Goal: Task Accomplishment & Management: Manage account settings

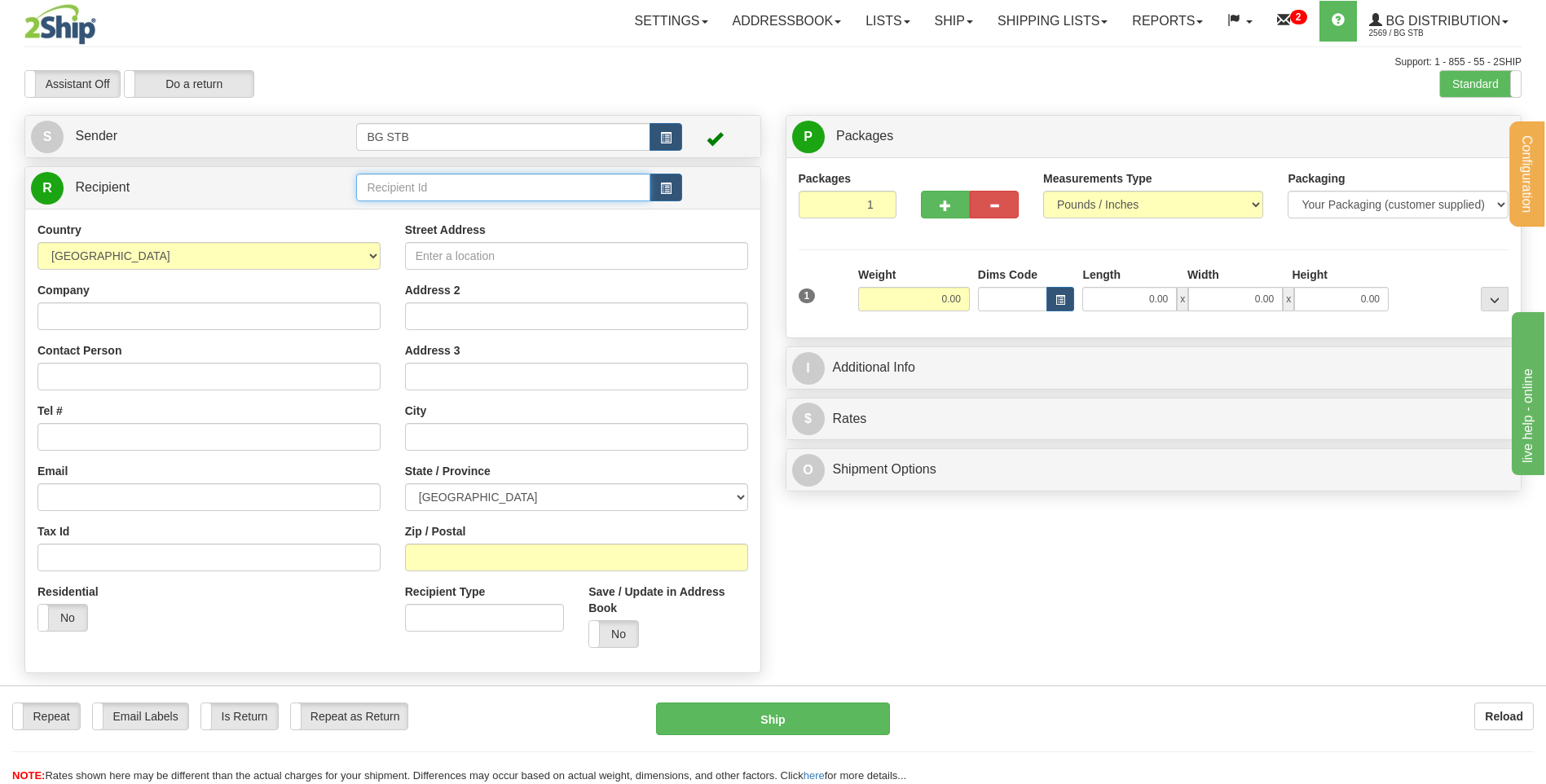
click at [511, 200] on input "text" at bounding box center [503, 187] width 293 height 28
type input "9593"
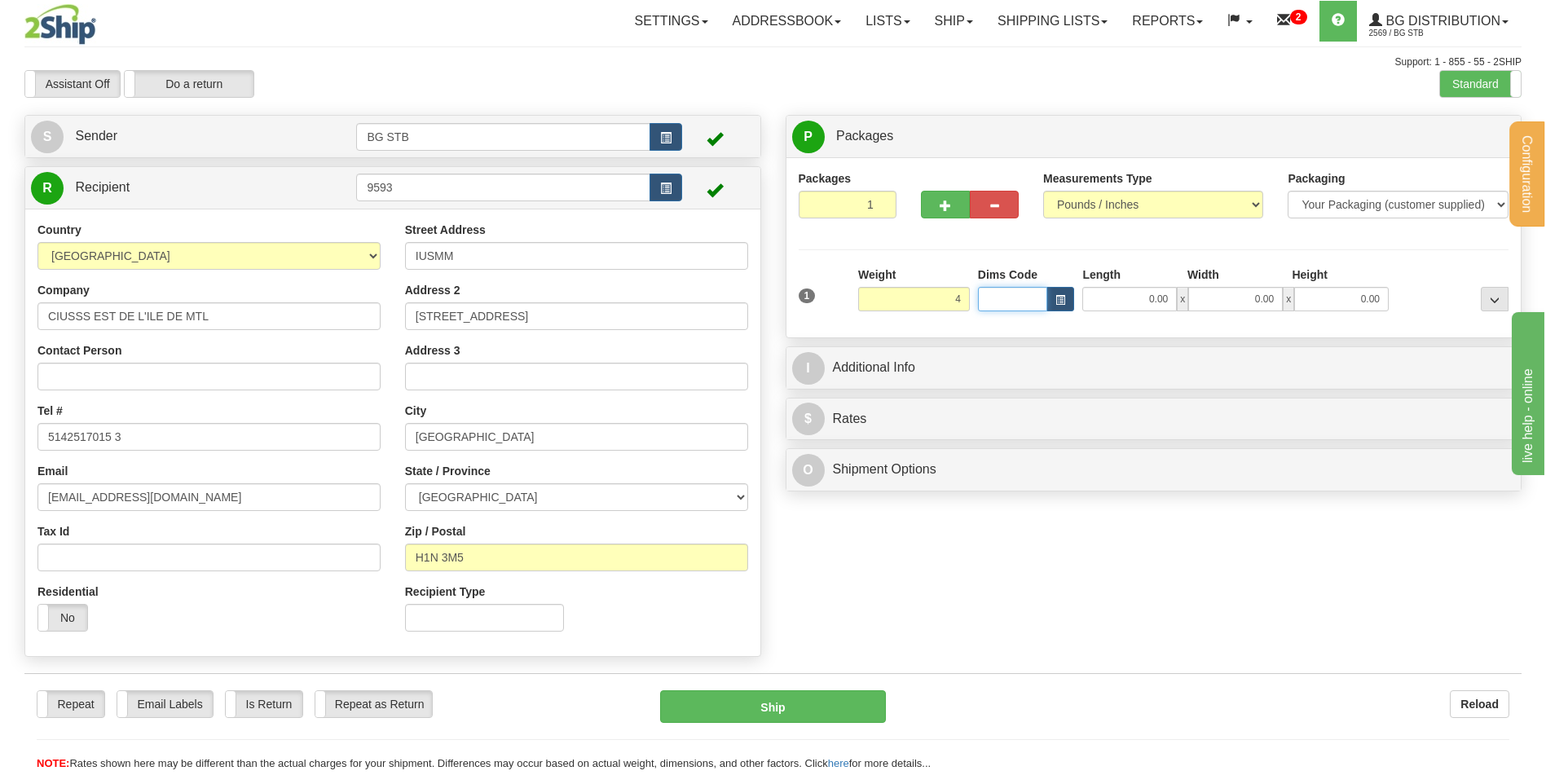
type input "4.00"
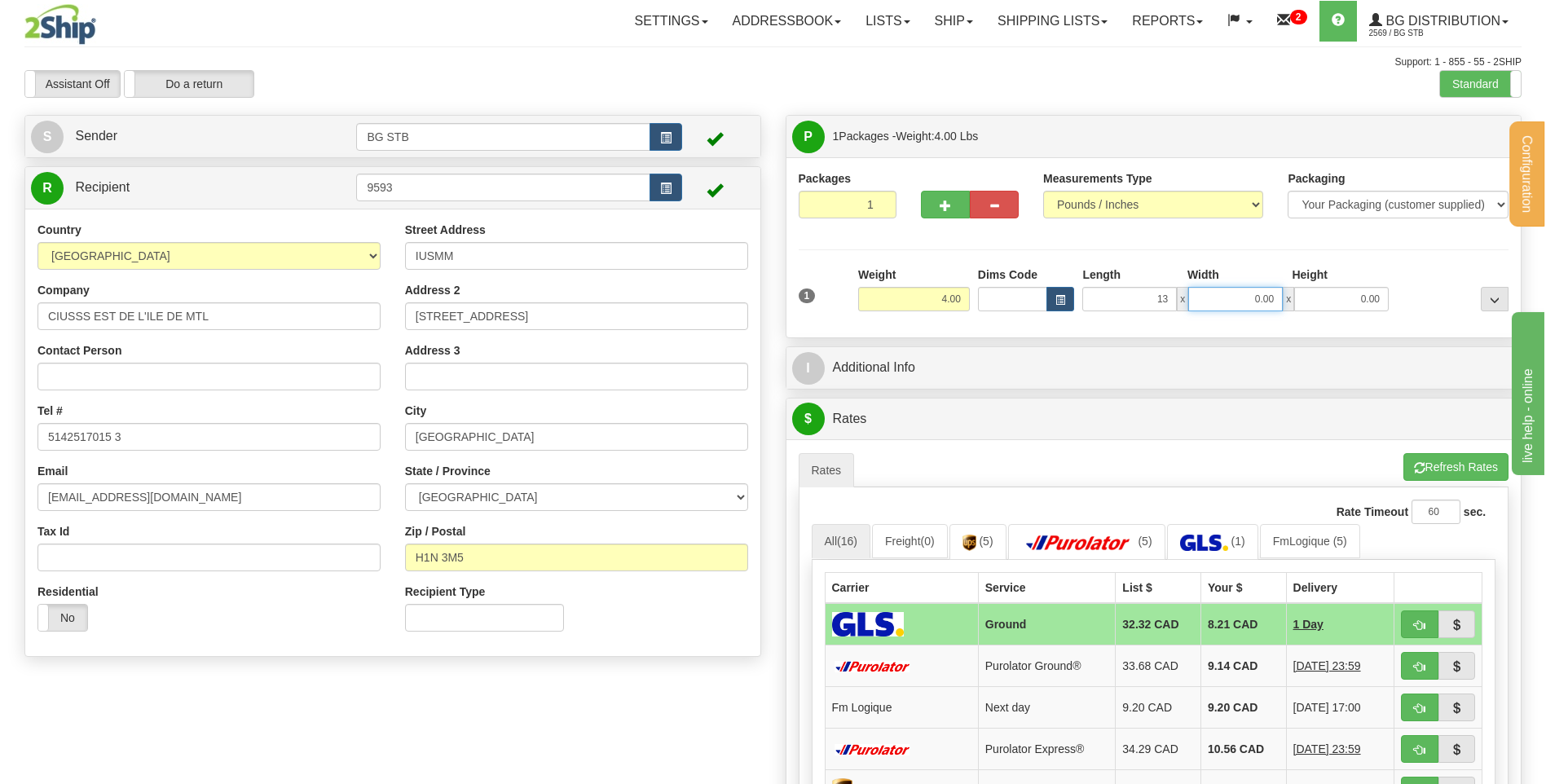
type input "13.00"
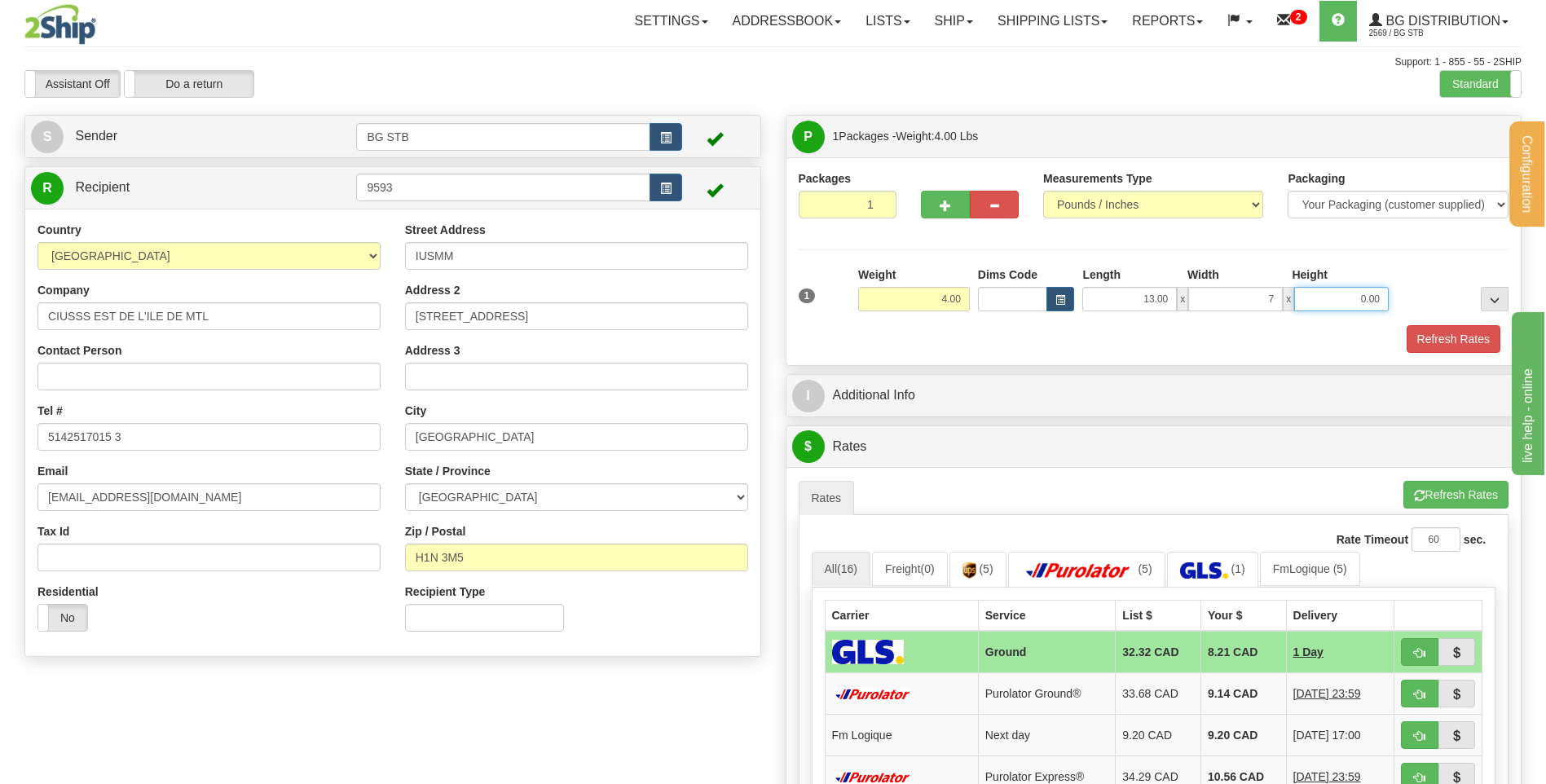
type input "7.00"
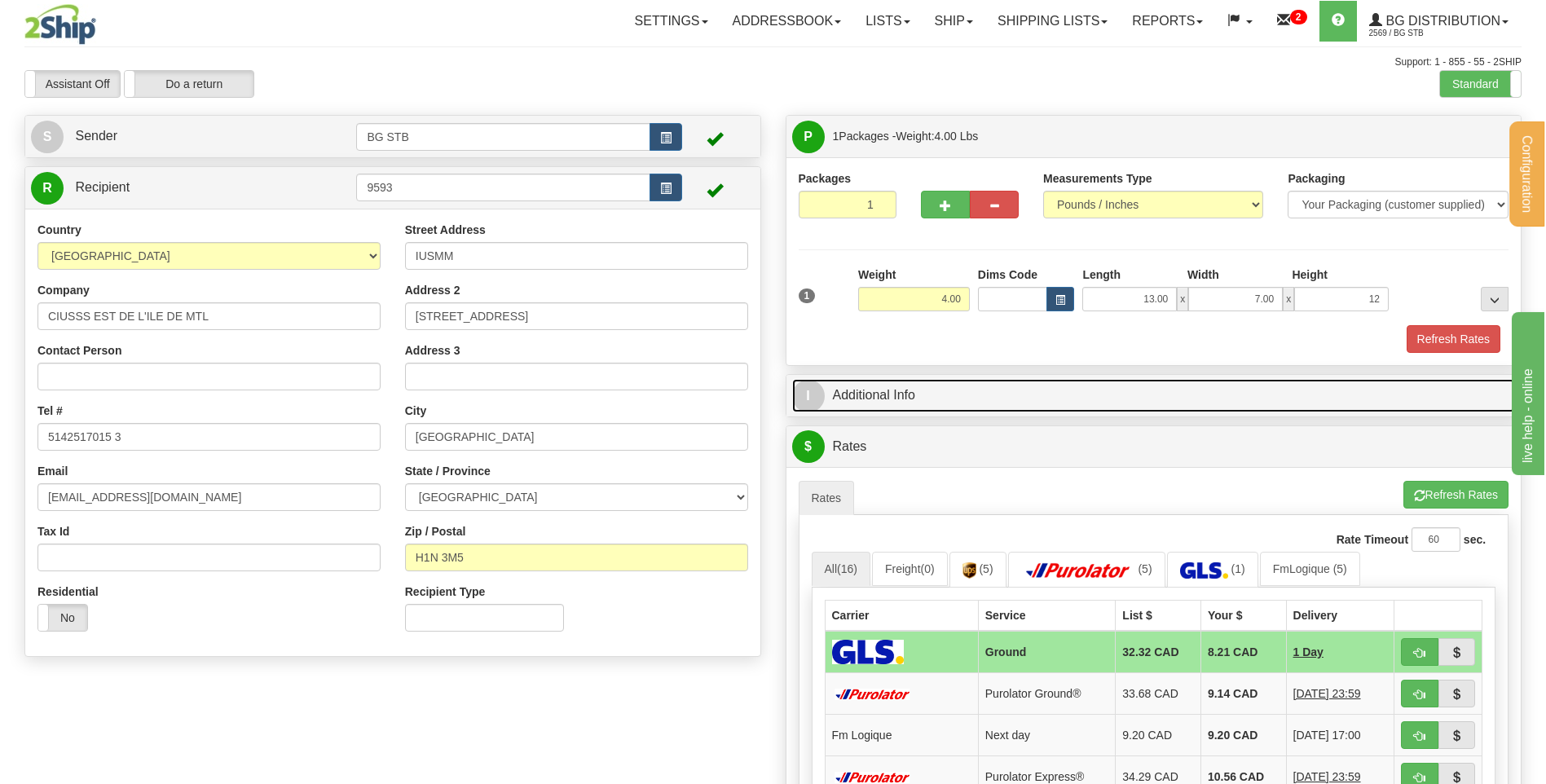
type input "12.00"
click at [862, 401] on link "I Additional Info" at bounding box center [1154, 396] width 724 height 33
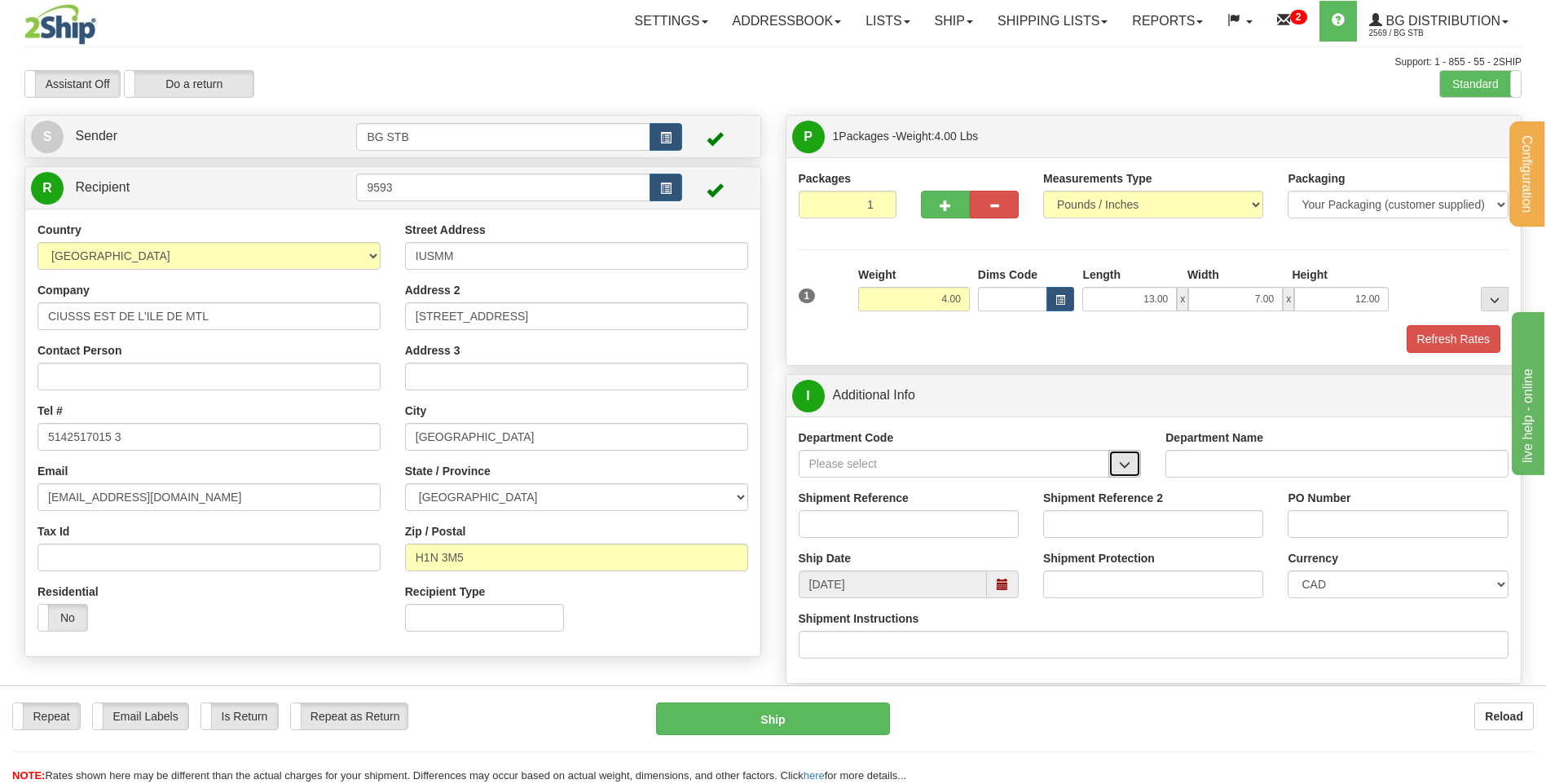
click at [1129, 462] on span "button" at bounding box center [1124, 464] width 11 height 10
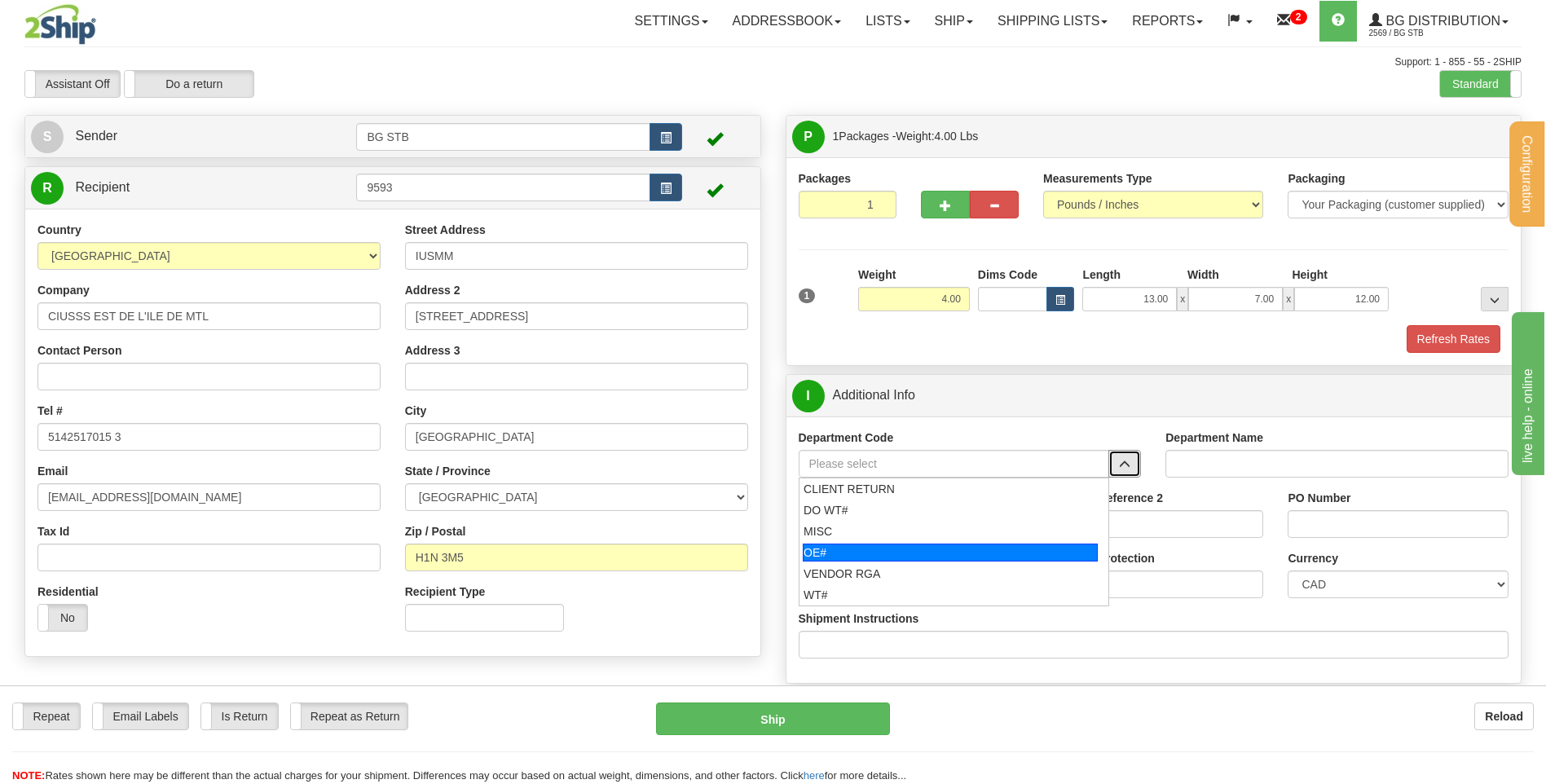
click at [948, 557] on div "OE#" at bounding box center [951, 552] width 295 height 18
type input "OE#"
type input "ORDERS"
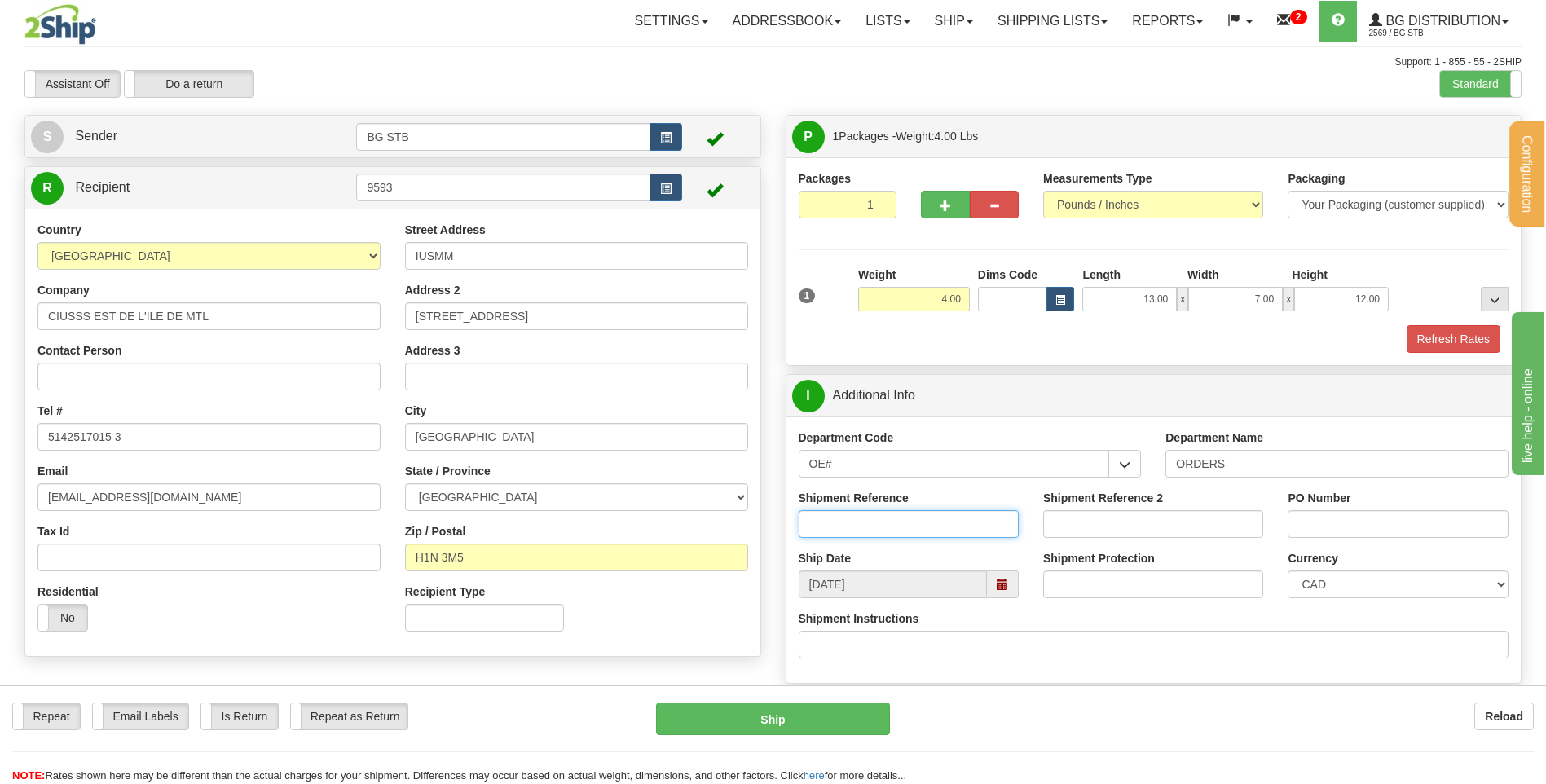
click at [944, 529] on input "Shipment Reference" at bounding box center [909, 524] width 220 height 28
type input "80004551-00//80004654-00"
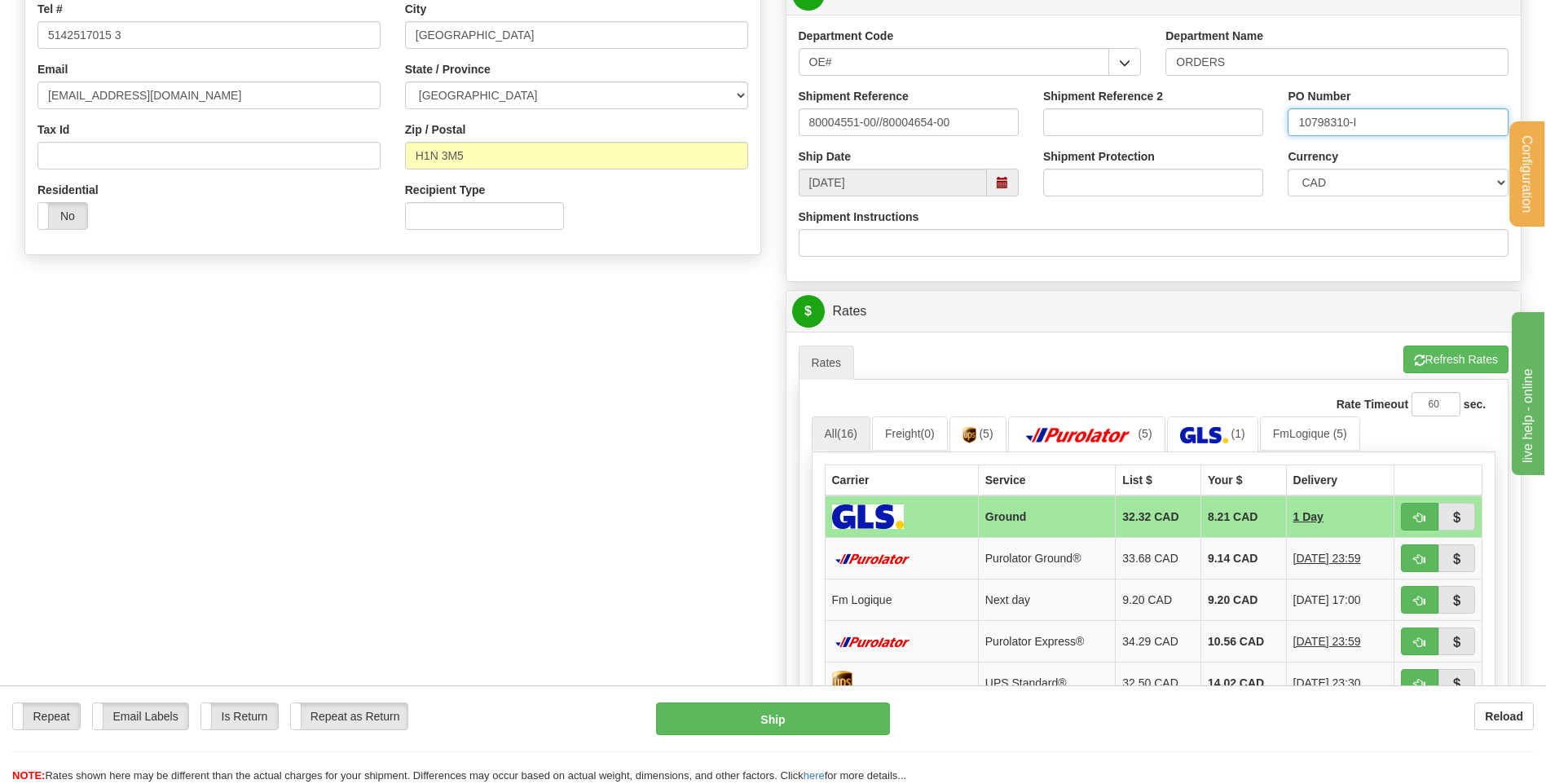
scroll to position [489, 0]
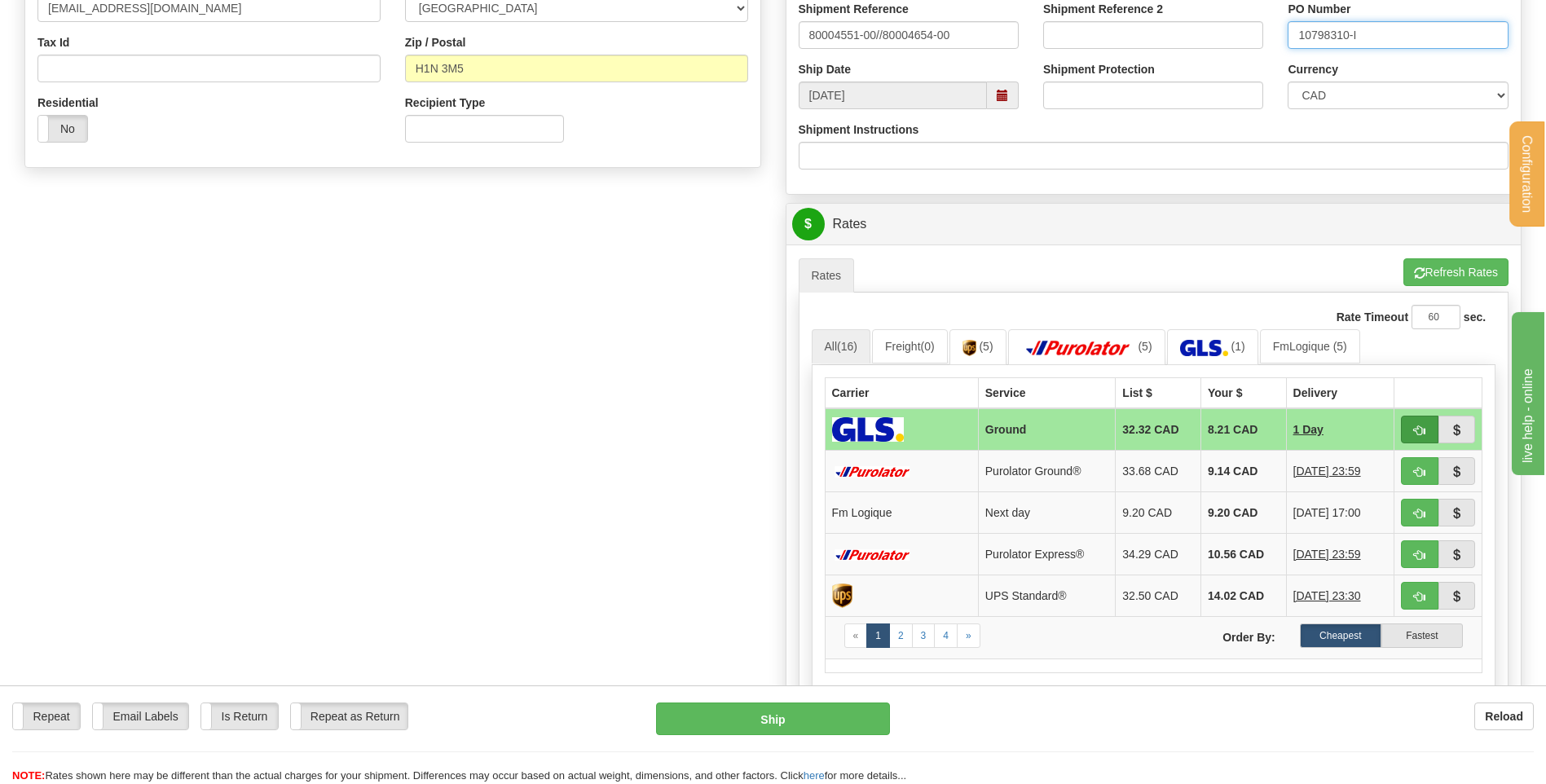
type input "10798310-I"
click at [1415, 428] on span "button" at bounding box center [1420, 430] width 11 height 10
type input "1"
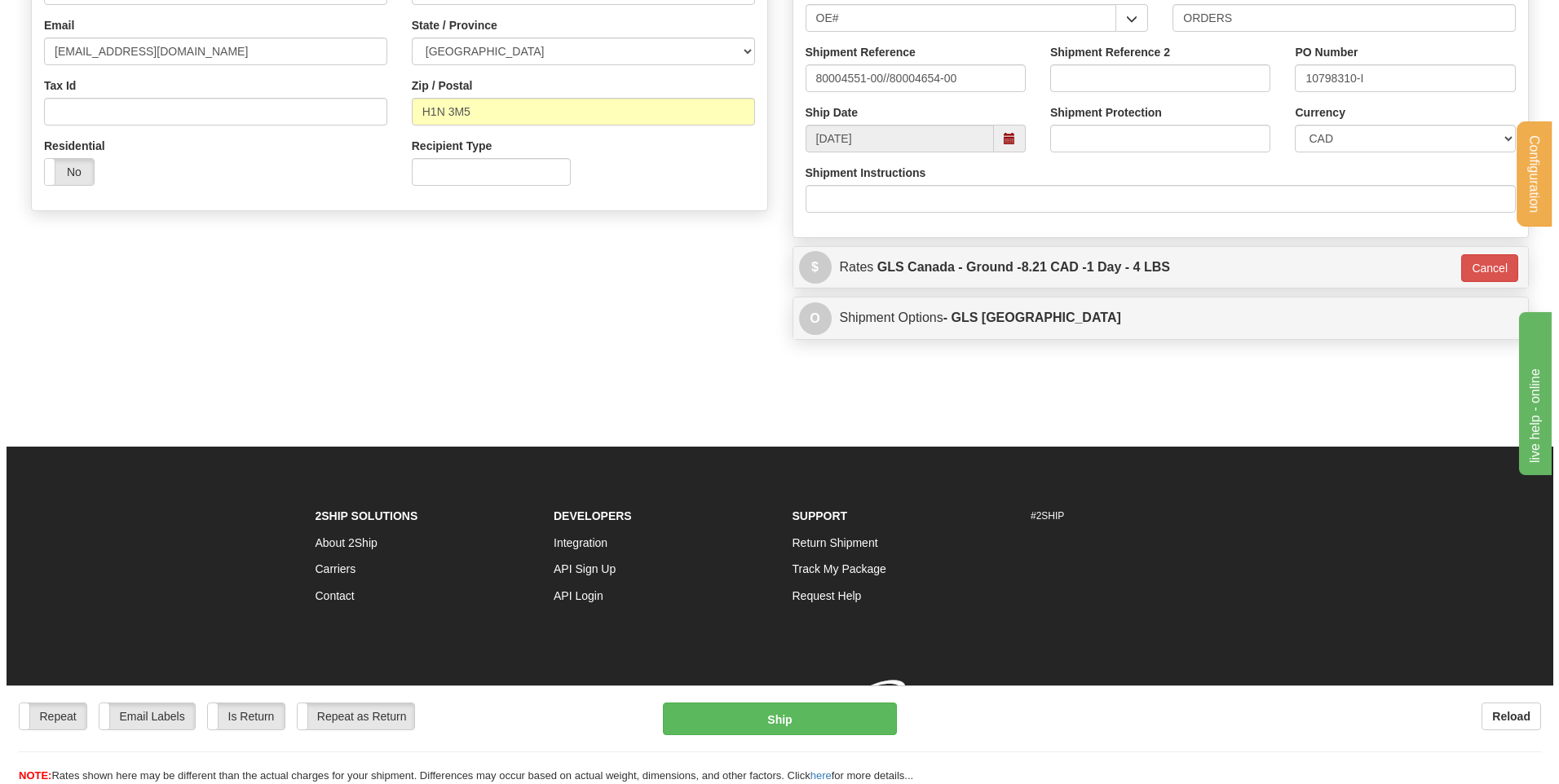
scroll to position [455, 0]
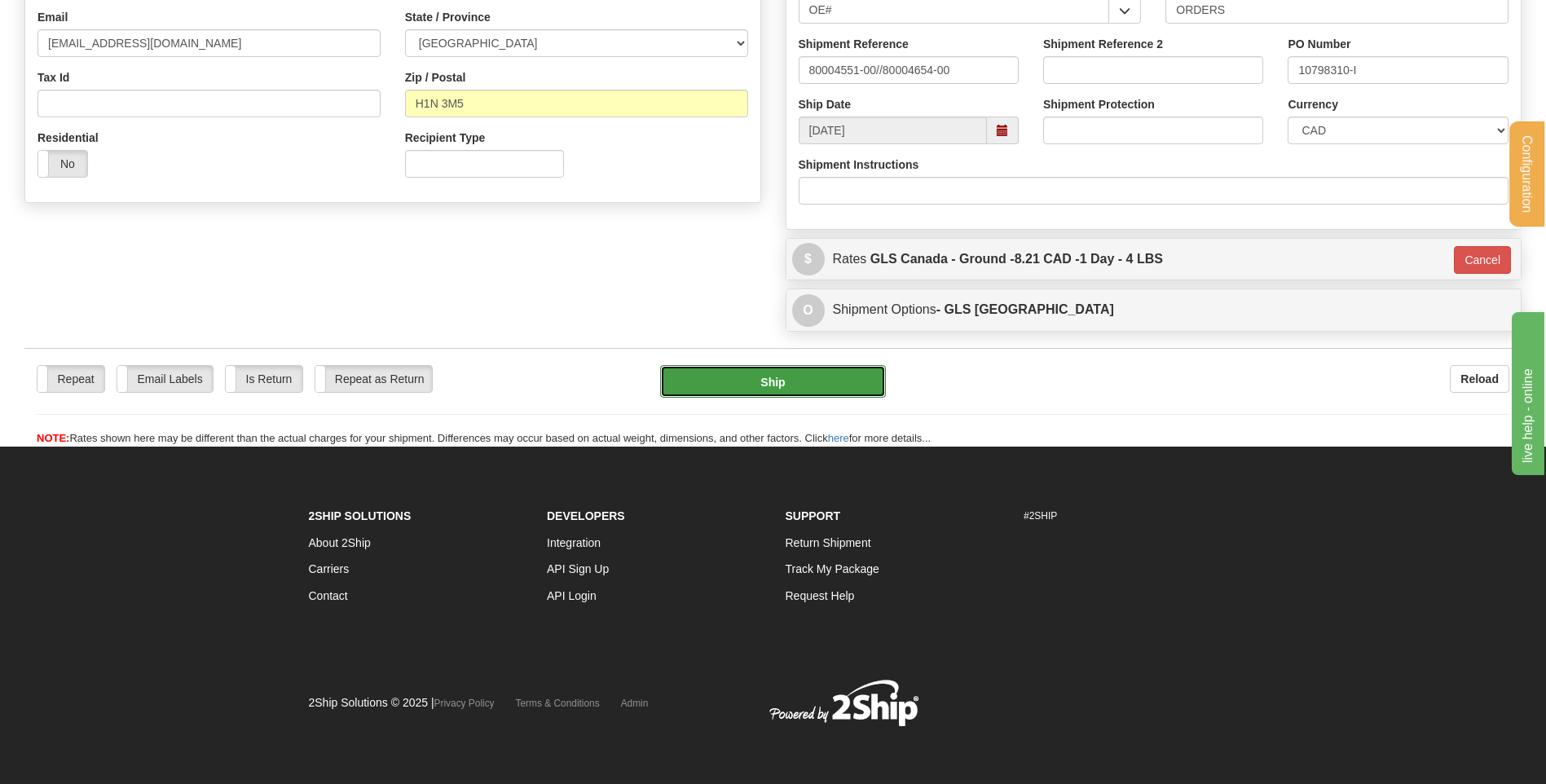
click at [784, 386] on button "Ship" at bounding box center [773, 381] width 225 height 32
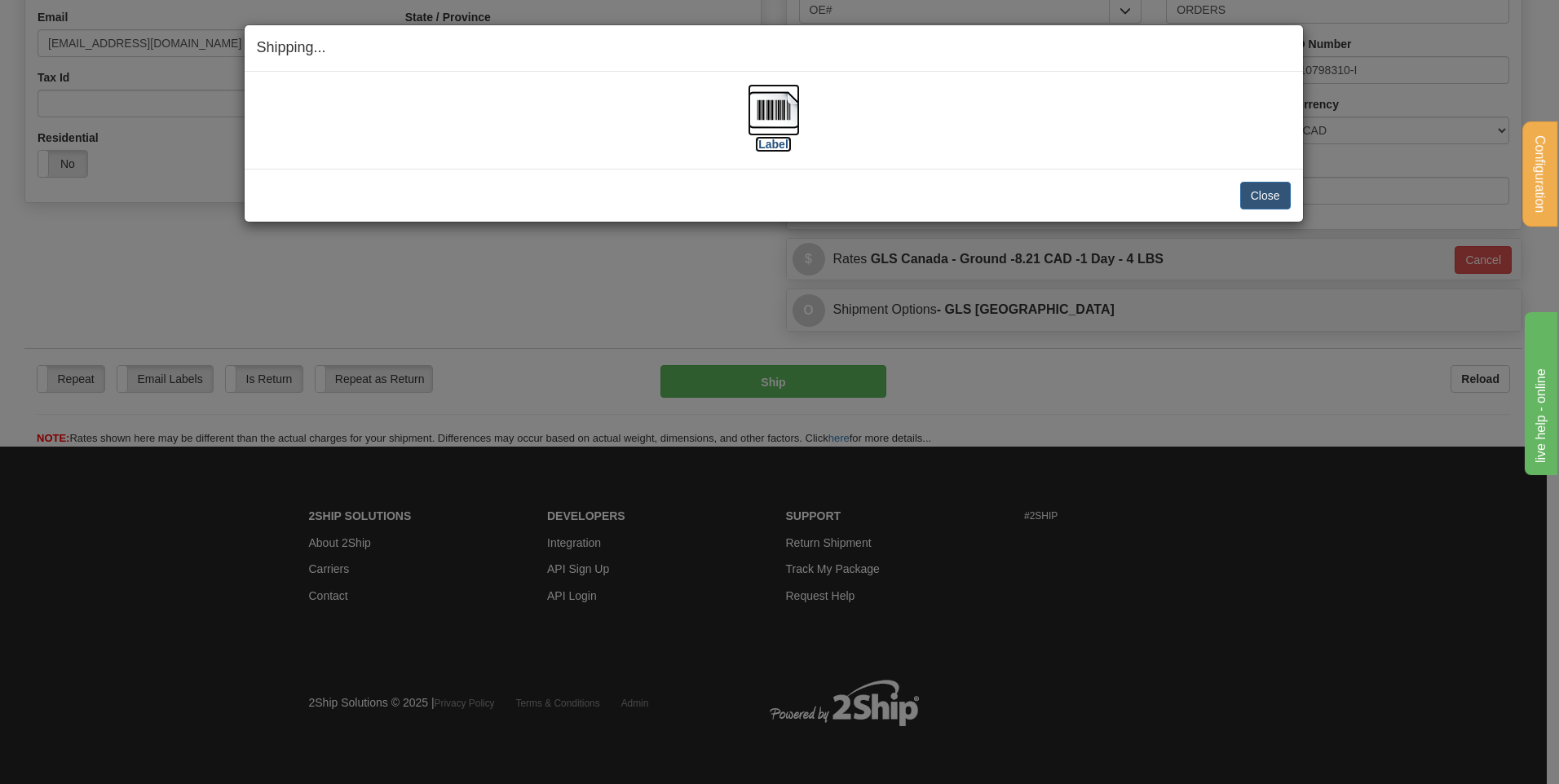
click at [760, 136] on link "[Label]" at bounding box center [773, 125] width 53 height 48
click at [1284, 196] on button "Close" at bounding box center [1265, 196] width 51 height 28
click at [1278, 198] on button "Close" at bounding box center [1265, 196] width 51 height 28
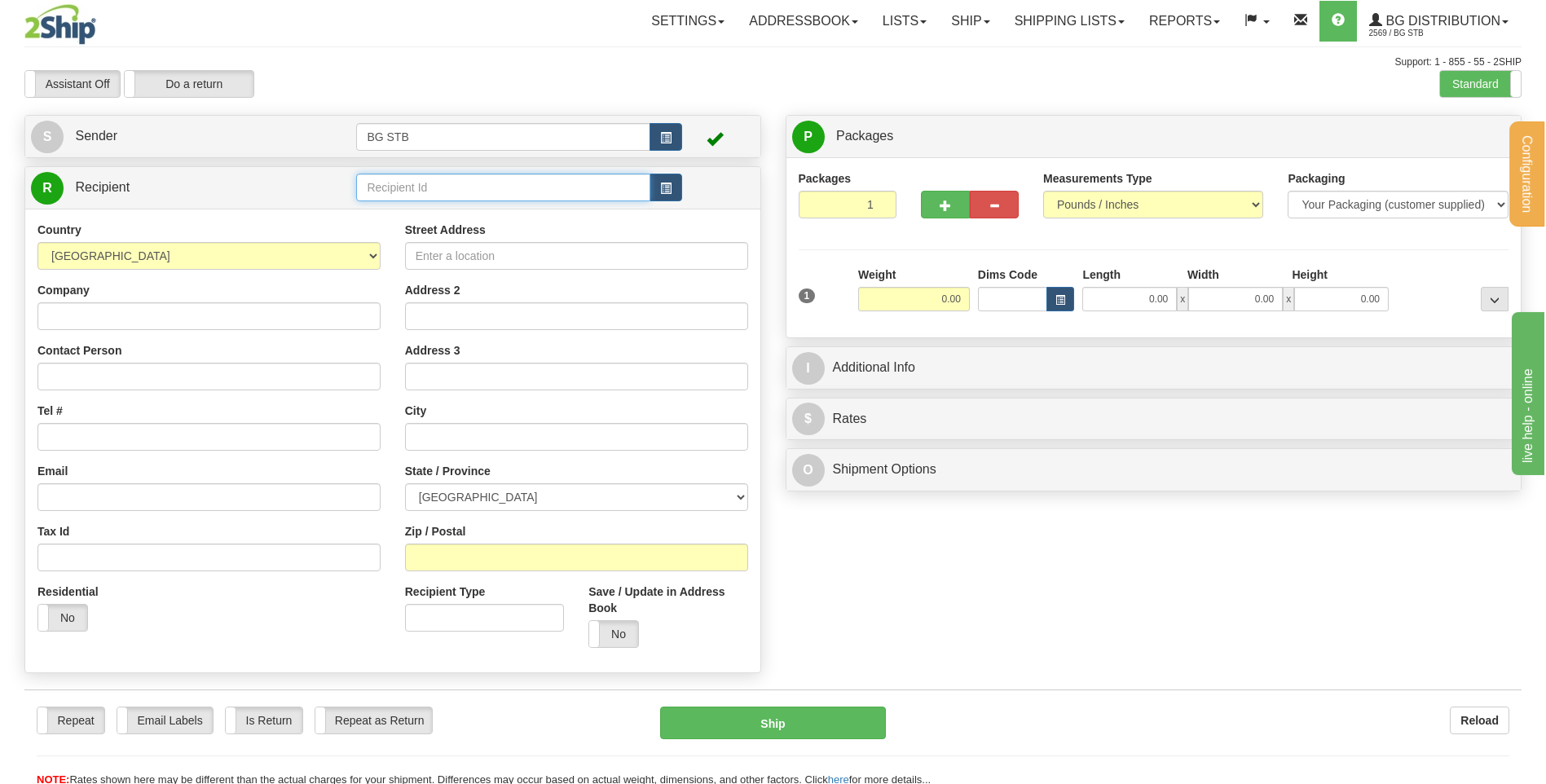
click at [467, 189] on input "text" at bounding box center [503, 187] width 293 height 28
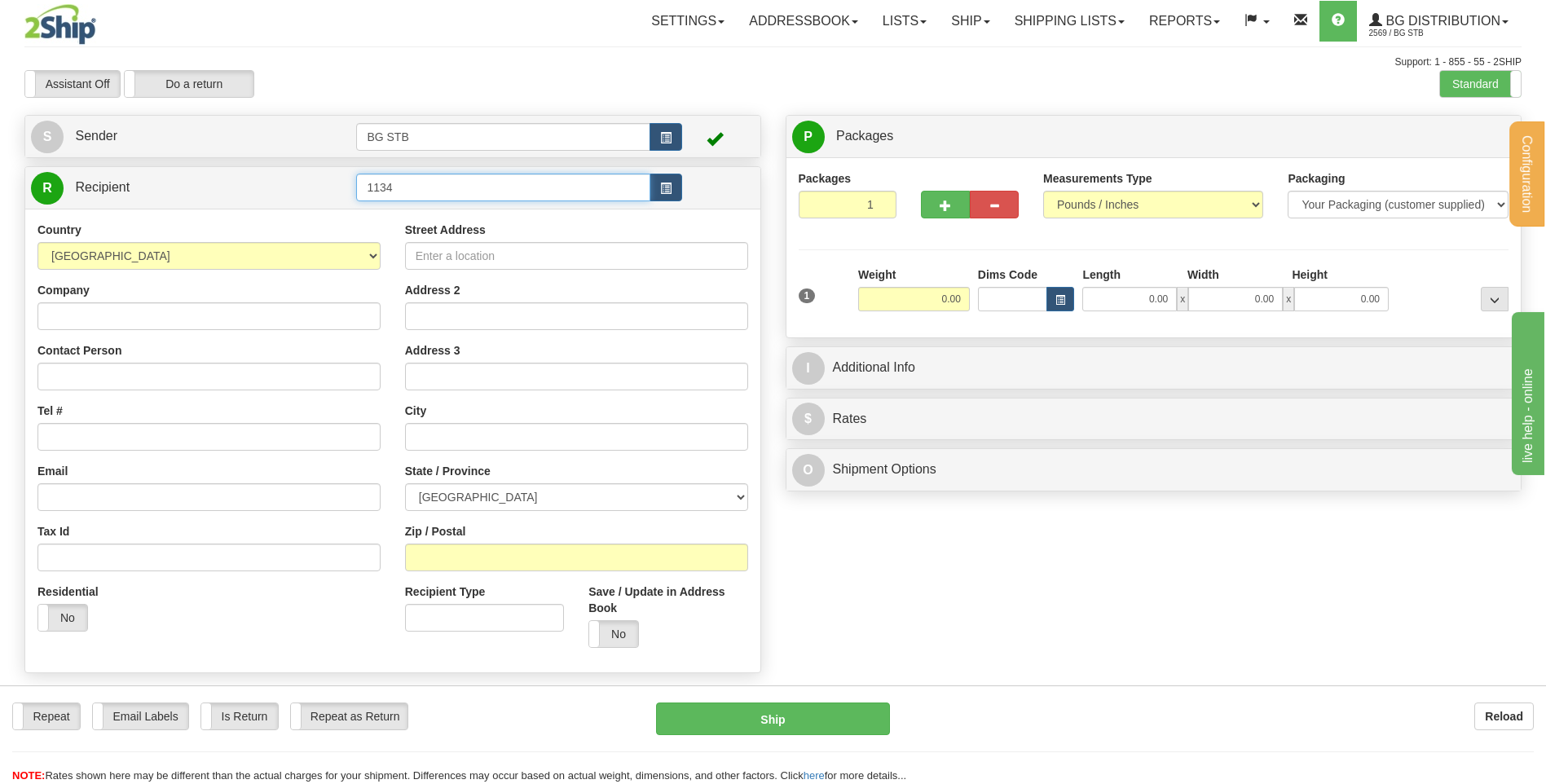
type input "1134"
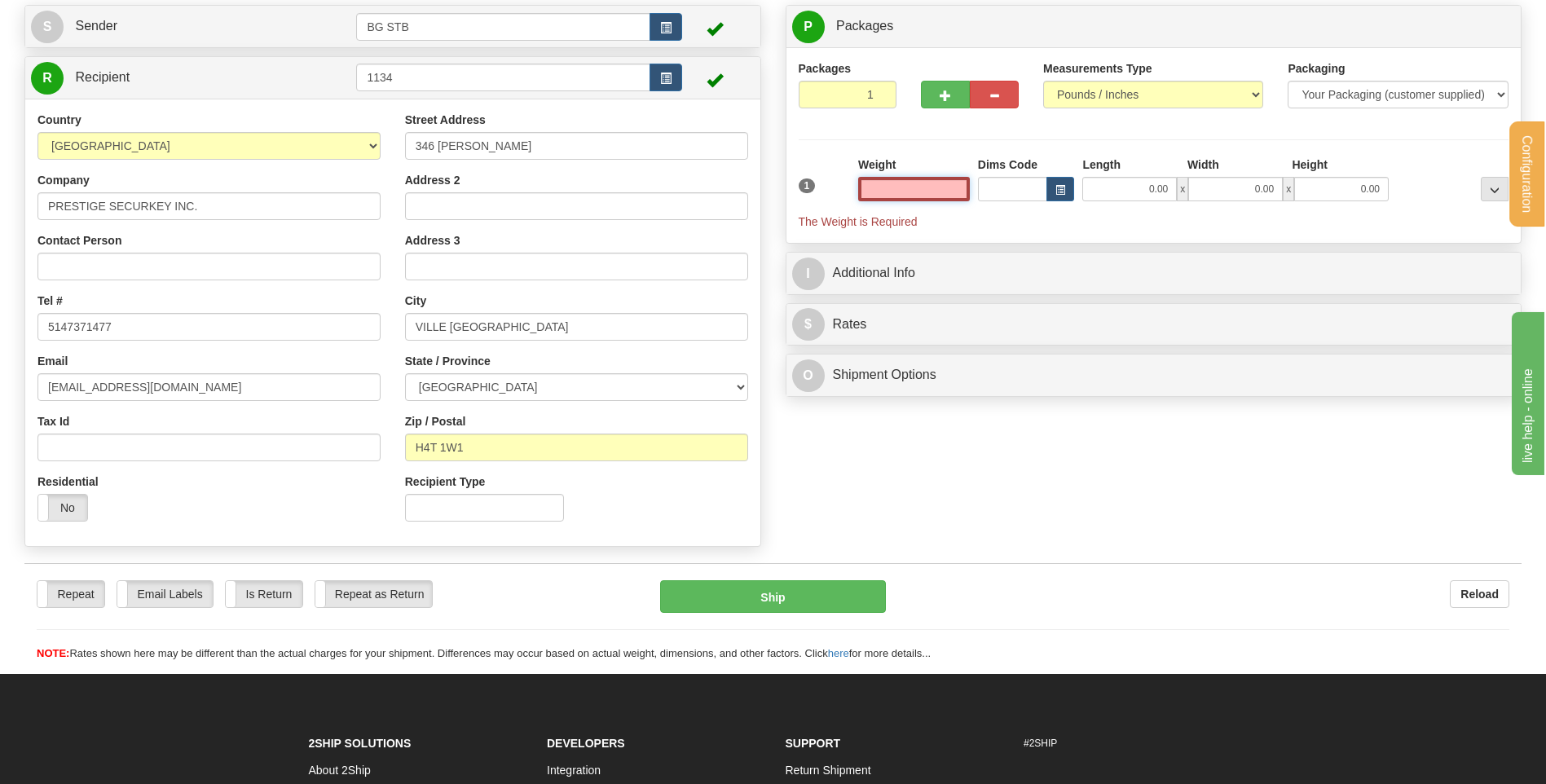
scroll to position [81, 0]
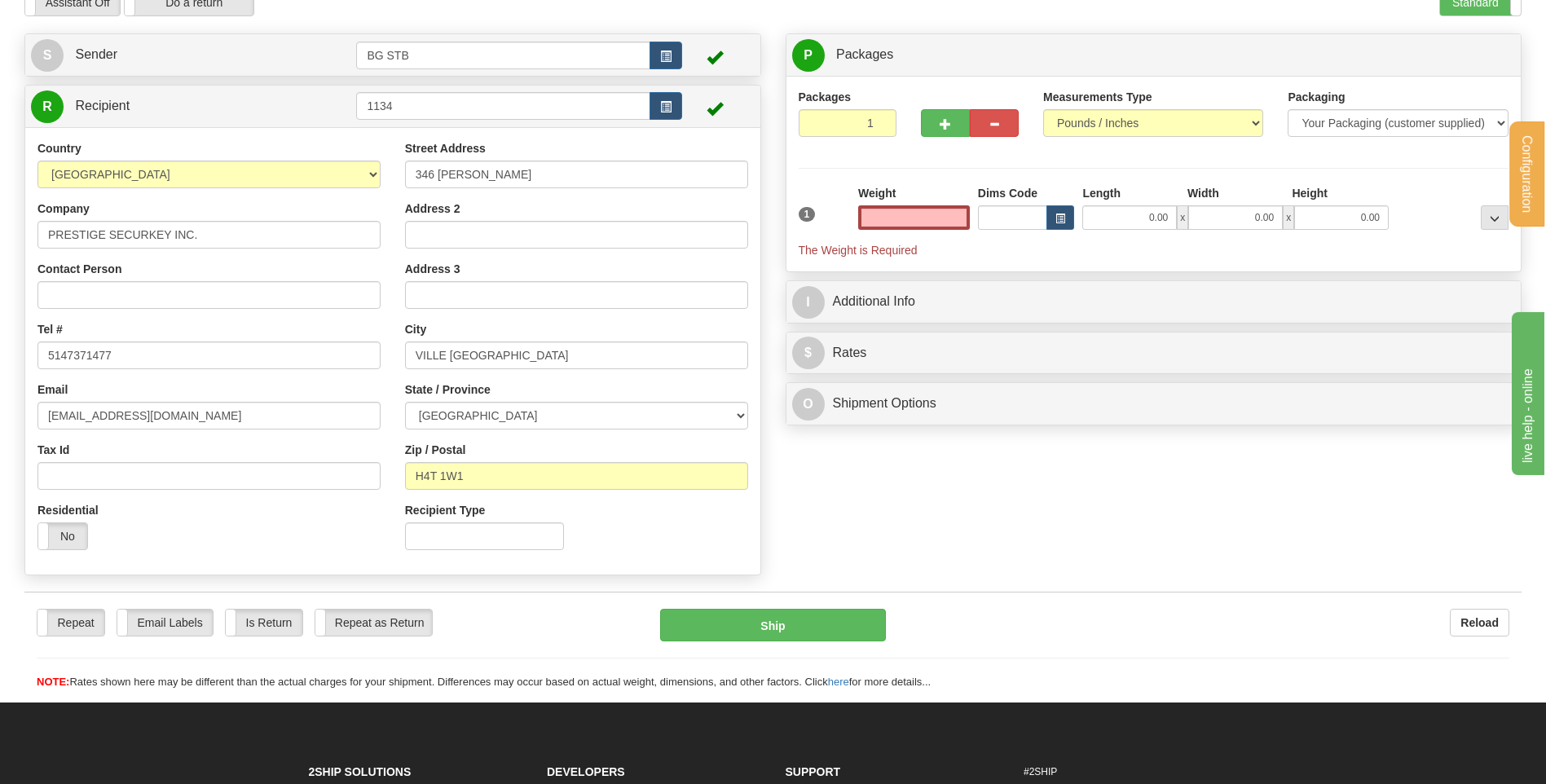
type input "0.00"
click at [937, 220] on input "0.00" at bounding box center [914, 218] width 112 height 25
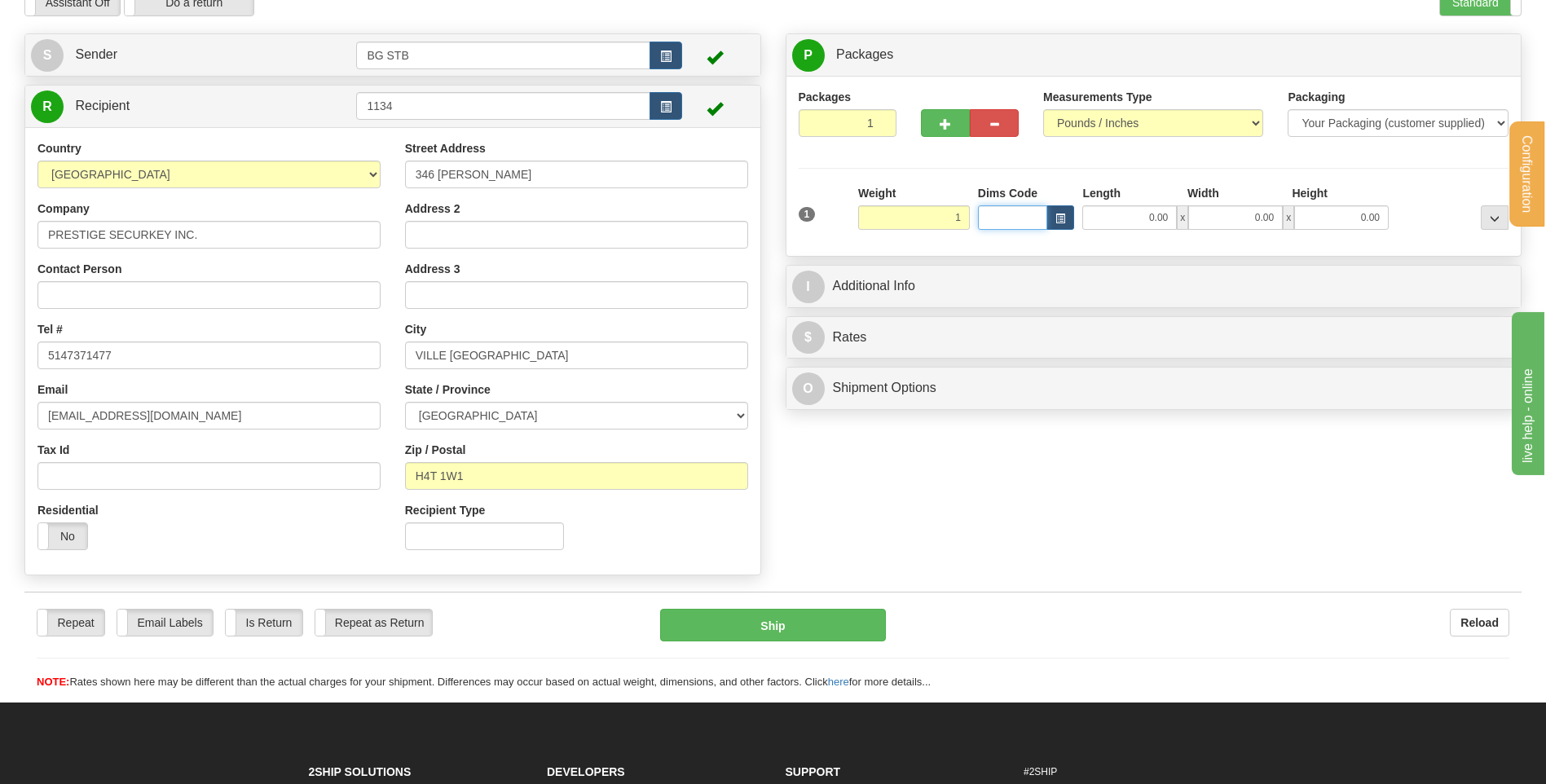
type input "1.00"
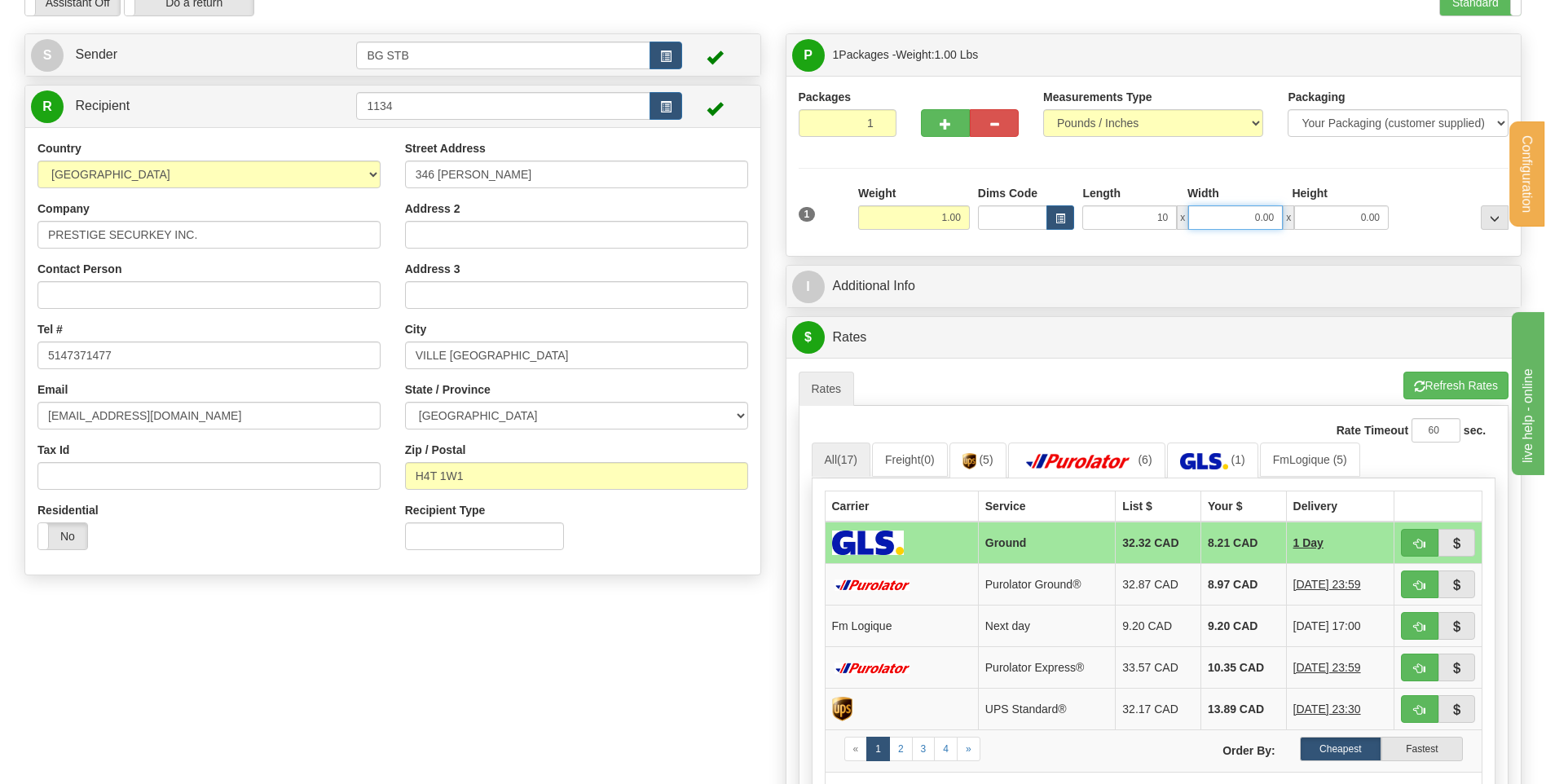
type input "10.00"
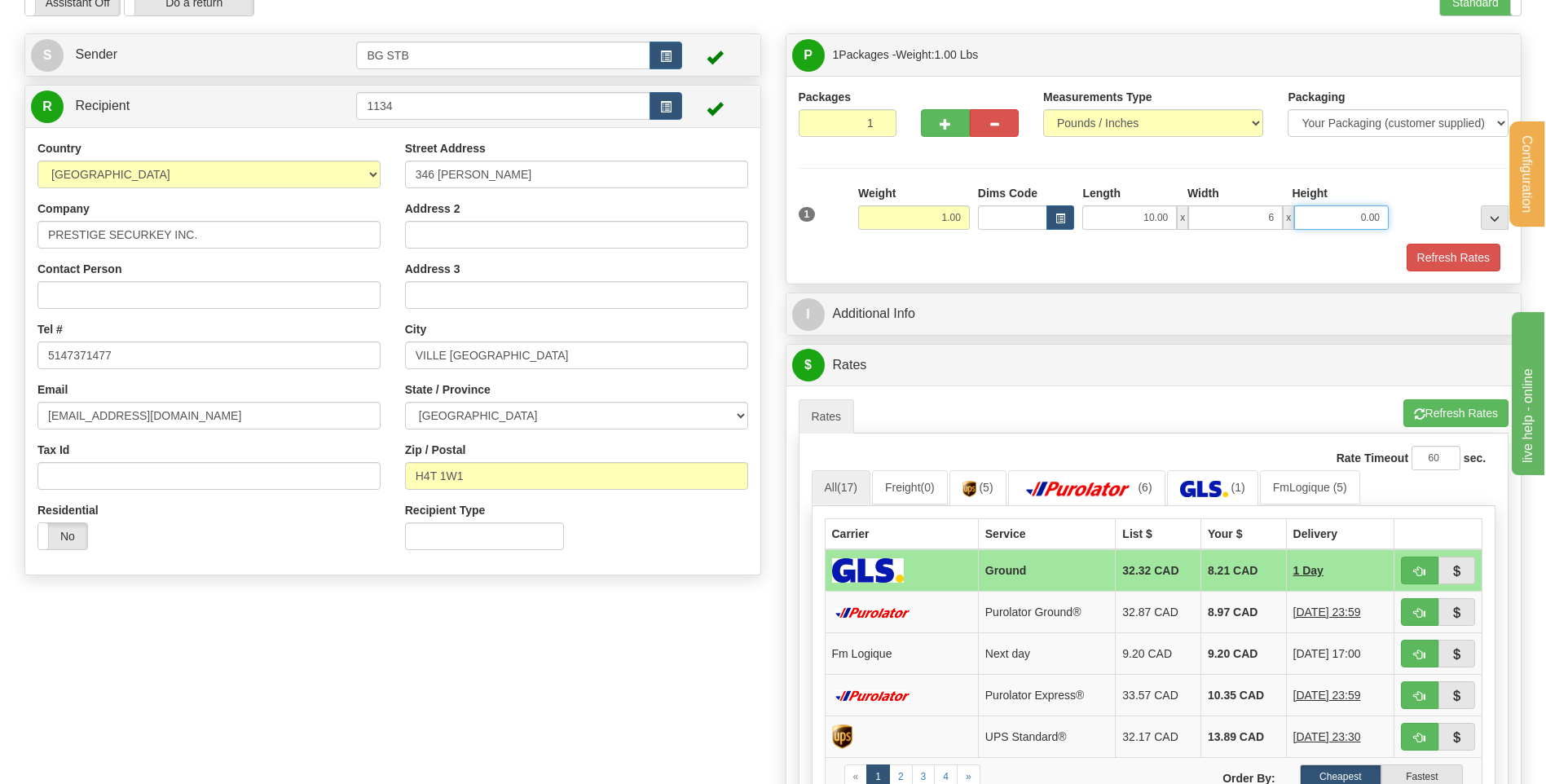
type input "6.00"
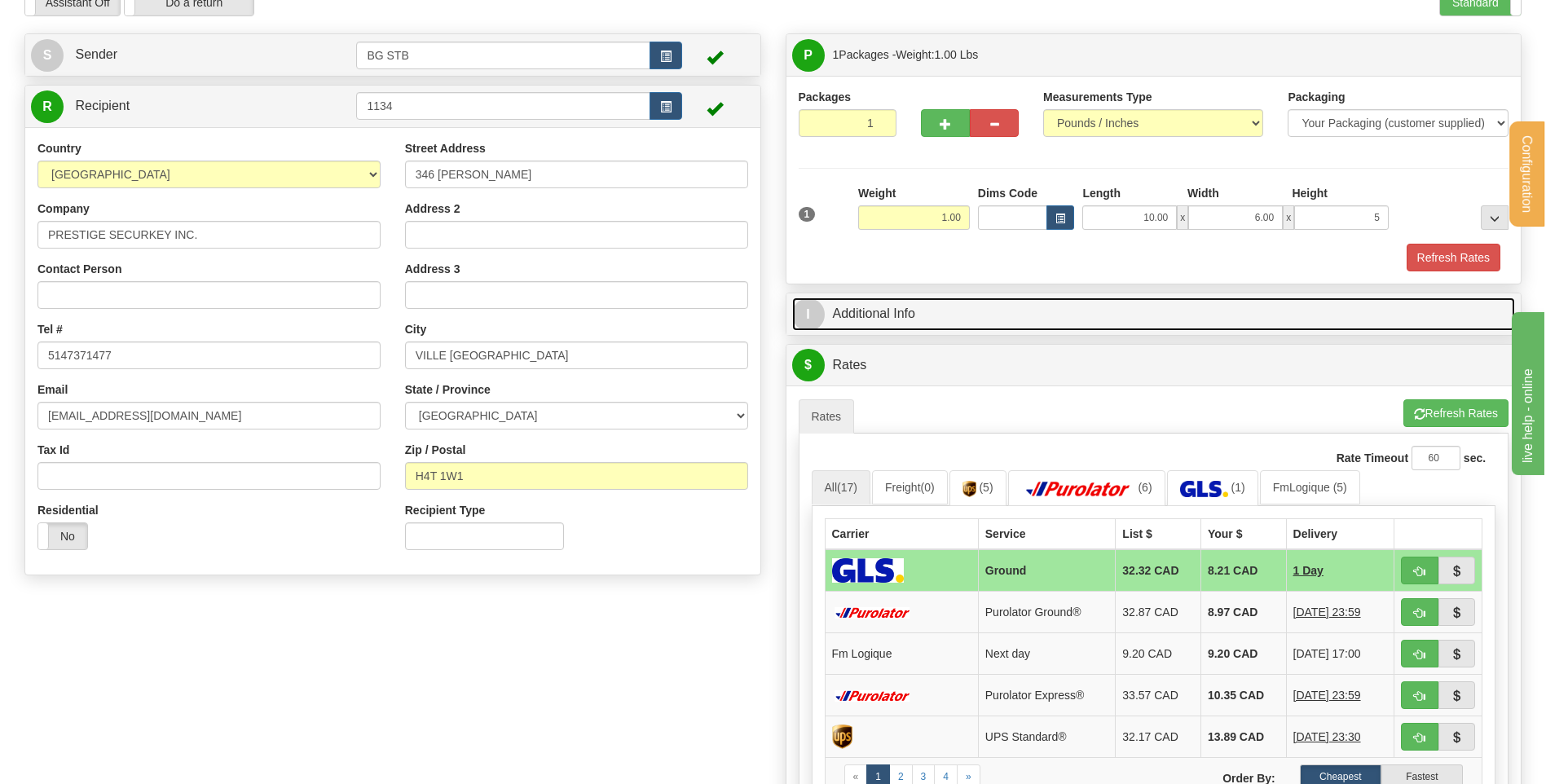
type input "5.00"
click at [874, 323] on link "I Additional Info" at bounding box center [1154, 315] width 724 height 33
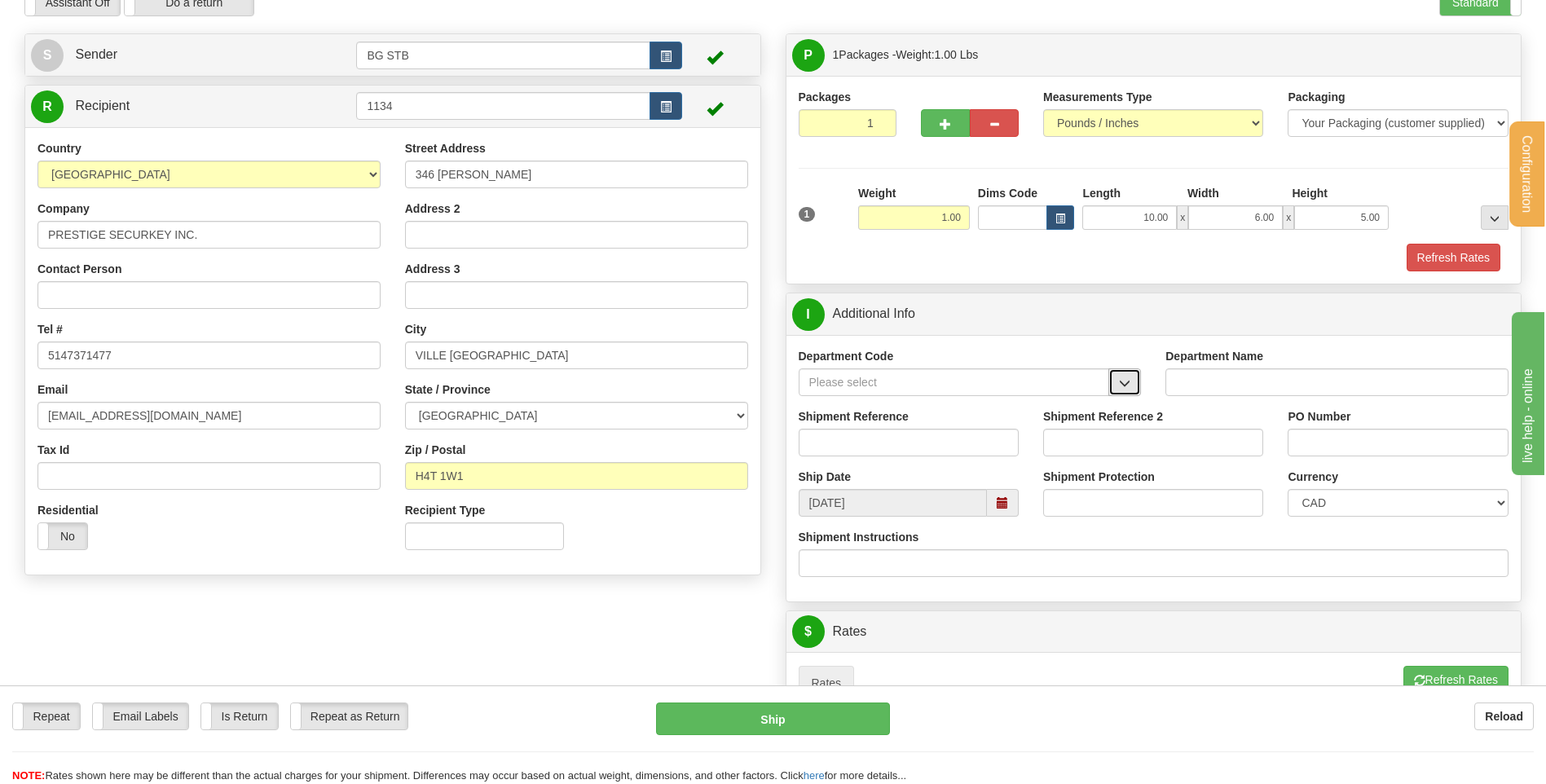
drag, startPoint x: 1125, startPoint y: 372, endPoint x: 1111, endPoint y: 389, distance: 22.0
click at [1125, 372] on button "button" at bounding box center [1124, 382] width 32 height 28
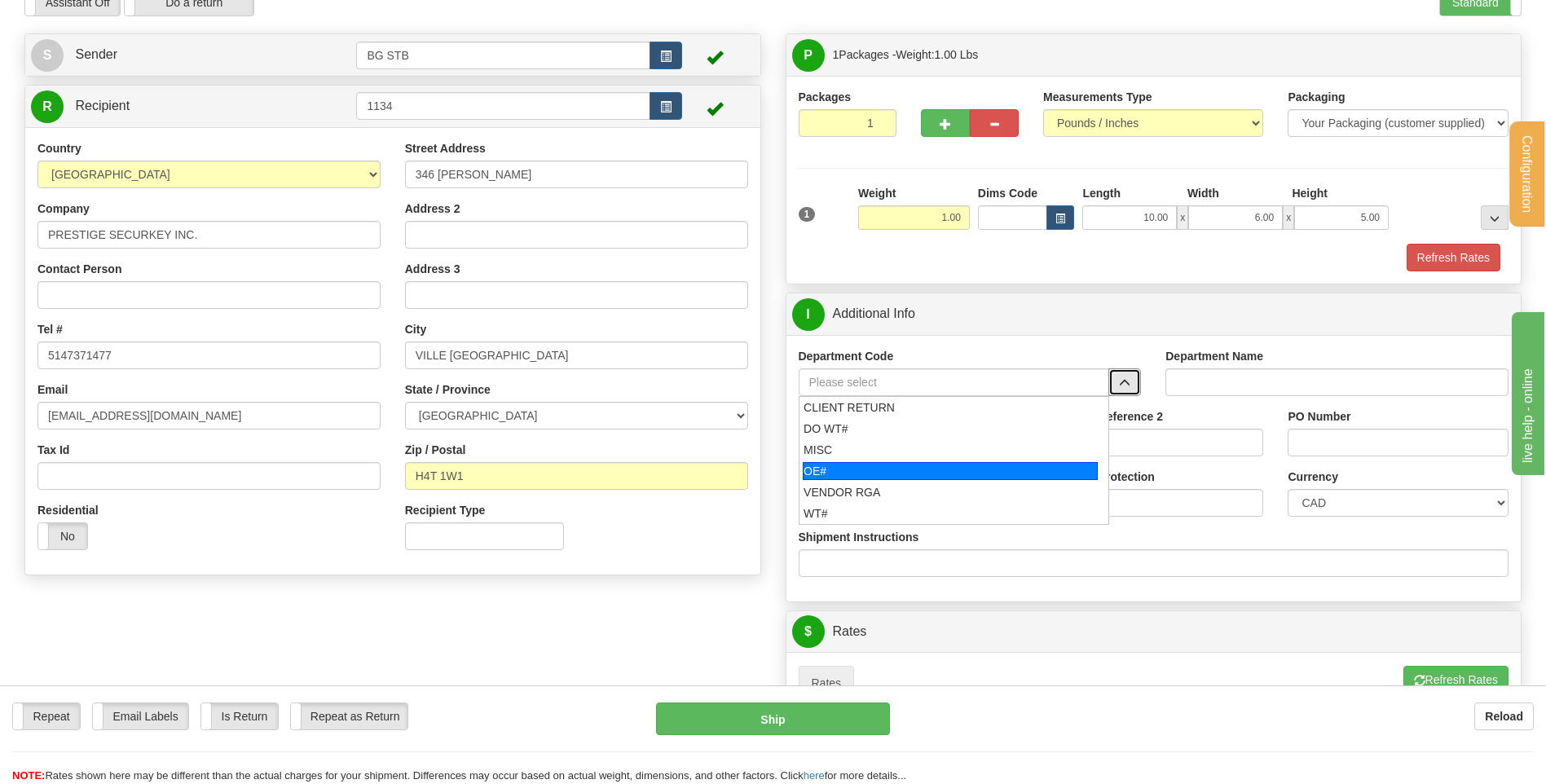
click at [1022, 471] on div "OE#" at bounding box center [951, 470] width 295 height 18
type input "OE#"
type input "ORDERS"
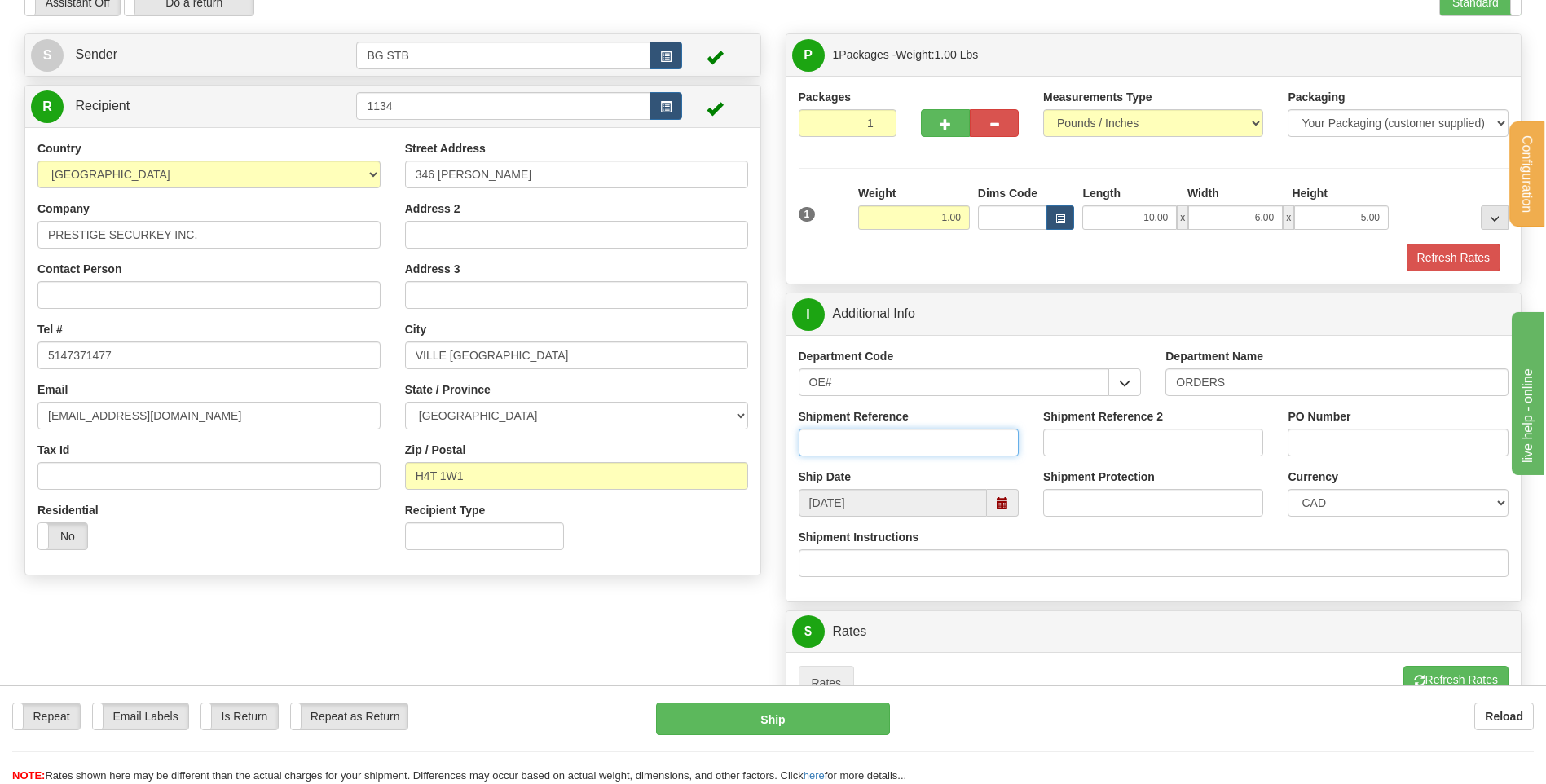
click at [915, 447] on input "Shipment Reference" at bounding box center [909, 443] width 220 height 28
type input "80004580-01"
click at [1372, 450] on input "PO Number" at bounding box center [1397, 443] width 220 height 28
type input "3745"
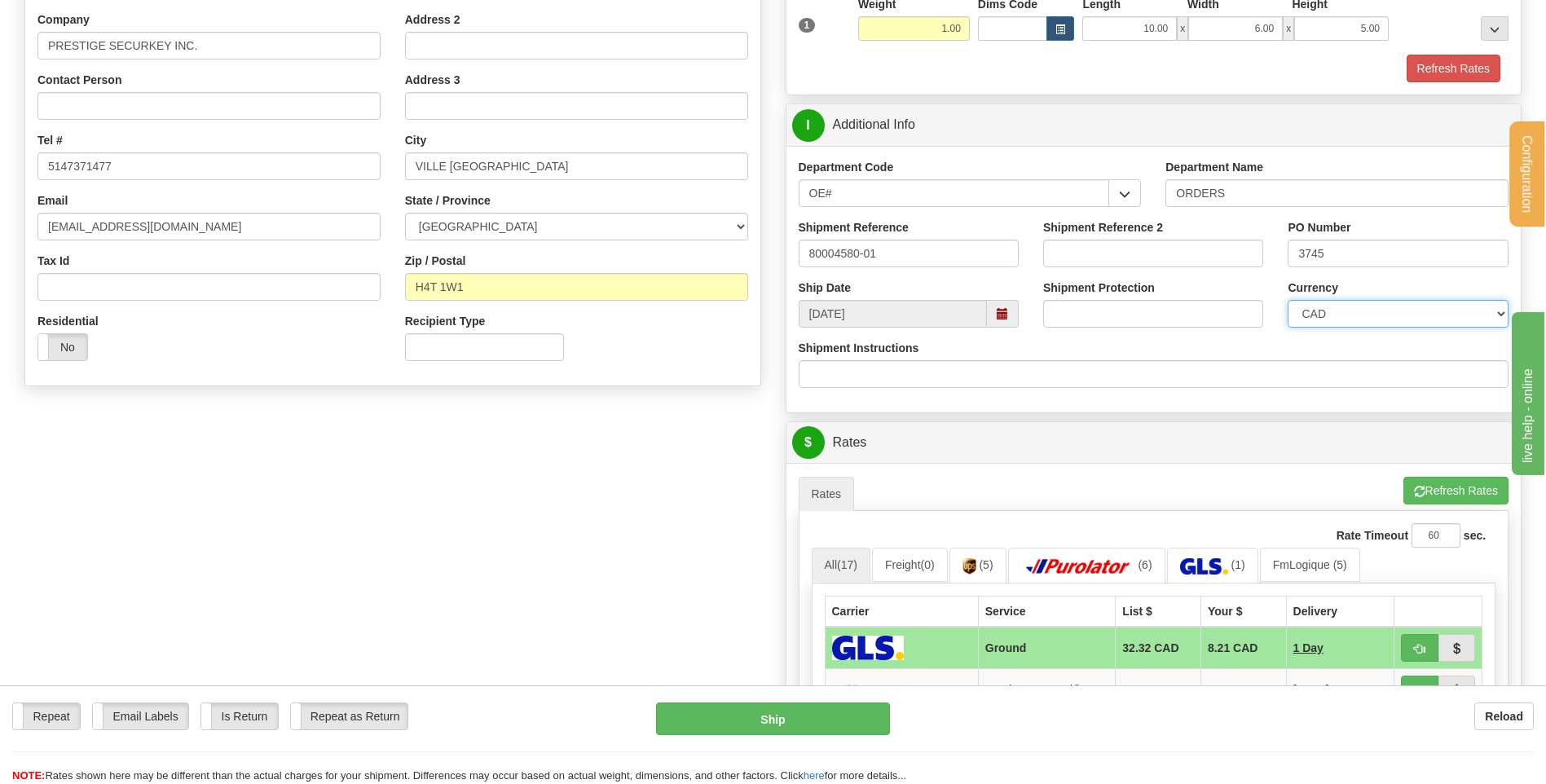
scroll to position [571, 0]
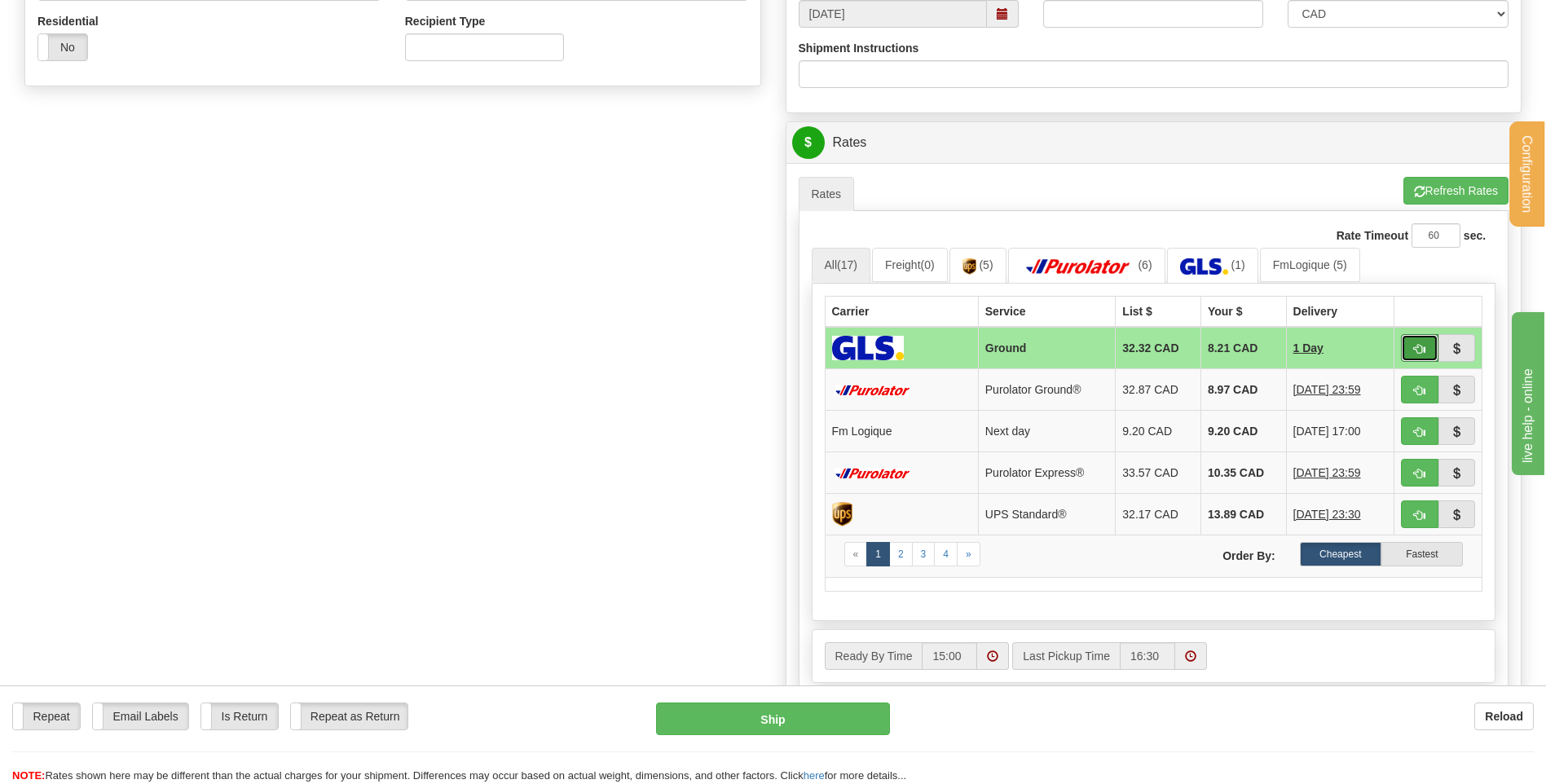
click at [1432, 348] on button "button" at bounding box center [1420, 348] width 38 height 28
type input "1"
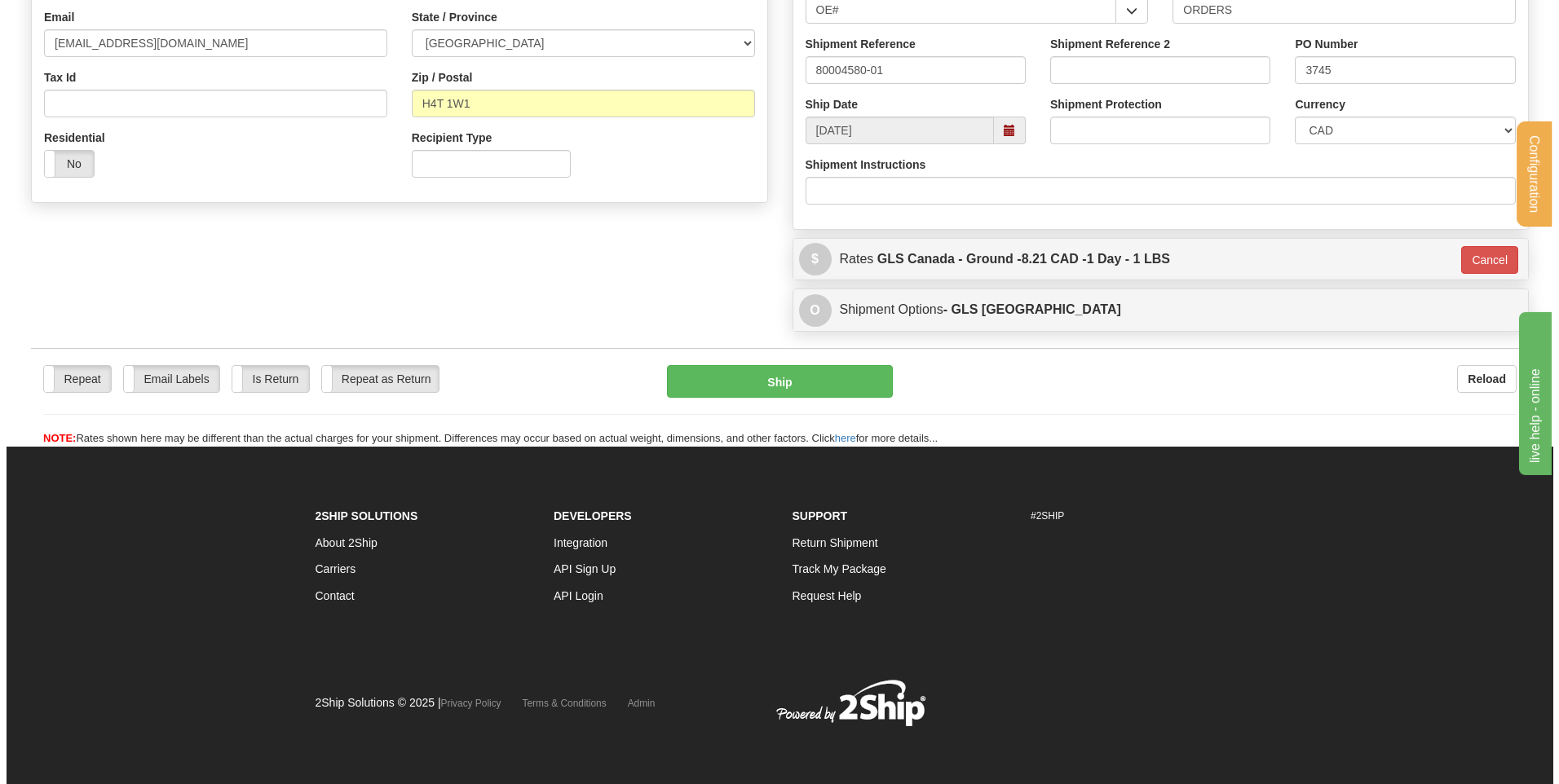
scroll to position [455, 0]
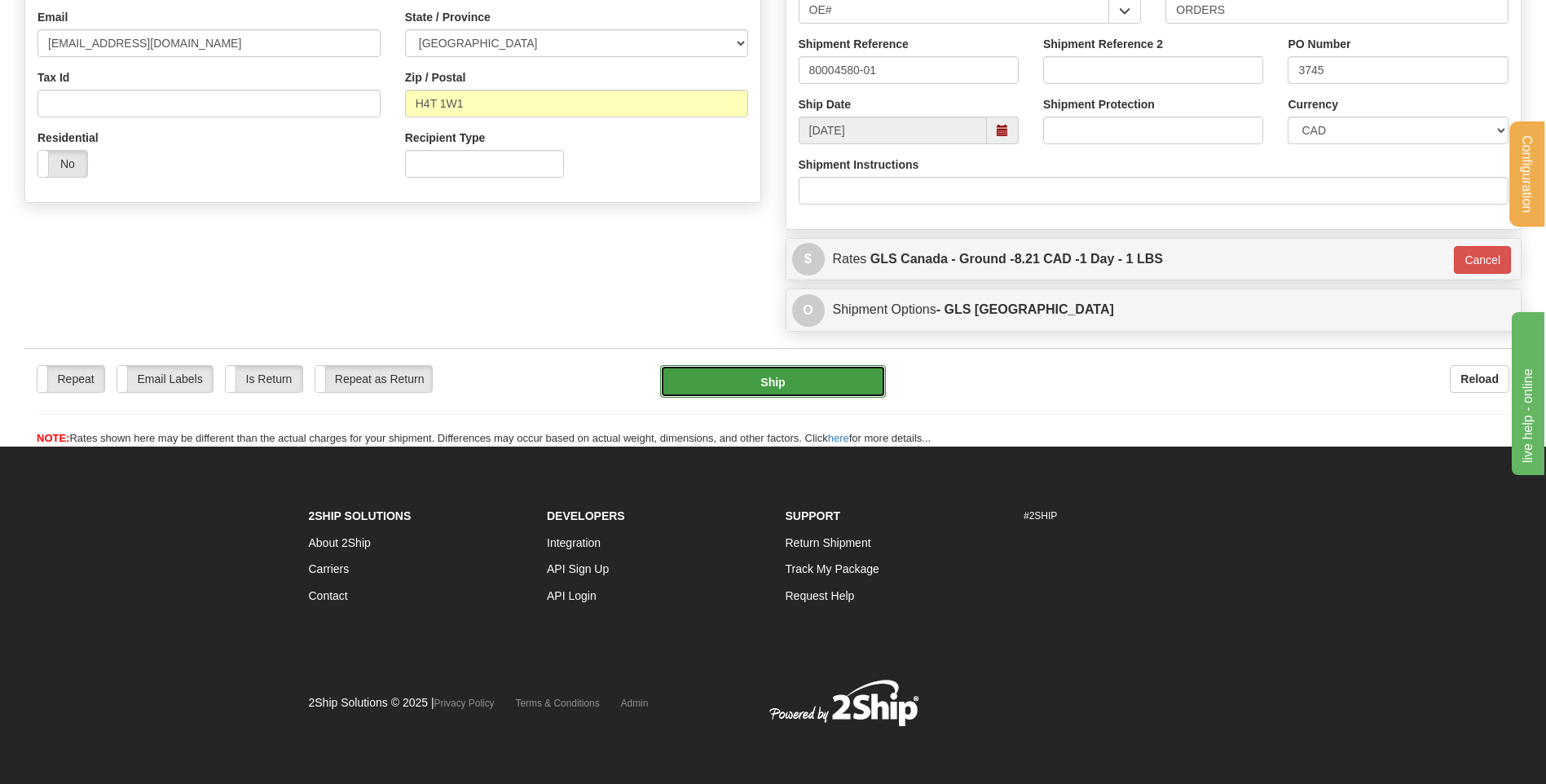
click at [796, 388] on button "Ship" at bounding box center [773, 381] width 225 height 32
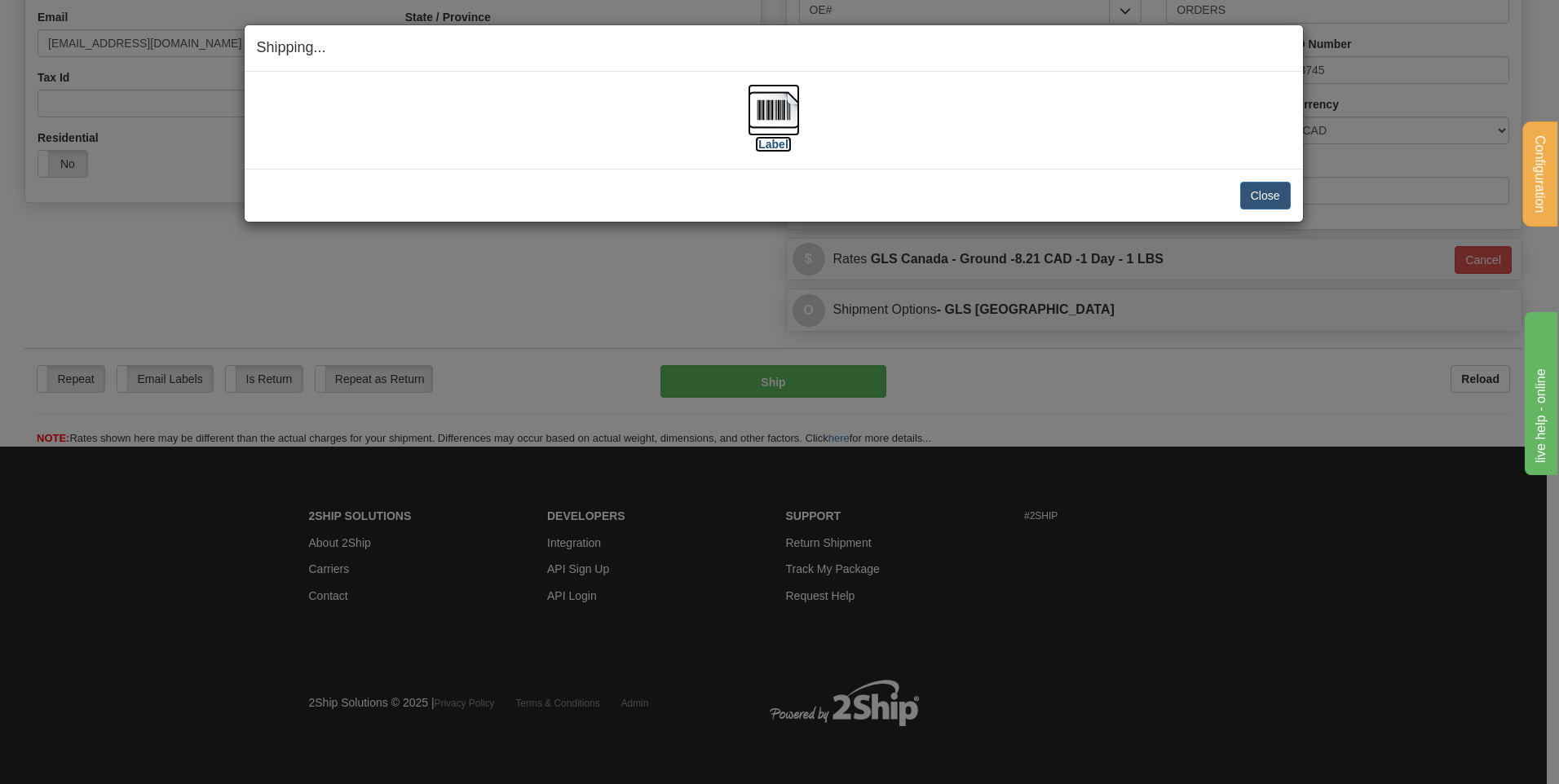
click at [760, 147] on label "[Label]" at bounding box center [773, 145] width 38 height 17
click at [1256, 198] on button "Close" at bounding box center [1265, 196] width 51 height 28
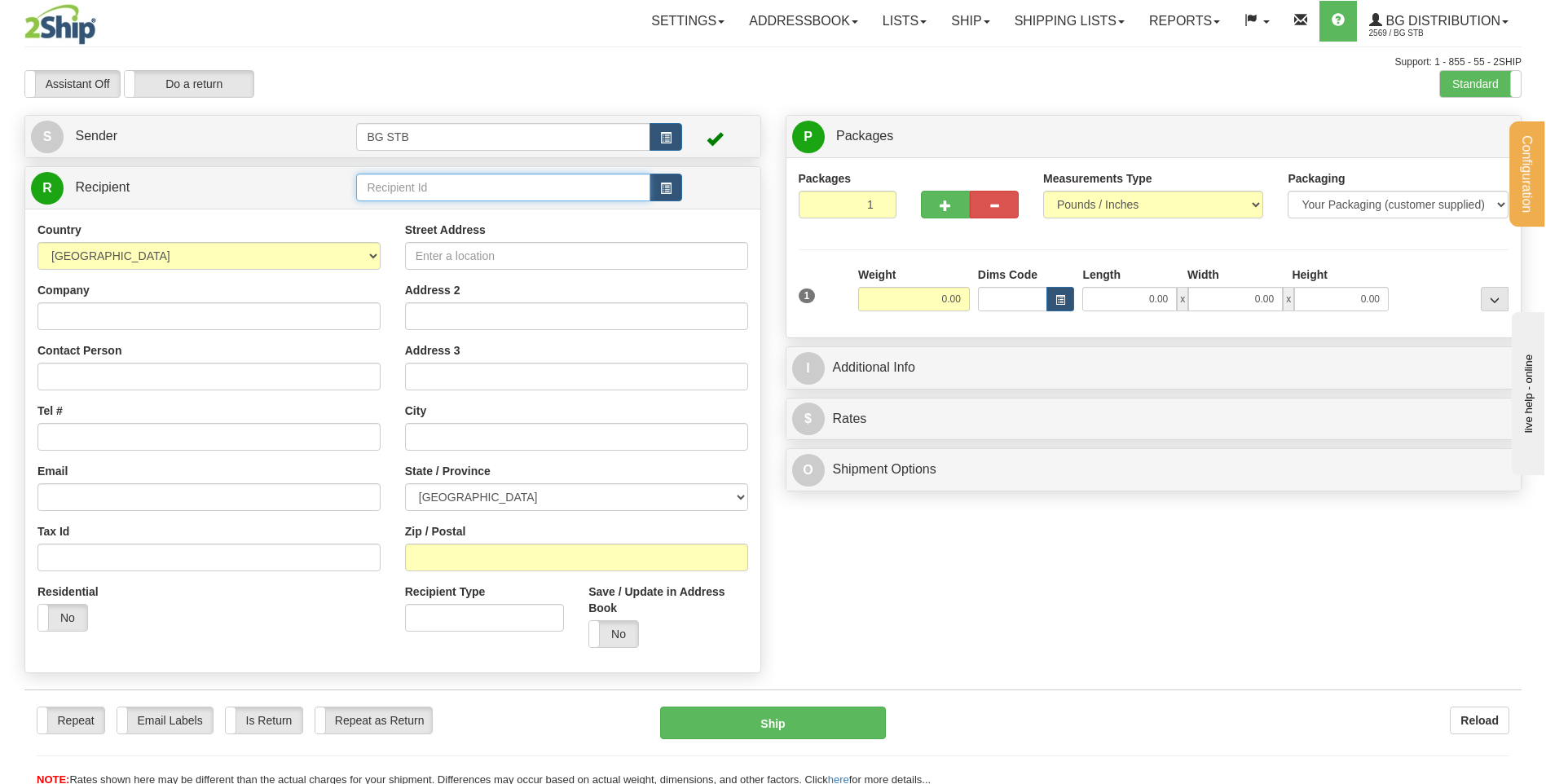
click at [563, 185] on input "text" at bounding box center [503, 187] width 293 height 28
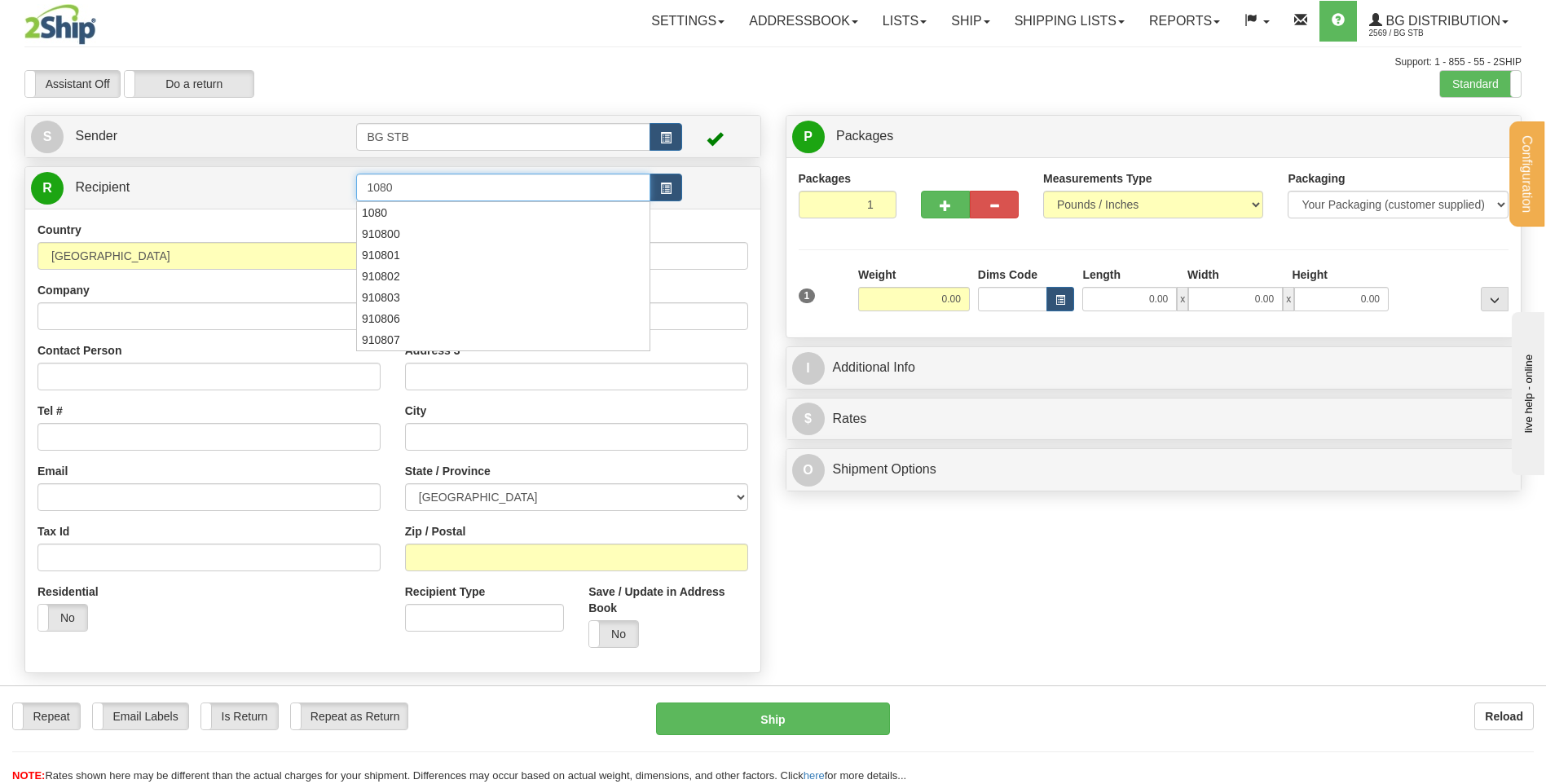
type input "1080"
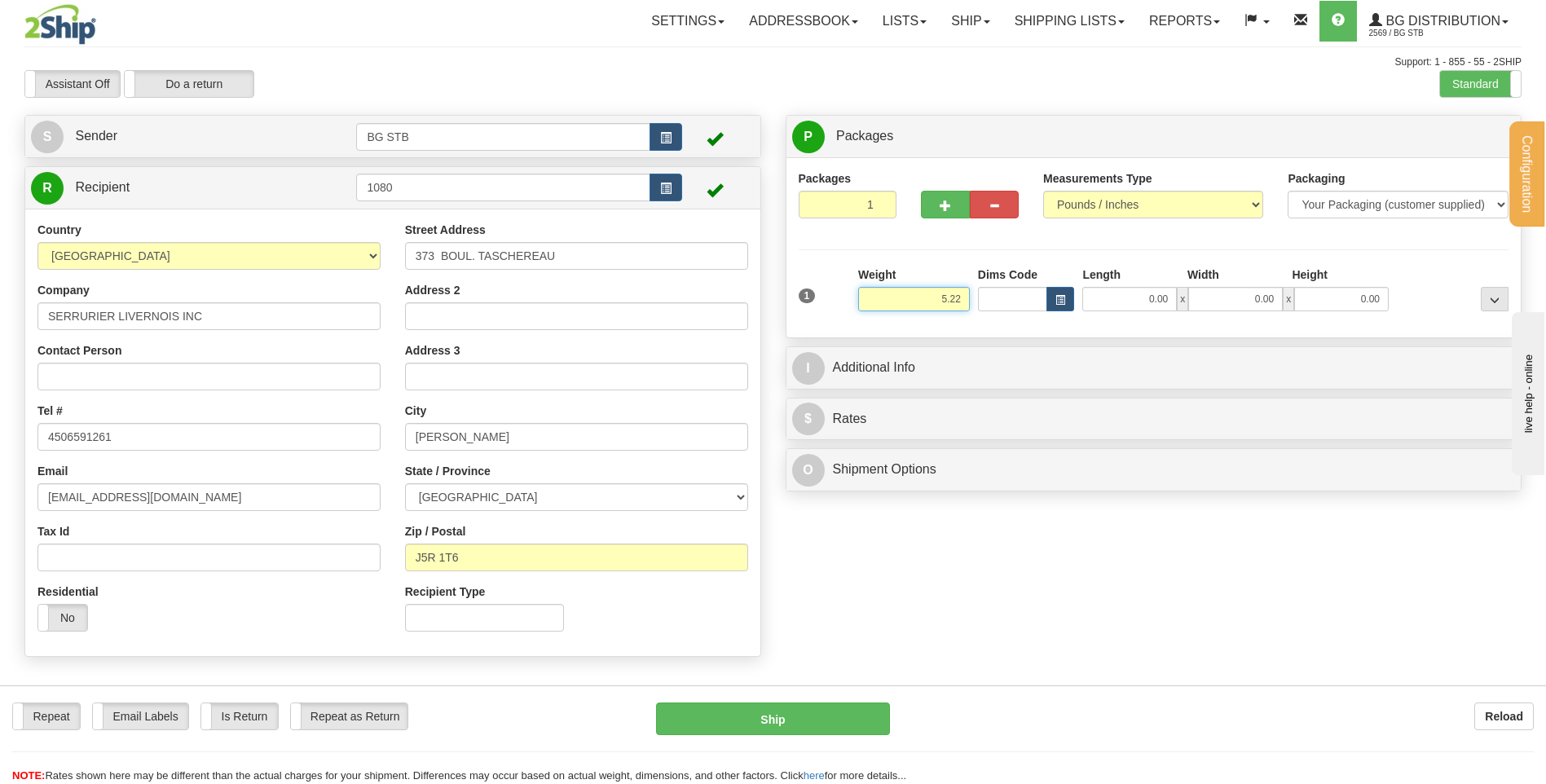
type input "5.22"
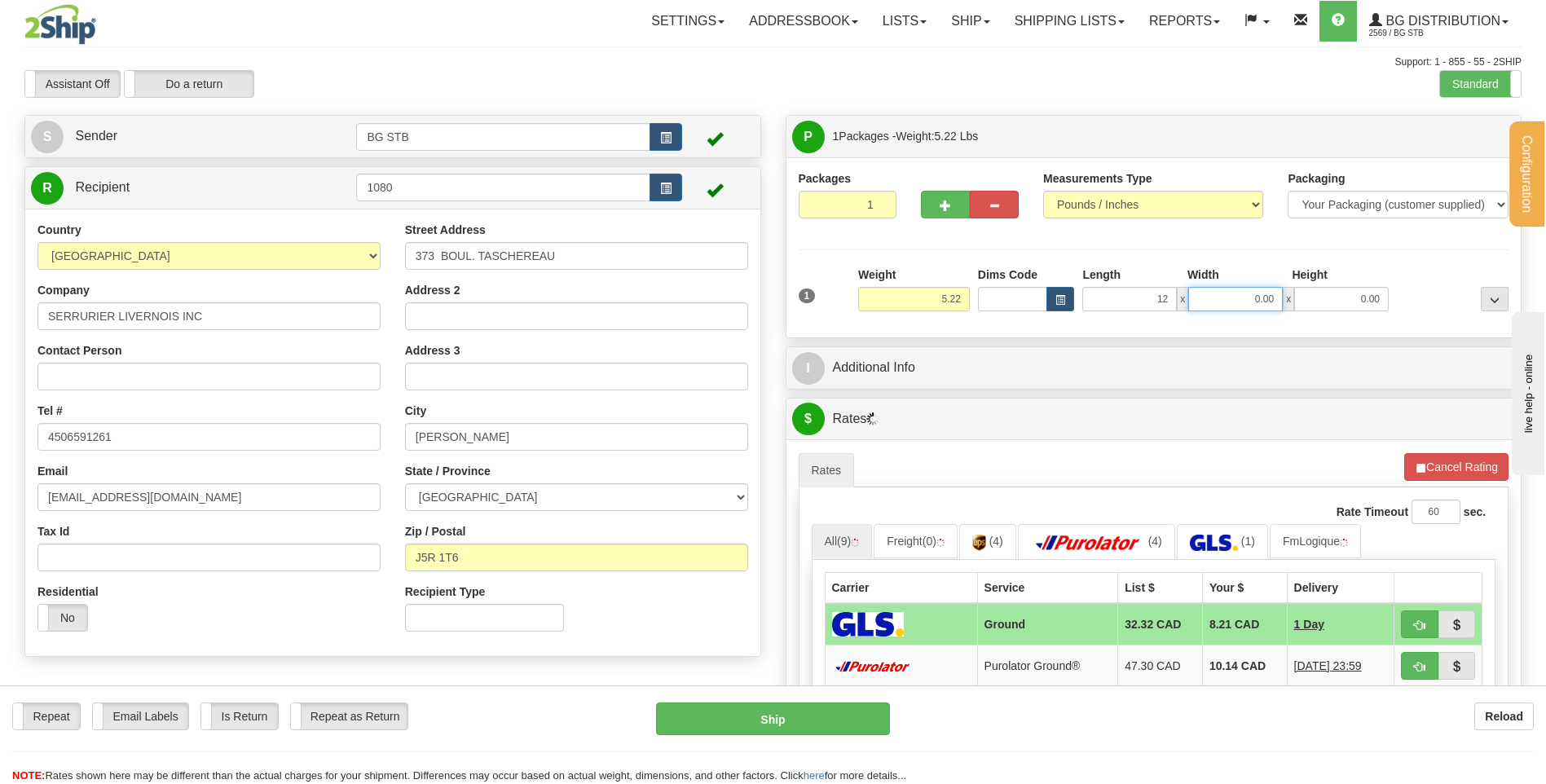
type input "12.00"
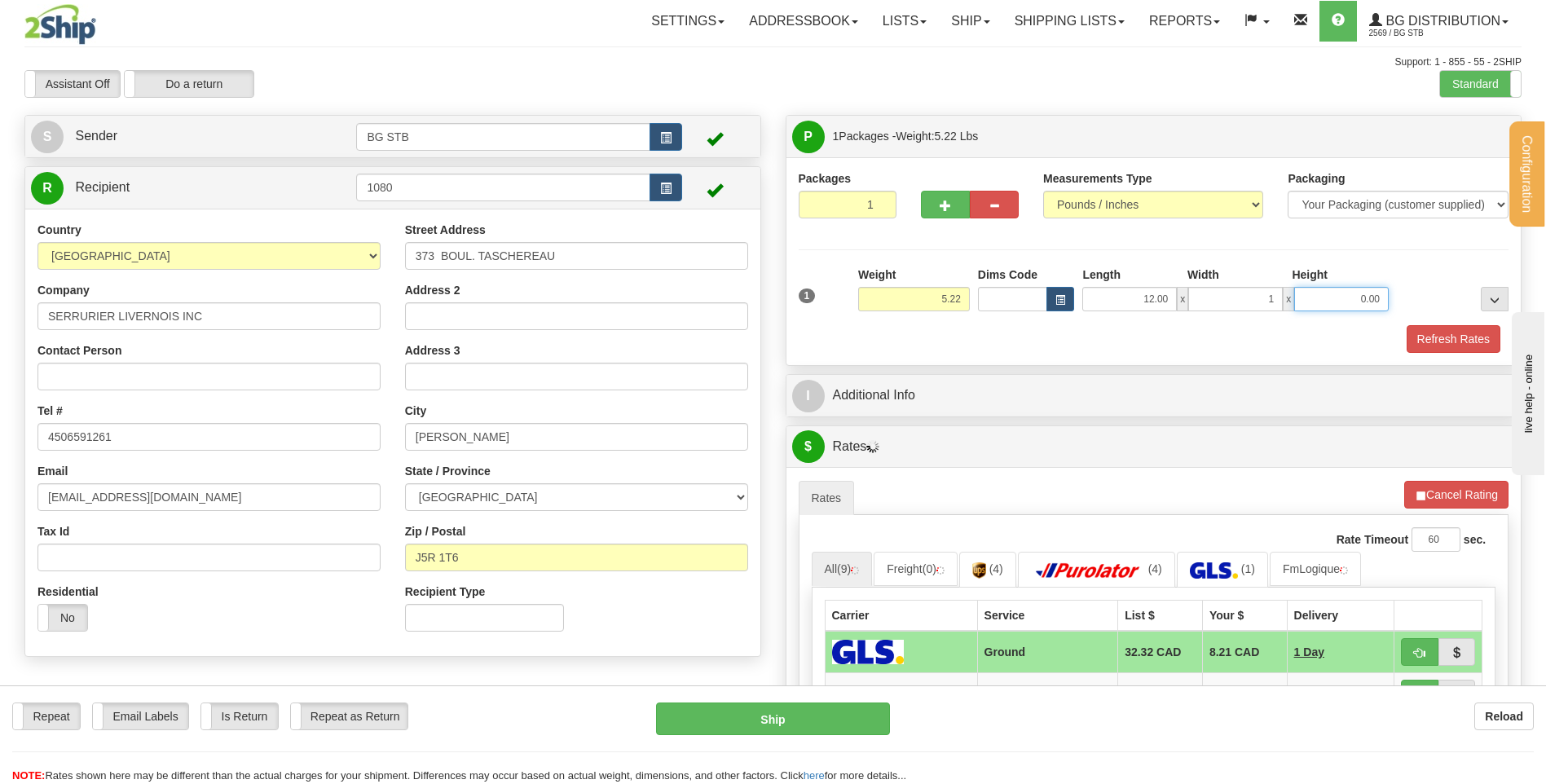
type input "1.00"
type input "2"
type input "0.00"
click at [1260, 297] on input "1.00" at bounding box center [1236, 299] width 95 height 25
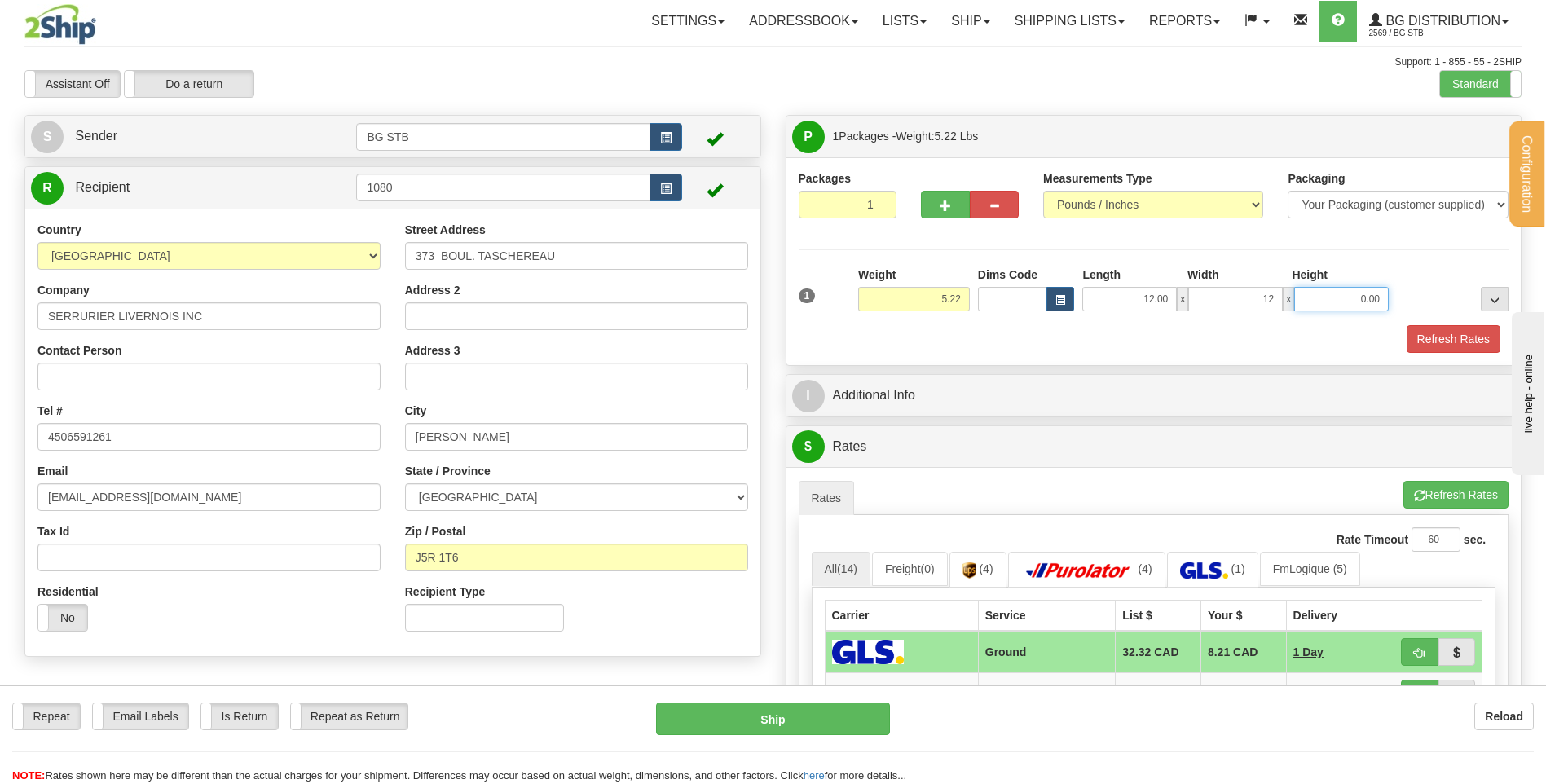
type input "12.00"
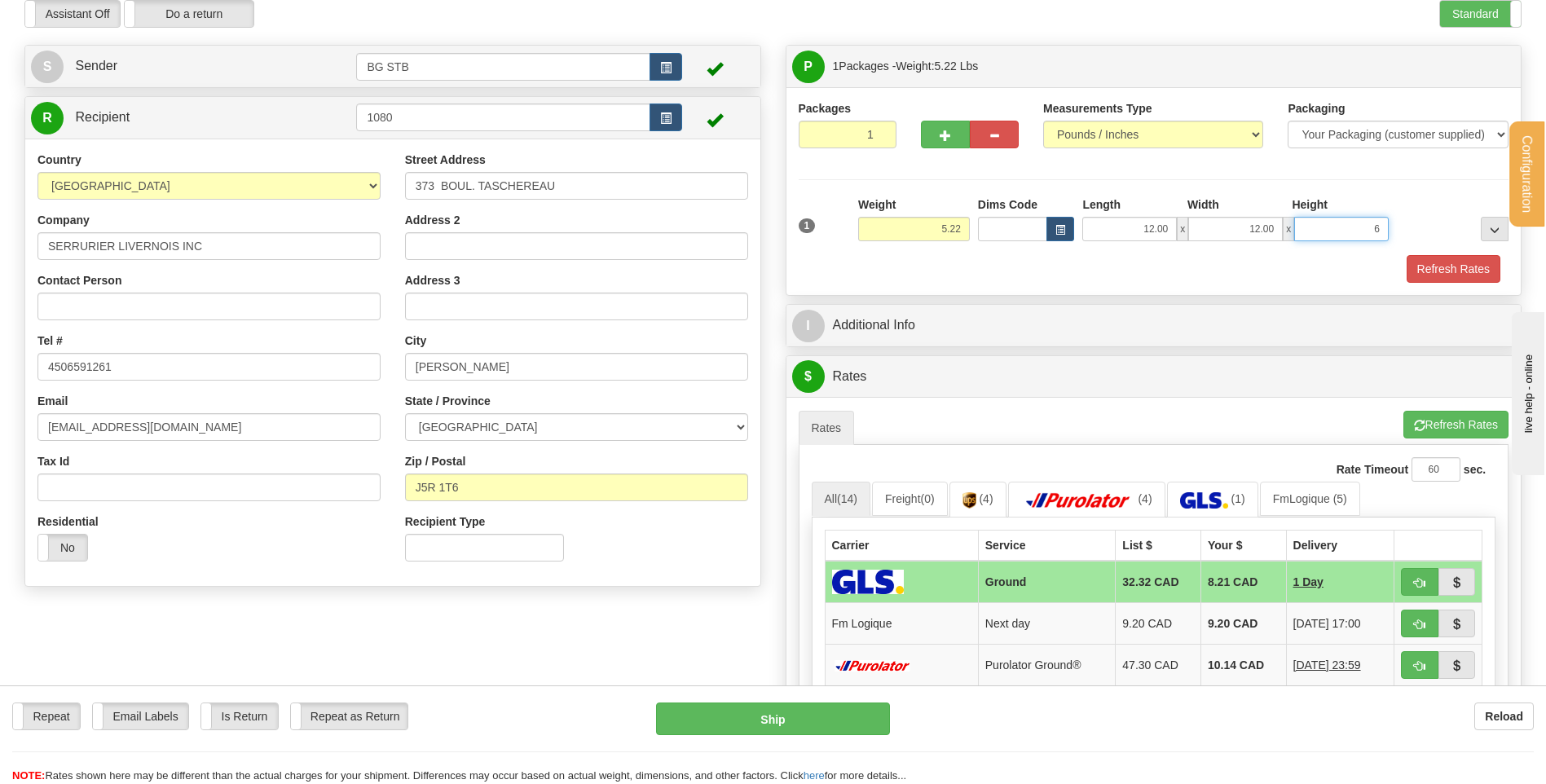
scroll to position [163, 0]
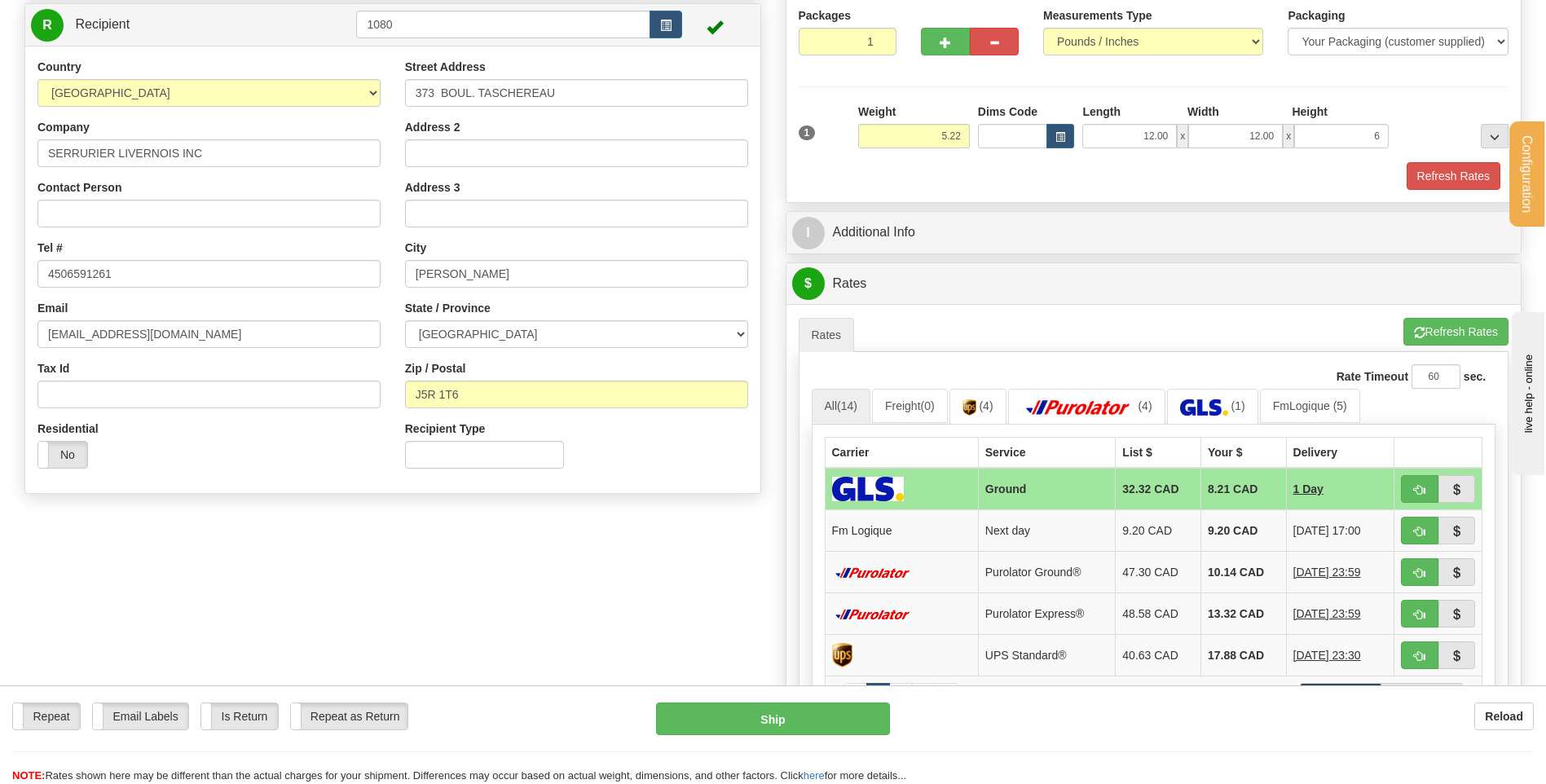
type input "6.00"
click at [1033, 212] on div "I Additional Info" at bounding box center [1154, 232] width 735 height 42
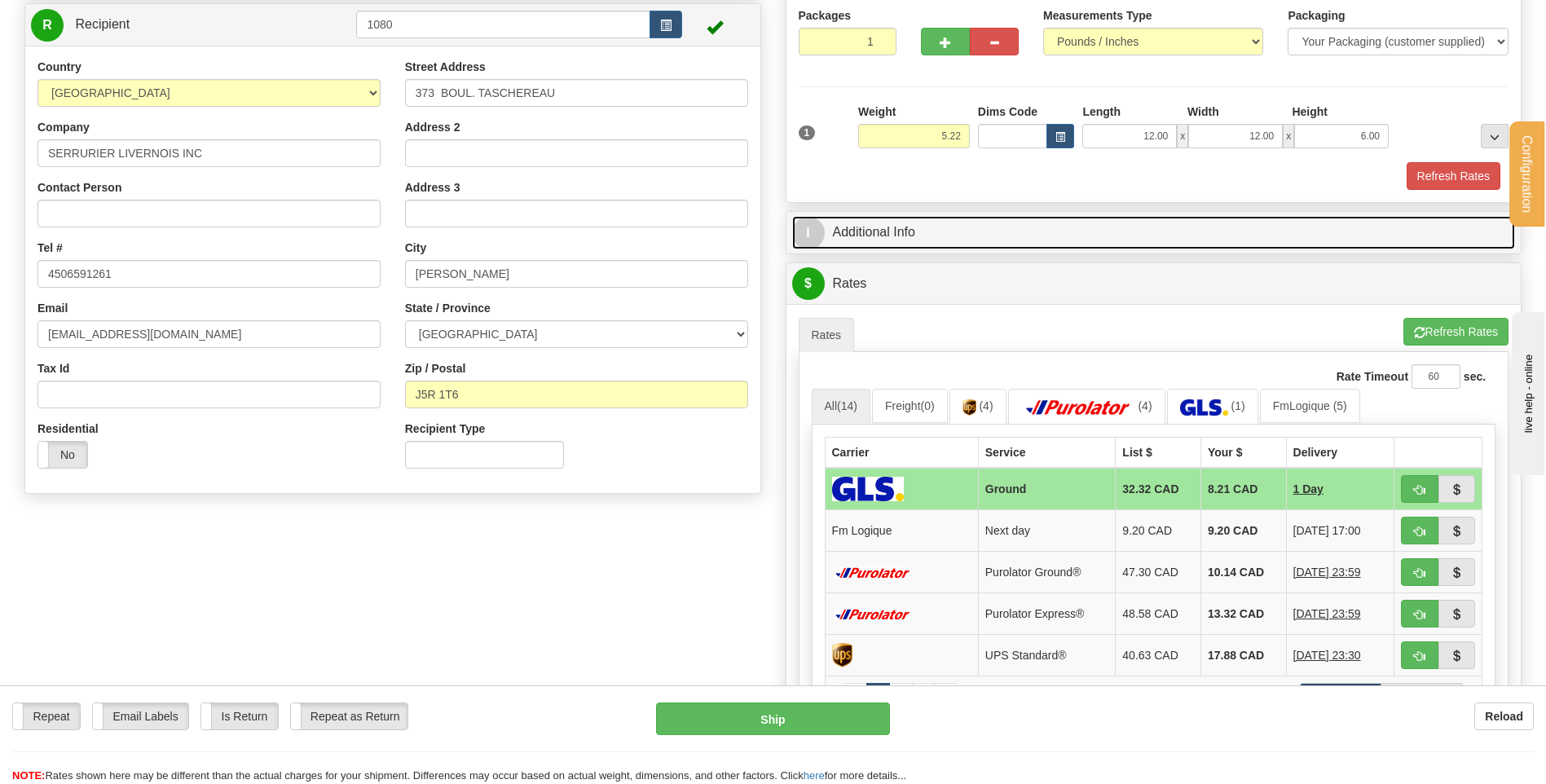
click at [1033, 242] on link "I Additional Info" at bounding box center [1154, 232] width 724 height 33
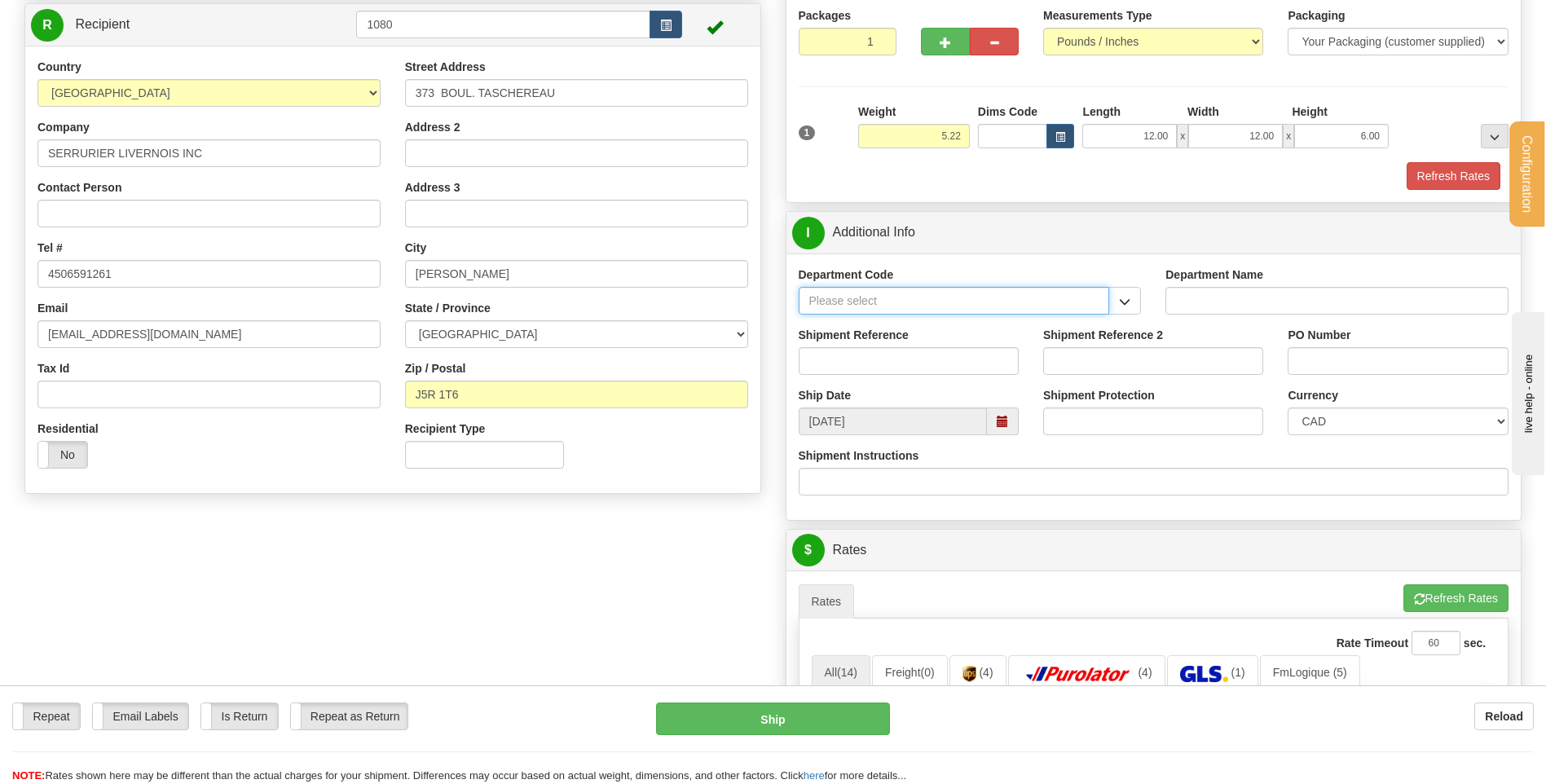
click at [895, 295] on input "Department Code" at bounding box center [955, 301] width 312 height 28
click at [1120, 303] on span "button" at bounding box center [1124, 302] width 11 height 10
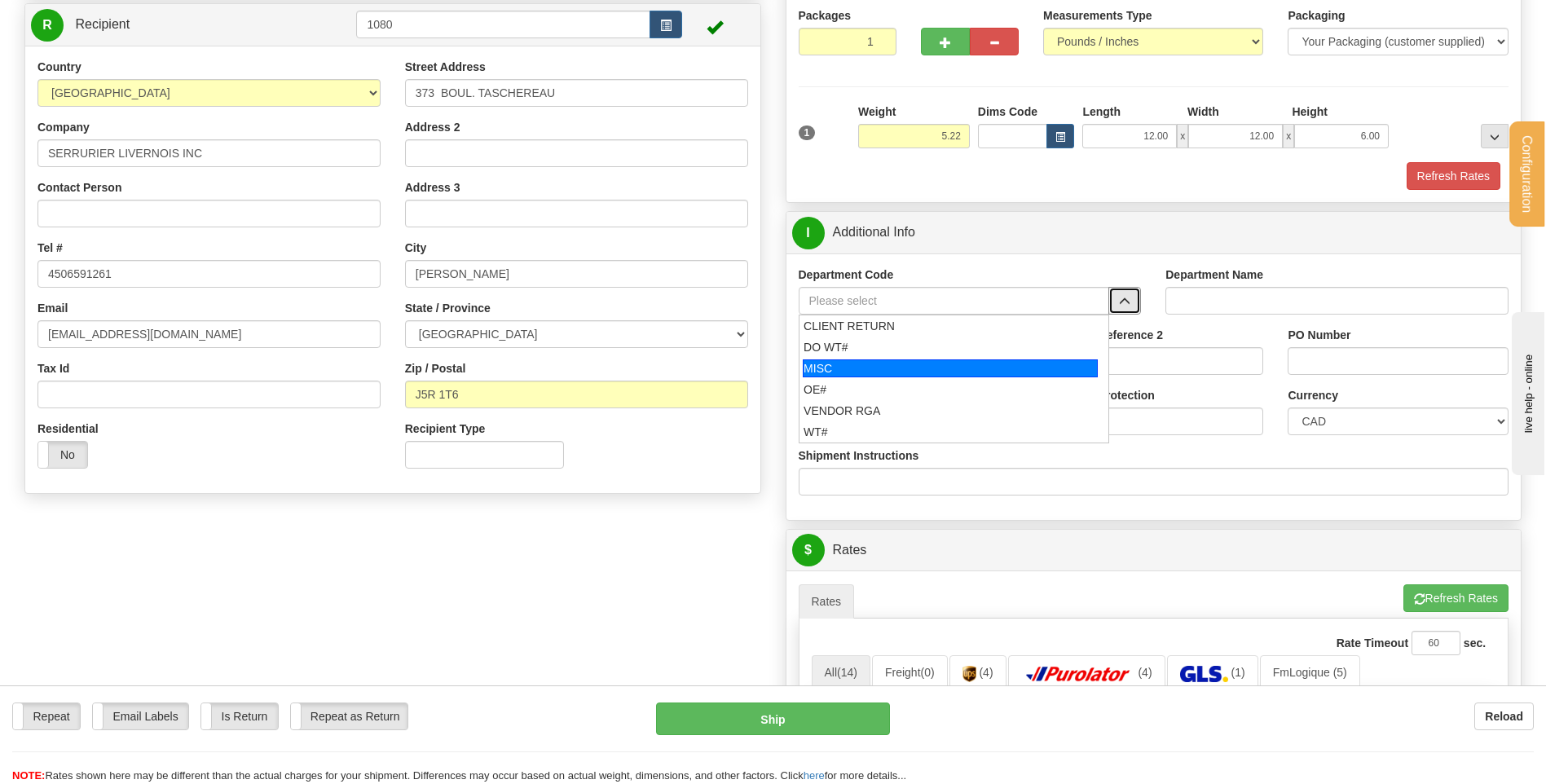
click at [1031, 375] on div "MISC" at bounding box center [951, 368] width 295 height 18
type input "MISC"
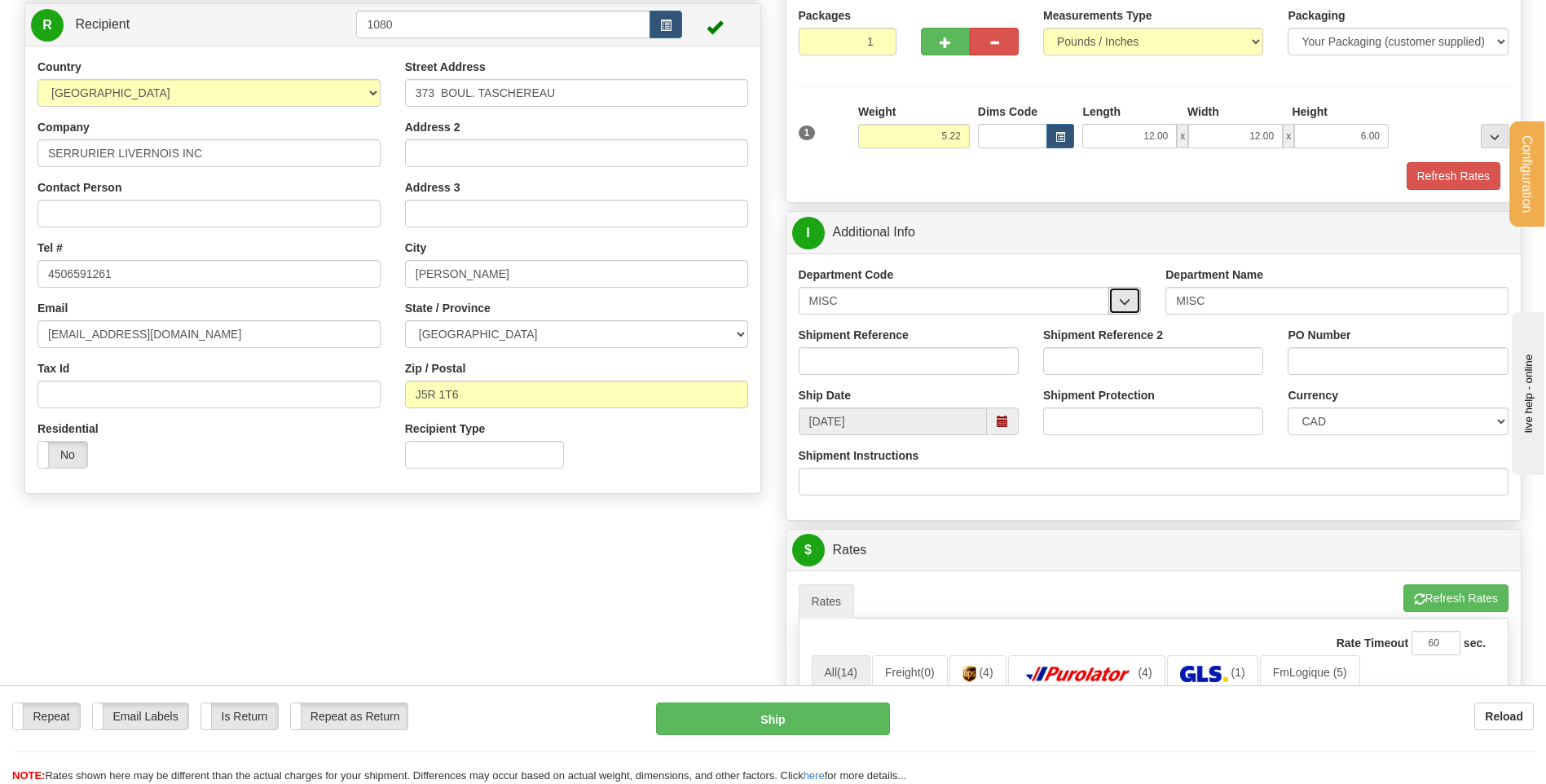
drag, startPoint x: 1120, startPoint y: 303, endPoint x: 1112, endPoint y: 312, distance: 12.0
click at [1120, 306] on span "button" at bounding box center [1124, 302] width 11 height 10
click at [1116, 296] on button "button" at bounding box center [1124, 301] width 32 height 28
click at [1119, 296] on button "button" at bounding box center [1124, 301] width 32 height 28
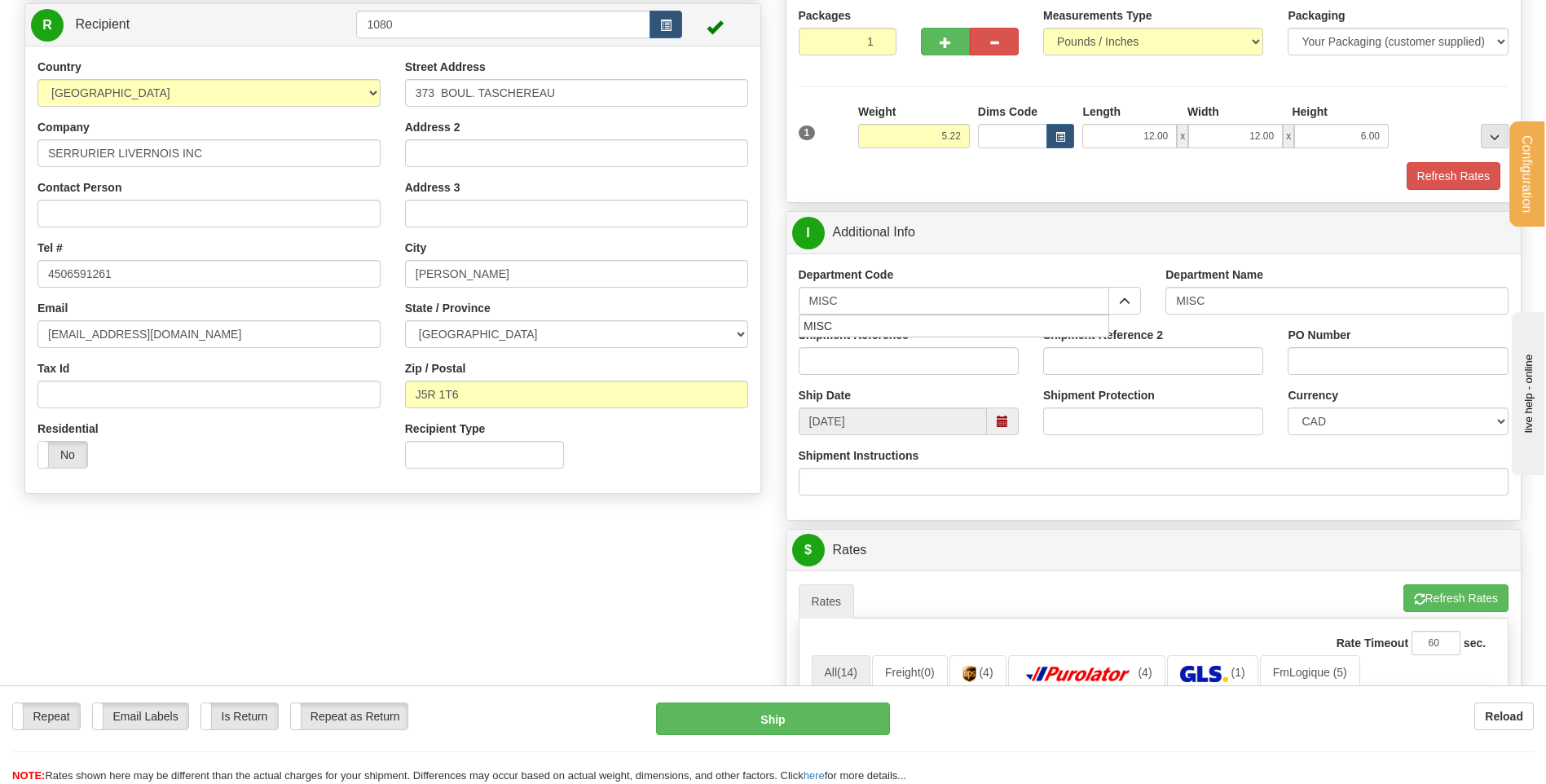
drag, startPoint x: 979, startPoint y: 259, endPoint x: 1009, endPoint y: 263, distance: 30.3
click at [981, 258] on div "Department Code MISC MISC Department Name MISC Shipment Reference Shipment Refe…" at bounding box center [1154, 386] width 735 height 267
click at [1025, 287] on input "MISC" at bounding box center [955, 301] width 312 height 28
type input "M"
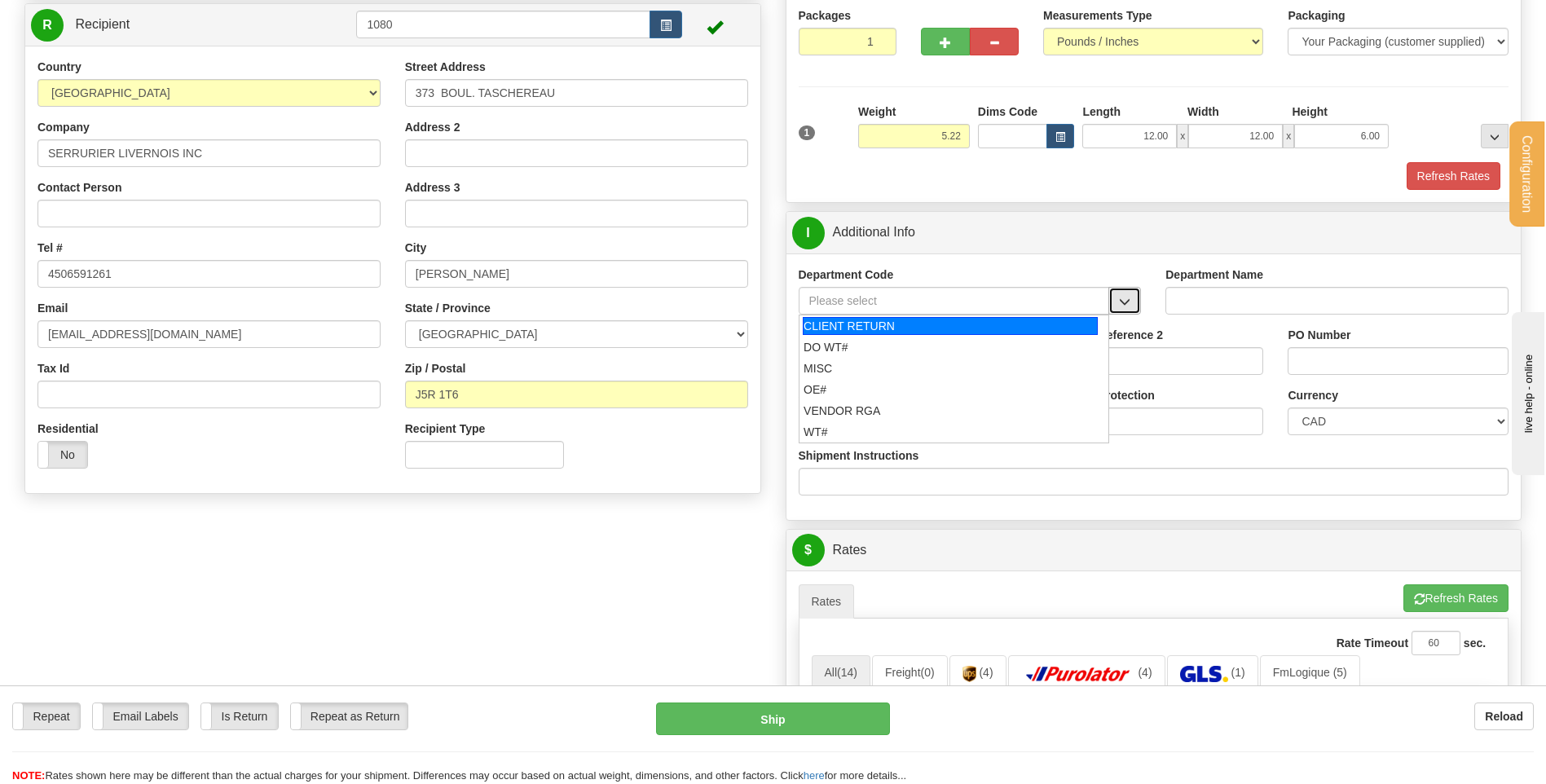
click at [1122, 302] on span "button" at bounding box center [1124, 302] width 11 height 10
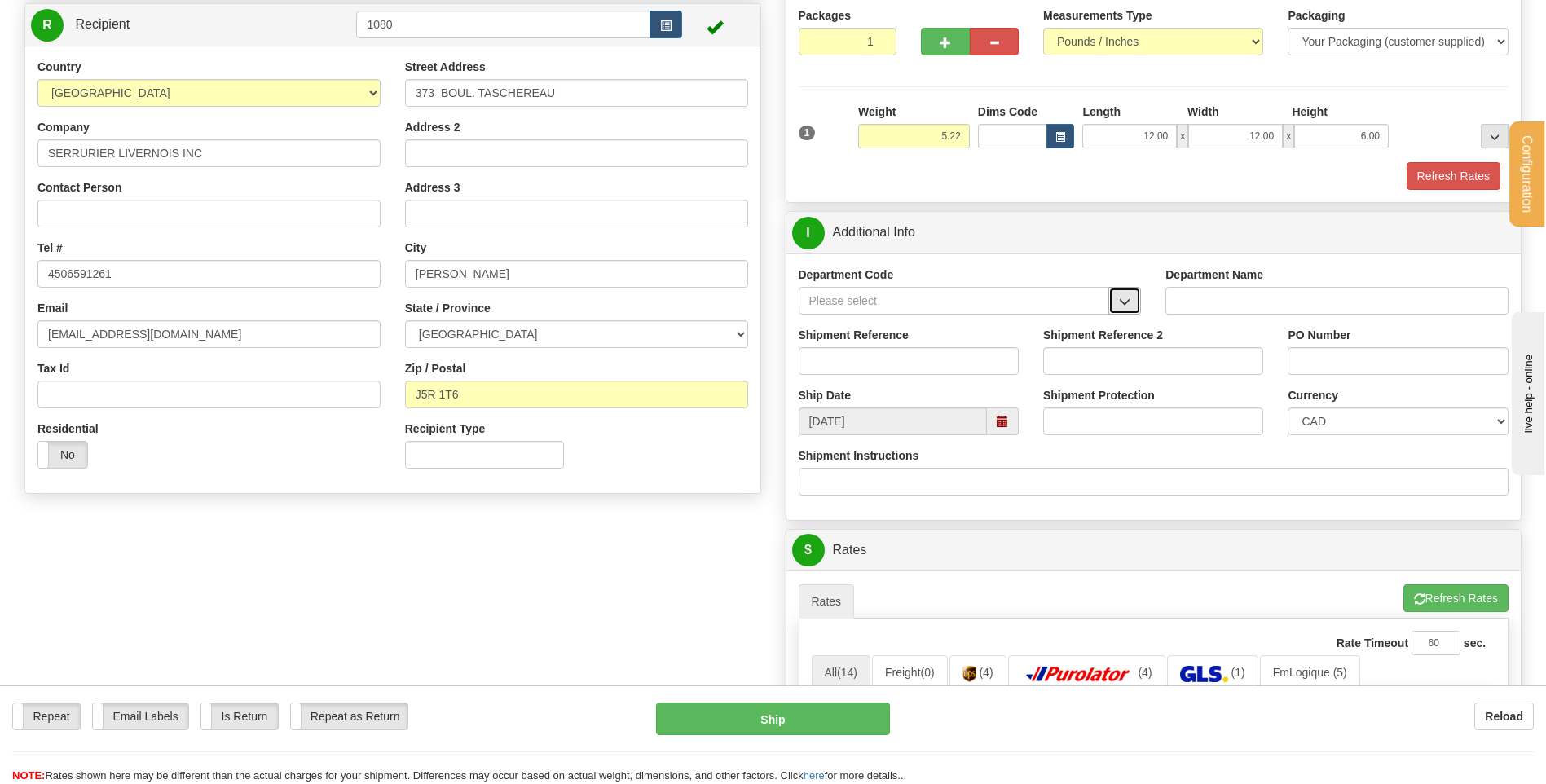
click at [1121, 300] on span "button" at bounding box center [1124, 302] width 11 height 10
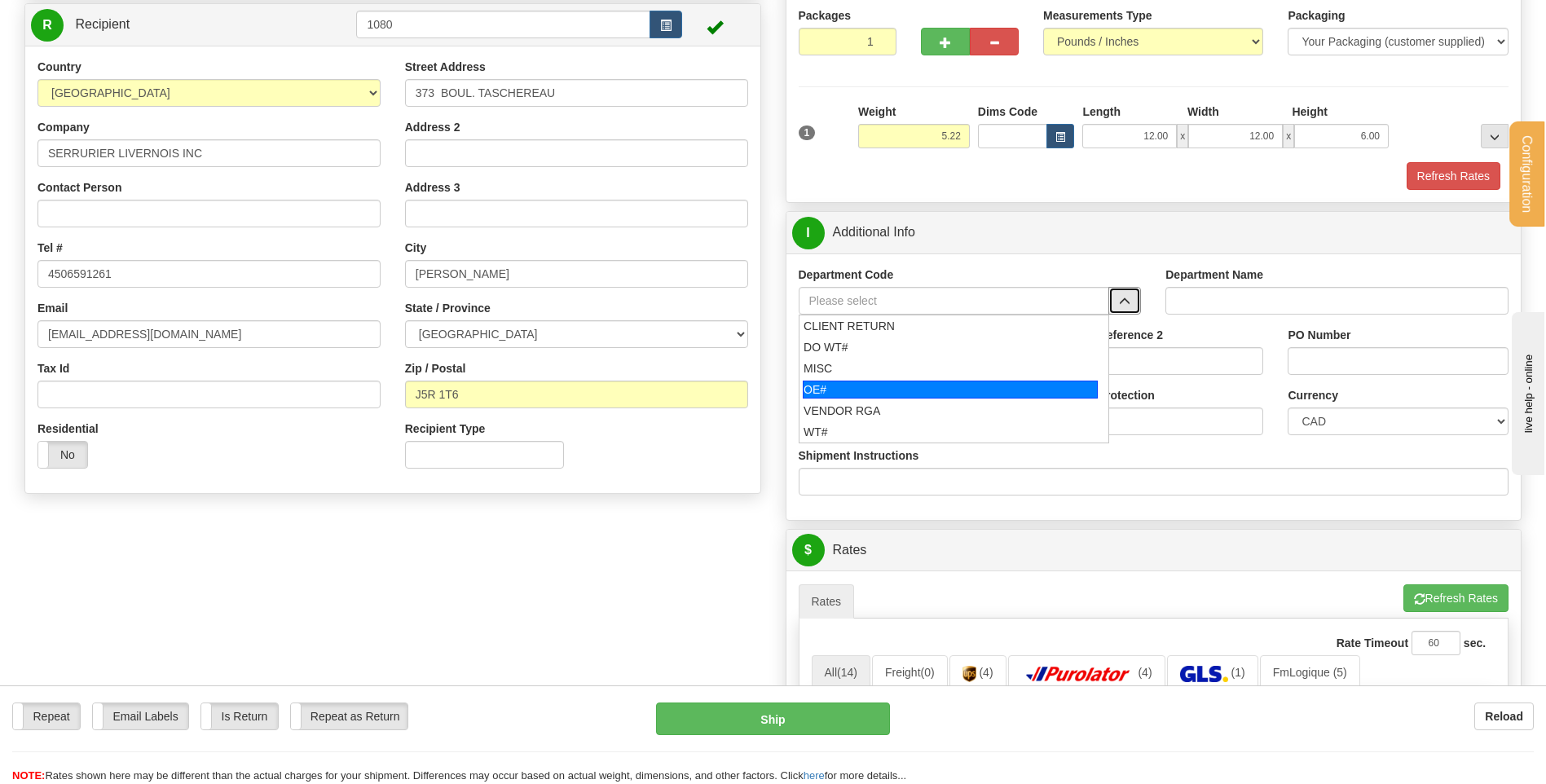
click at [953, 386] on div "OE#" at bounding box center [951, 389] width 295 height 18
type input "OE#"
type input "ORDERS"
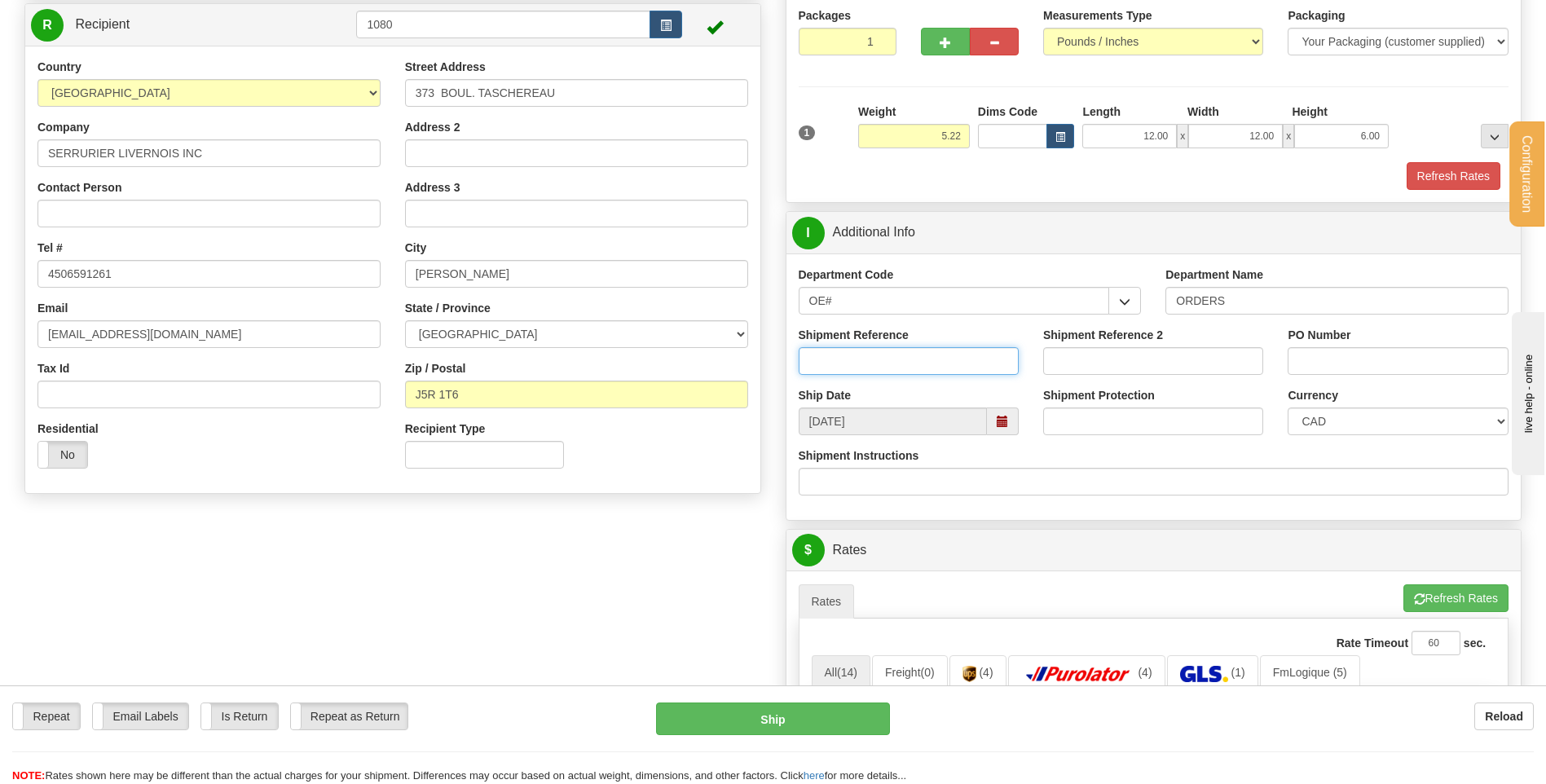
click at [946, 365] on input "Shipment Reference" at bounding box center [909, 361] width 220 height 28
type input "80004655-00"
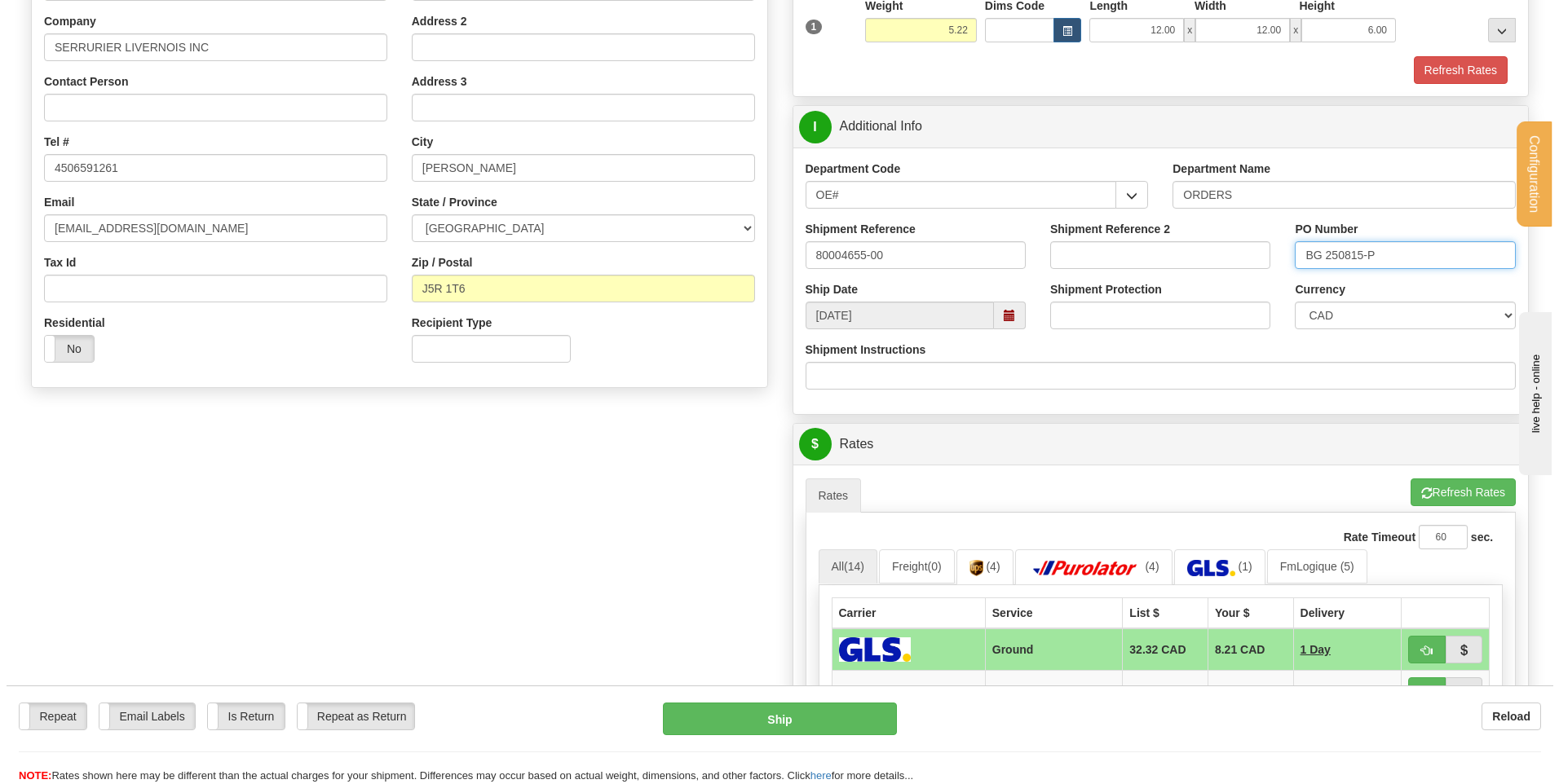
scroll to position [408, 0]
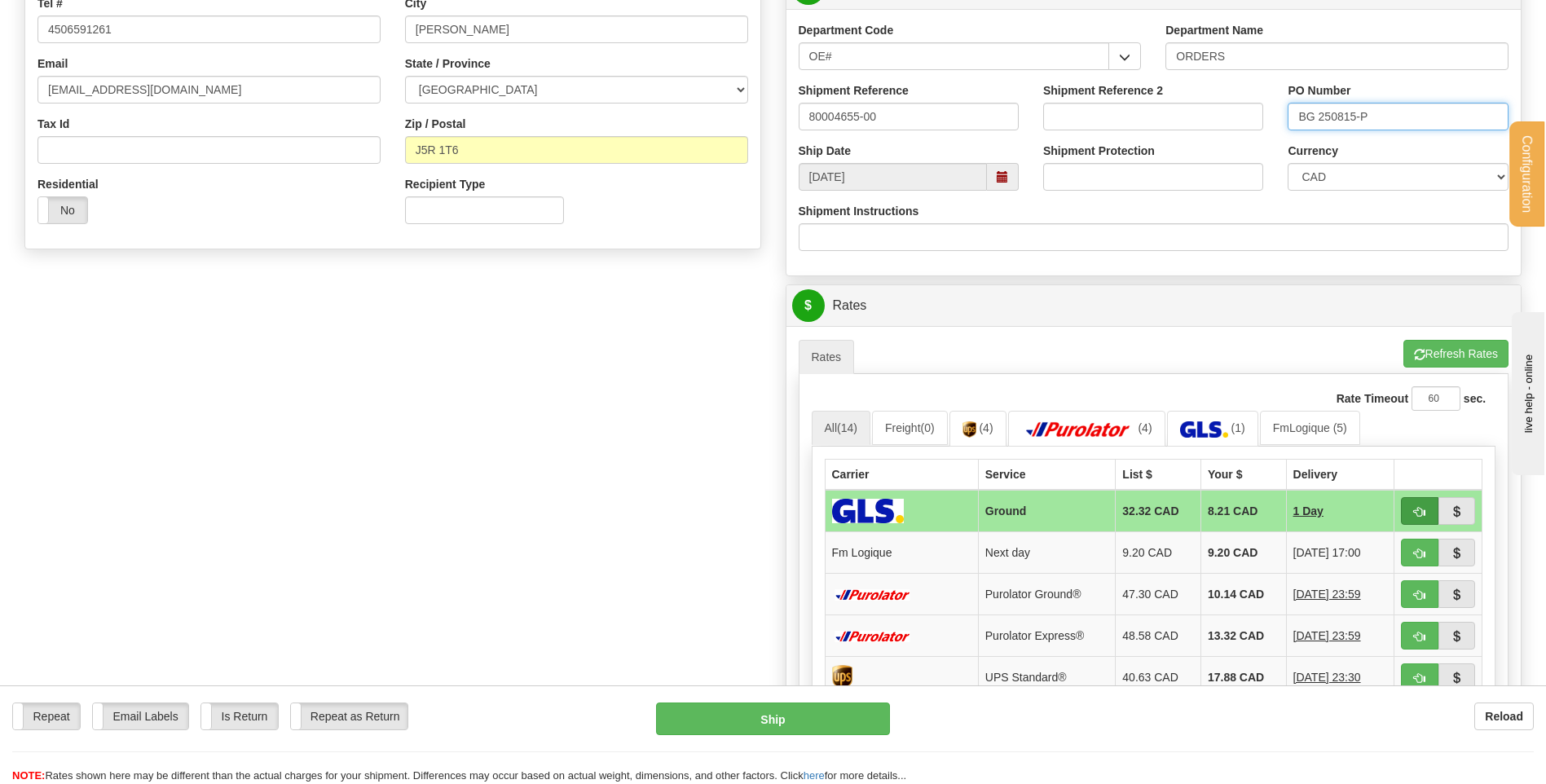
type input "BG 250815-P"
click at [1430, 514] on button "button" at bounding box center [1420, 511] width 38 height 28
type input "1"
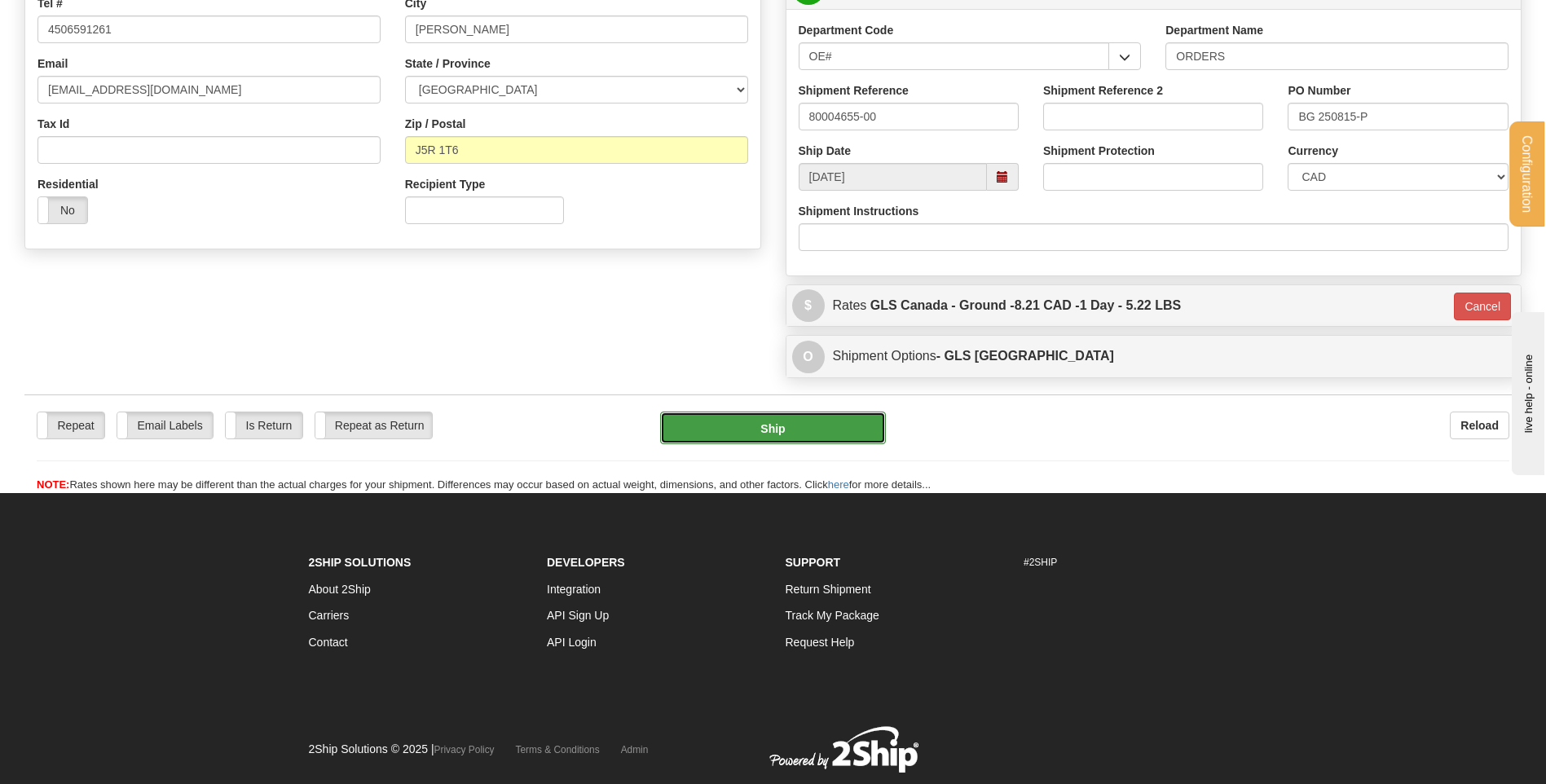
click at [756, 435] on button "Ship" at bounding box center [773, 427] width 225 height 32
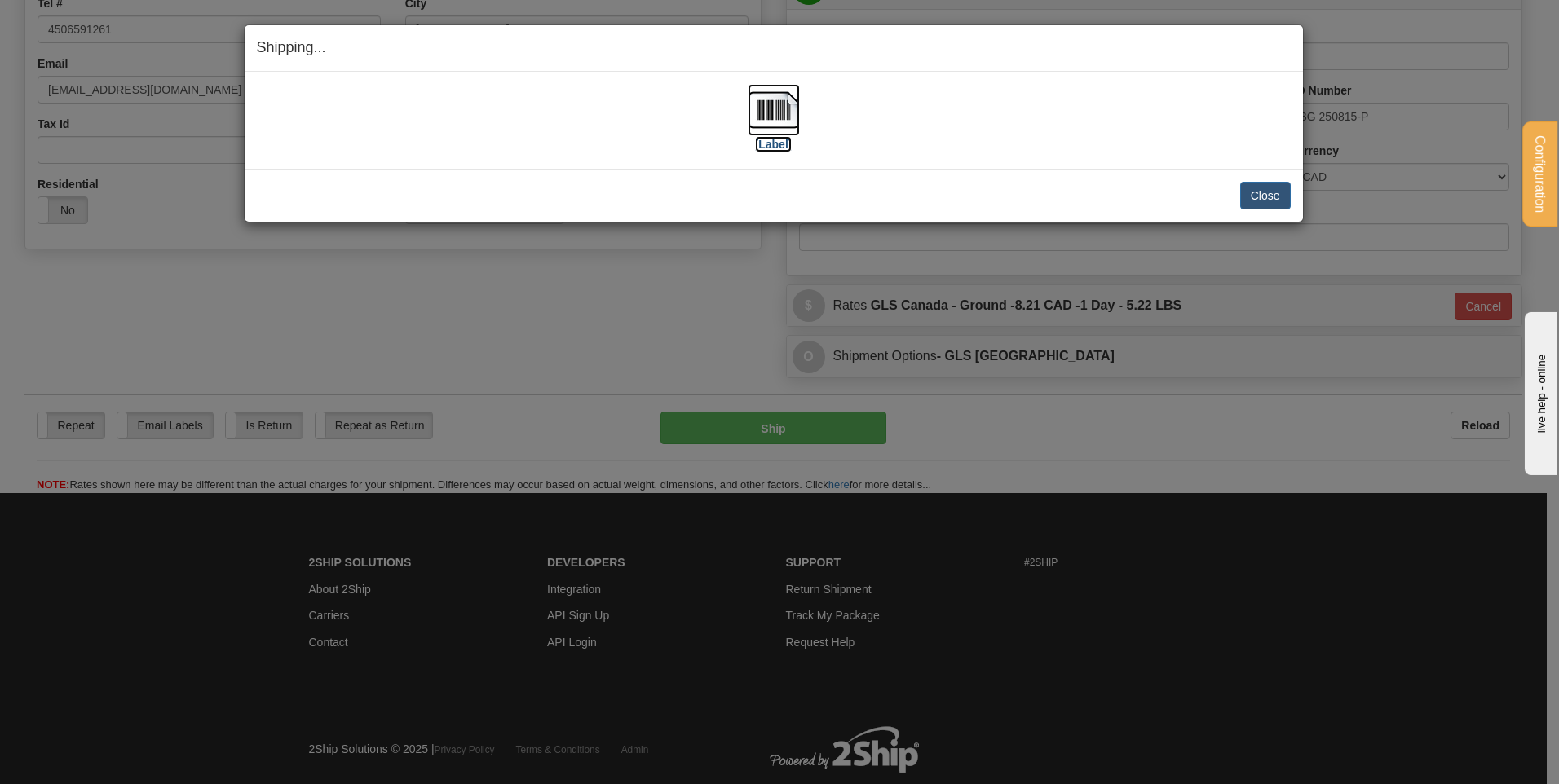
click at [774, 148] on label "[Label]" at bounding box center [773, 145] width 38 height 17
click at [1273, 198] on button "Close" at bounding box center [1265, 196] width 51 height 28
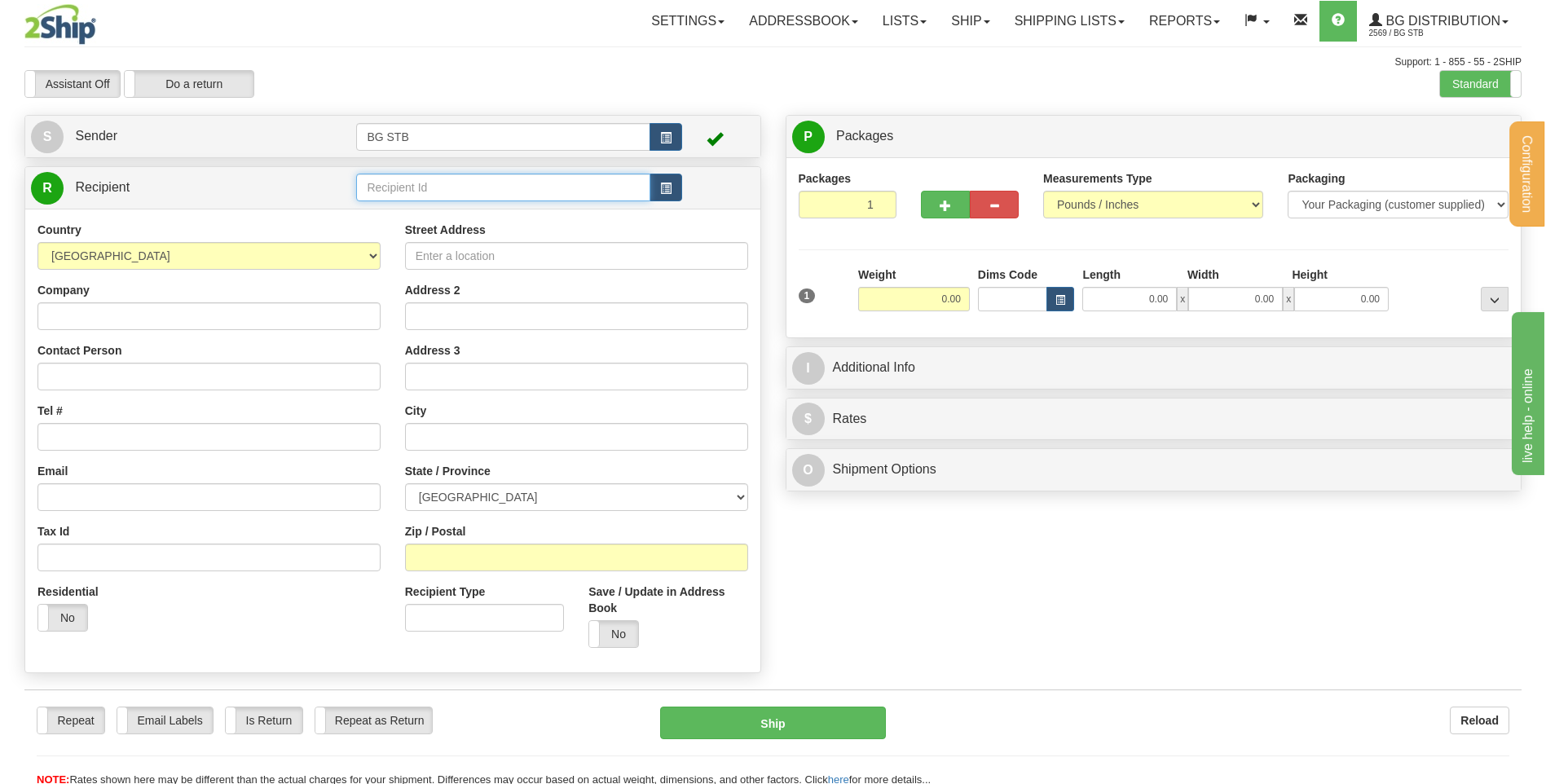
click at [476, 190] on input "text" at bounding box center [503, 187] width 293 height 28
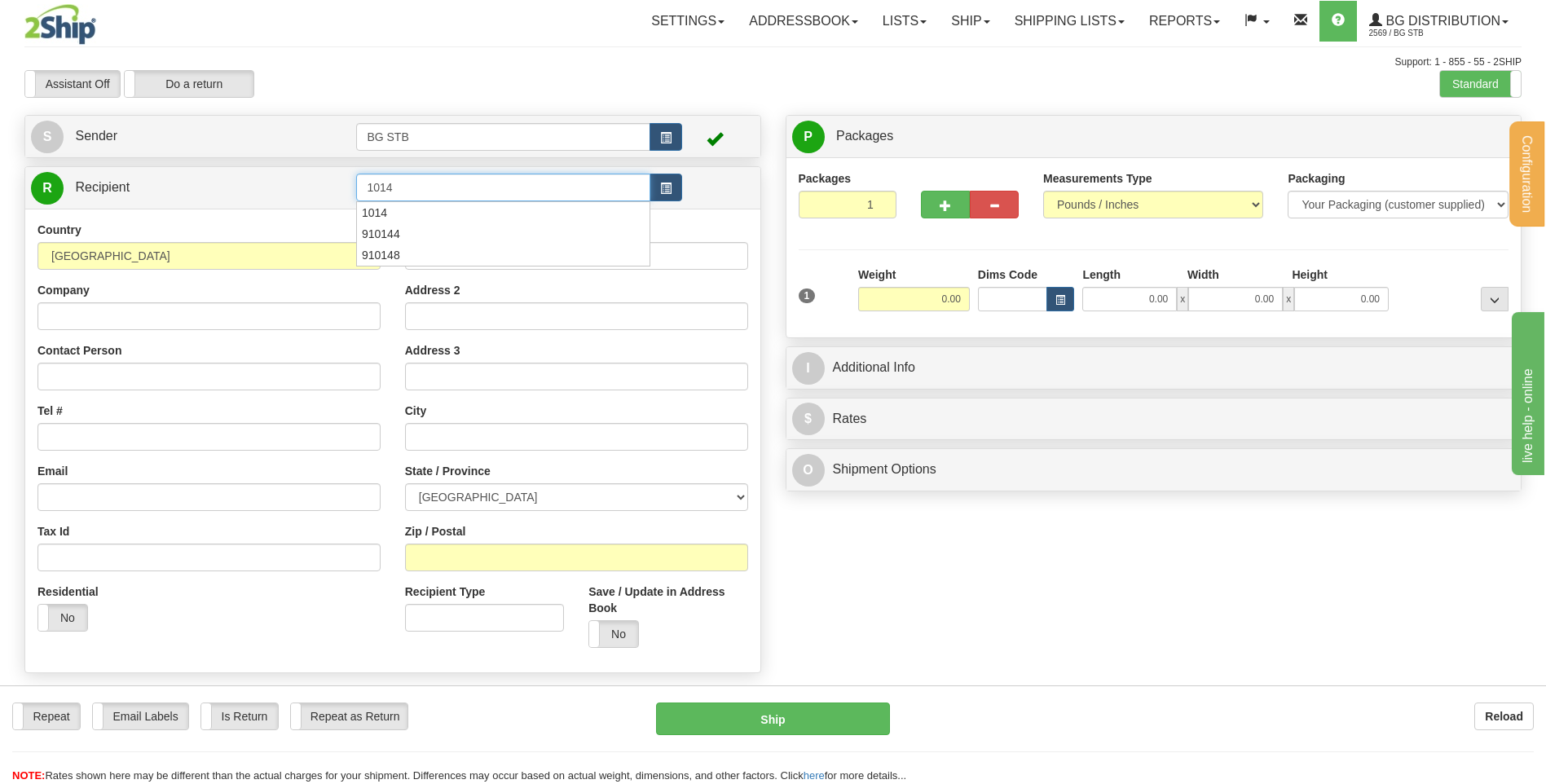
type input "1014"
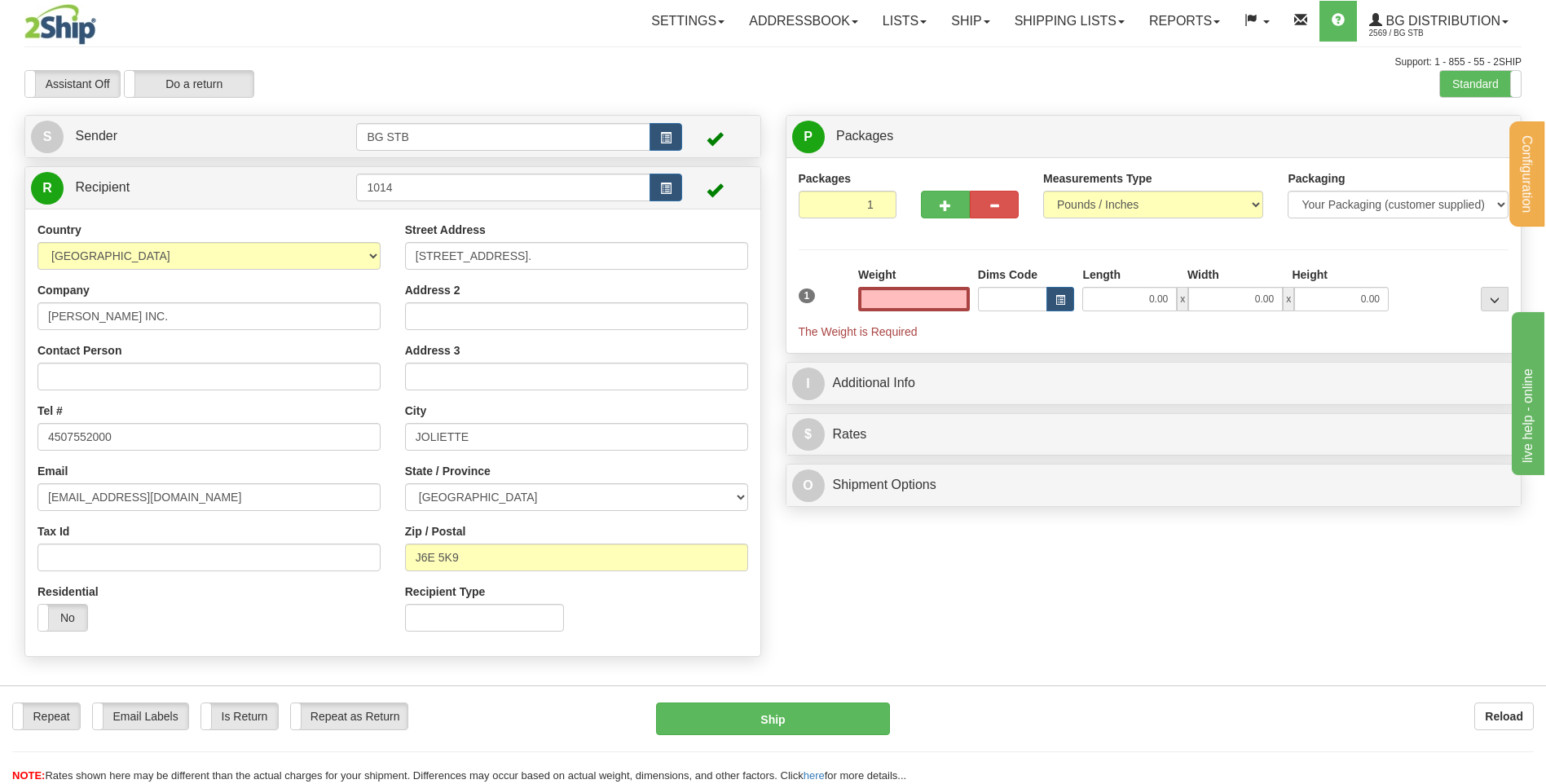
type input "0.00"
click at [441, 191] on input "1014" at bounding box center [503, 187] width 293 height 28
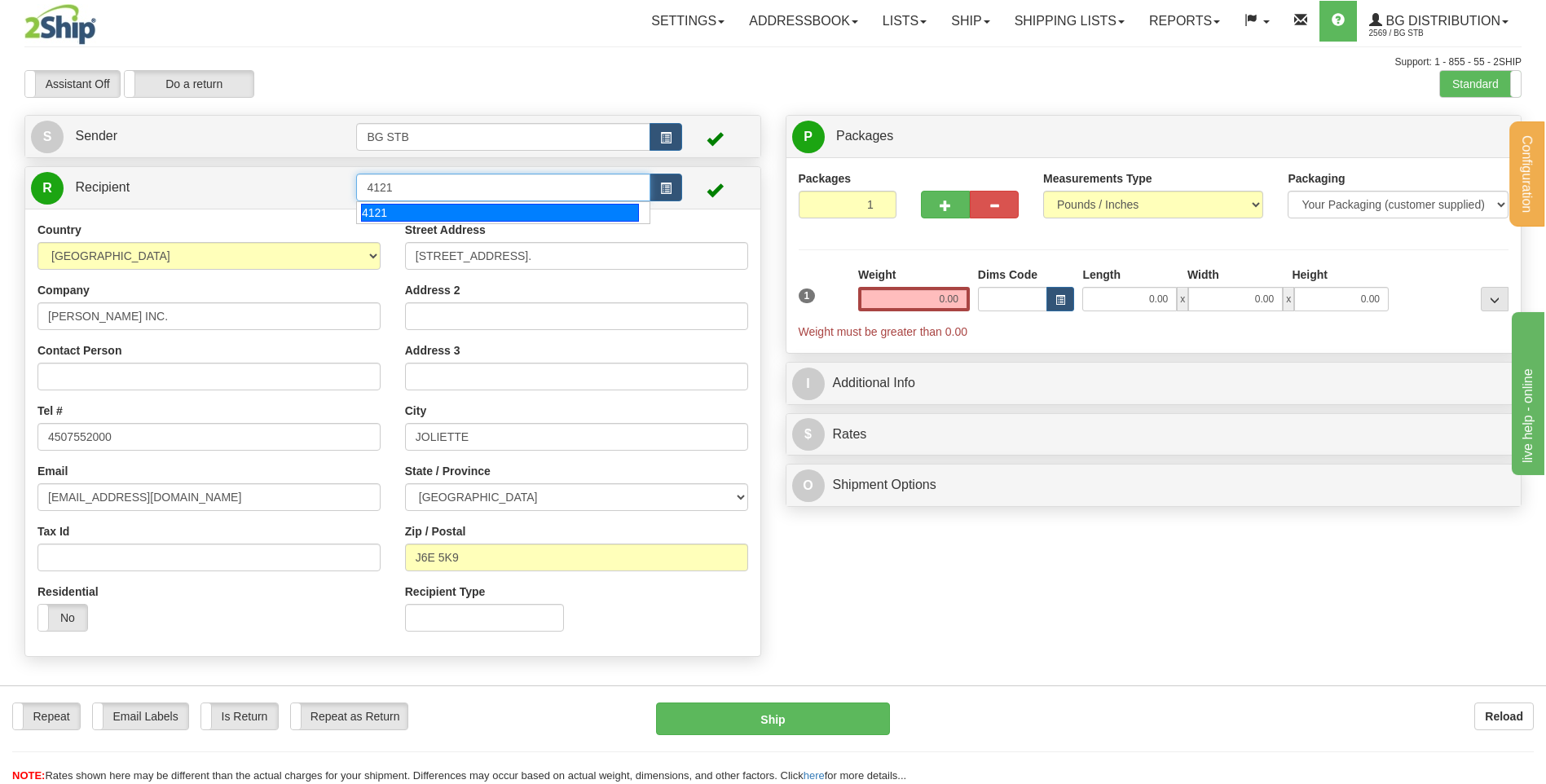
type input "4121"
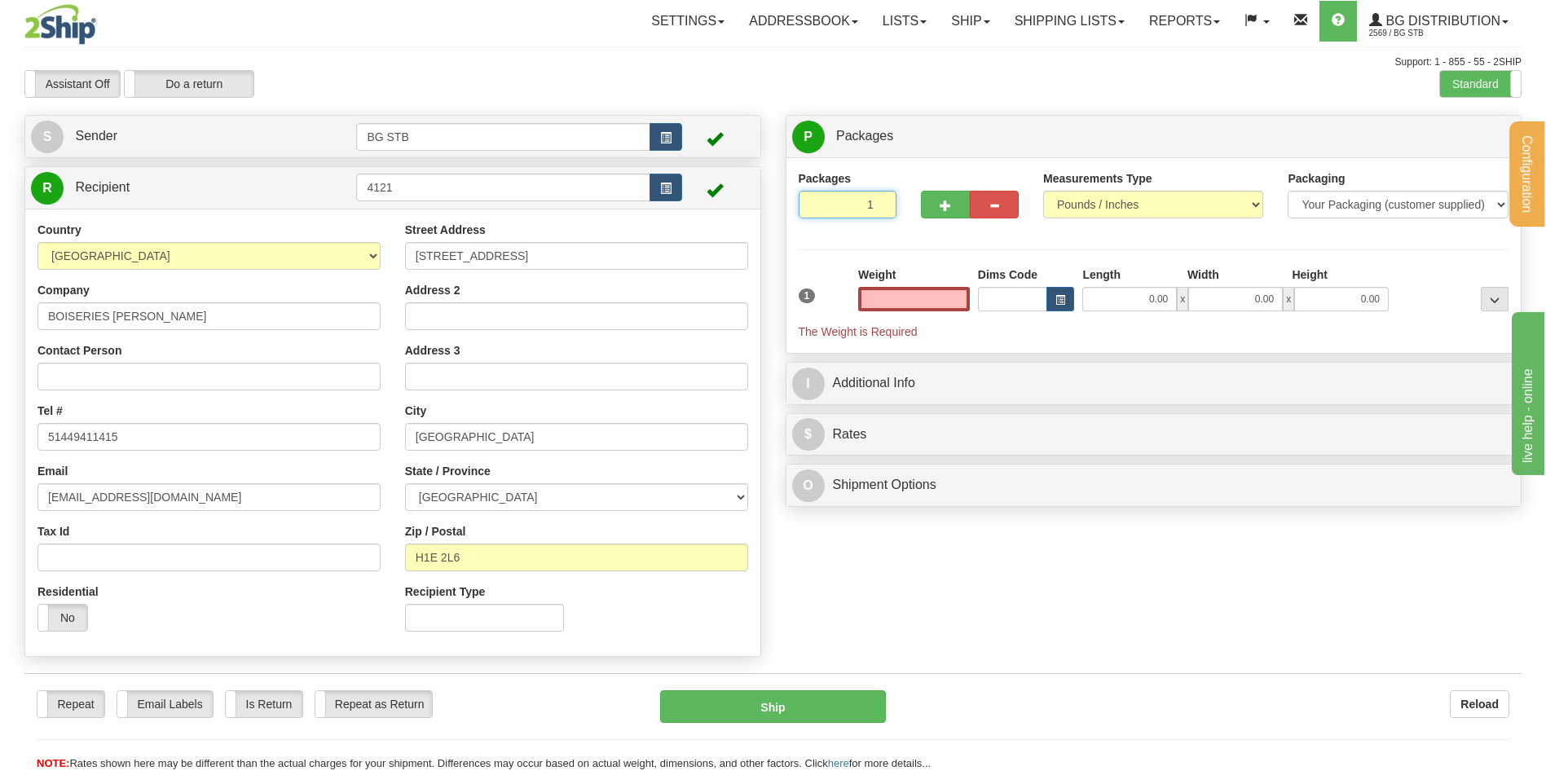
type input "0"
type input "0.00"
click at [881, 209] on input "-8" at bounding box center [848, 205] width 98 height 28
drag, startPoint x: 874, startPoint y: 200, endPoint x: 855, endPoint y: 210, distance: 21.5
click at [855, 210] on input "-7" at bounding box center [848, 205] width 98 height 28
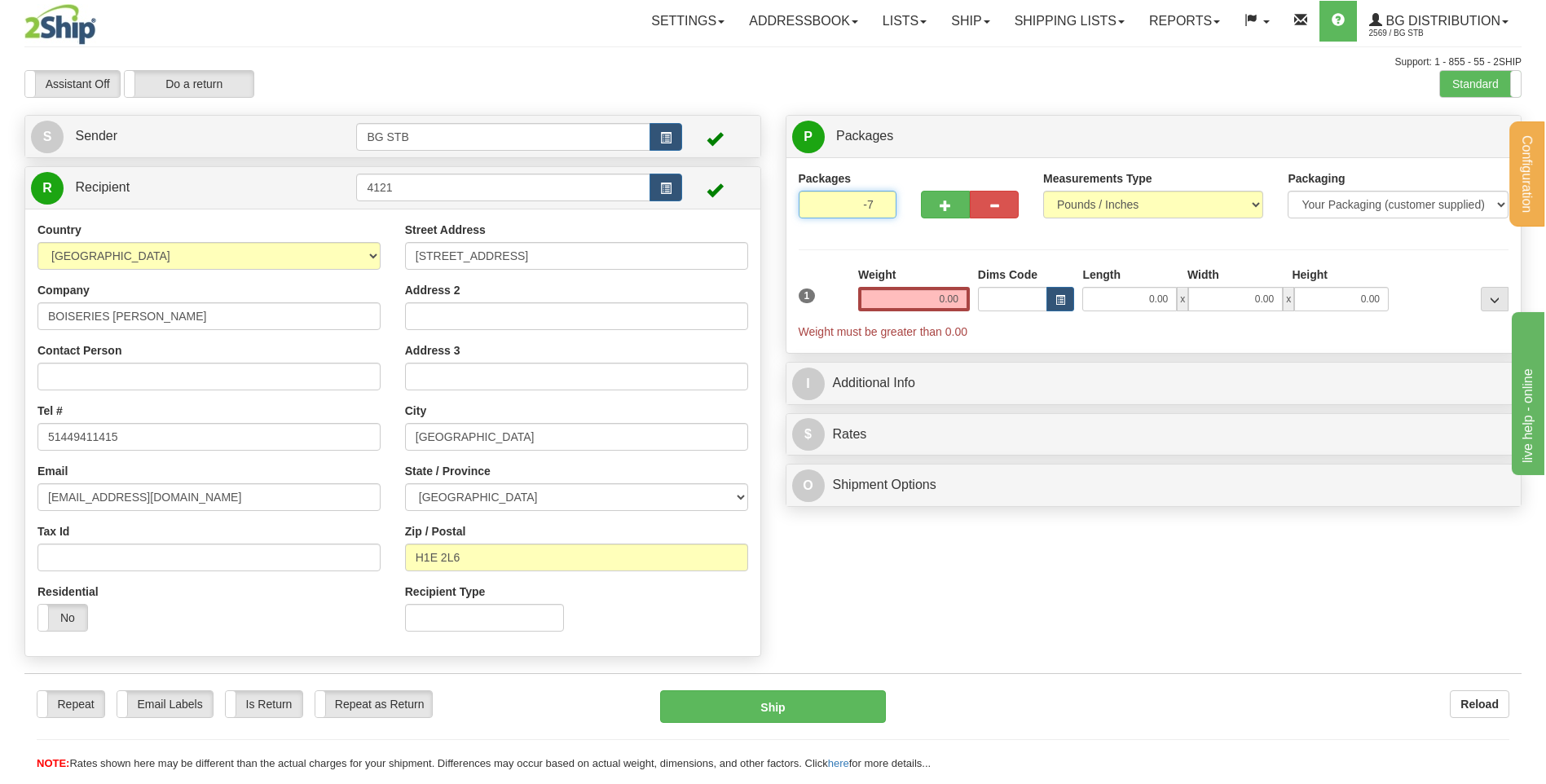
type input "1"
click at [934, 208] on div "Packages 1 1 Measurements Type" at bounding box center [1154, 255] width 711 height 171
click at [932, 208] on button "button" at bounding box center [945, 205] width 49 height 28
type input "2"
drag, startPoint x: 947, startPoint y: 304, endPoint x: 886, endPoint y: 308, distance: 61.1
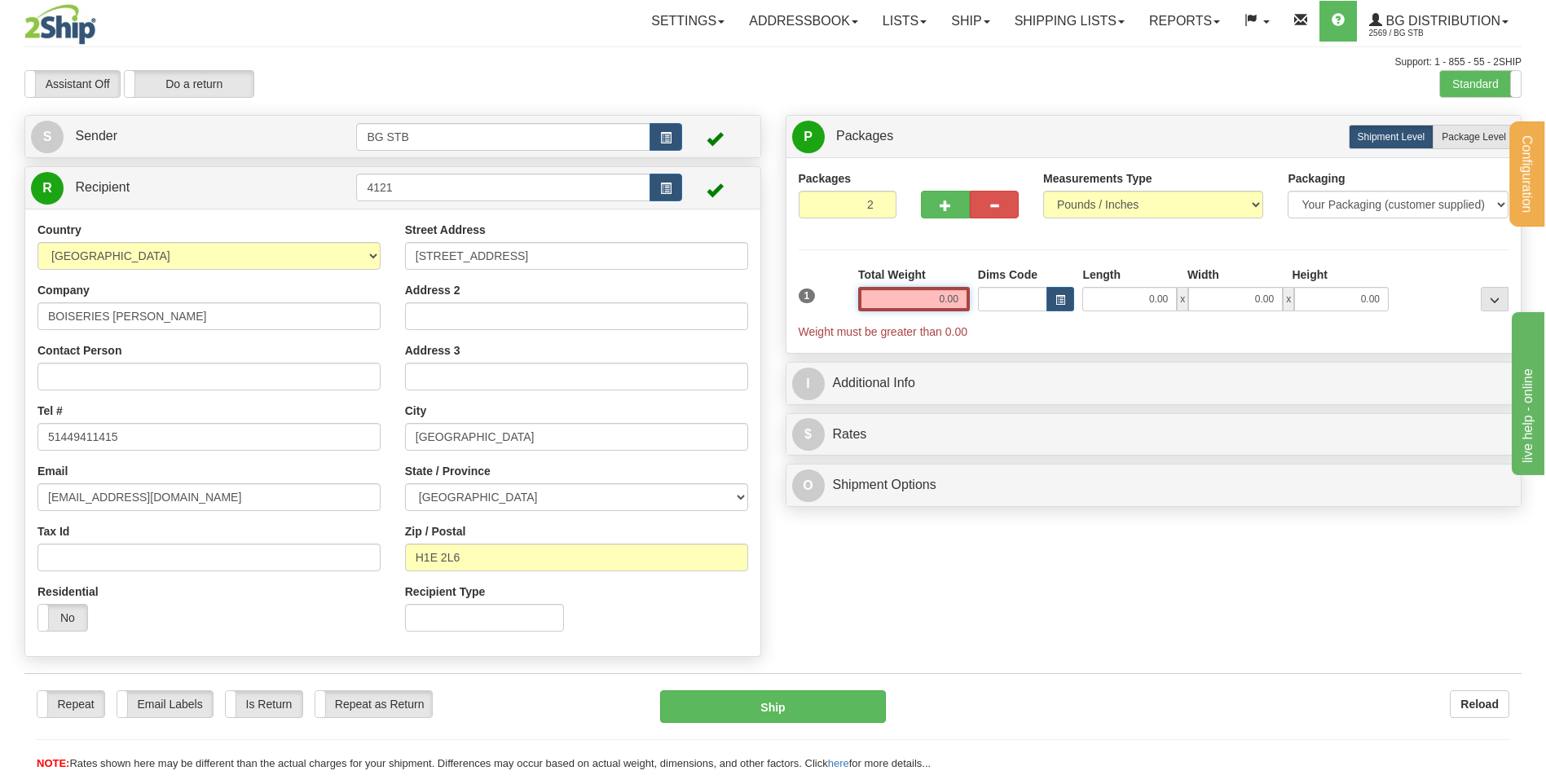
click at [886, 308] on input "0.00" at bounding box center [914, 299] width 112 height 25
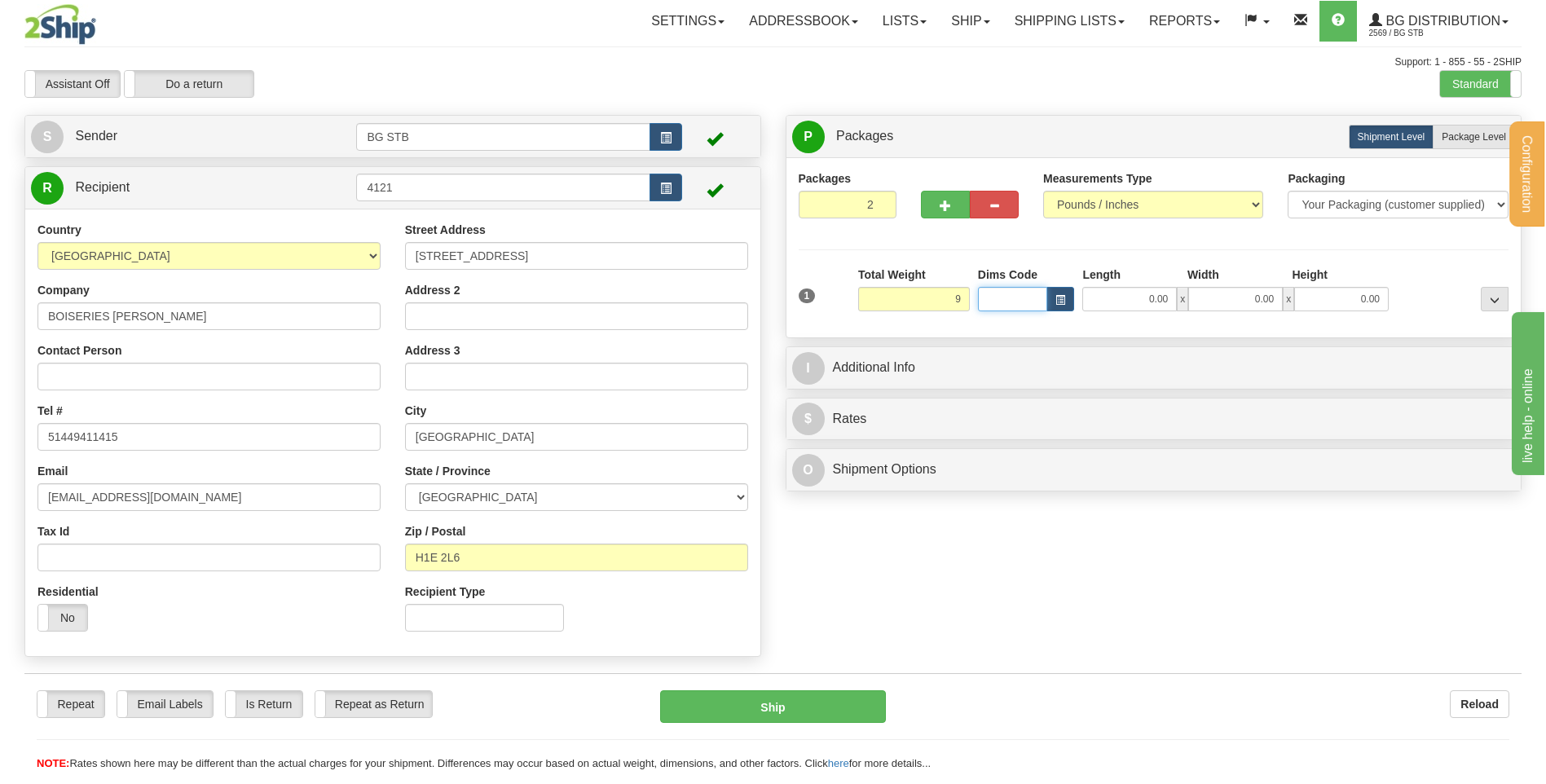
type input "9.00"
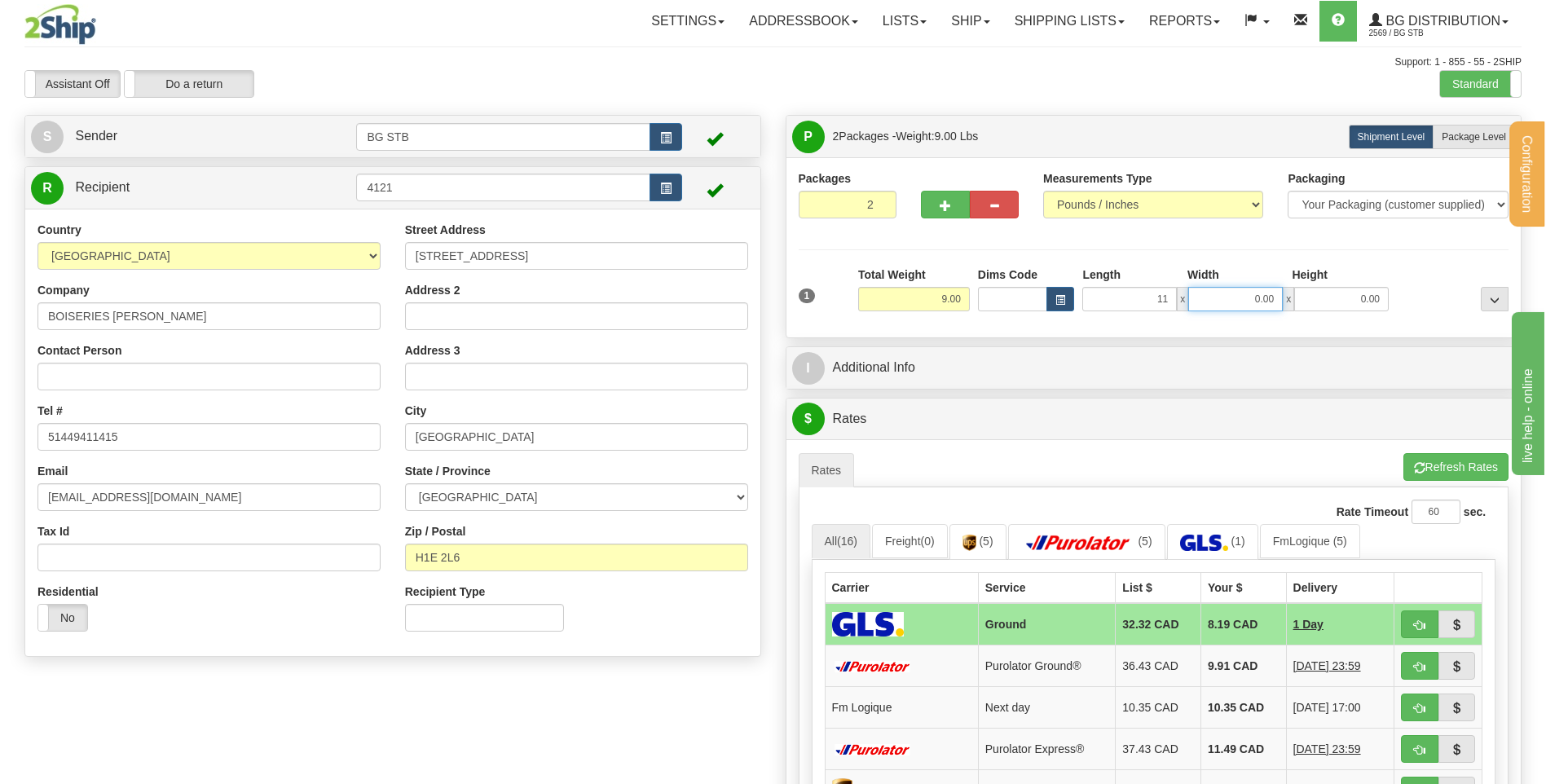
type input "11.00"
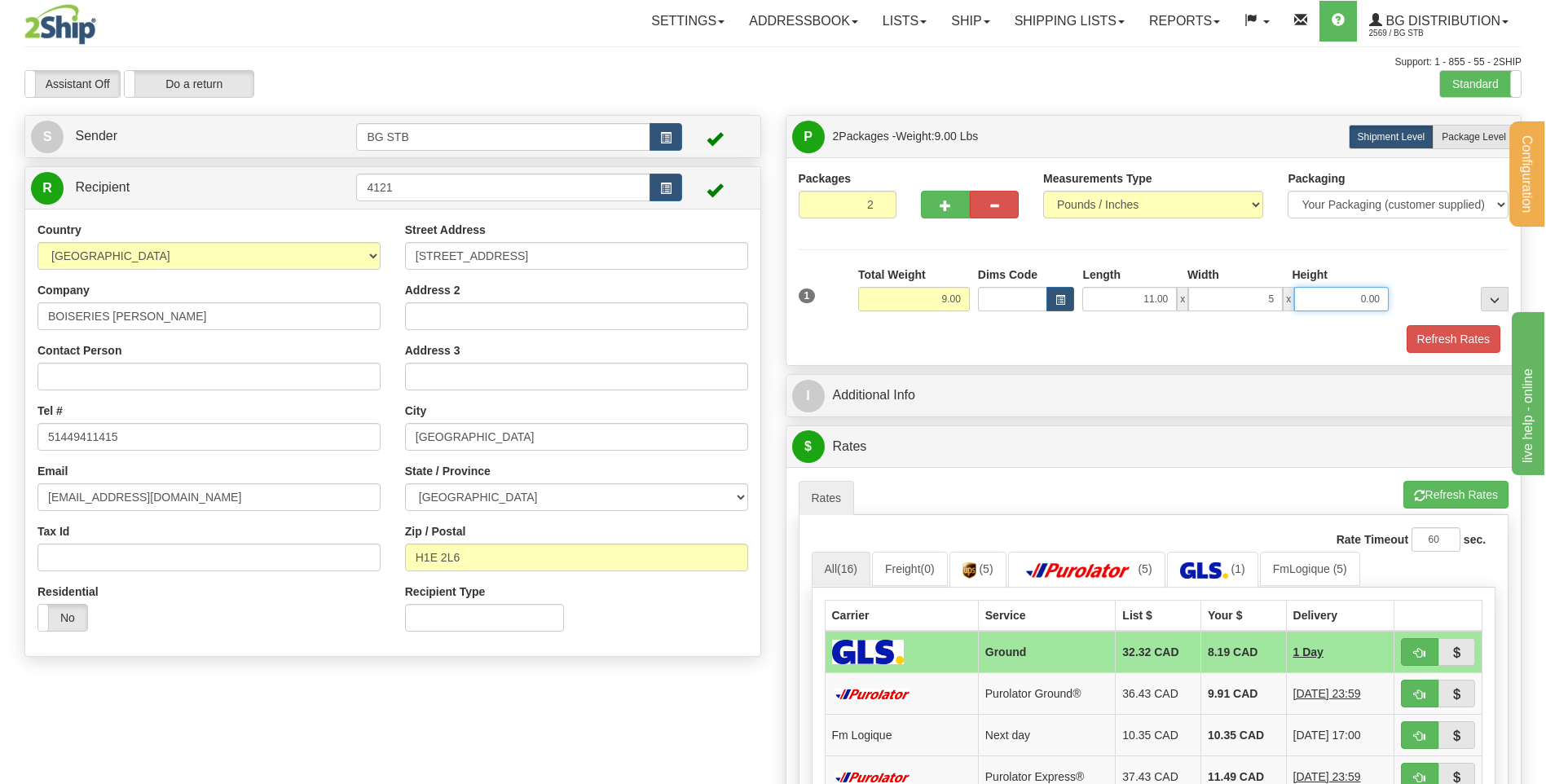
type input "5.00"
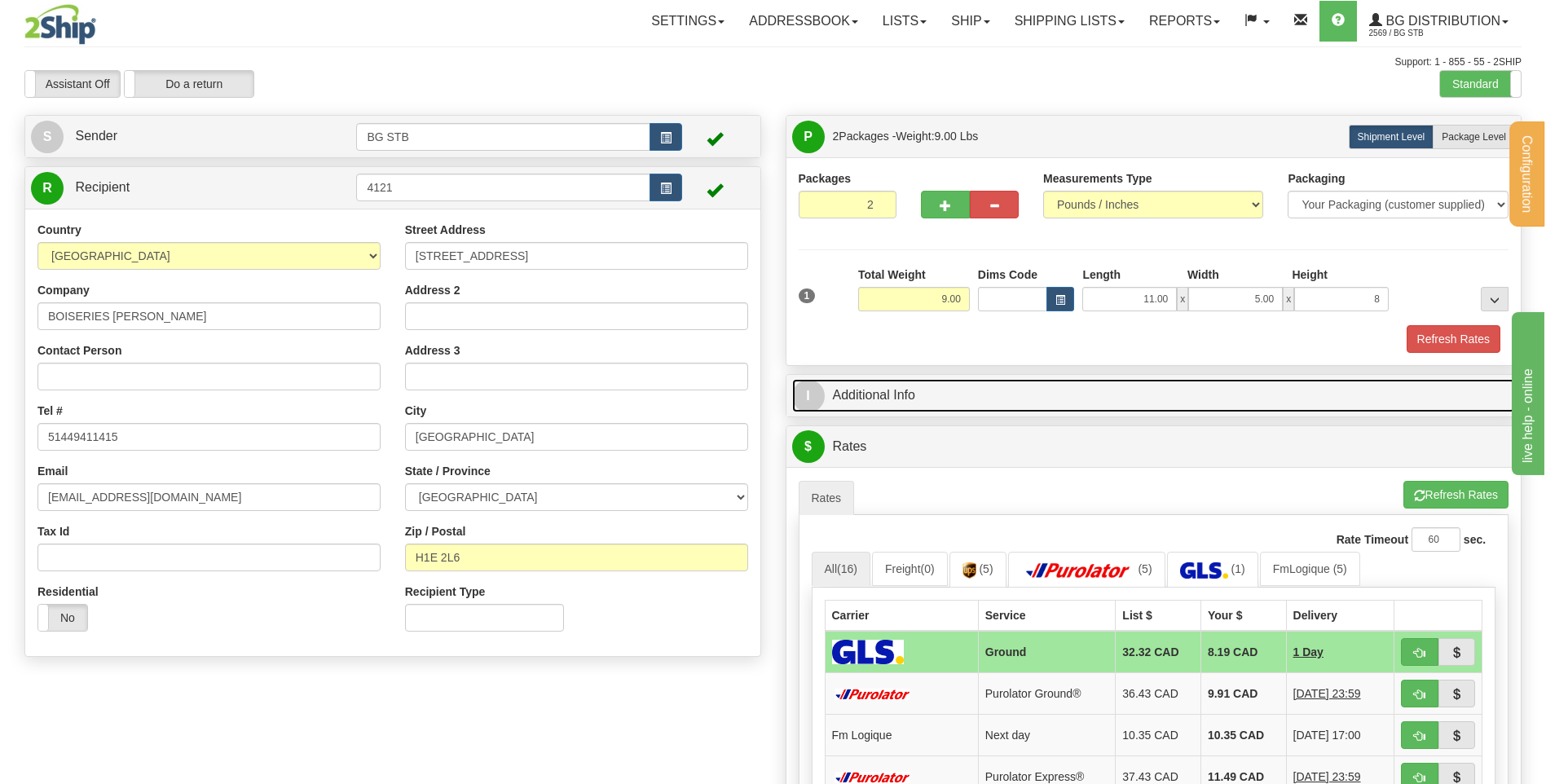
type input "8.00"
click at [942, 385] on link "I Additional Info" at bounding box center [1154, 396] width 724 height 33
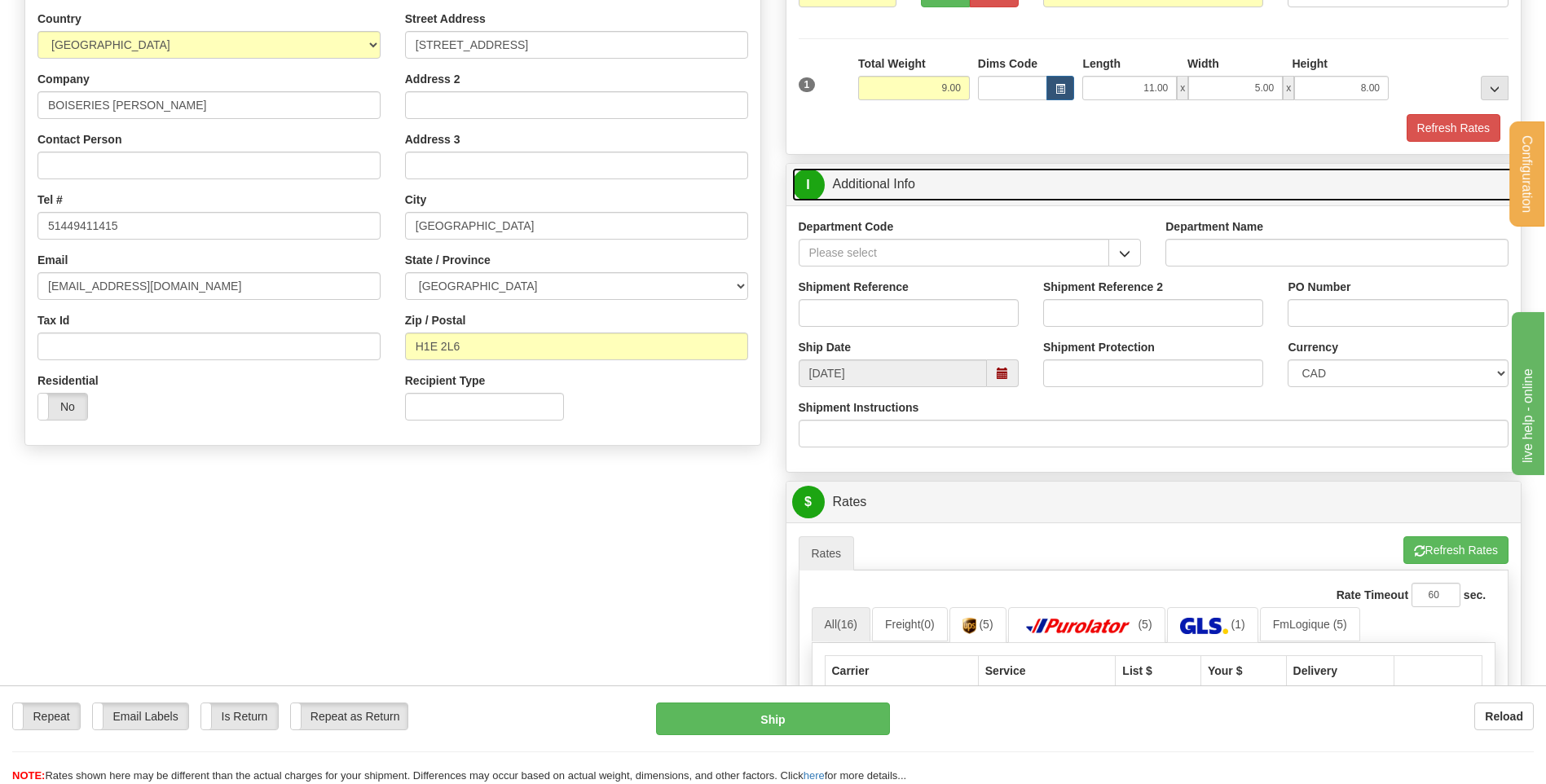
scroll to position [244, 0]
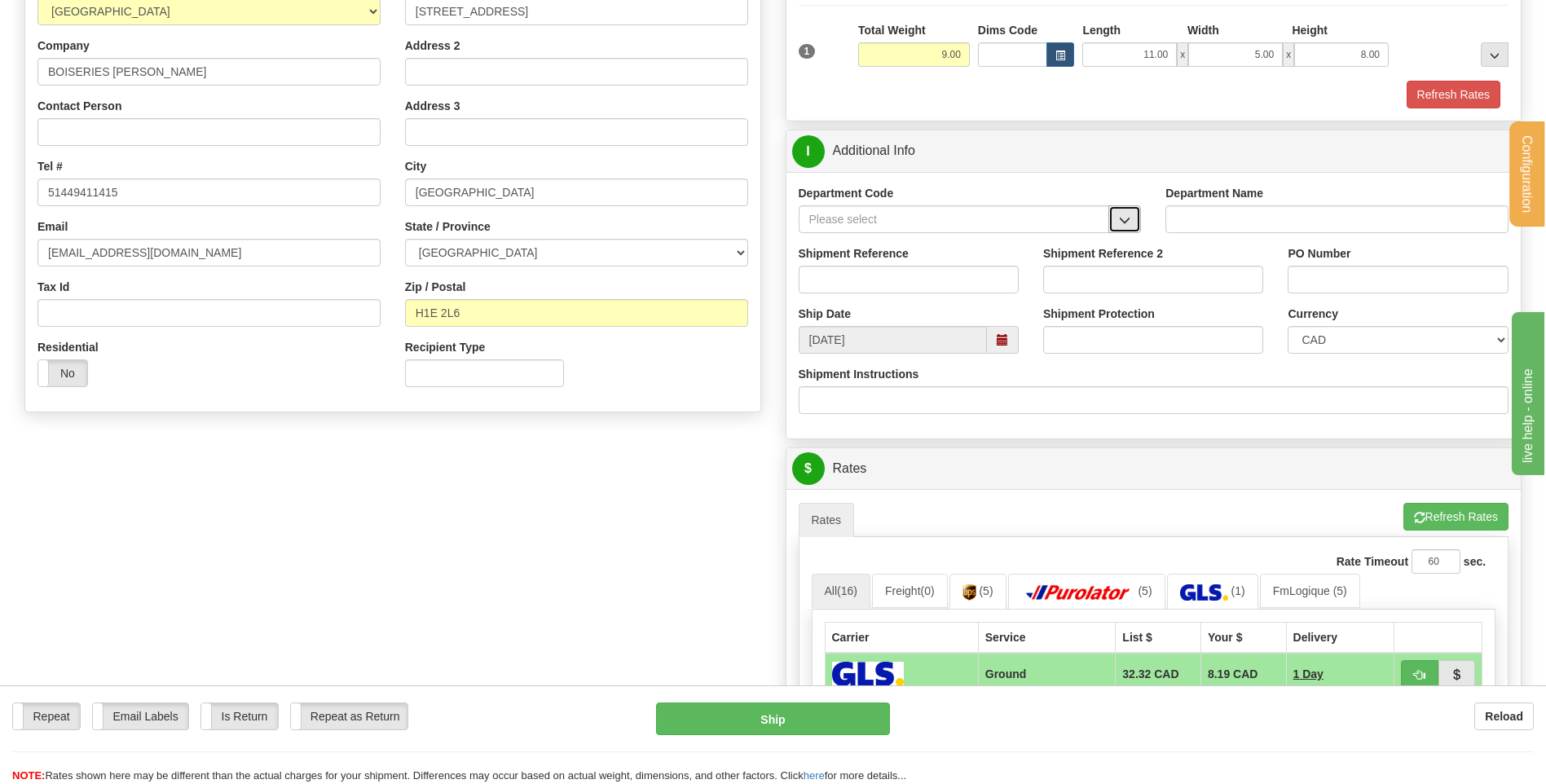
click at [1120, 215] on span "button" at bounding box center [1124, 220] width 11 height 10
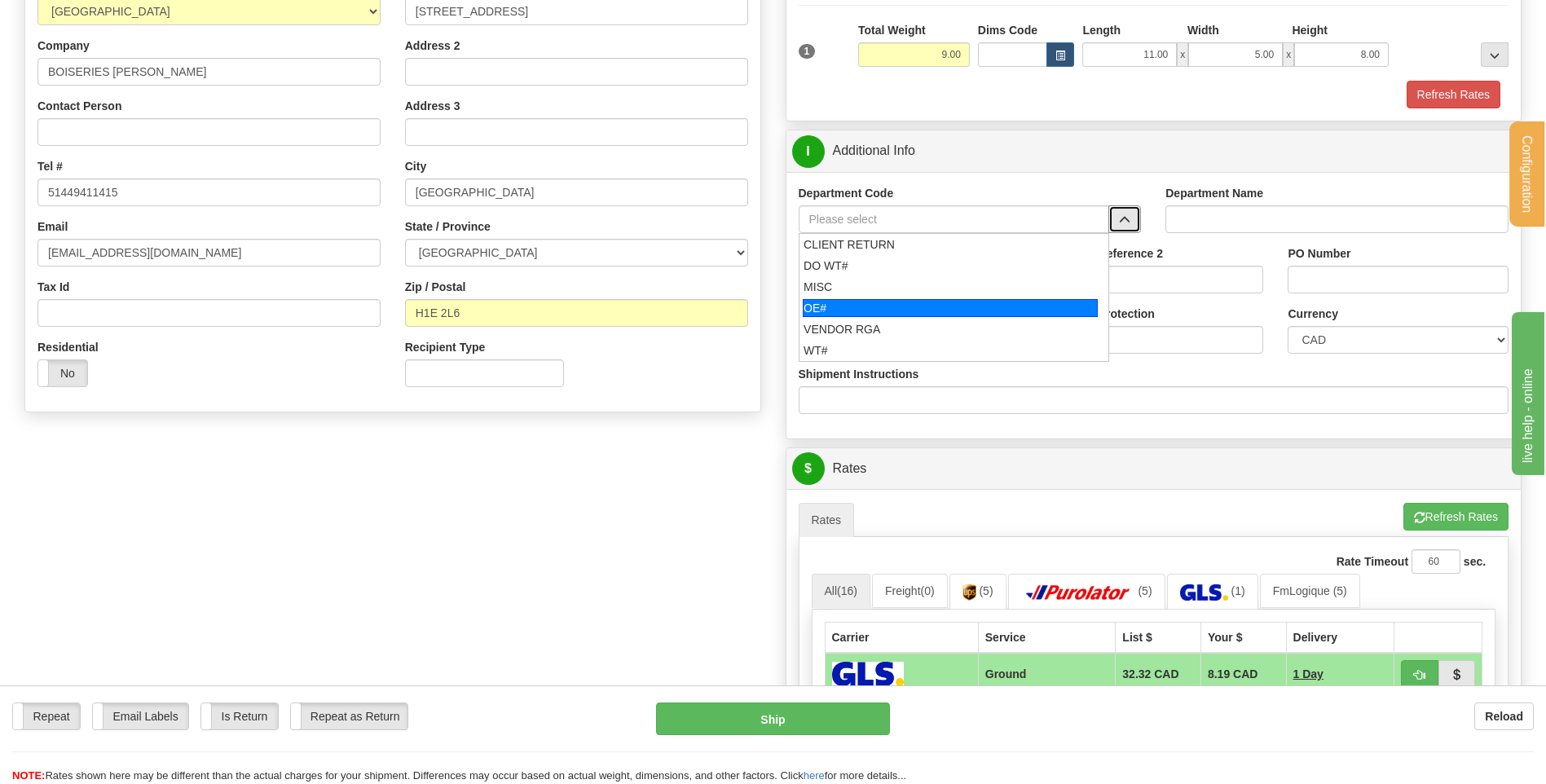
click at [875, 311] on div "OE#" at bounding box center [951, 307] width 295 height 18
type input "OE#"
type input "ORDERS"
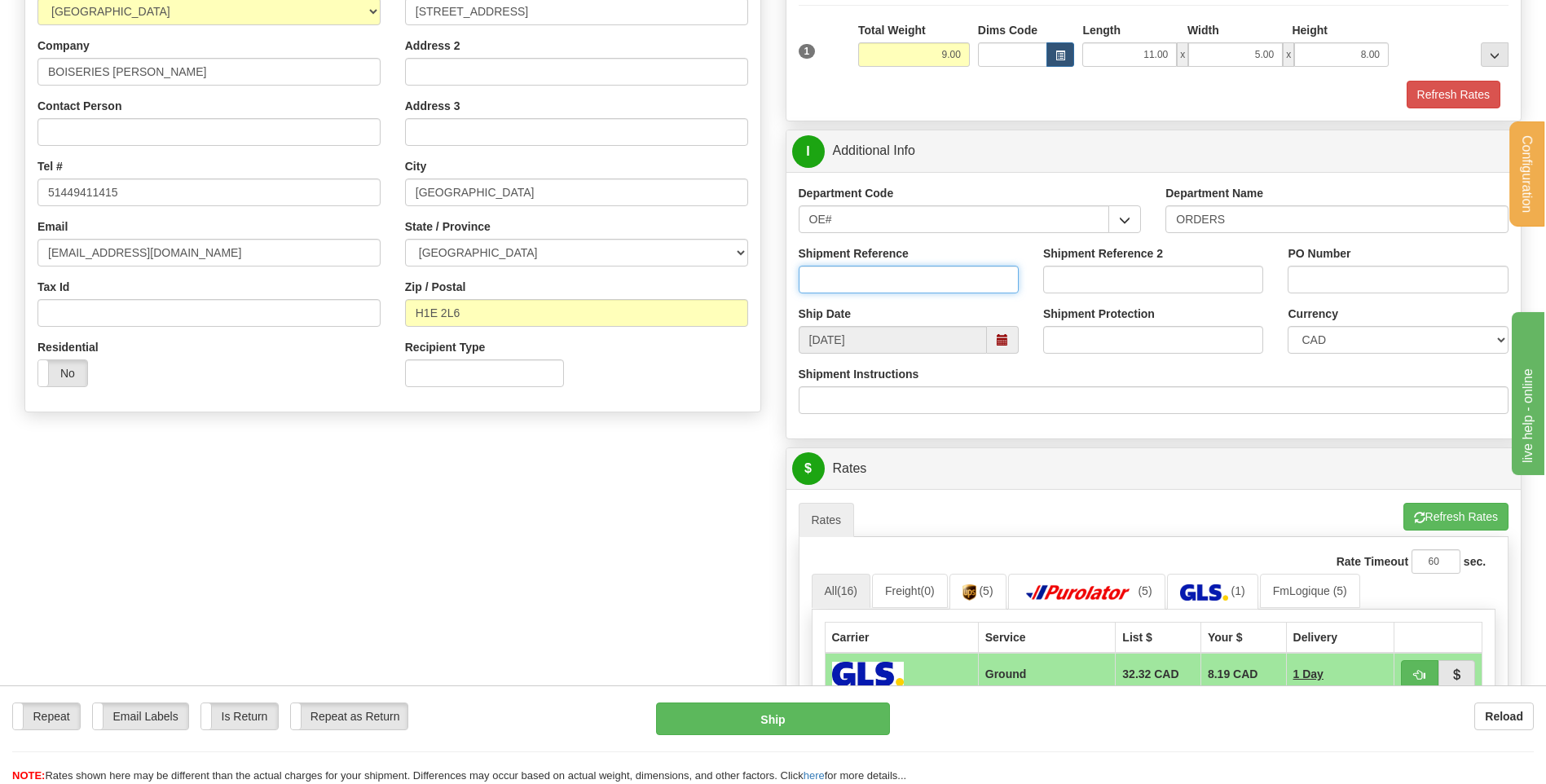
click at [929, 273] on input "Shipment Reference" at bounding box center [909, 279] width 220 height 28
type input "800046"
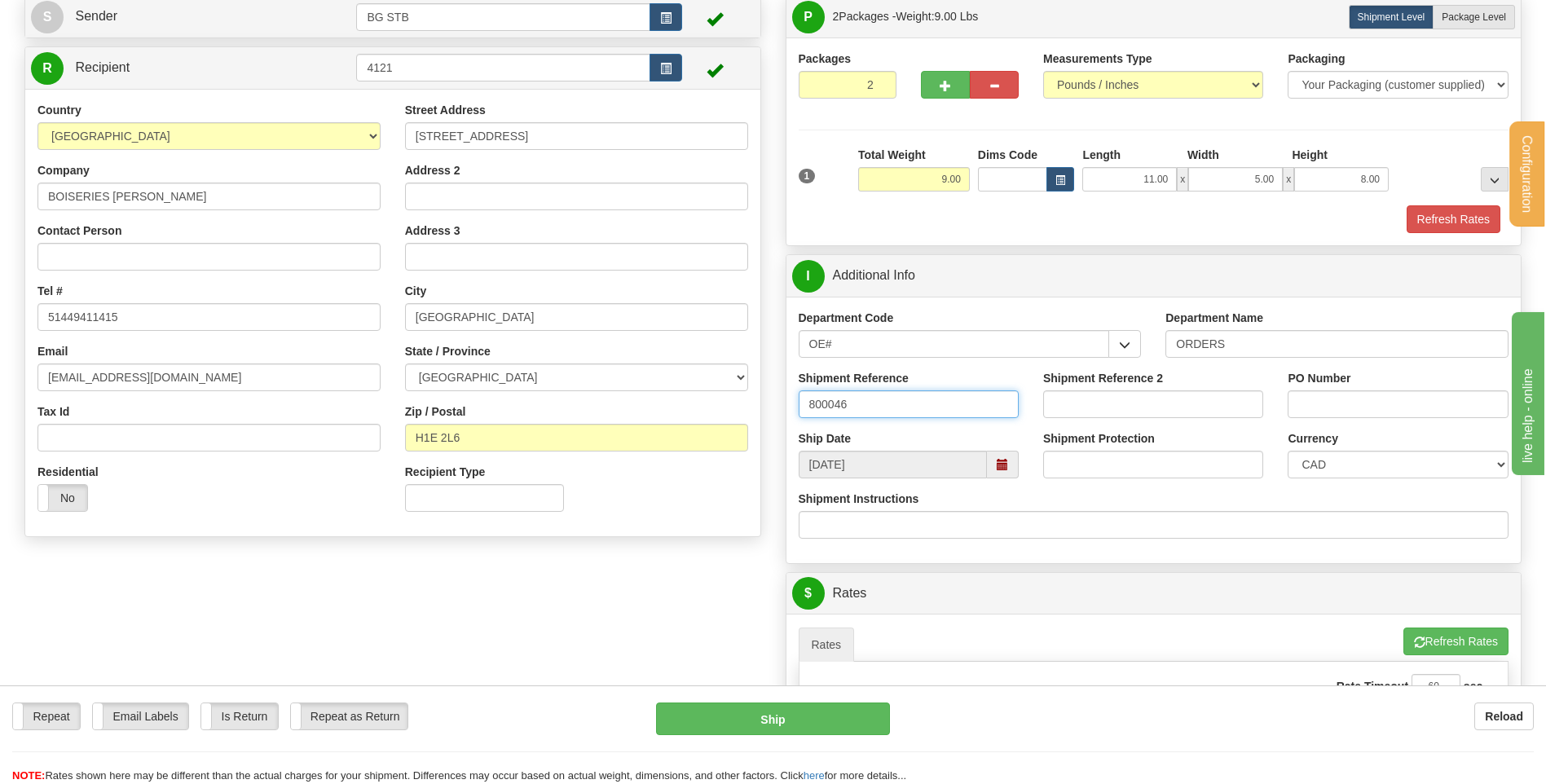
scroll to position [0, 0]
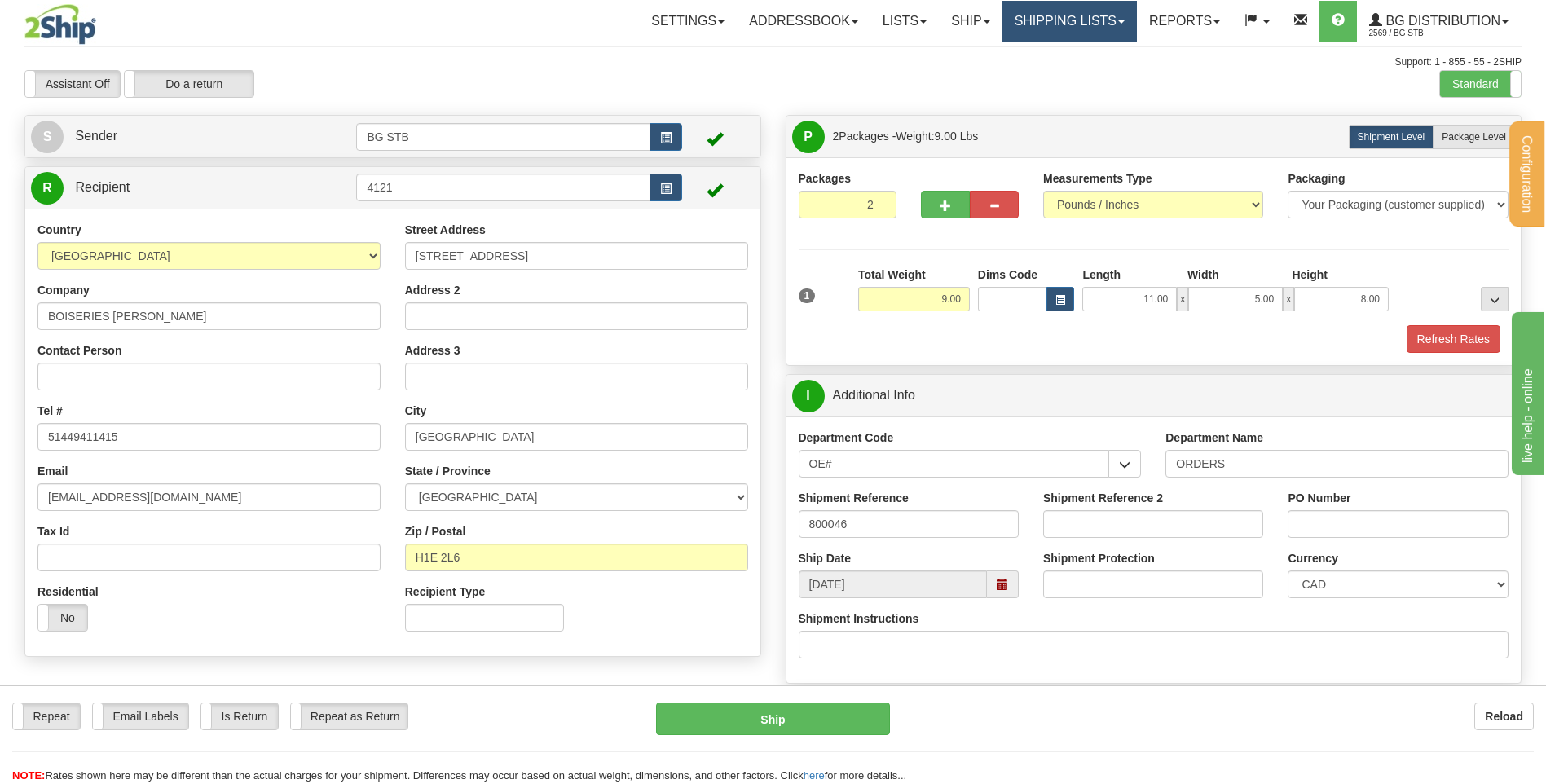
click at [1059, 18] on link "Shipping lists" at bounding box center [1070, 21] width 135 height 41
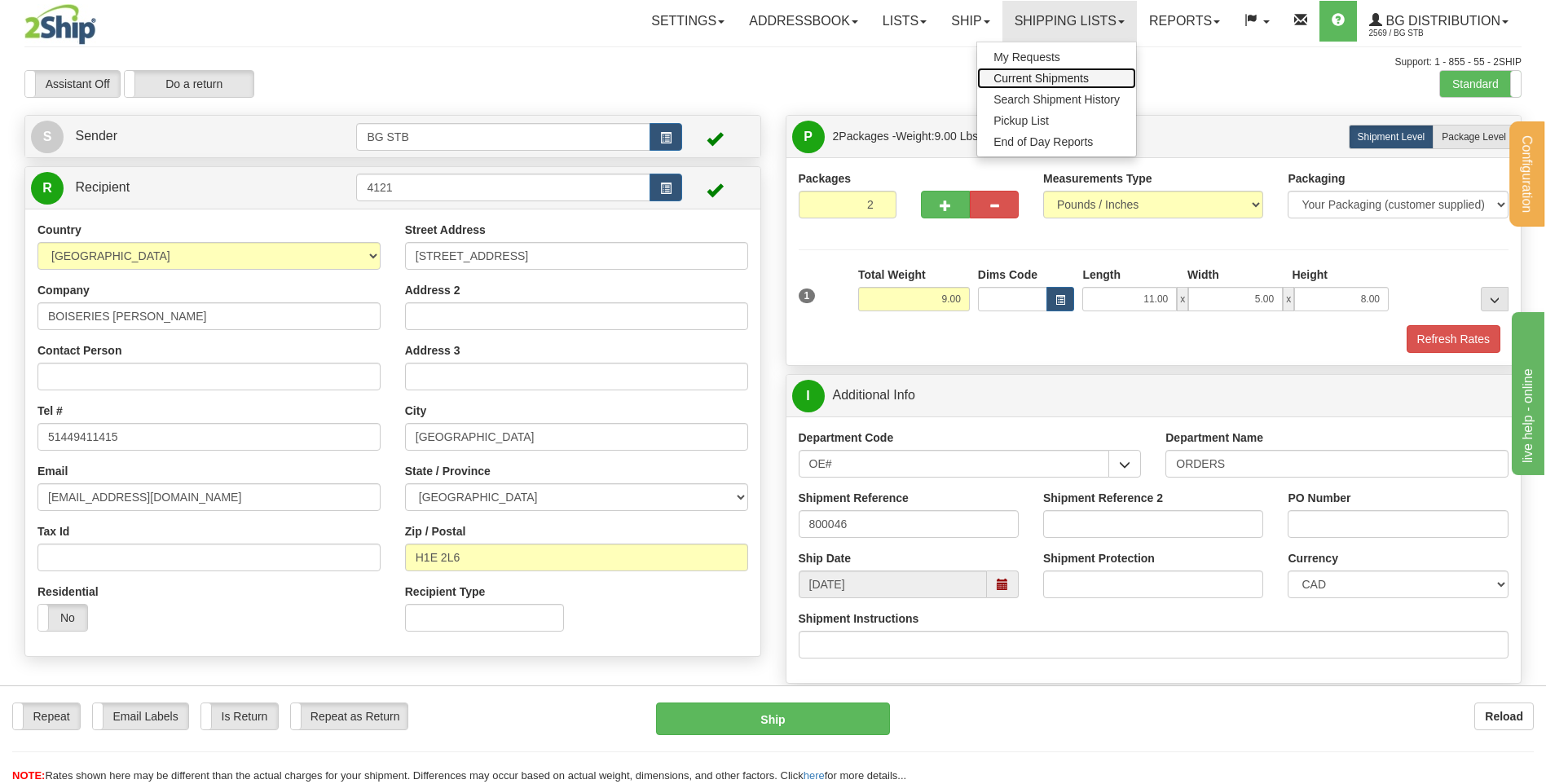
click at [1076, 76] on span "Current Shipments" at bounding box center [1041, 78] width 95 height 13
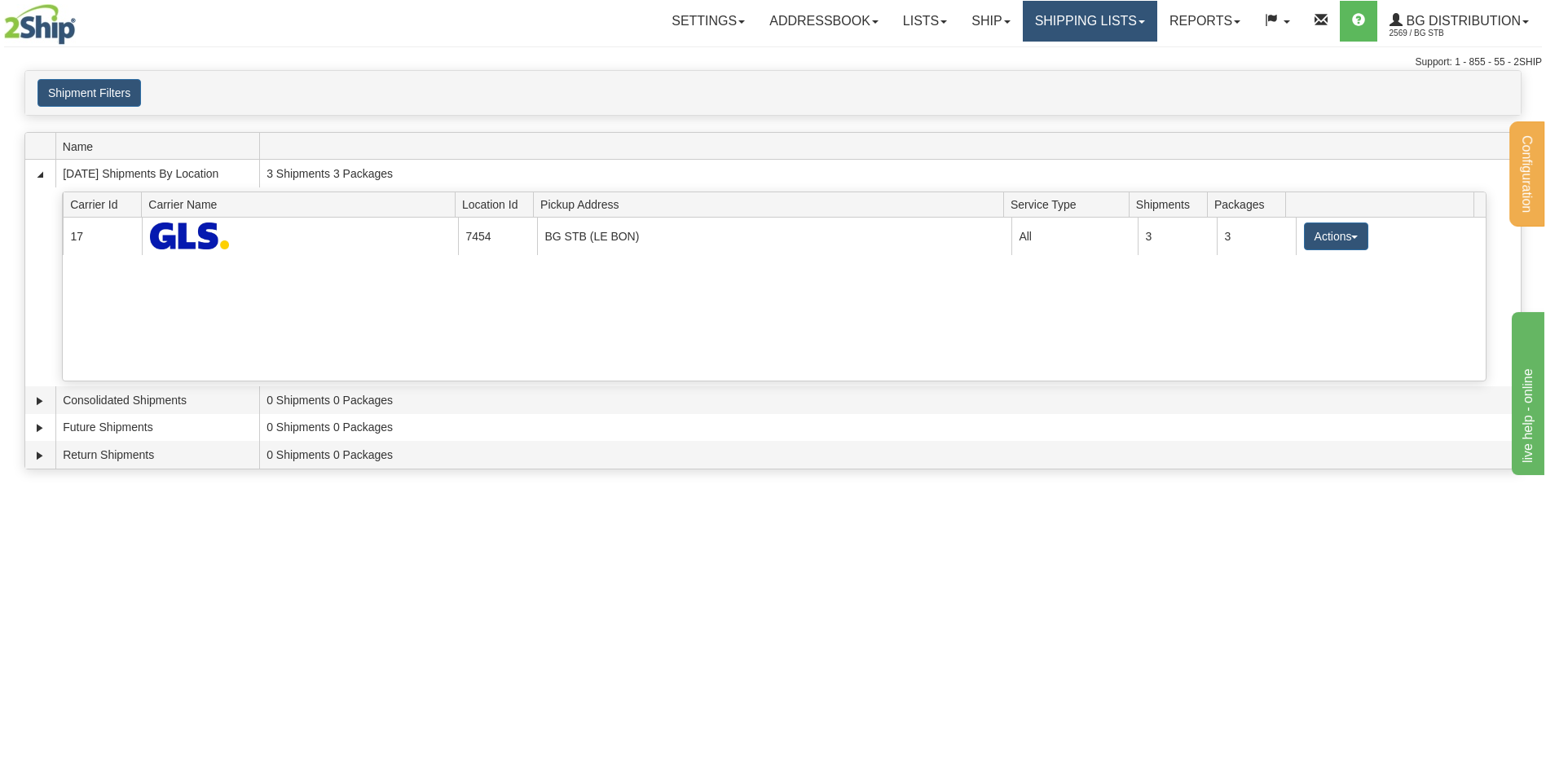
click at [1105, 25] on link "Shipping lists" at bounding box center [1090, 21] width 135 height 41
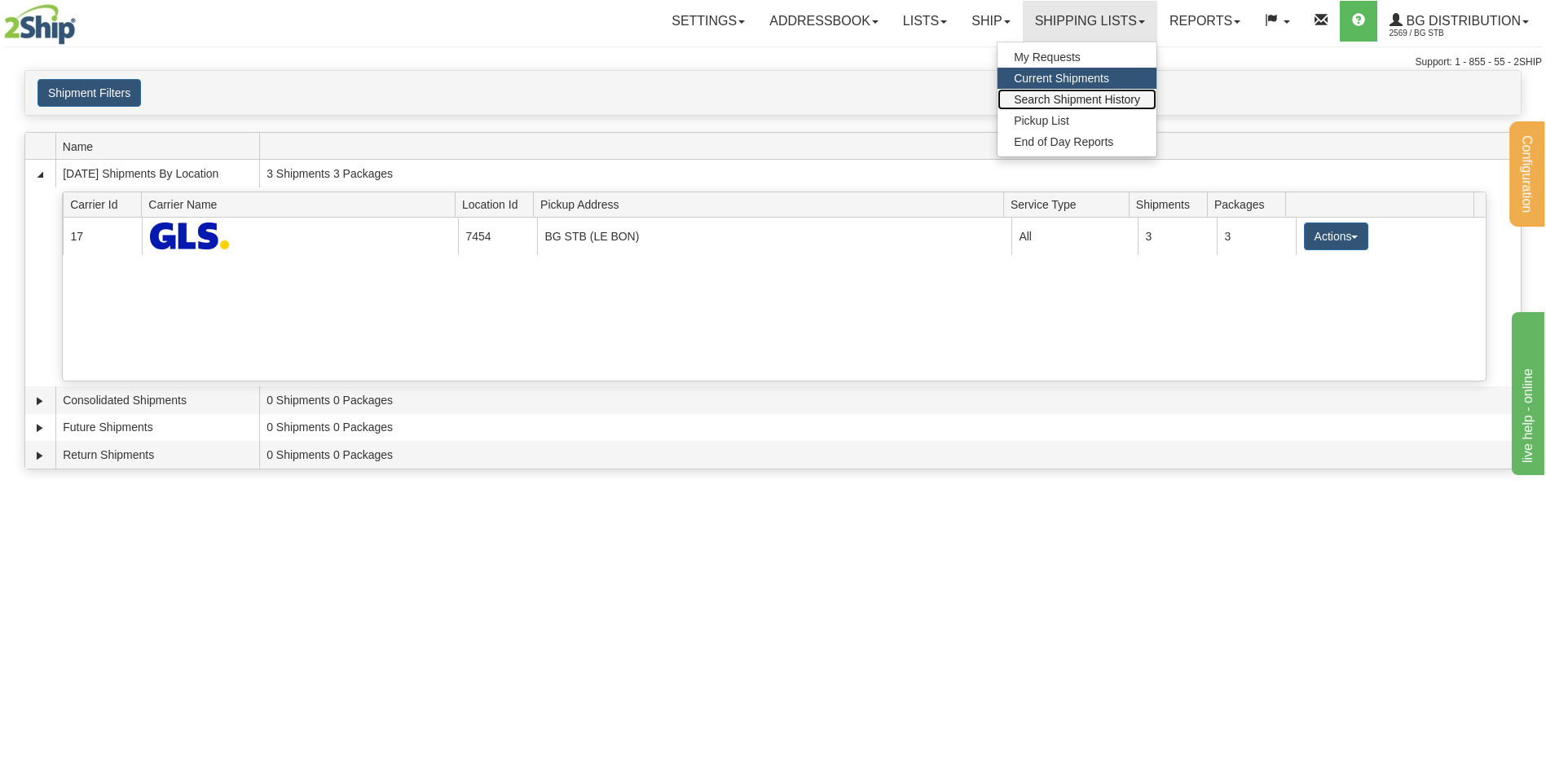
click at [1085, 105] on span "Search Shipment History" at bounding box center [1076, 100] width 126 height 13
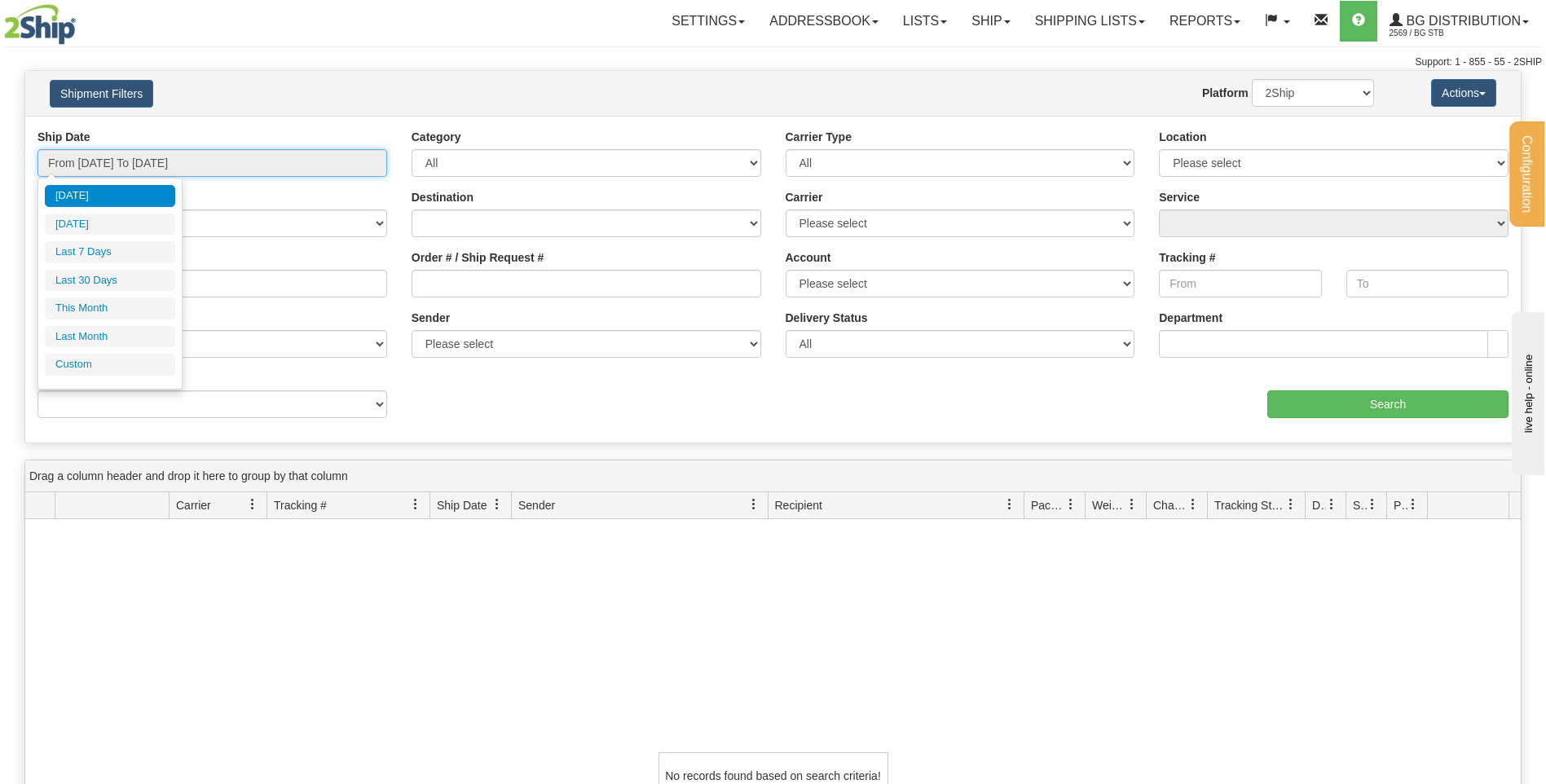
click at [260, 168] on input "From [DATE] To [DATE]" at bounding box center [212, 163] width 350 height 28
click at [124, 253] on li "Last 7 Days" at bounding box center [110, 253] width 130 height 22
type input "From [DATE] To [DATE]"
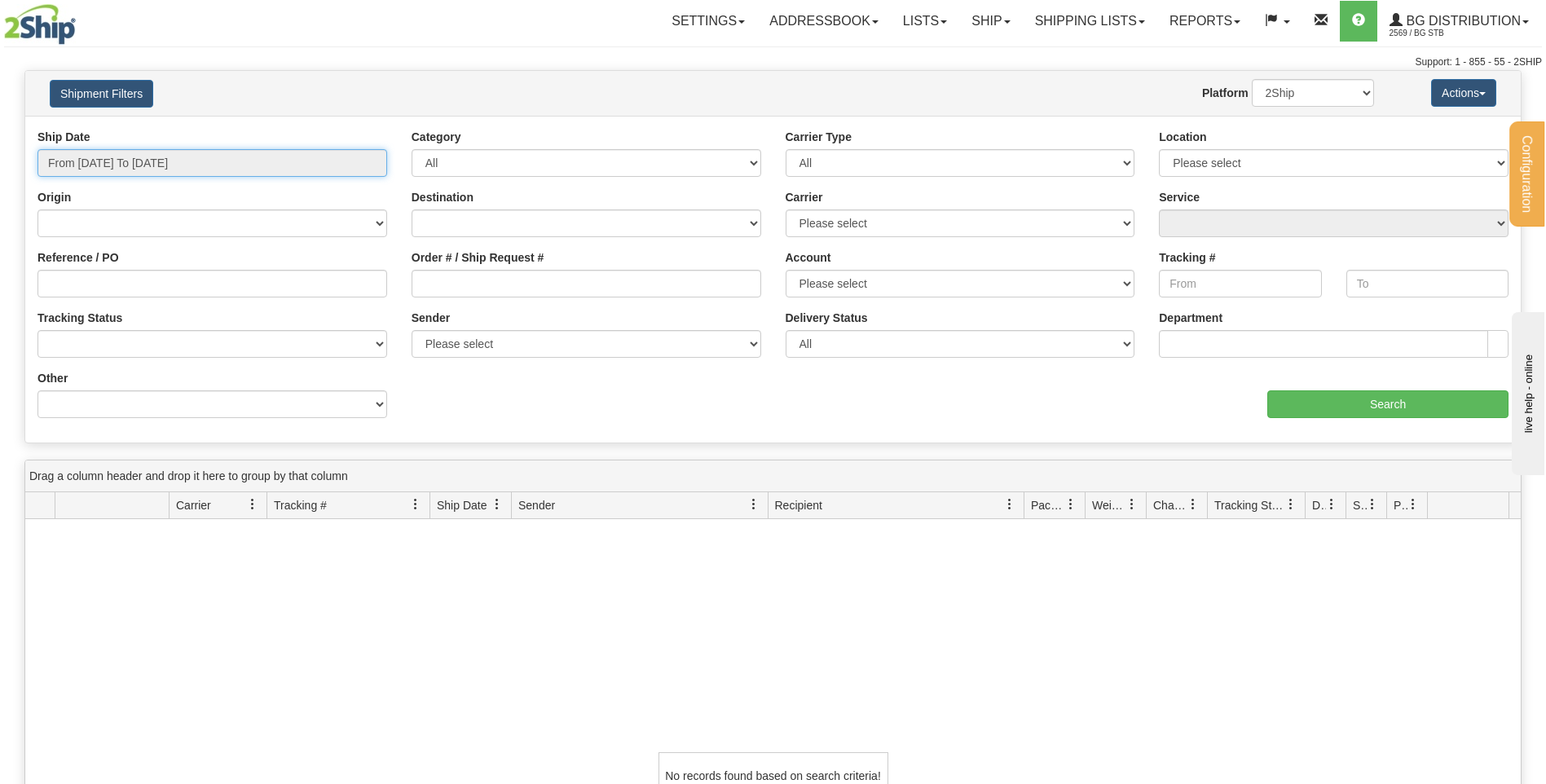
click at [312, 167] on input "From 08/12/2025 To 08/18/2025" at bounding box center [212, 163] width 350 height 28
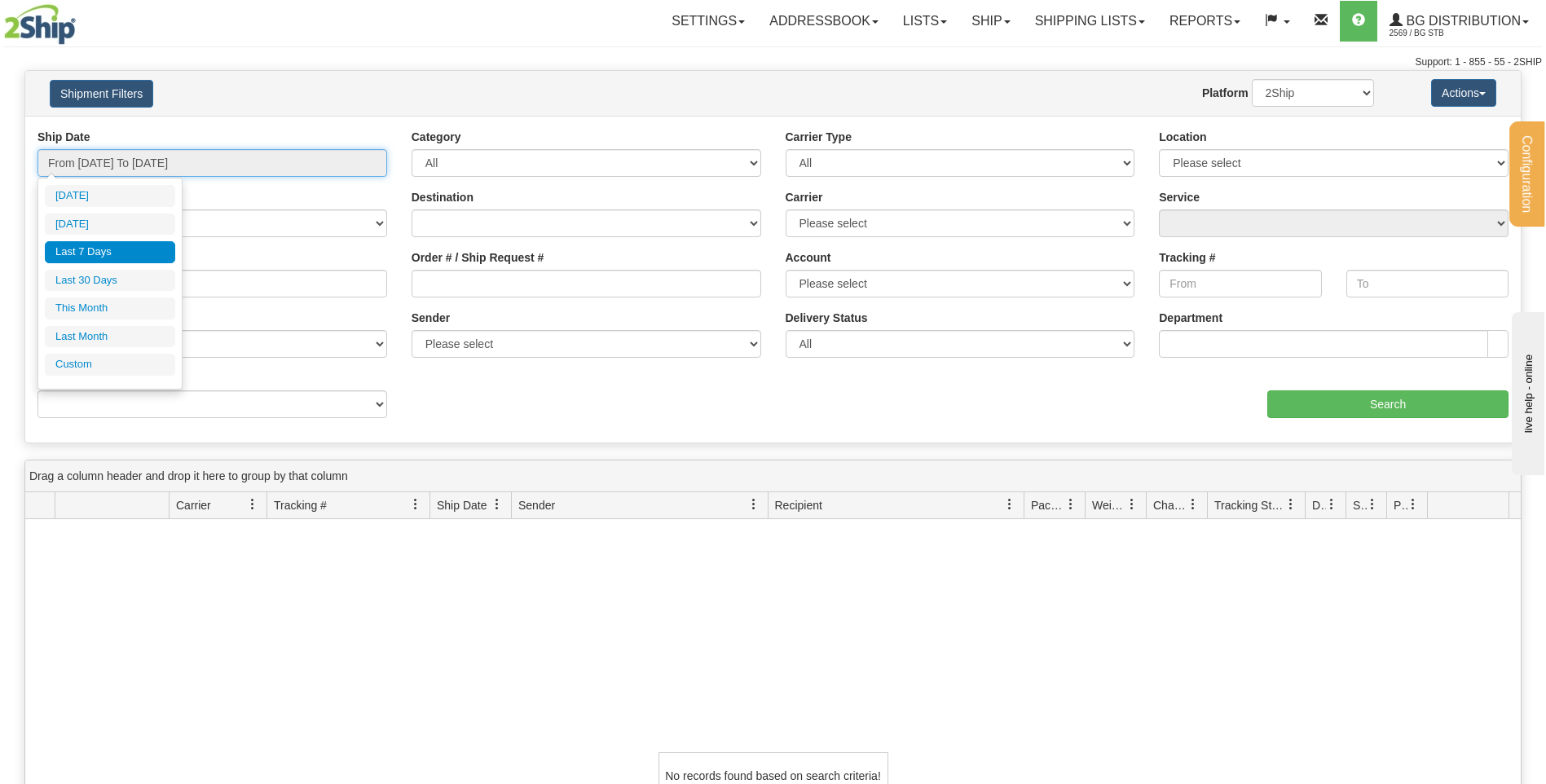
click at [266, 152] on input "From 08/12/2025 To 08/18/2025" at bounding box center [212, 163] width 350 height 28
click at [324, 166] on input "From 08/12/2025 To 08/18/2025" at bounding box center [212, 163] width 350 height 28
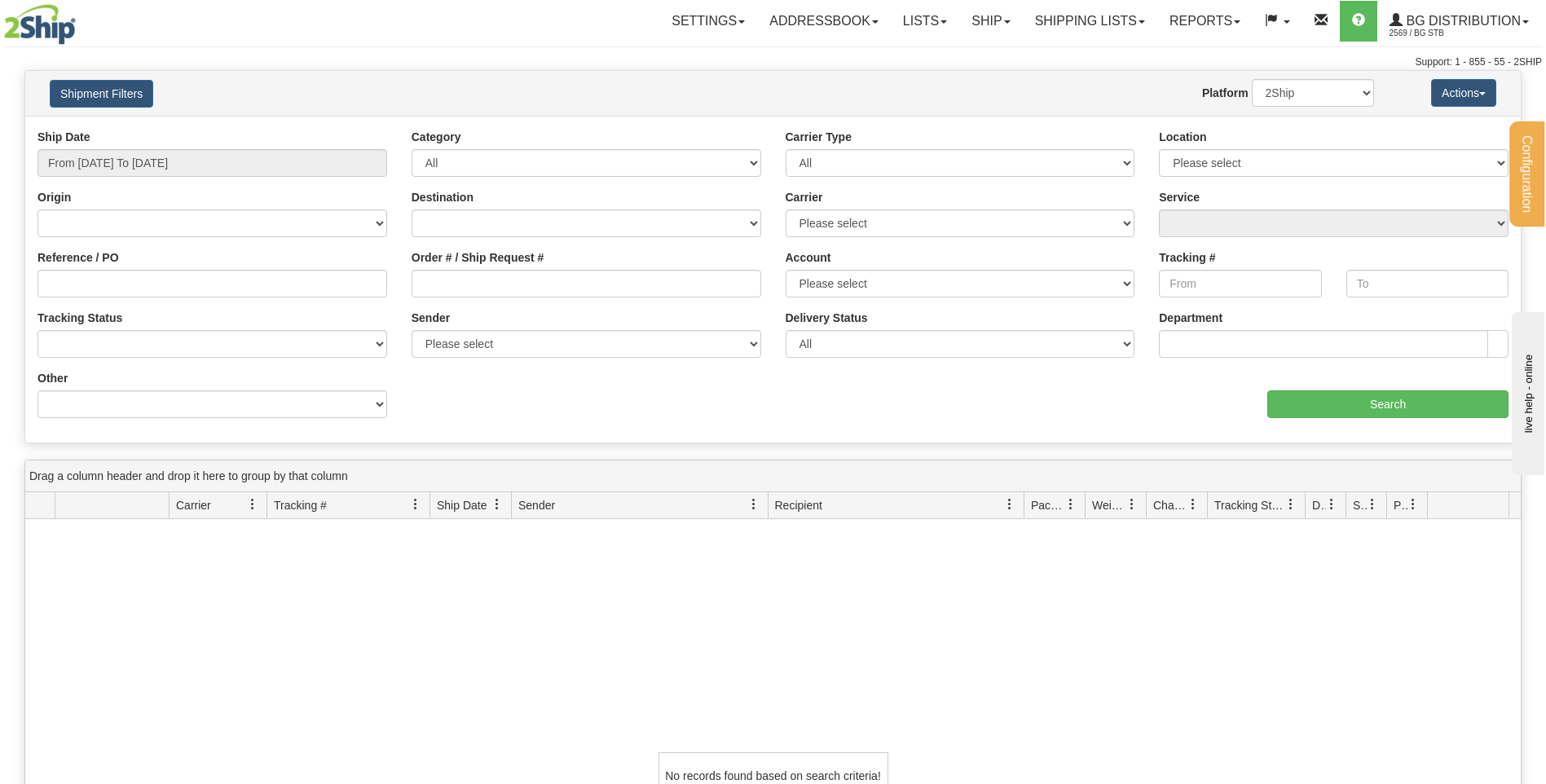
click at [425, 116] on div "Ship Date From 08/12/2025 To 08/18/2025 Category All Inbound Outbound Carrier T…" at bounding box center [773, 279] width 1496 height 327
click at [859, 168] on select "All Most Common Small Package (Parcel / Courier) International Less Than Truckl…" at bounding box center [960, 163] width 350 height 28
click at [860, 172] on select "All Most Common Small Package (Parcel / Courier) International Less Than Truckl…" at bounding box center [960, 163] width 350 height 28
click at [523, 172] on select "All Inbound Outbound" at bounding box center [586, 163] width 350 height 28
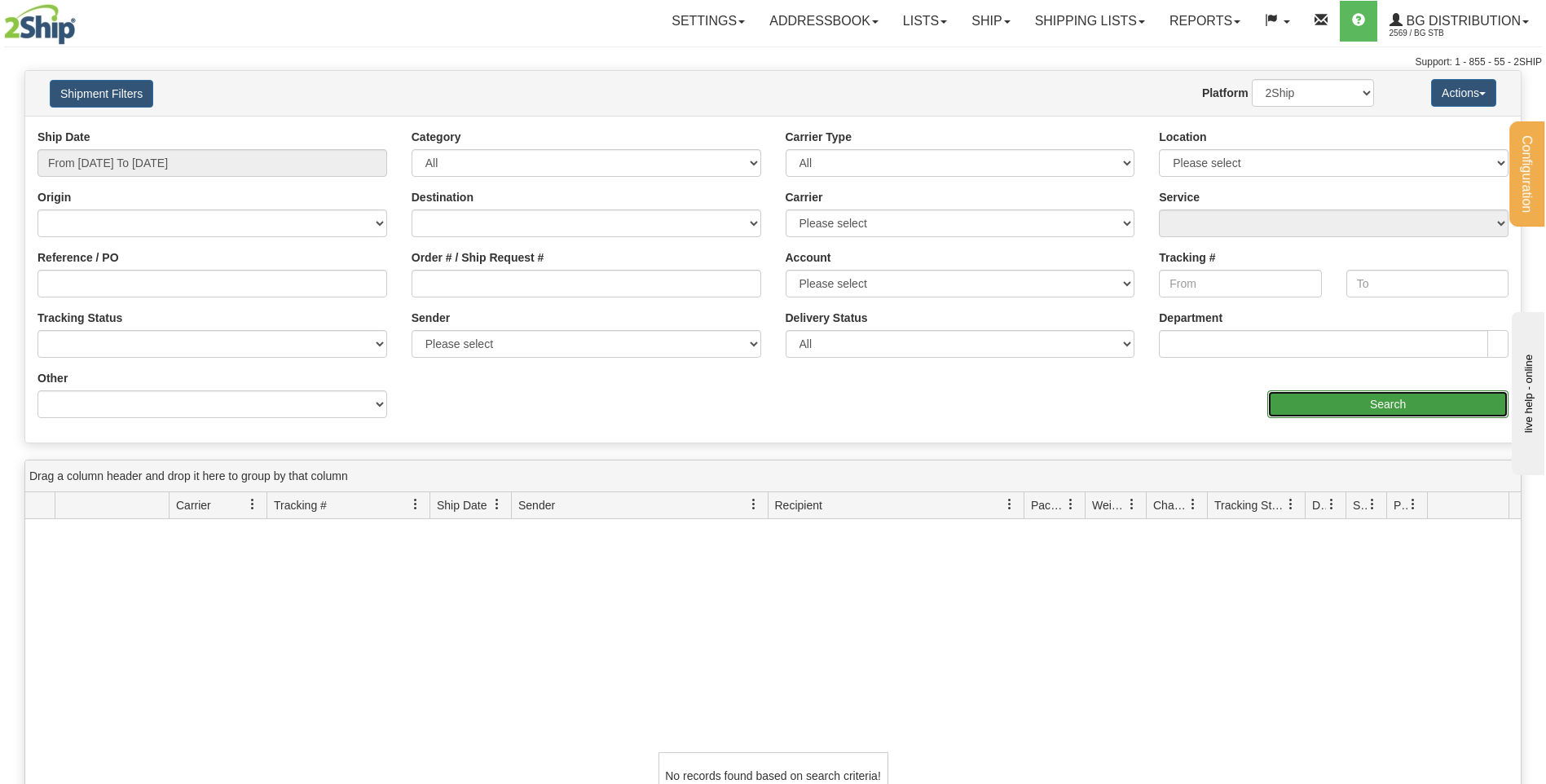
click at [1319, 399] on input "Search" at bounding box center [1388, 404] width 242 height 28
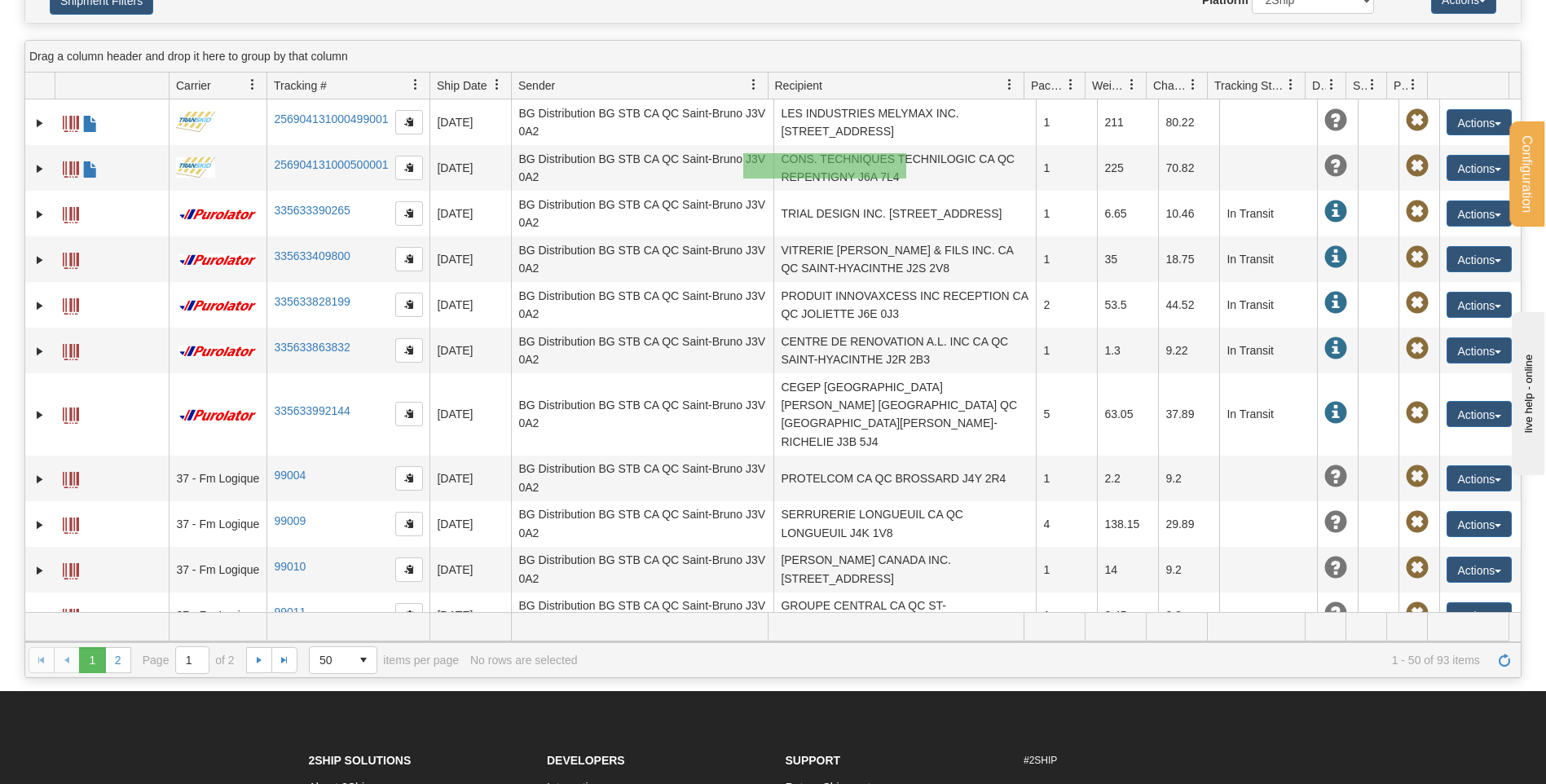
drag, startPoint x: 907, startPoint y: 179, endPoint x: 754, endPoint y: 148, distance: 156.1
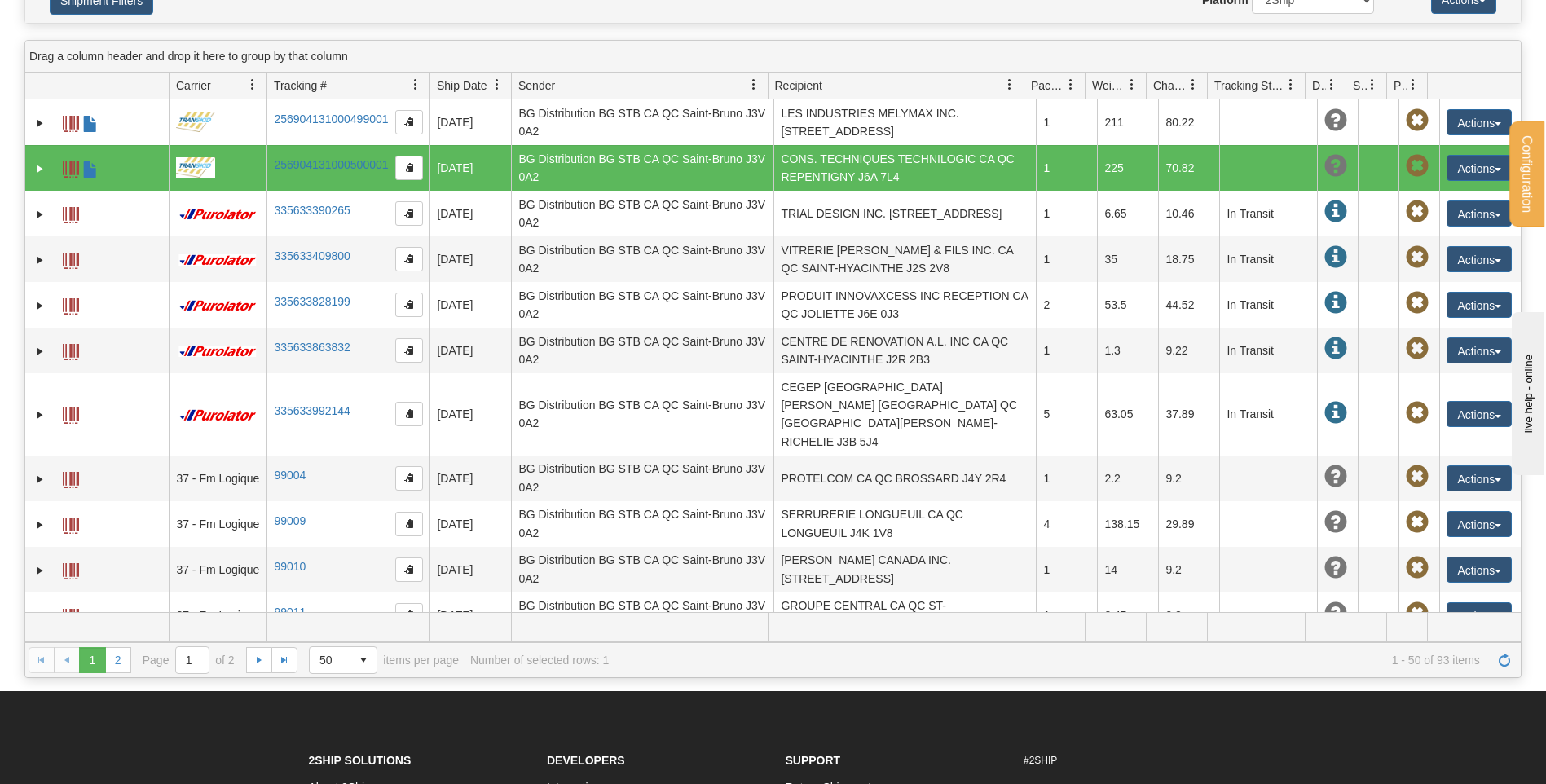
click at [1152, 49] on div "Drag a column header and drop it here to group by that column" at bounding box center [773, 56] width 1496 height 31
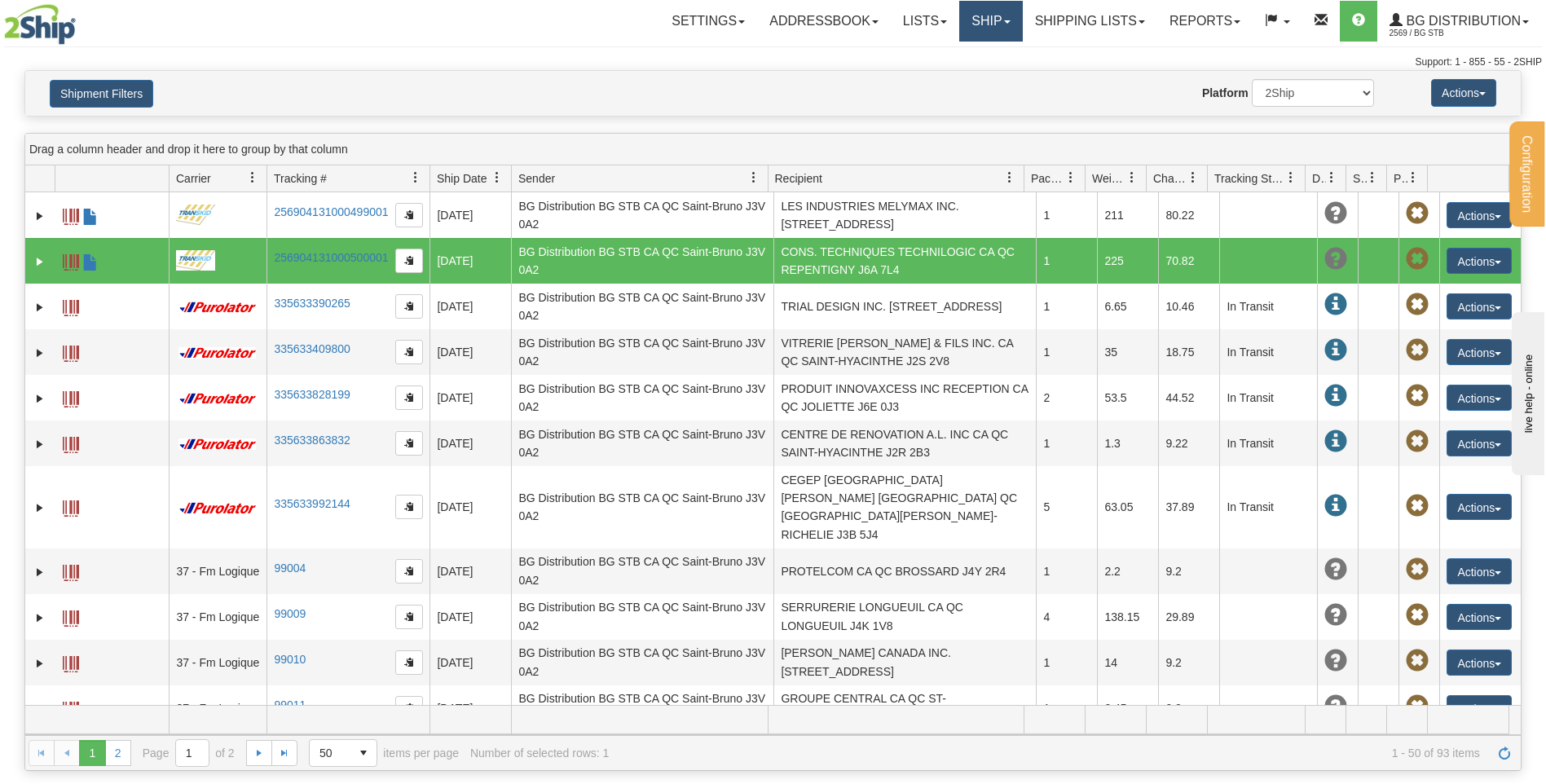
click at [975, 17] on link "Ship" at bounding box center [991, 21] width 63 height 41
click at [934, 56] on span "Ship Screen" at bounding box center [940, 57] width 62 height 13
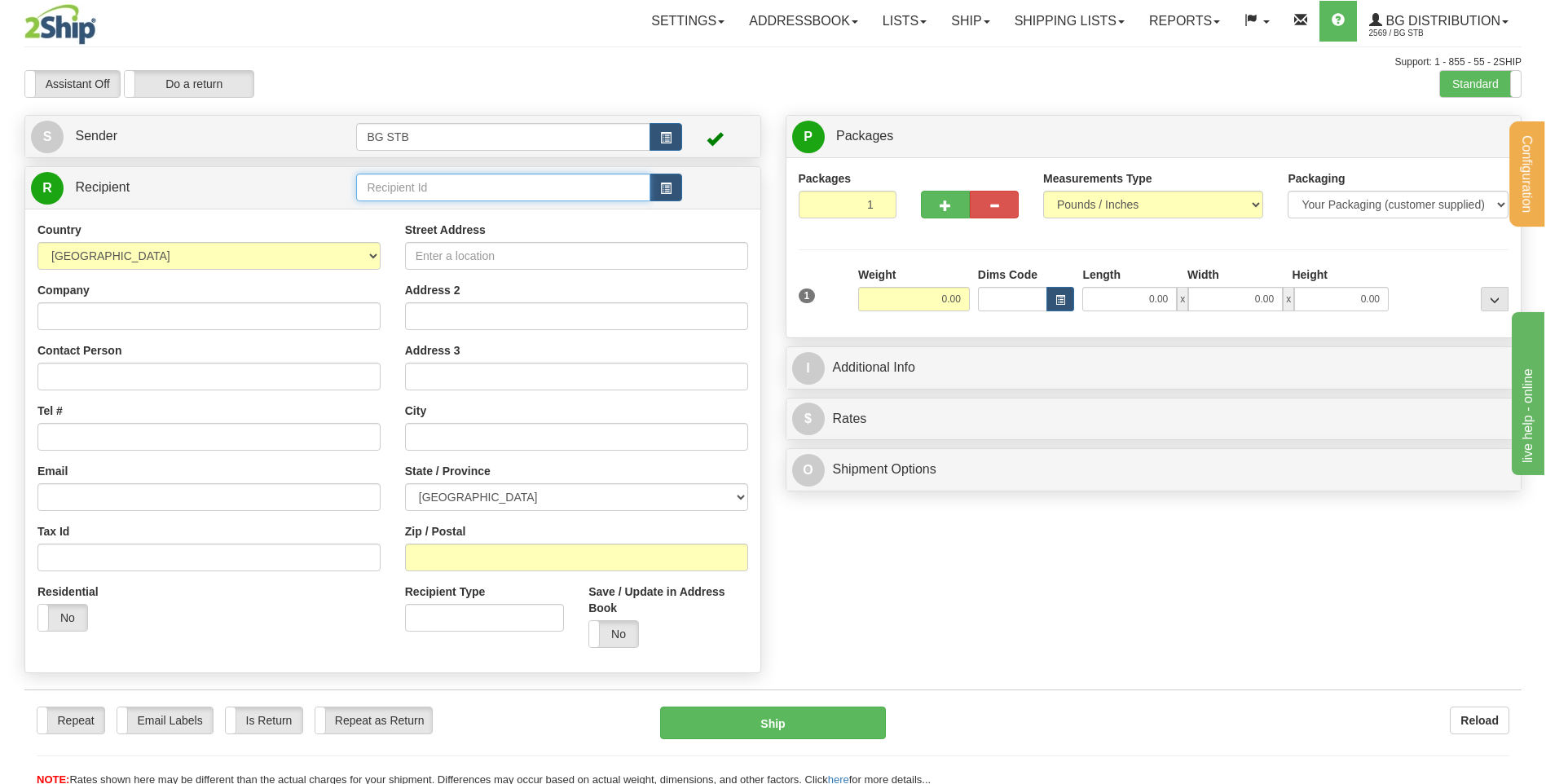
click at [545, 196] on input "text" at bounding box center [503, 187] width 293 height 28
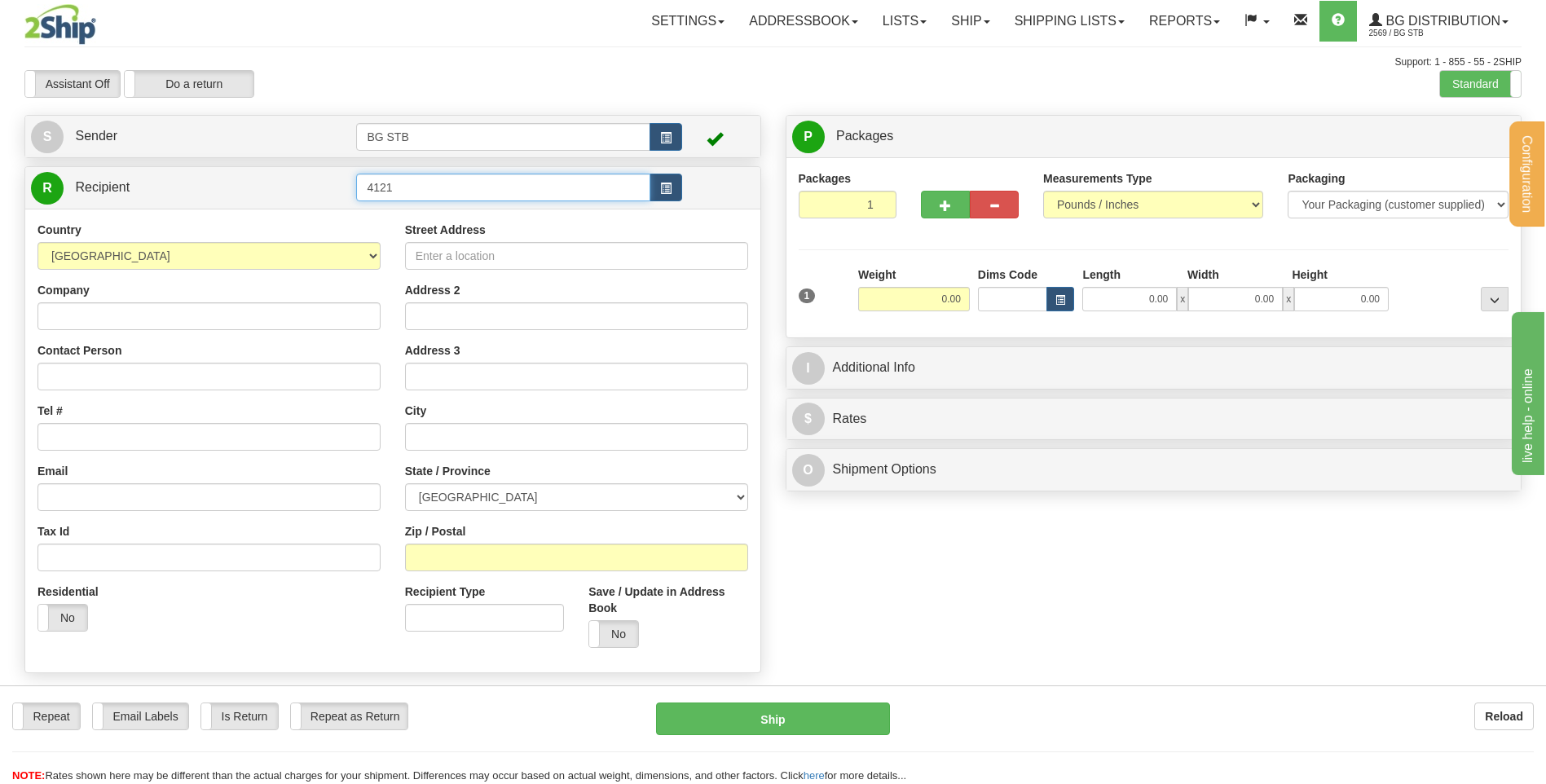
type input "4121"
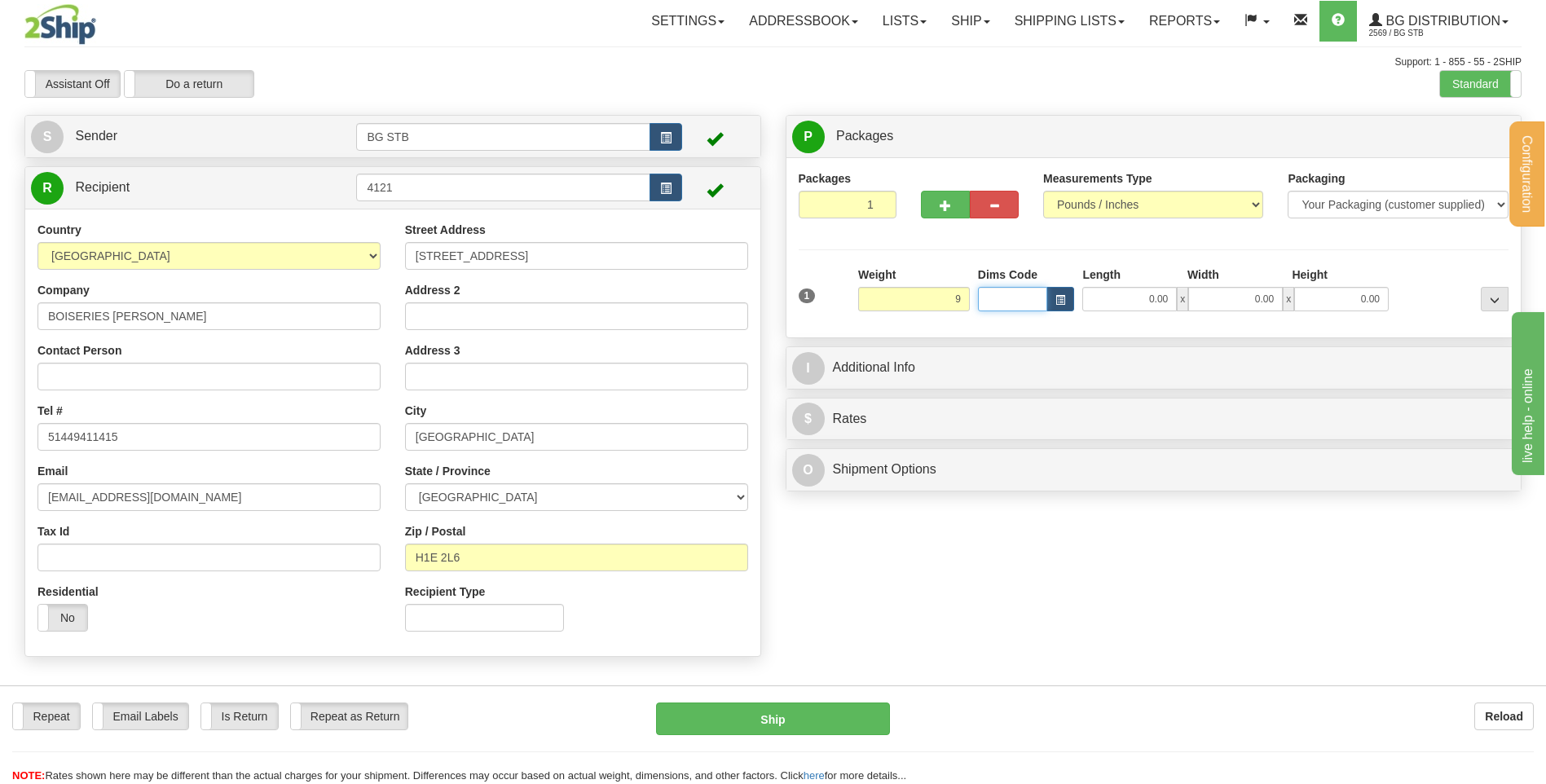
type input "9.00"
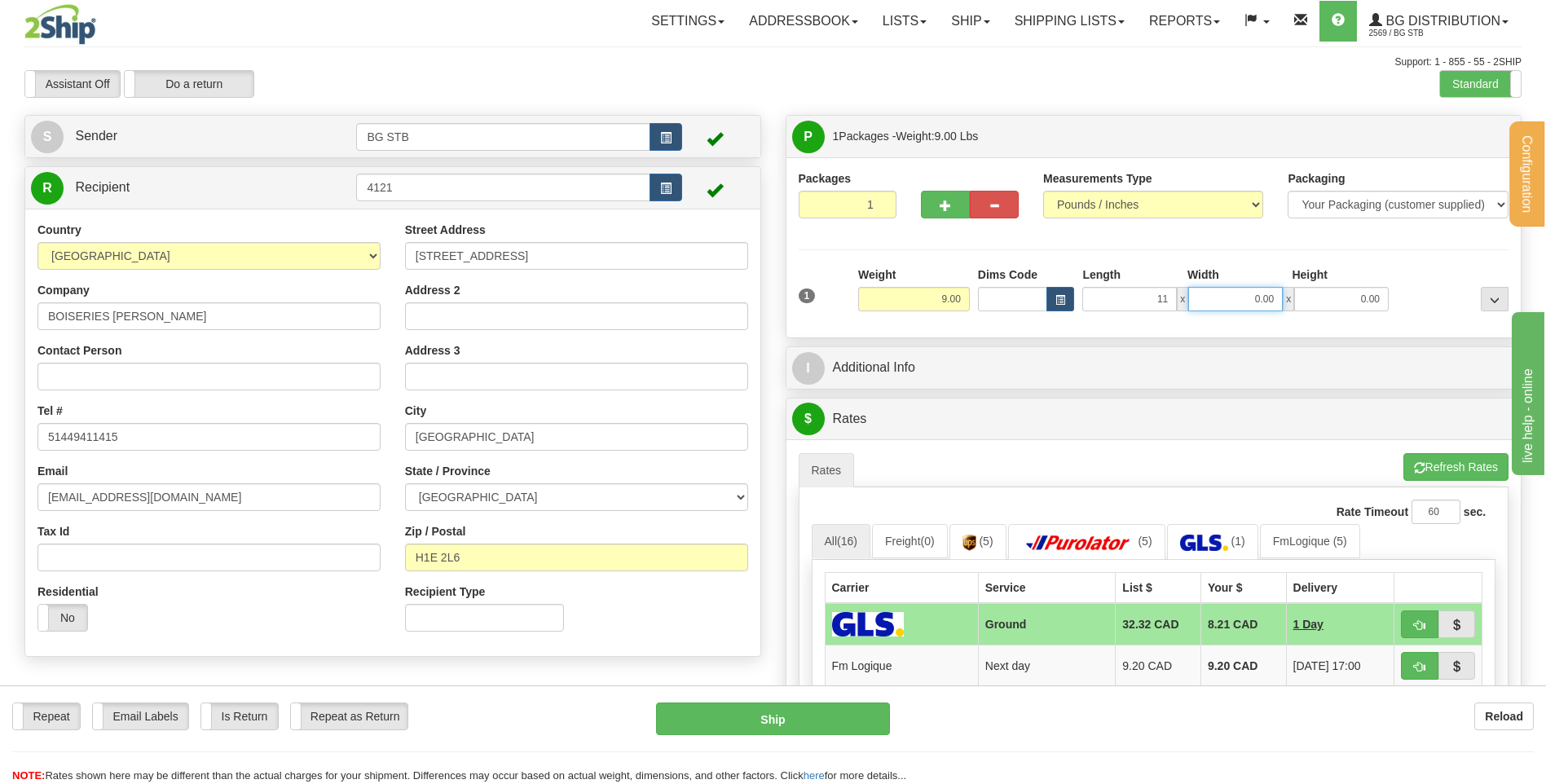
type input "11.00"
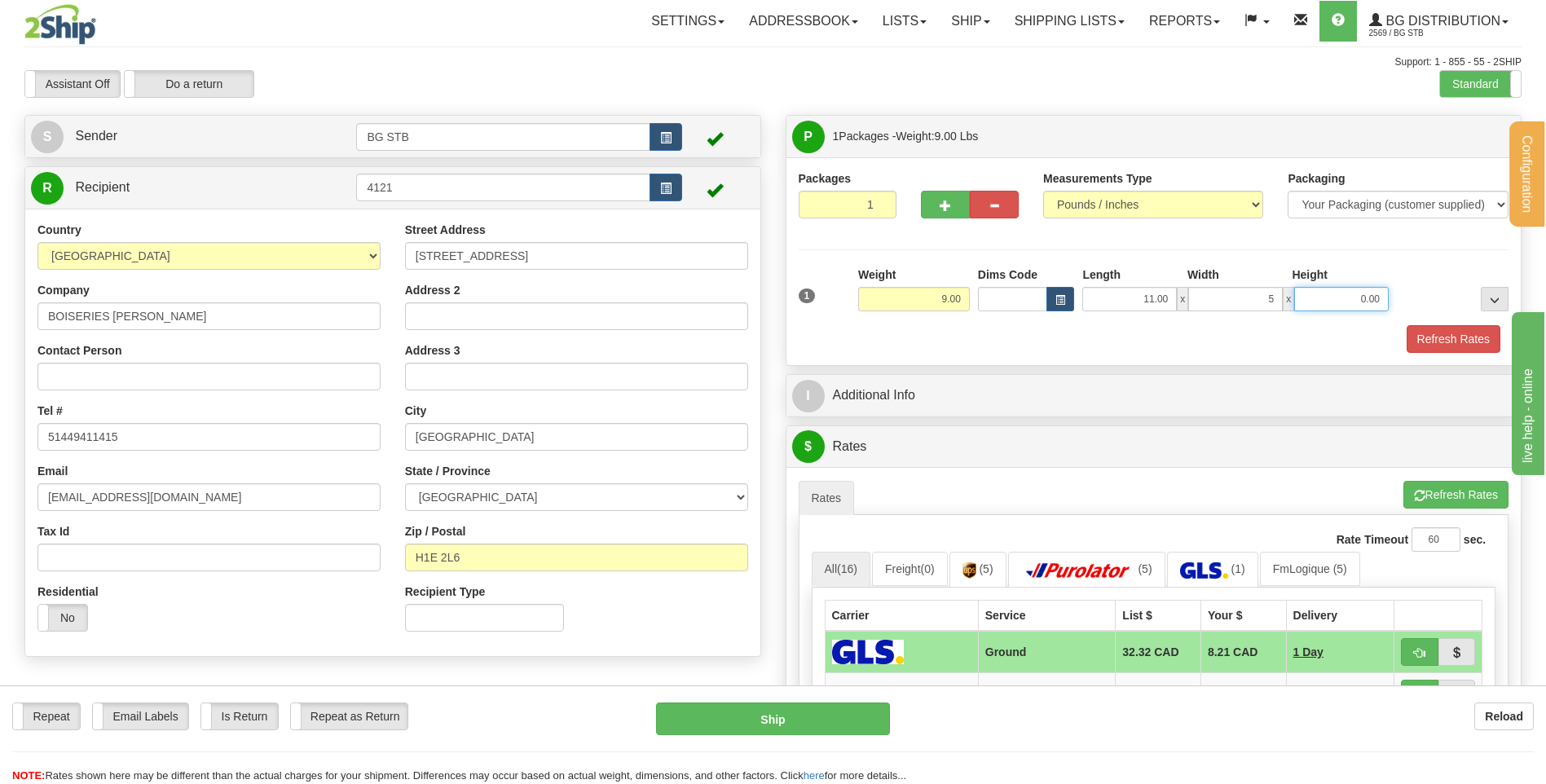
type input "5.00"
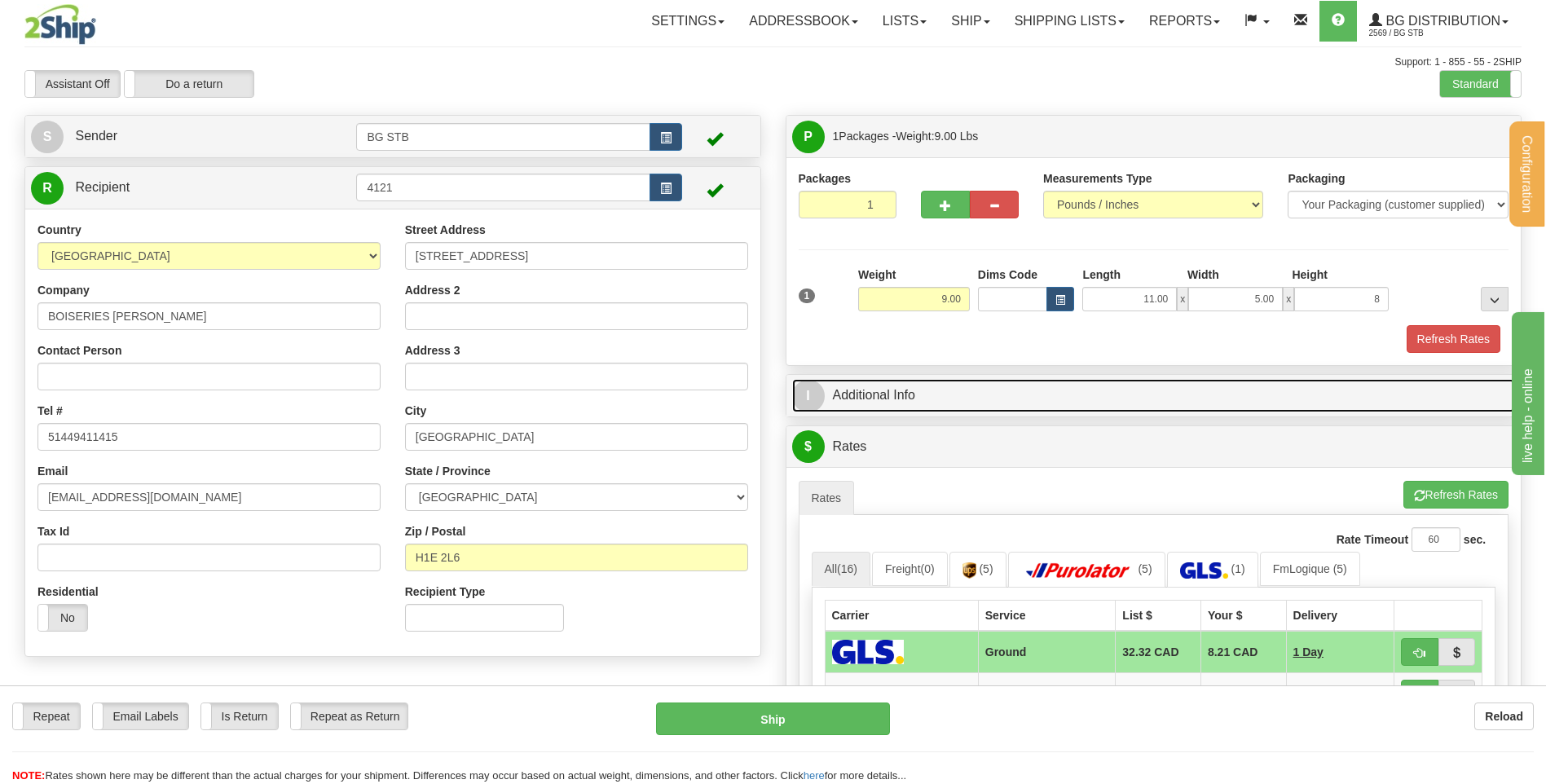
type input "8.00"
click at [882, 397] on link "I Additional Info" at bounding box center [1154, 396] width 724 height 33
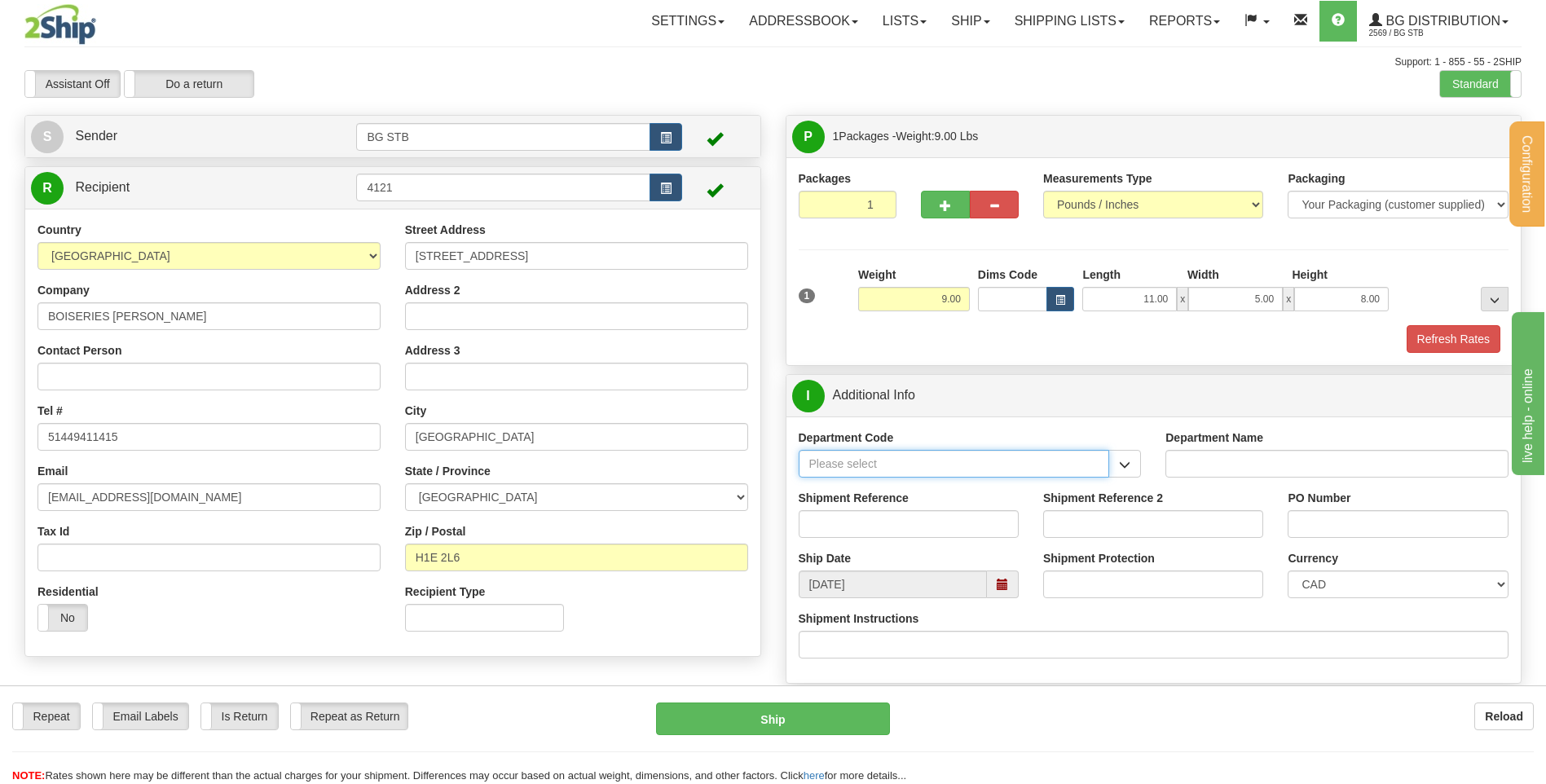
click at [865, 467] on input "Department Code" at bounding box center [955, 464] width 312 height 28
click at [1136, 464] on button "button" at bounding box center [1124, 464] width 32 height 28
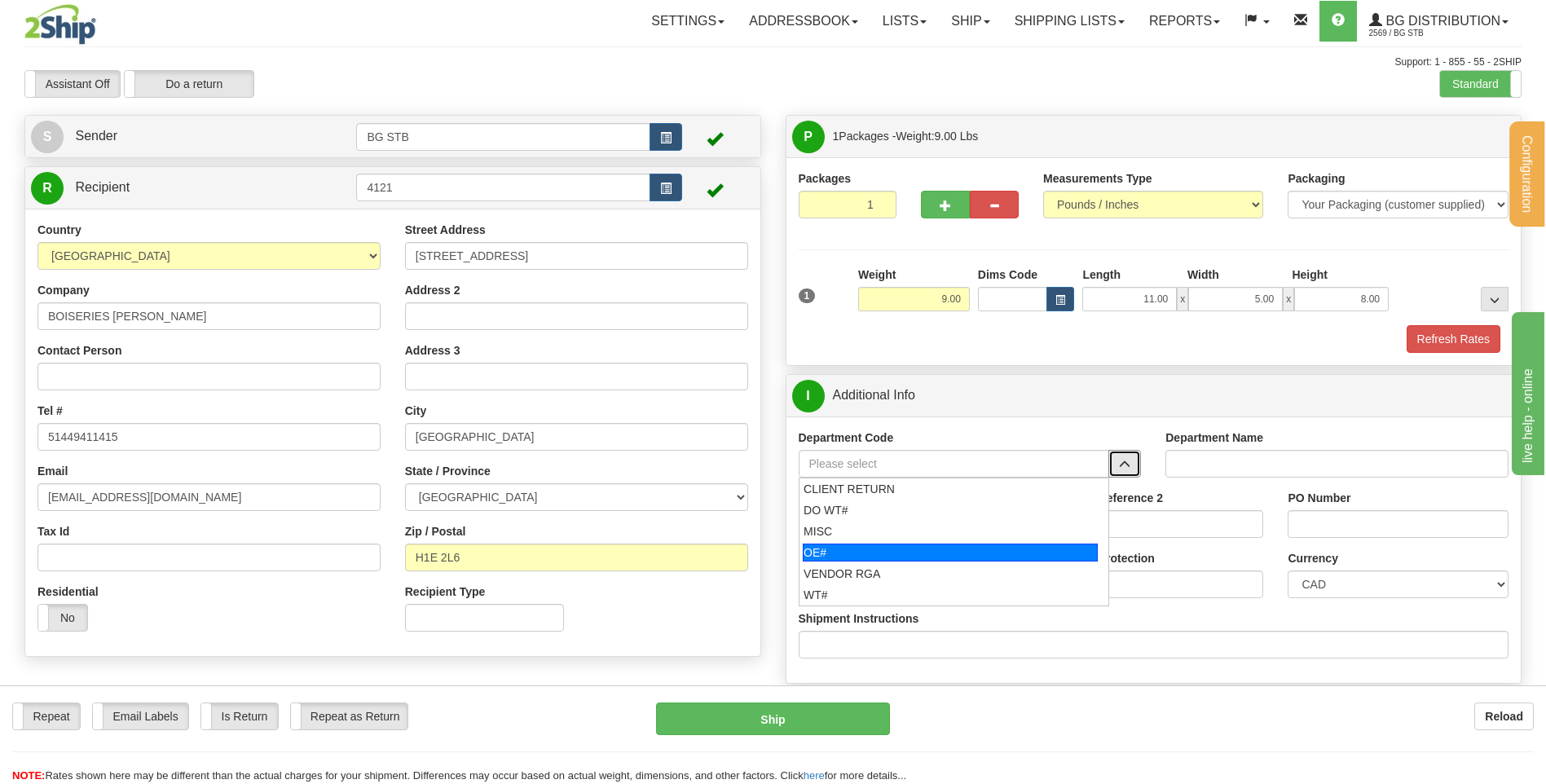
click at [865, 553] on div "OE#" at bounding box center [951, 552] width 295 height 18
type input "OE#"
type input "ORDERS"
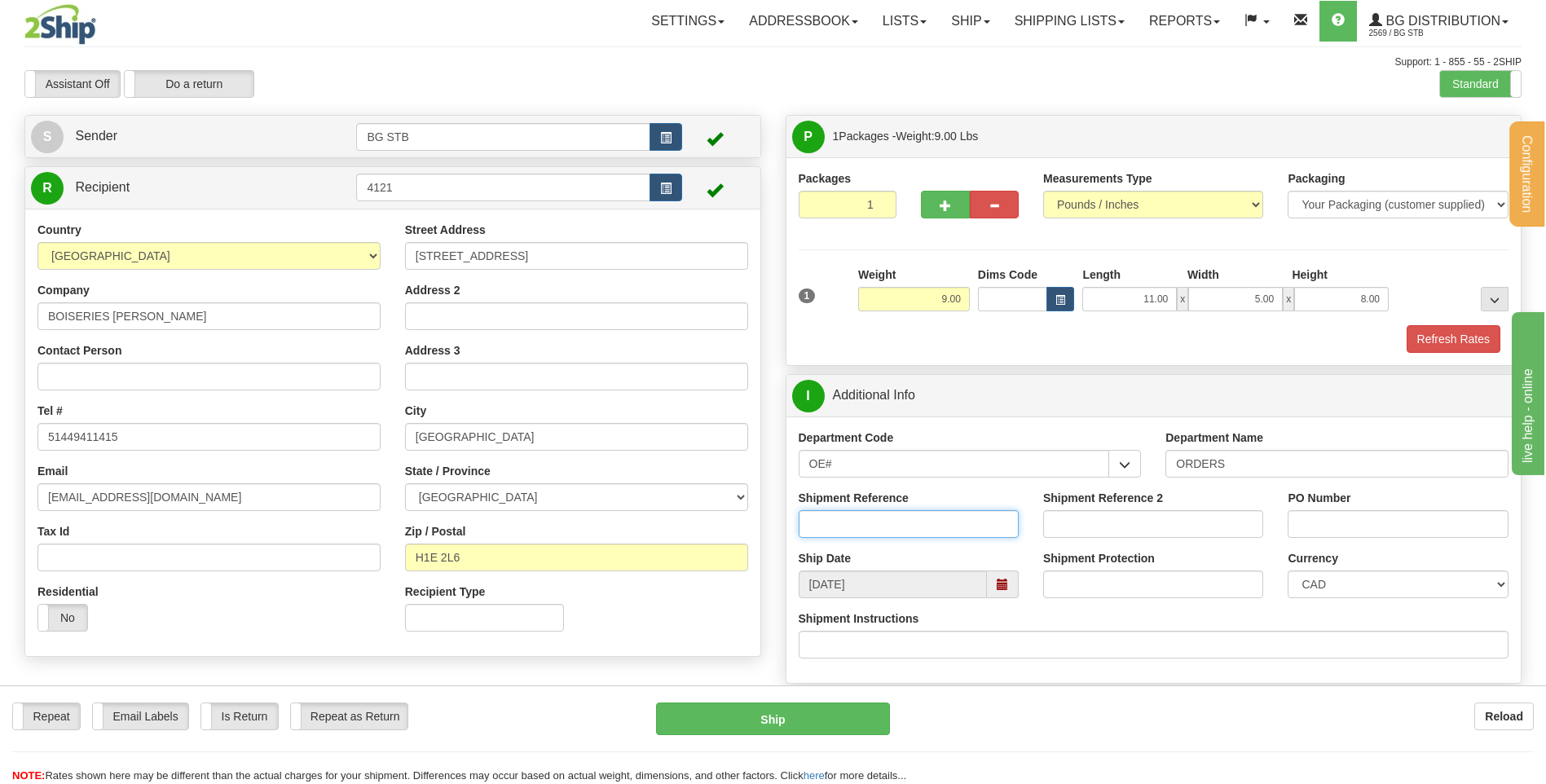
click at [874, 524] on input "Shipment Reference" at bounding box center [909, 524] width 220 height 28
type input "80004663-00"
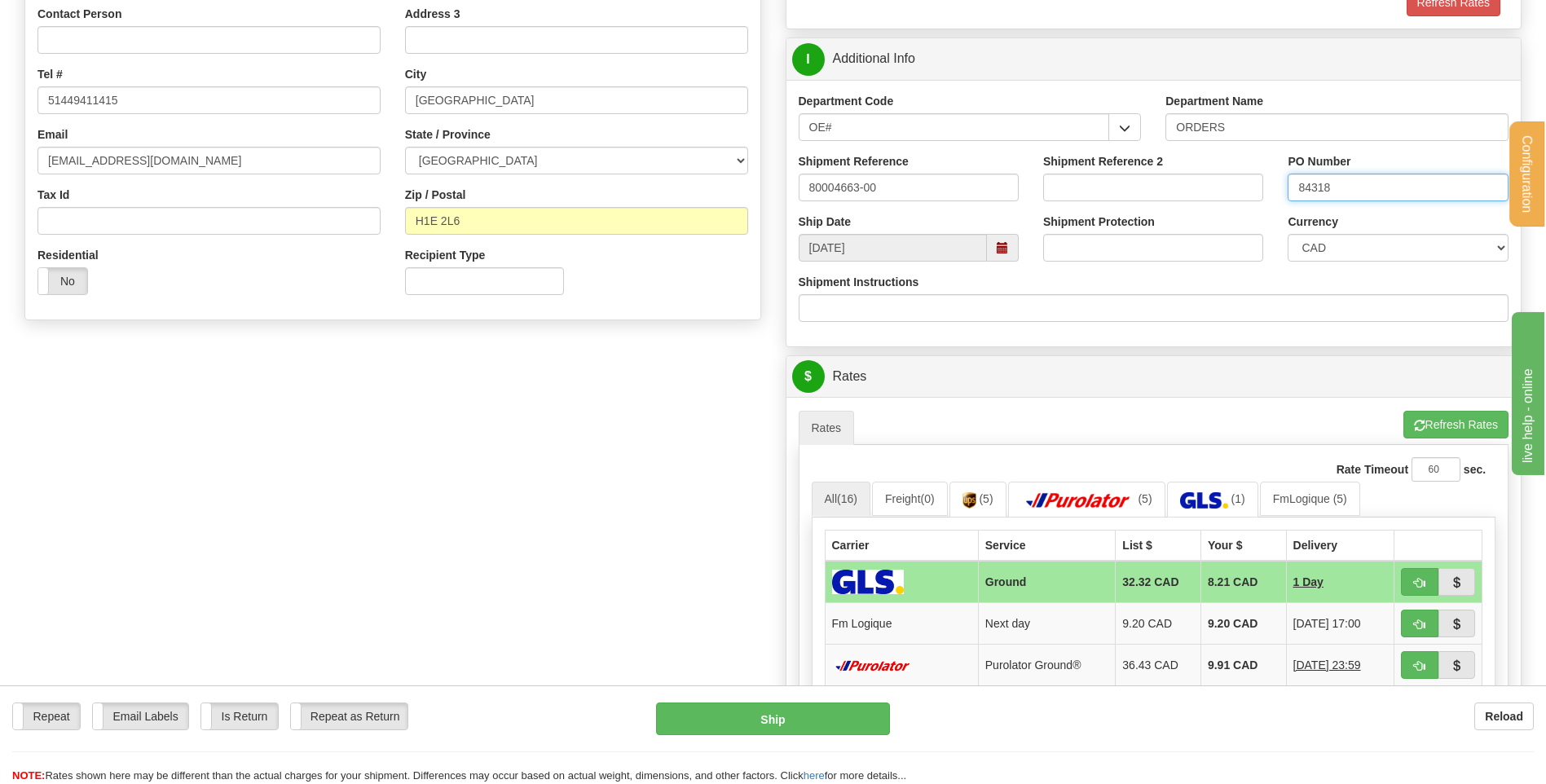
scroll to position [327, 0]
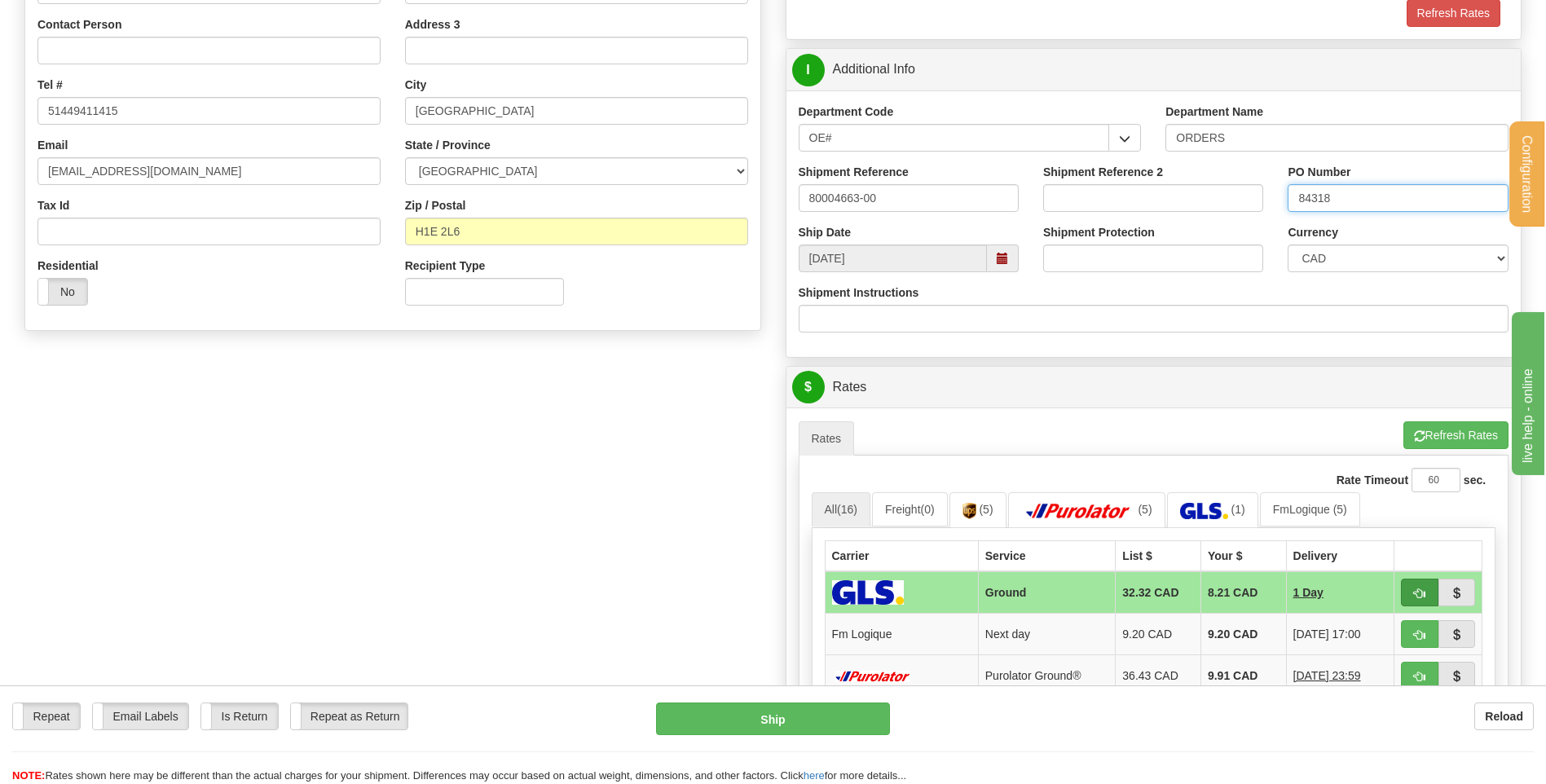
type input "84318"
click at [1433, 598] on button "button" at bounding box center [1420, 592] width 38 height 28
type input "1"
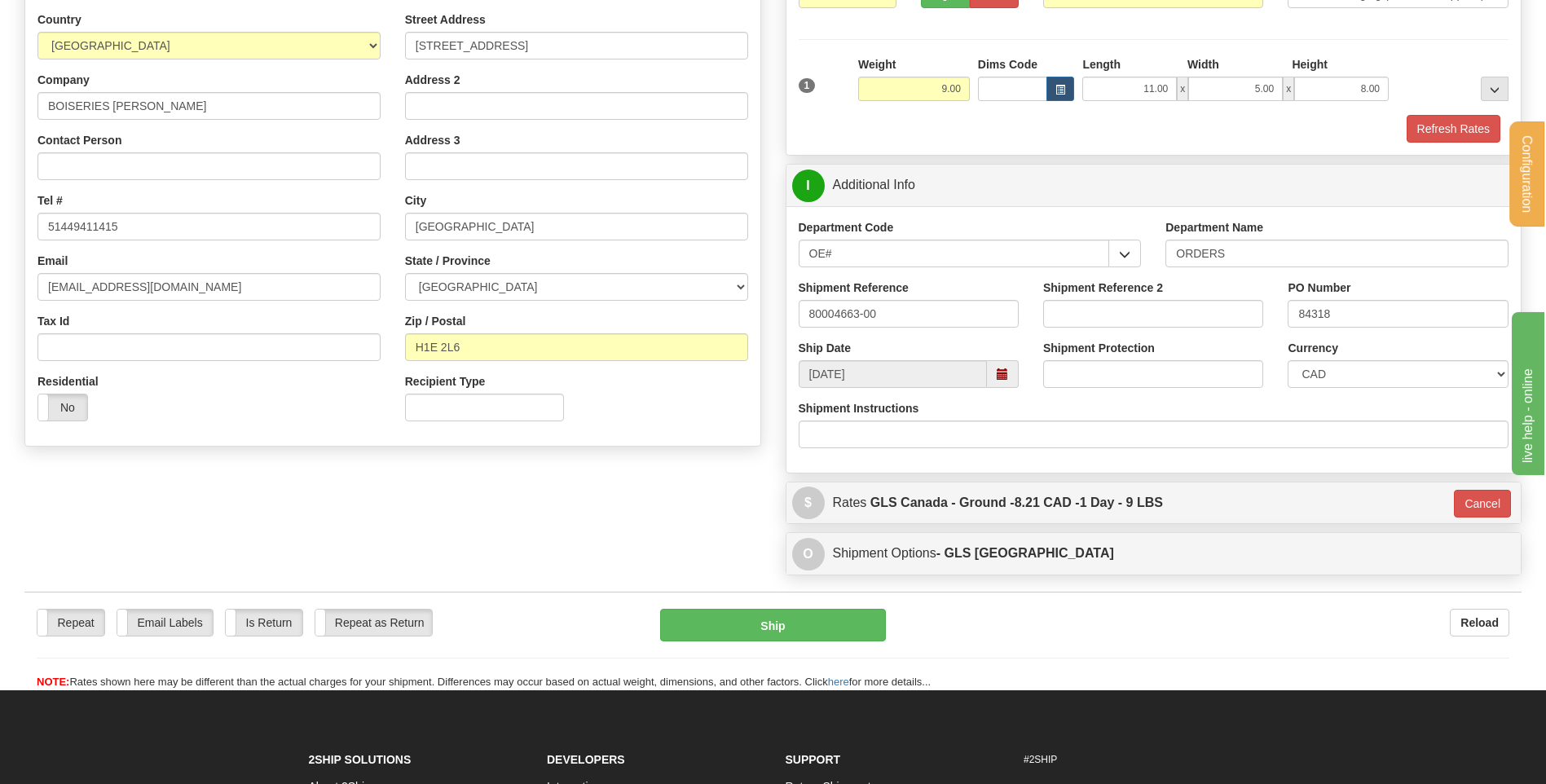
scroll to position [0, 0]
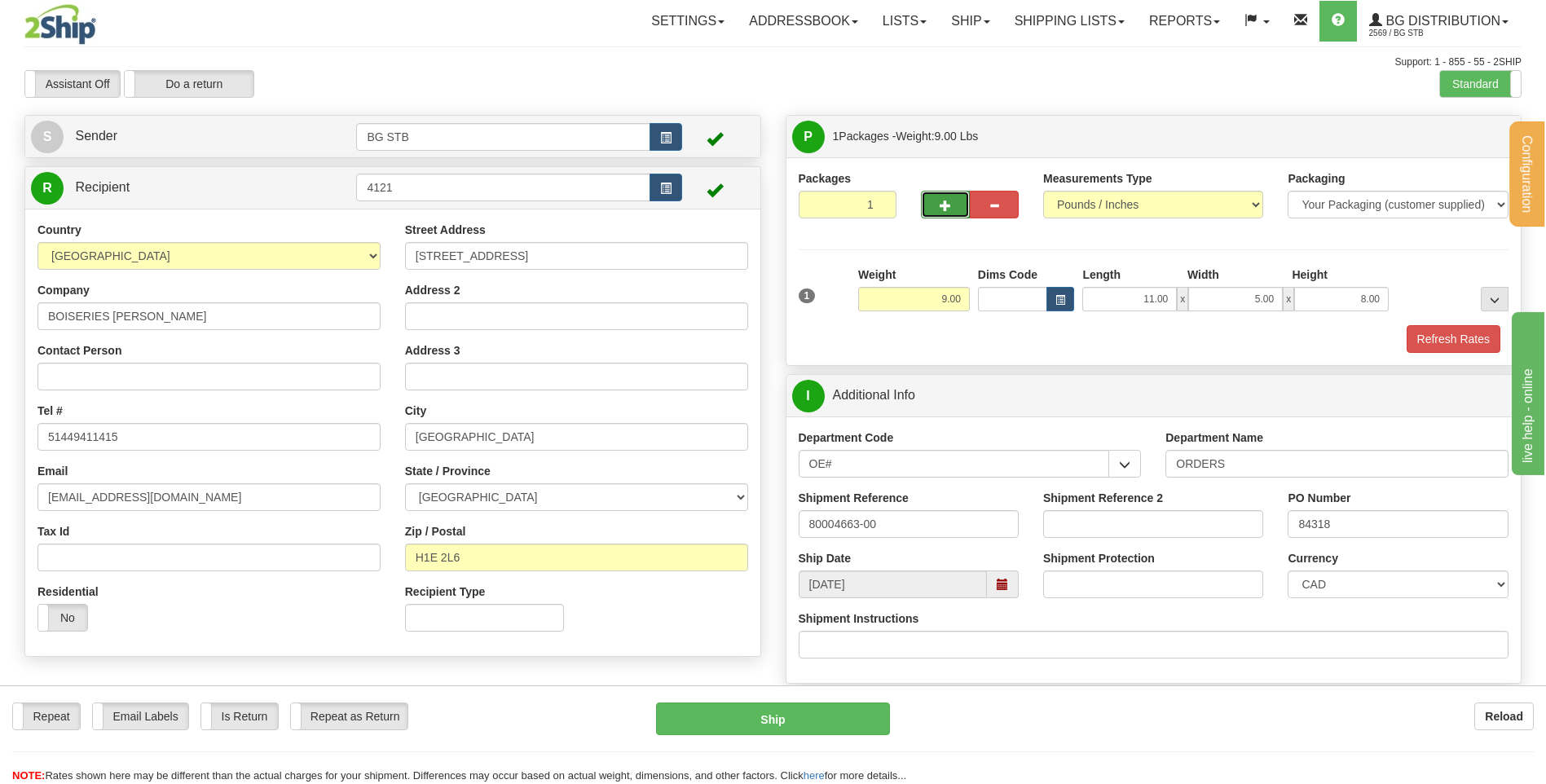
click at [955, 210] on button "button" at bounding box center [945, 205] width 49 height 28
type input "2"
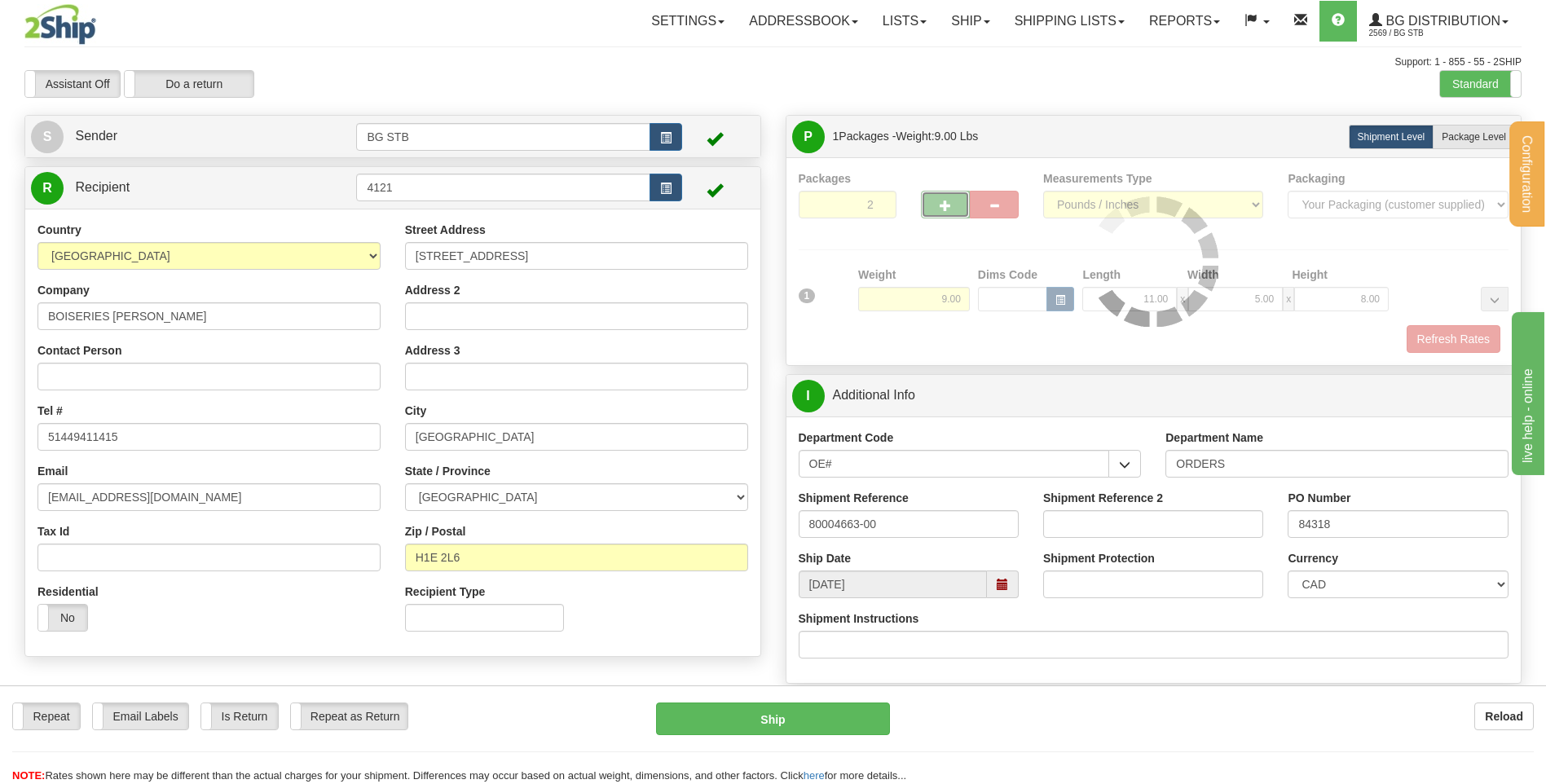
type input "1"
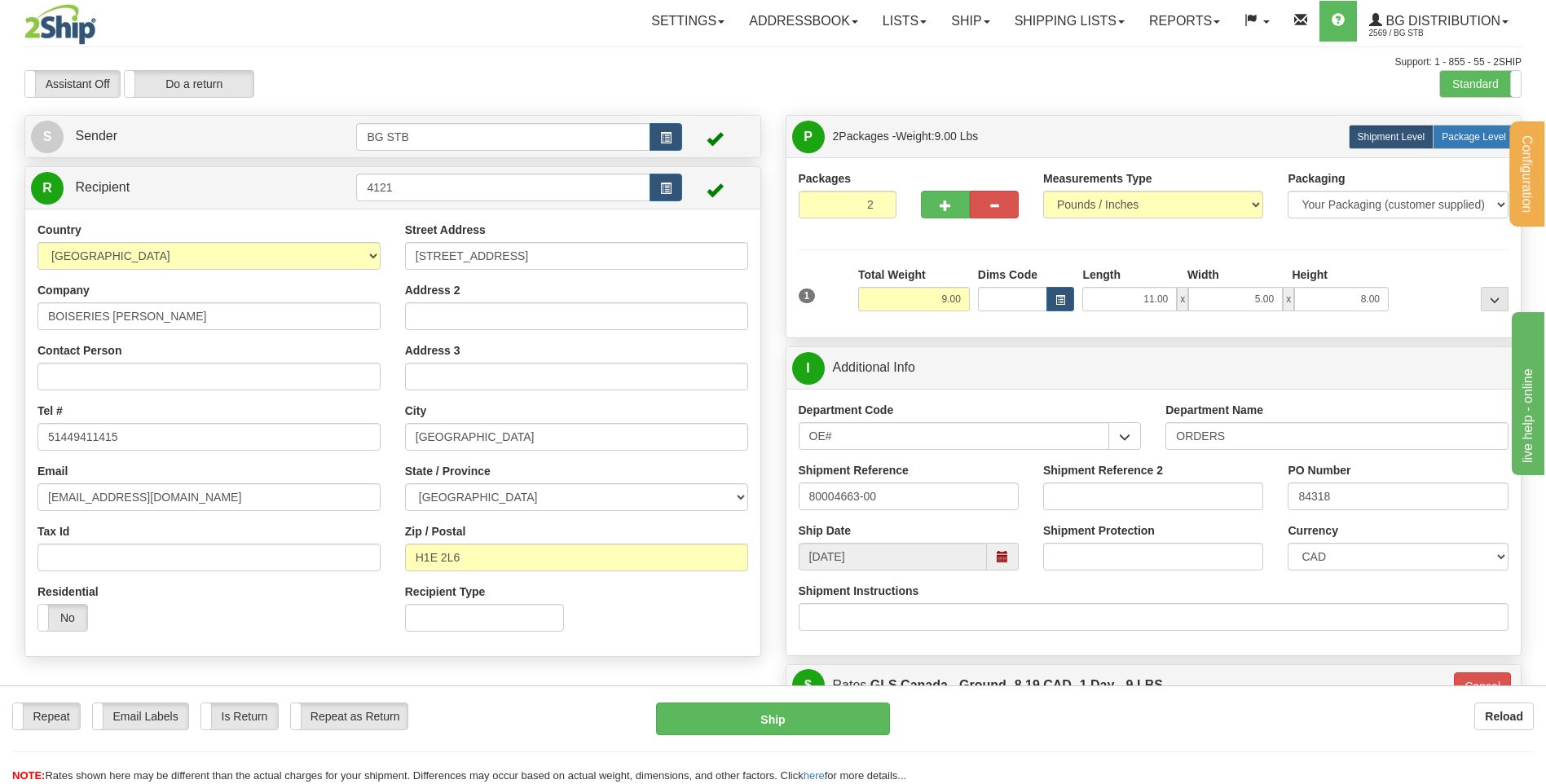
click at [1440, 133] on label "Package Level Pack.." at bounding box center [1474, 137] width 82 height 25
radio input "true"
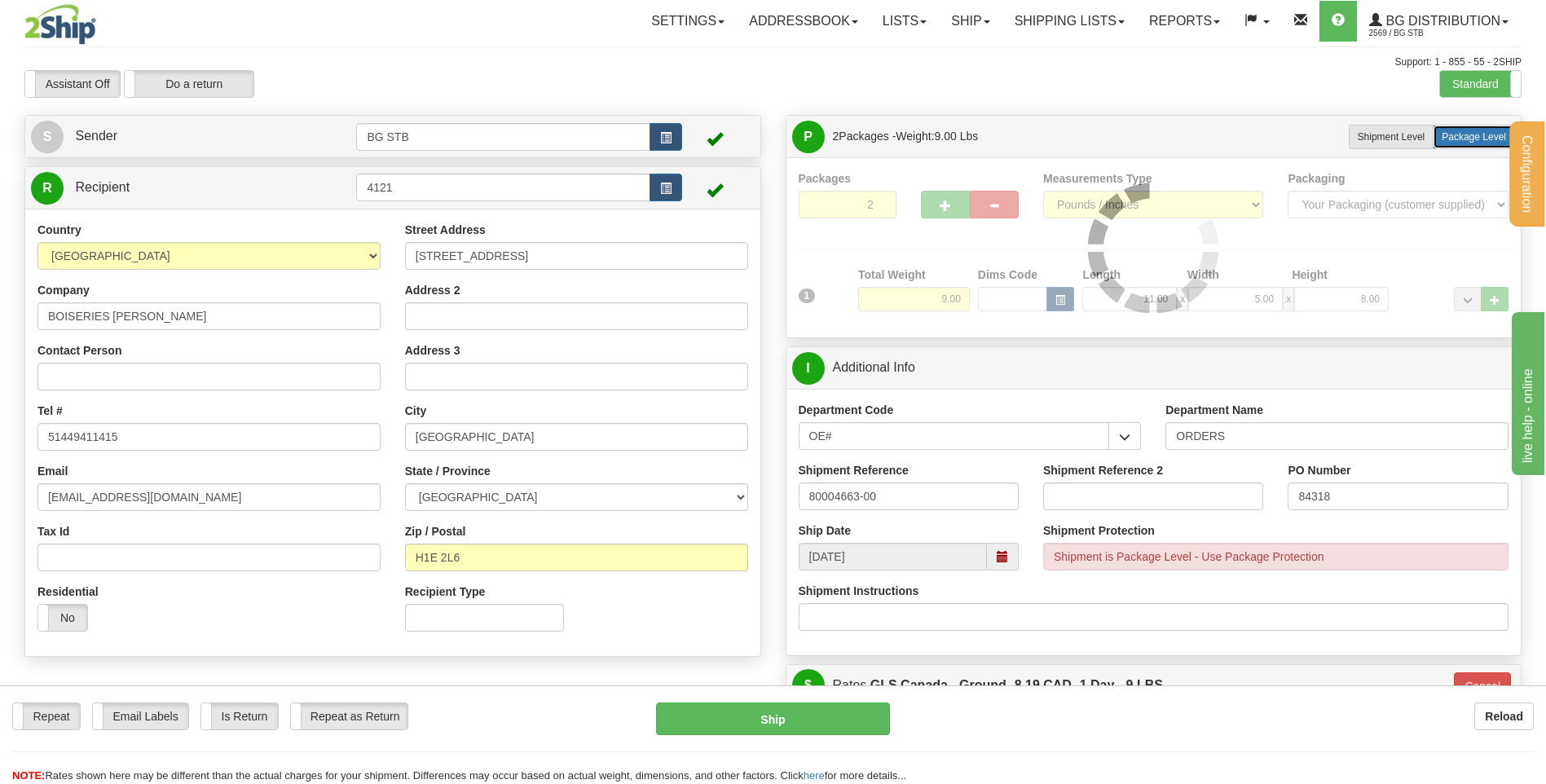
type input "1"
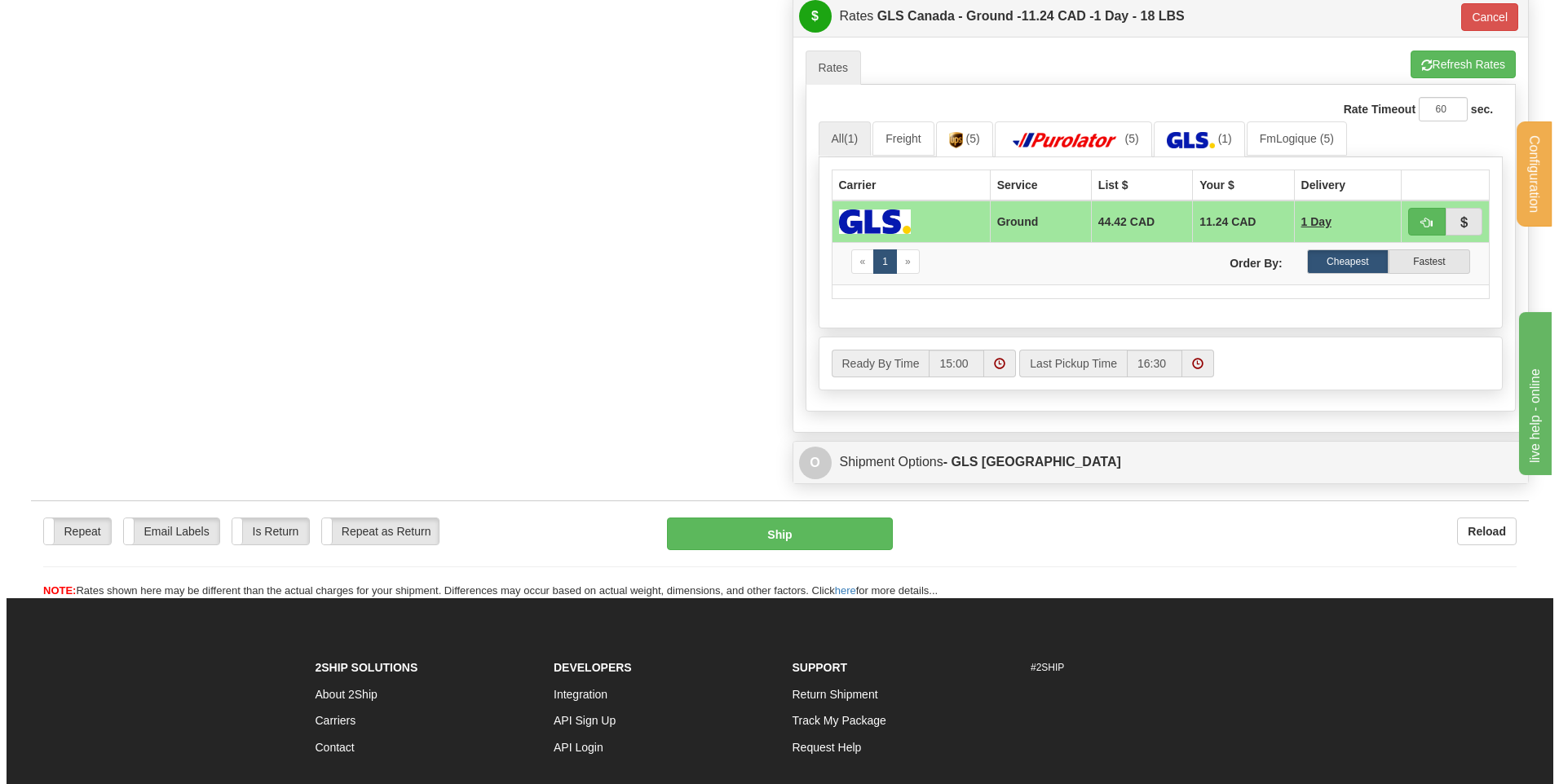
scroll to position [733, 0]
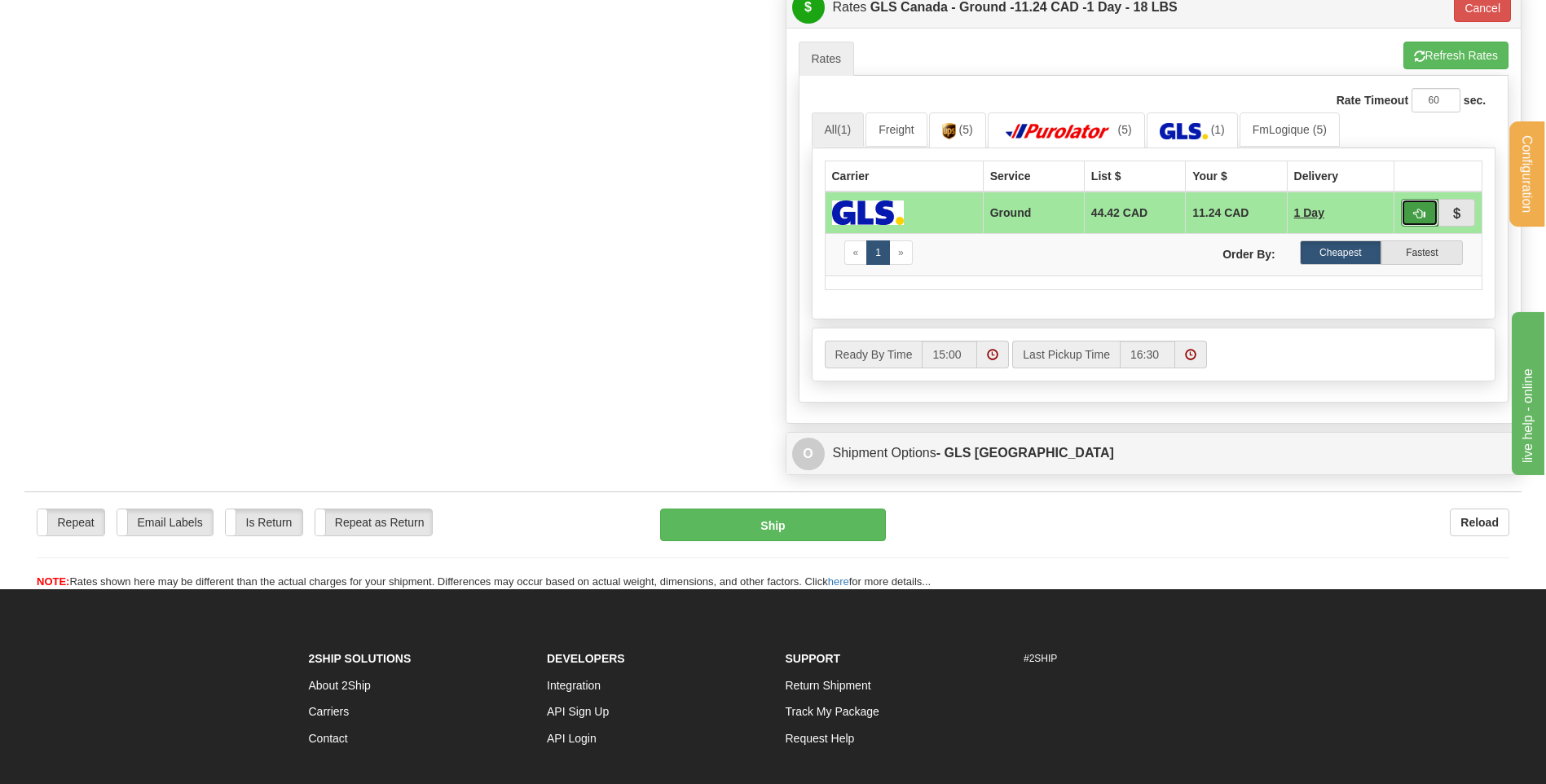
click at [1415, 209] on span "button" at bounding box center [1420, 213] width 11 height 10
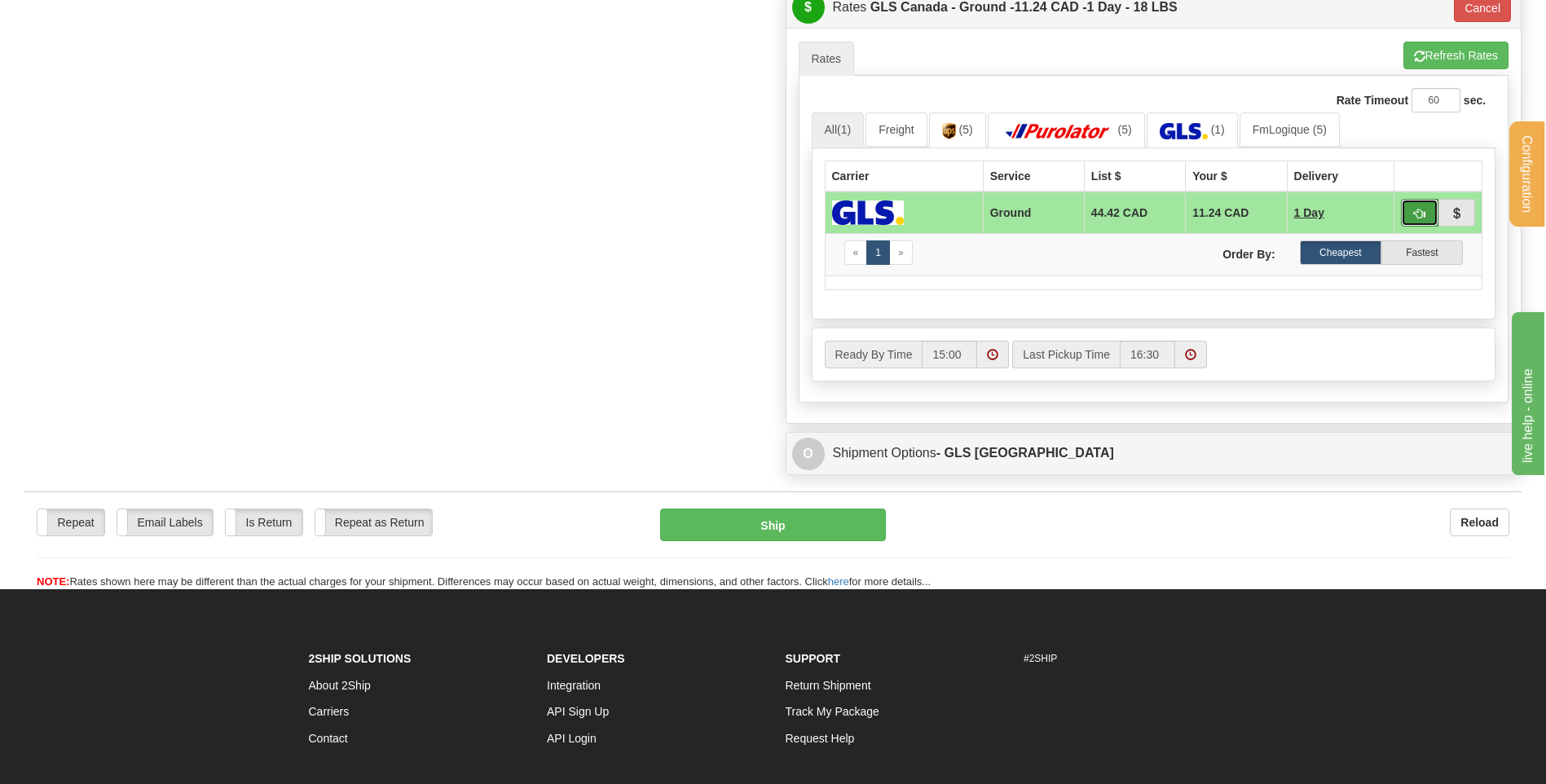
click at [1415, 209] on span "button" at bounding box center [1420, 213] width 11 height 10
click at [776, 529] on button "Ship" at bounding box center [773, 524] width 225 height 32
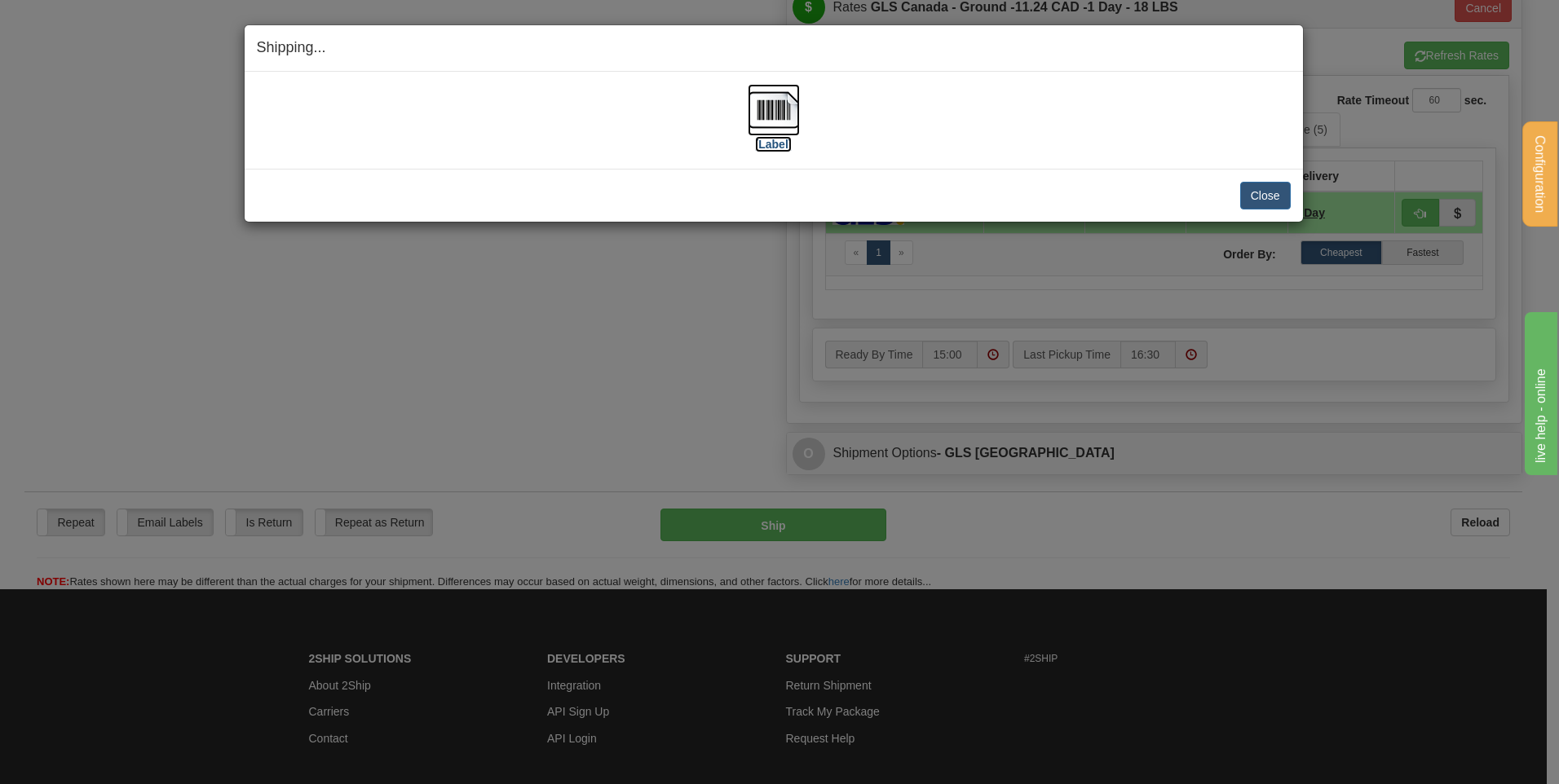
click at [769, 142] on label "[Label]" at bounding box center [773, 145] width 38 height 17
click at [1265, 194] on button "Close" at bounding box center [1265, 196] width 51 height 28
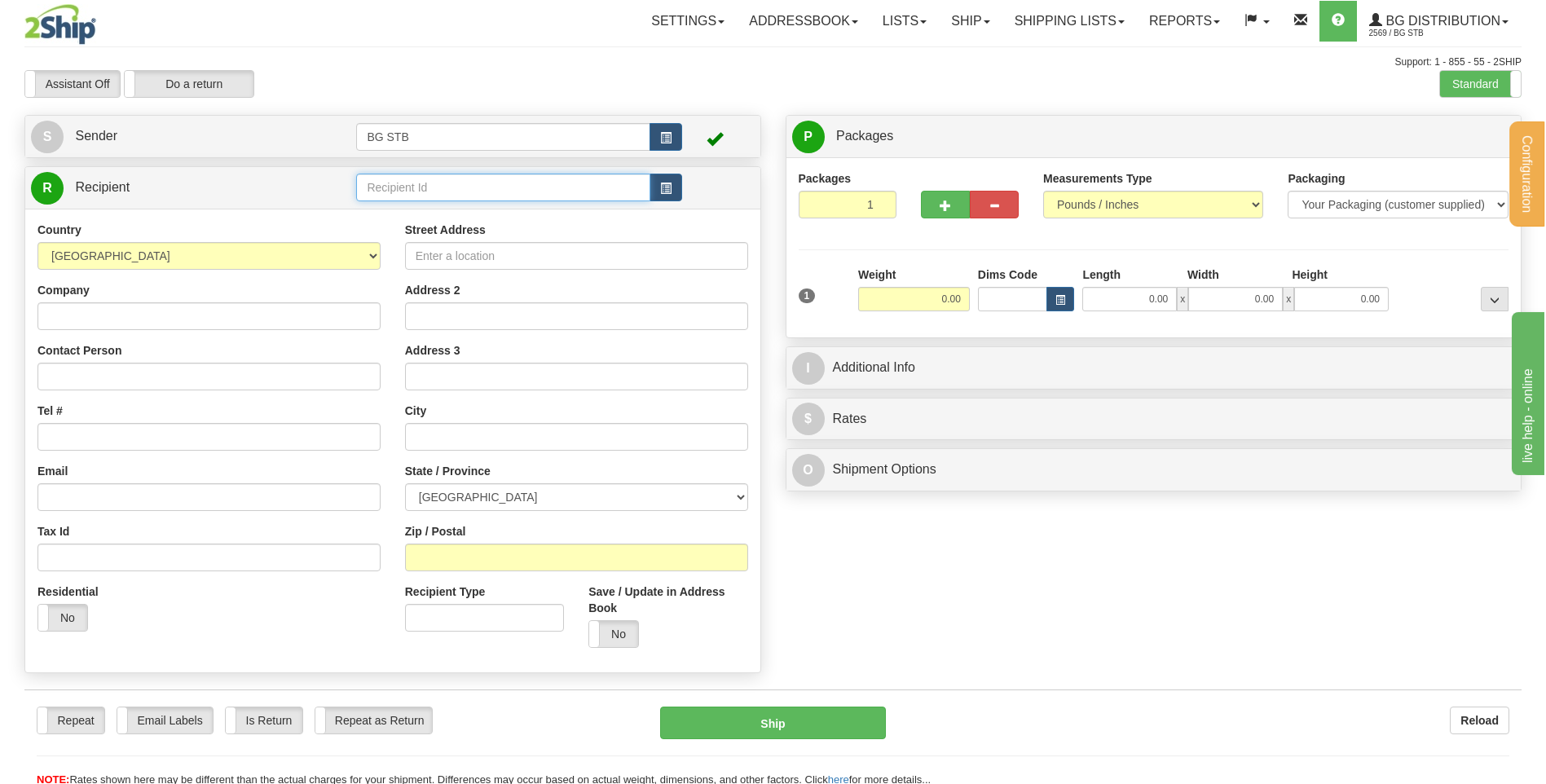
click at [548, 189] on input "text" at bounding box center [503, 187] width 293 height 28
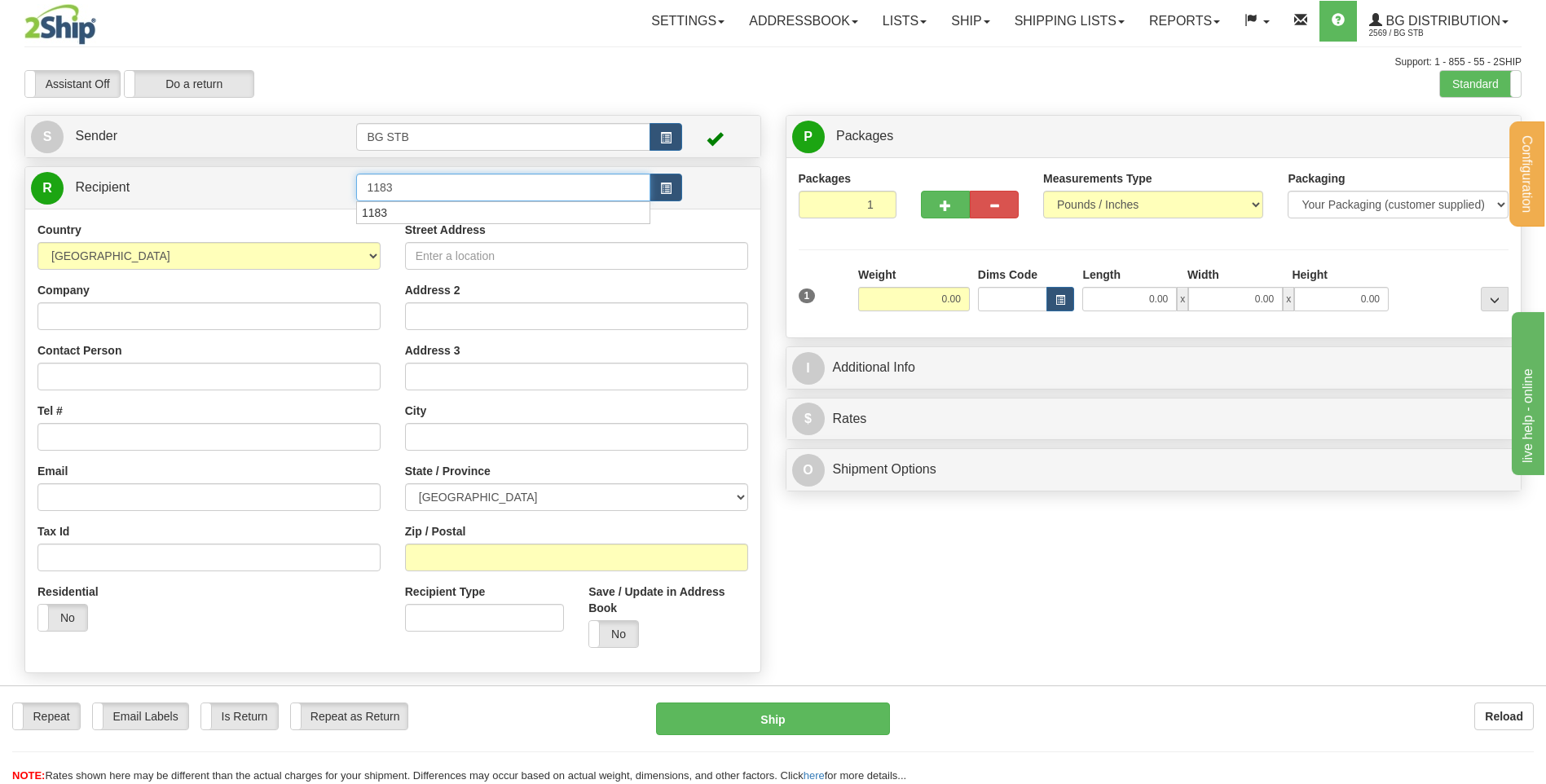
type input "1183"
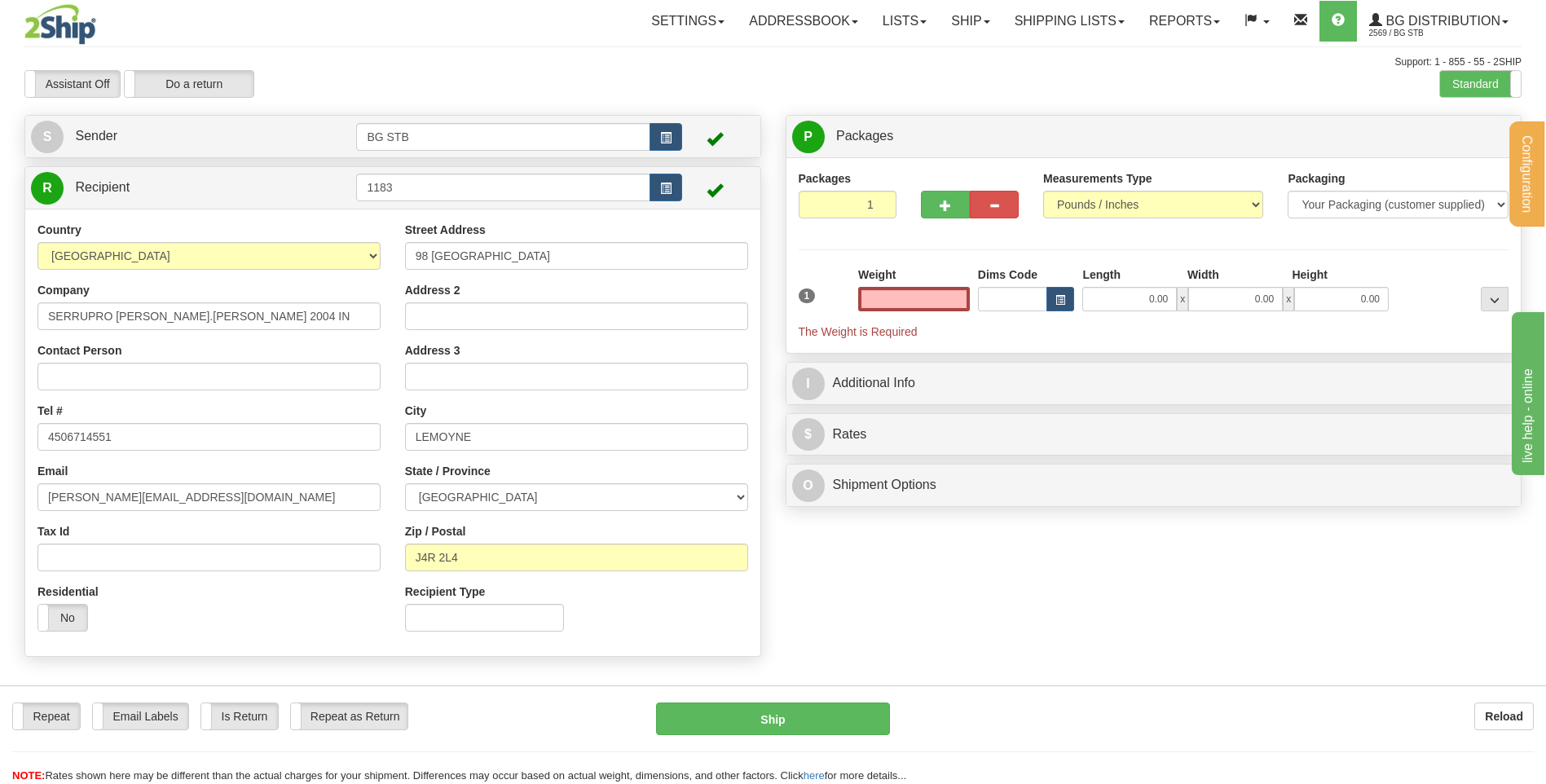
type input "0.00"
click at [928, 301] on input "0.00" at bounding box center [914, 299] width 112 height 25
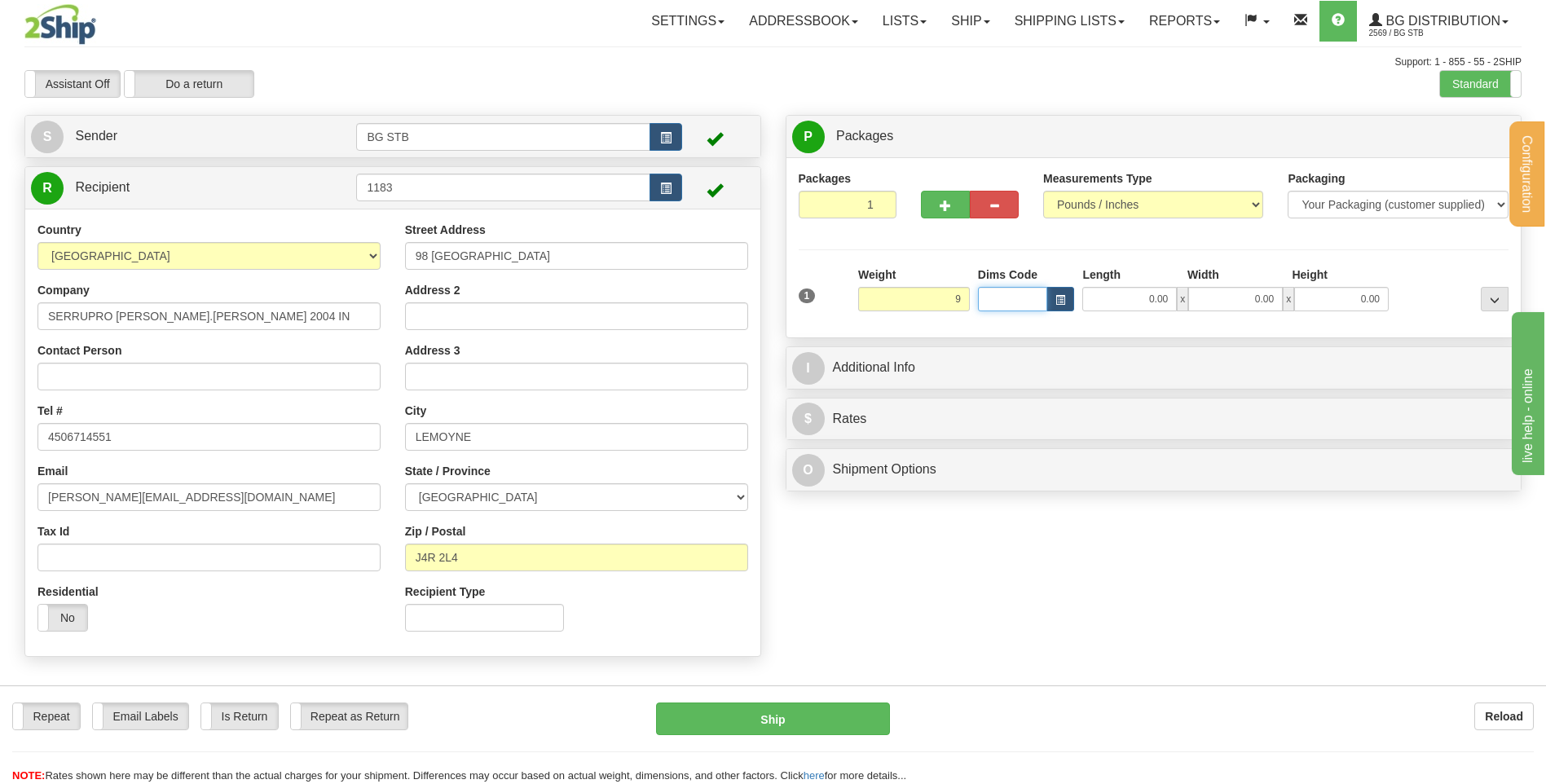
type input "9.00"
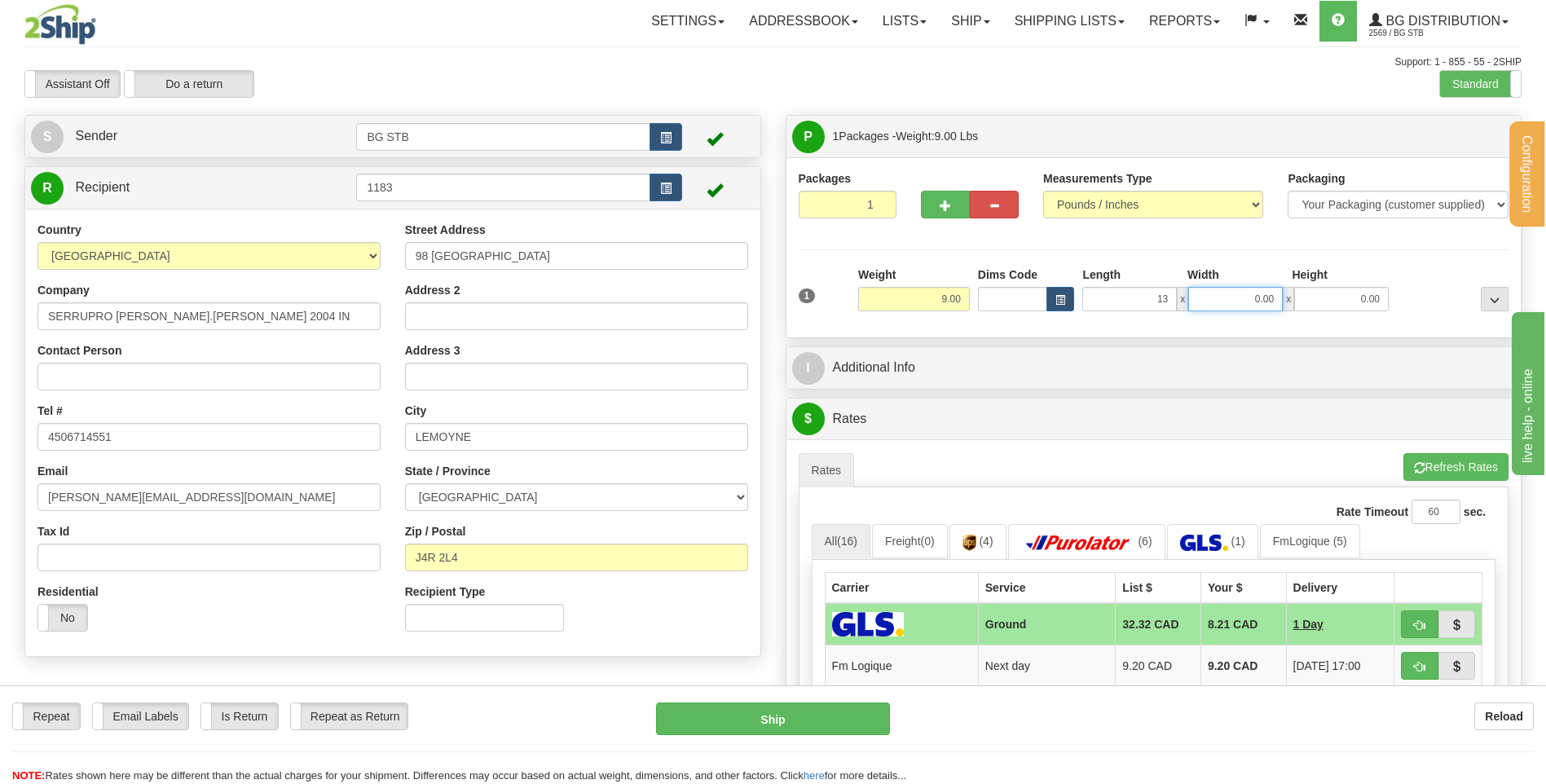
type input "13.00"
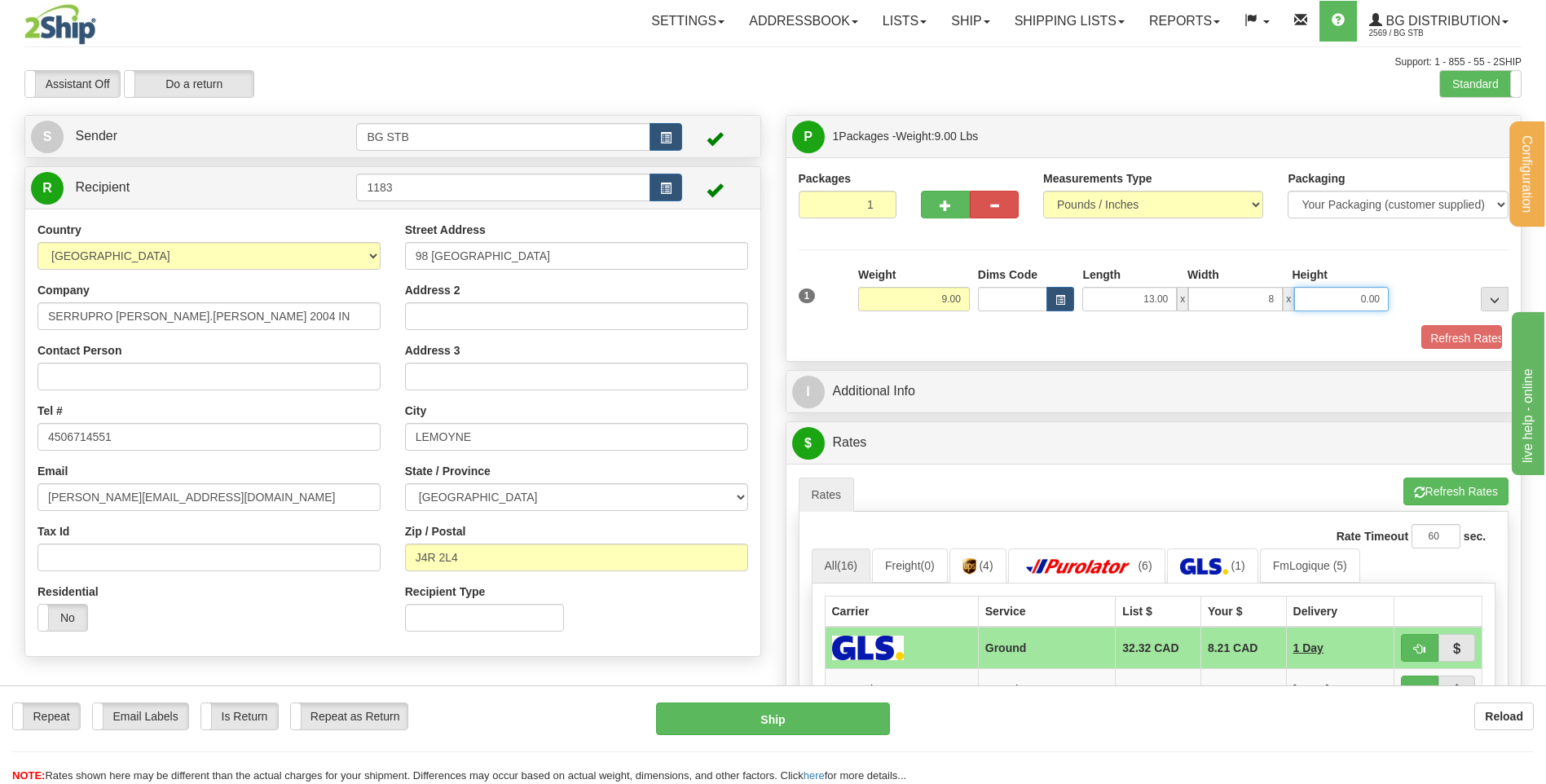
type input "8.00"
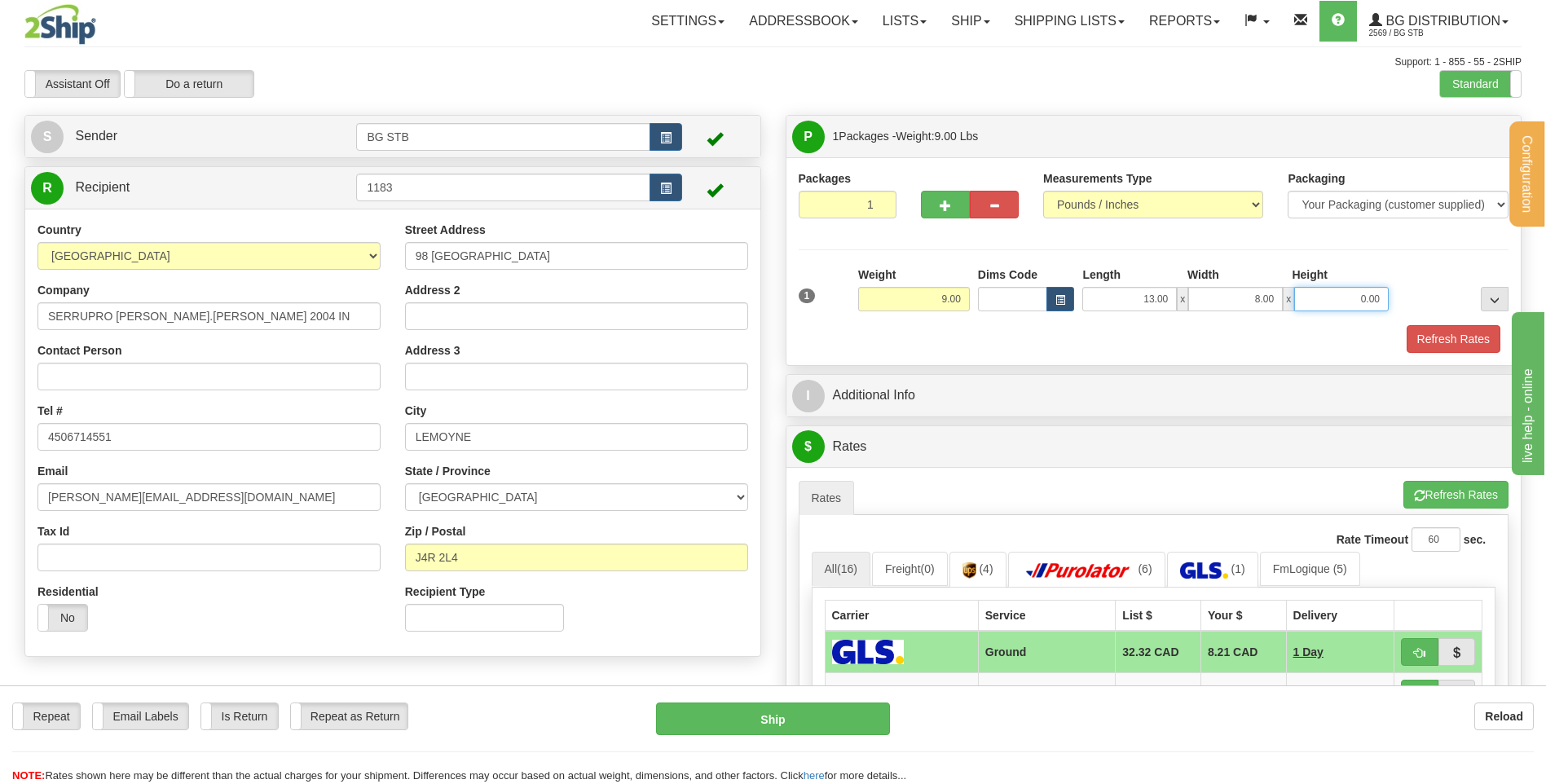
type input "9"
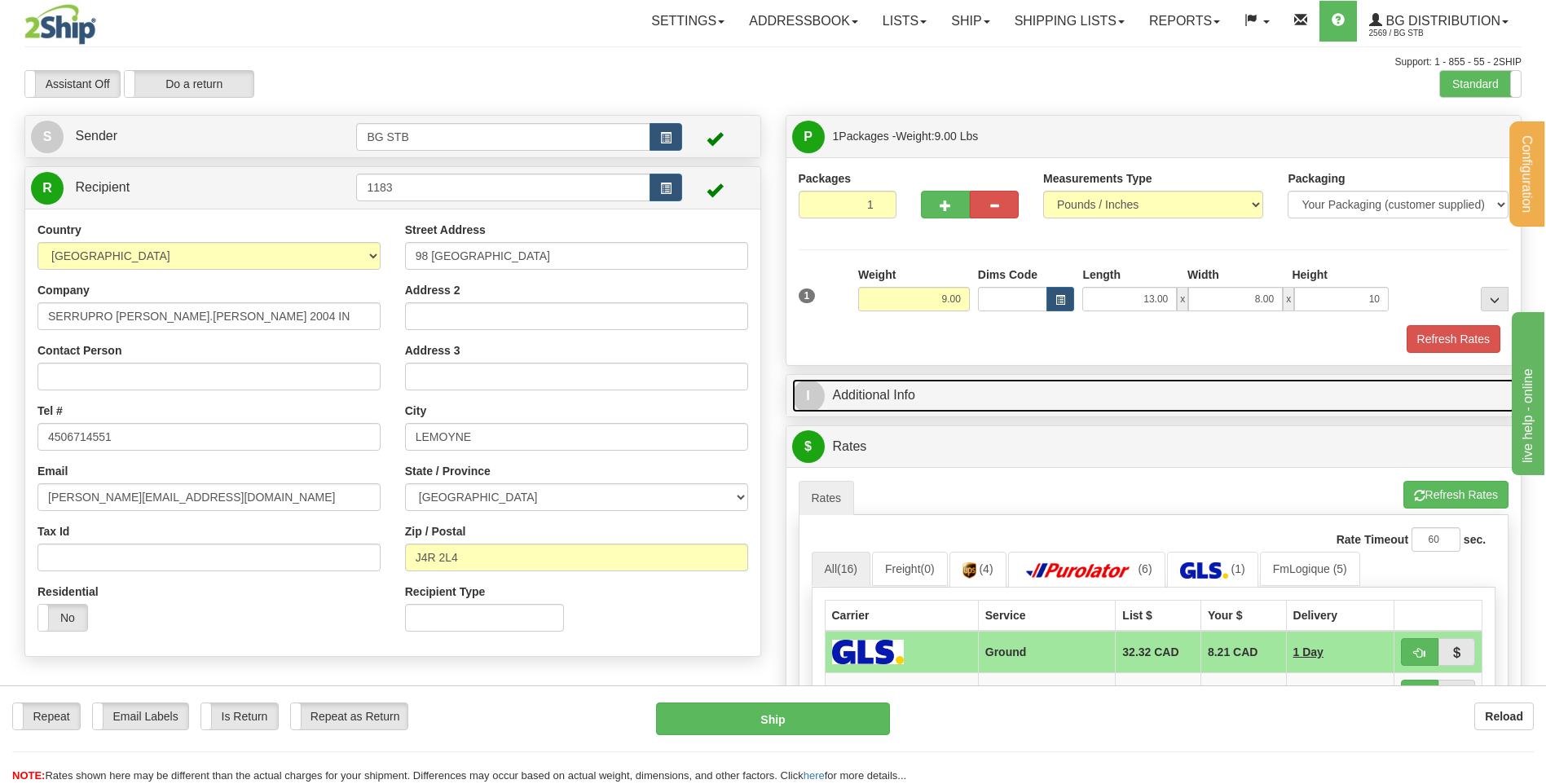
type input "10.00"
click at [898, 385] on link "I Additional Info" at bounding box center [1154, 396] width 724 height 33
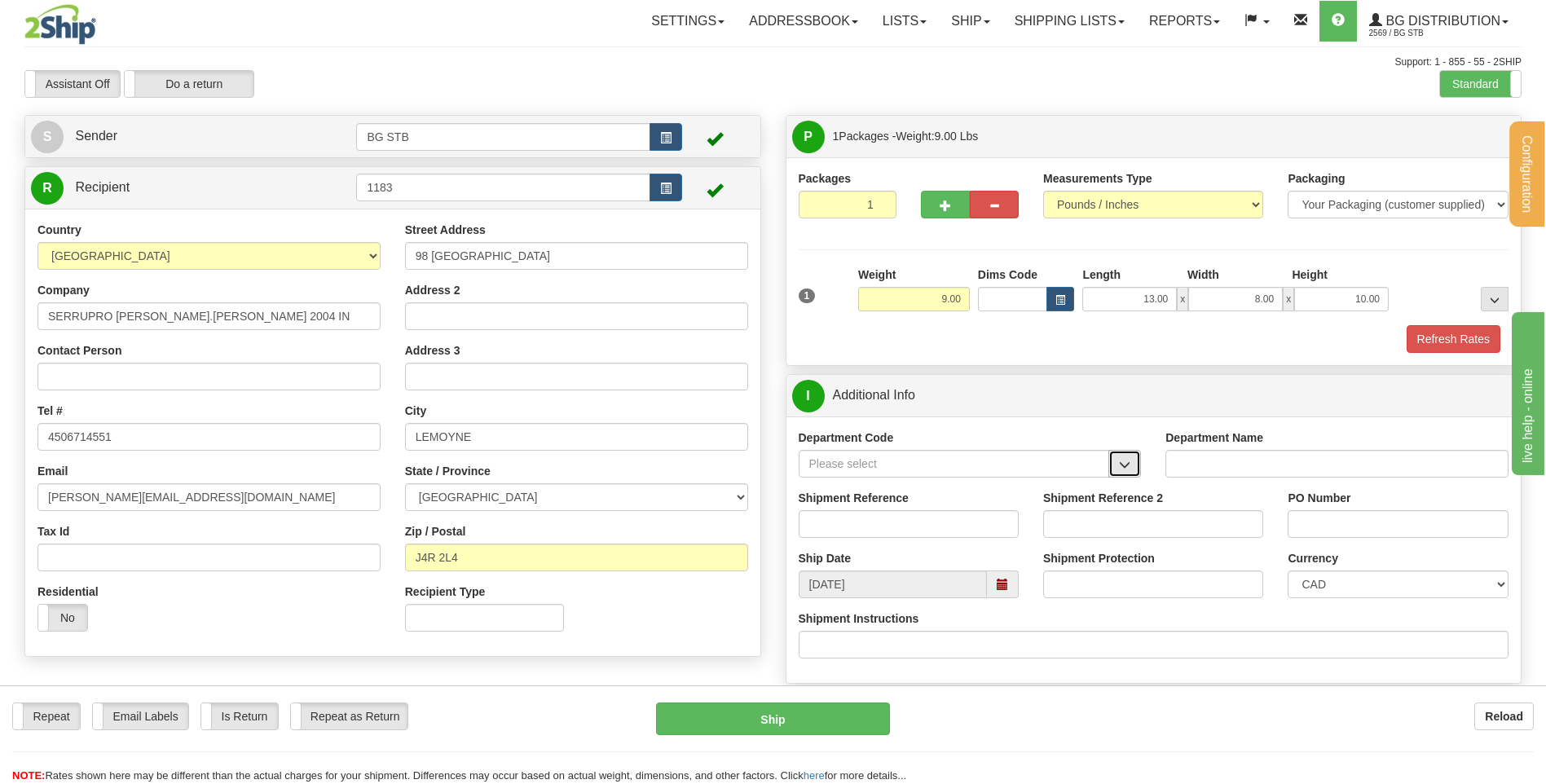
click at [1133, 473] on button "button" at bounding box center [1124, 464] width 32 height 28
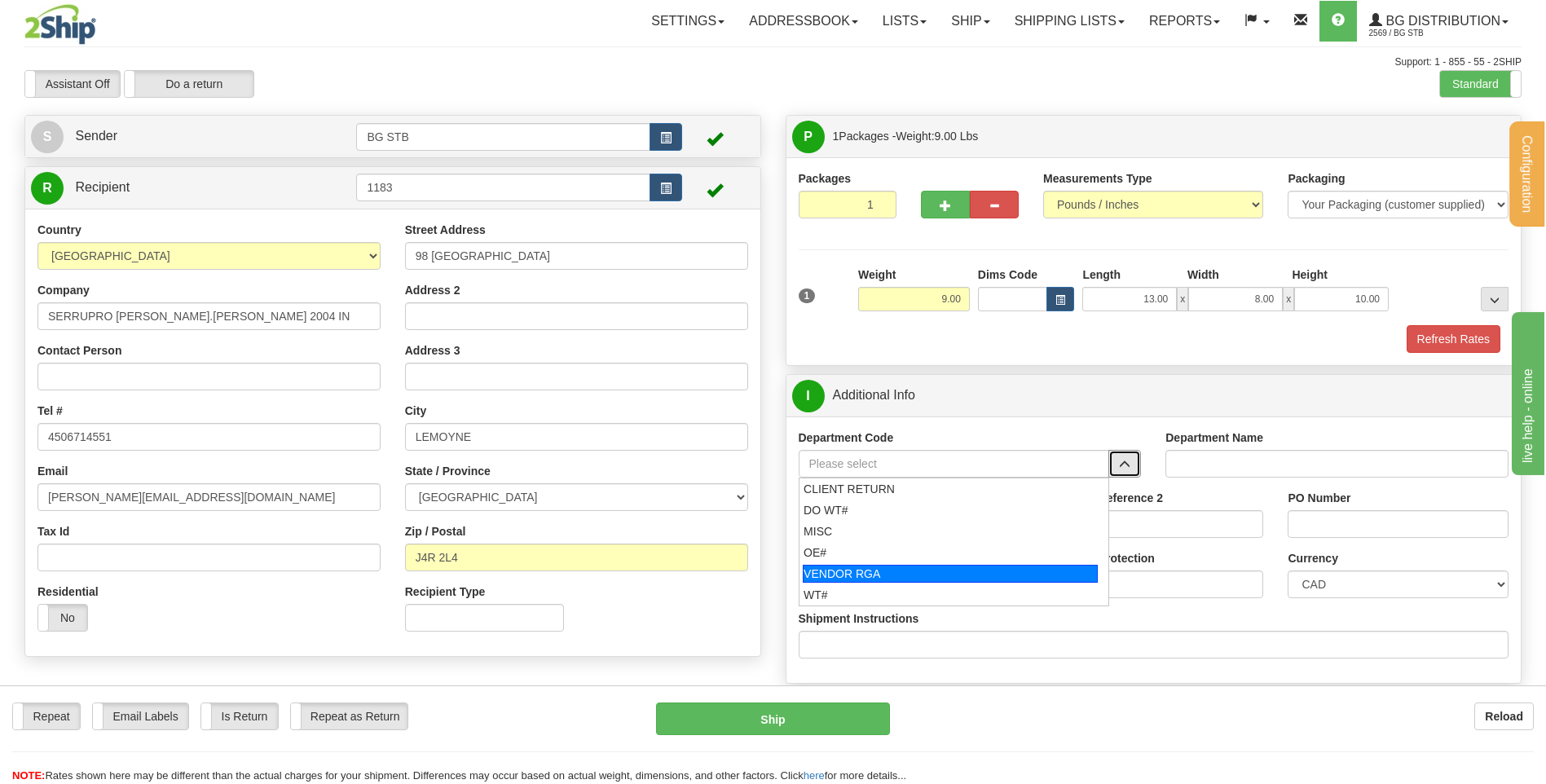
click at [907, 564] on li "VENDOR RGA" at bounding box center [955, 574] width 310 height 21
type input "VENDOR RGA"
type input "VENDOR RETURNS"
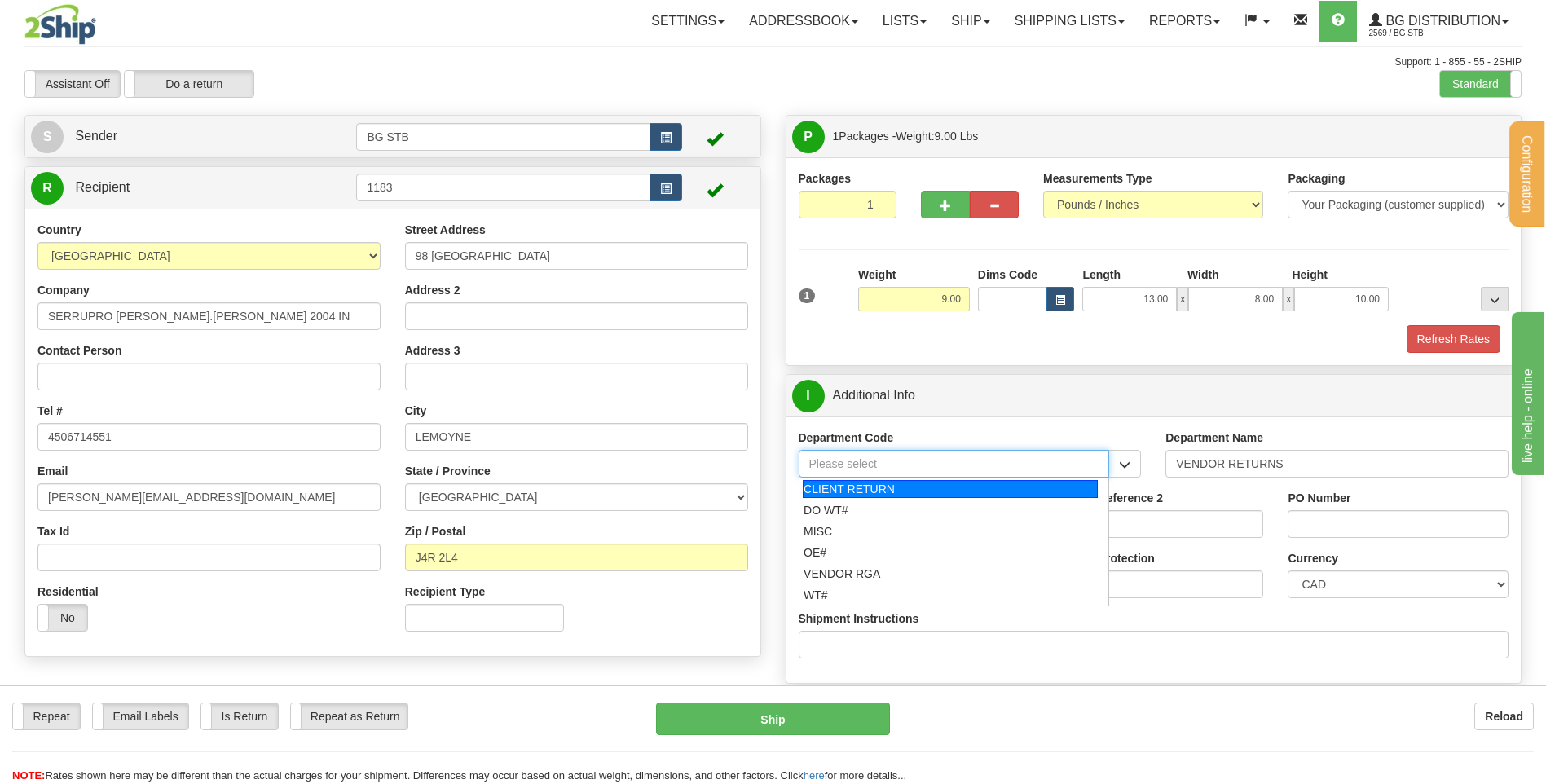
drag, startPoint x: 1074, startPoint y: 464, endPoint x: 707, endPoint y: 421, distance: 369.5
click at [705, 115] on div "Create a label for the return Create Pickup Without Label S Sender BG STB" at bounding box center [773, 115] width 1522 height 0
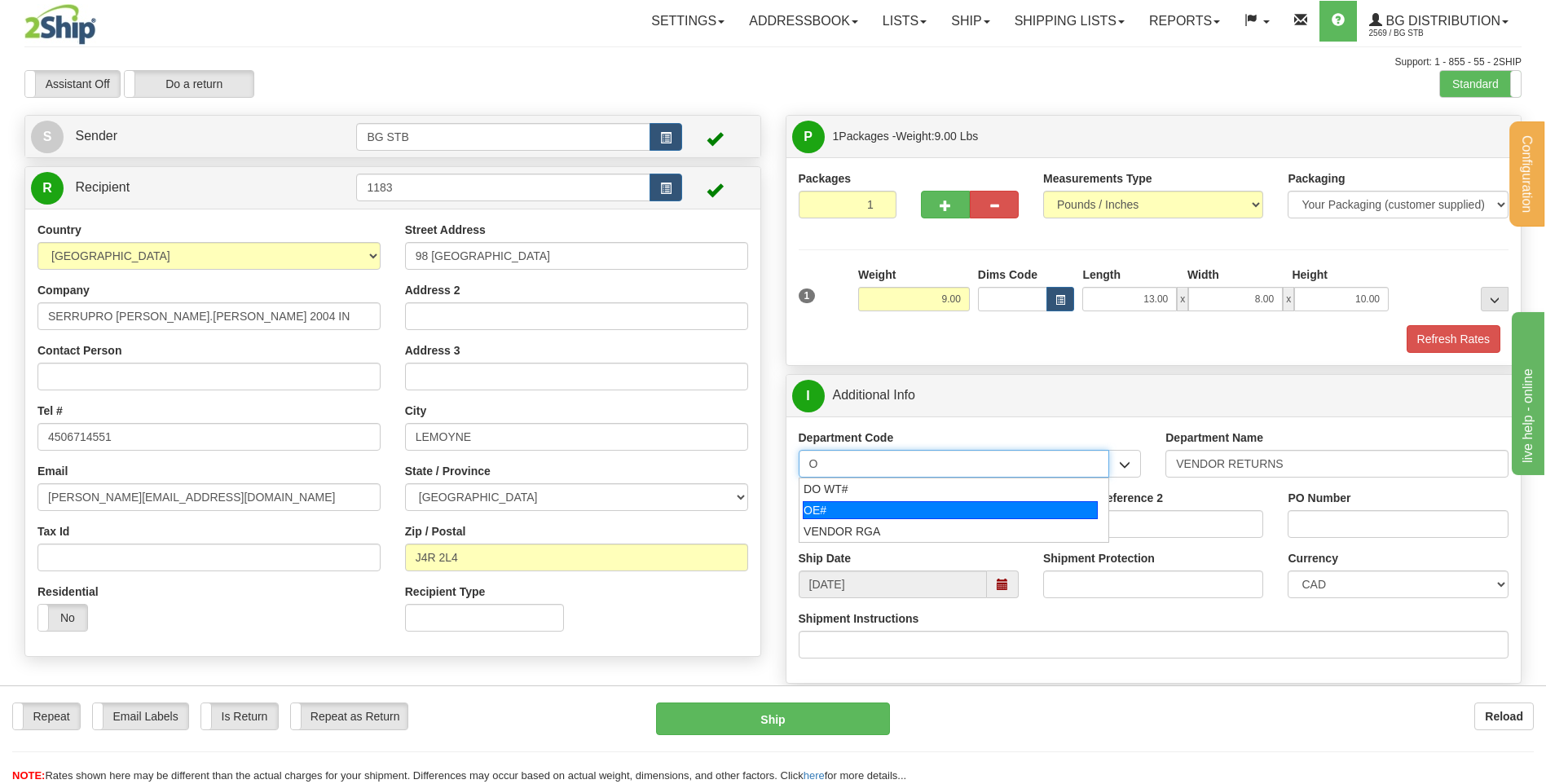
click at [828, 507] on div "OE#" at bounding box center [951, 510] width 295 height 18
type input "OE#"
type input "ORDERS"
type input "OE#"
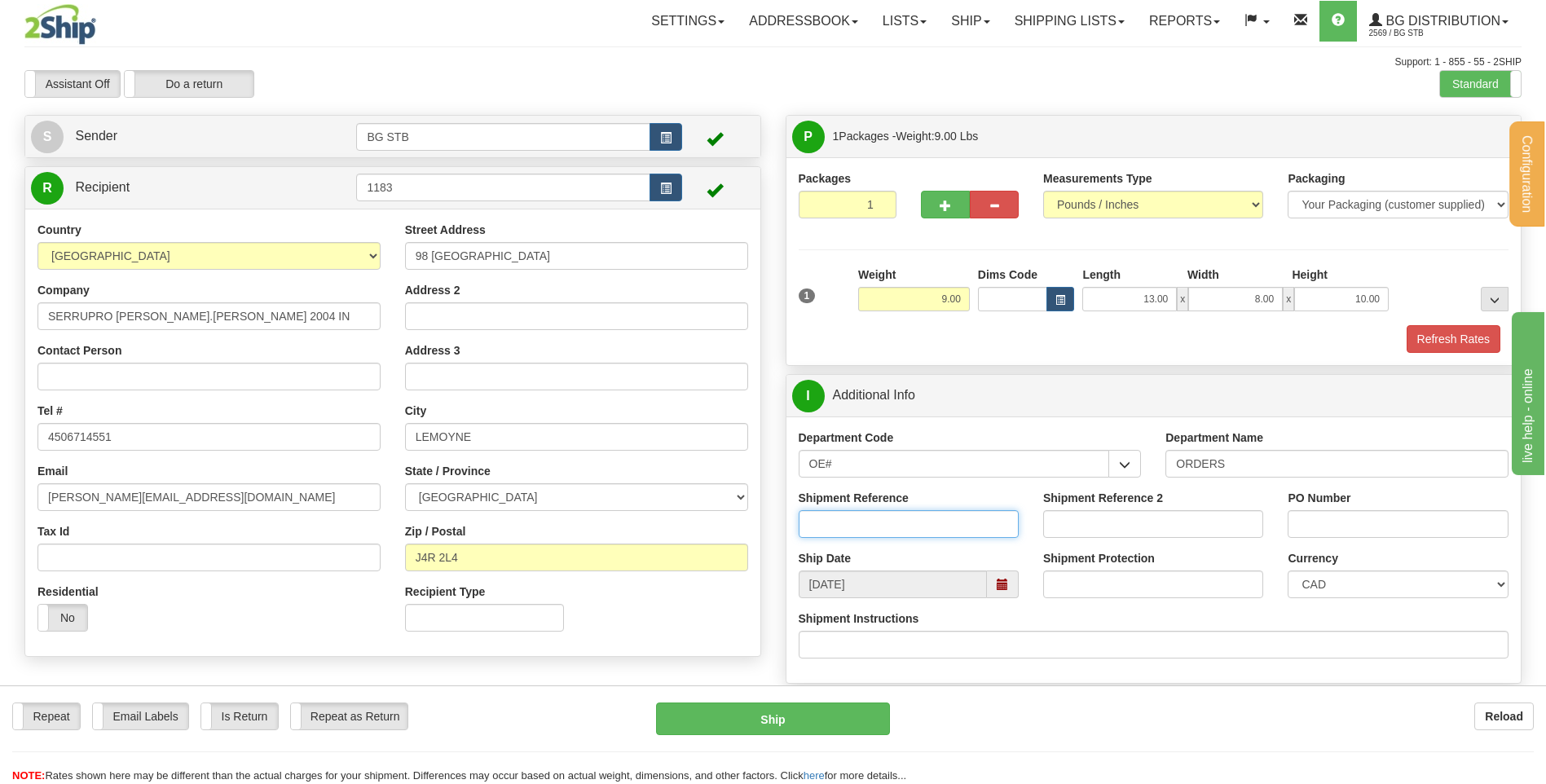
click at [836, 517] on input "Shipment Reference" at bounding box center [909, 524] width 220 height 28
type input "80004568-00//4230-00//3979-00"
click at [1326, 524] on input "PO Number" at bounding box center [1397, 524] width 220 height 28
click at [1384, 529] on input "8025210-20250814//P0 STOCK-20250718//O 4657397-202500701" at bounding box center [1397, 524] width 220 height 28
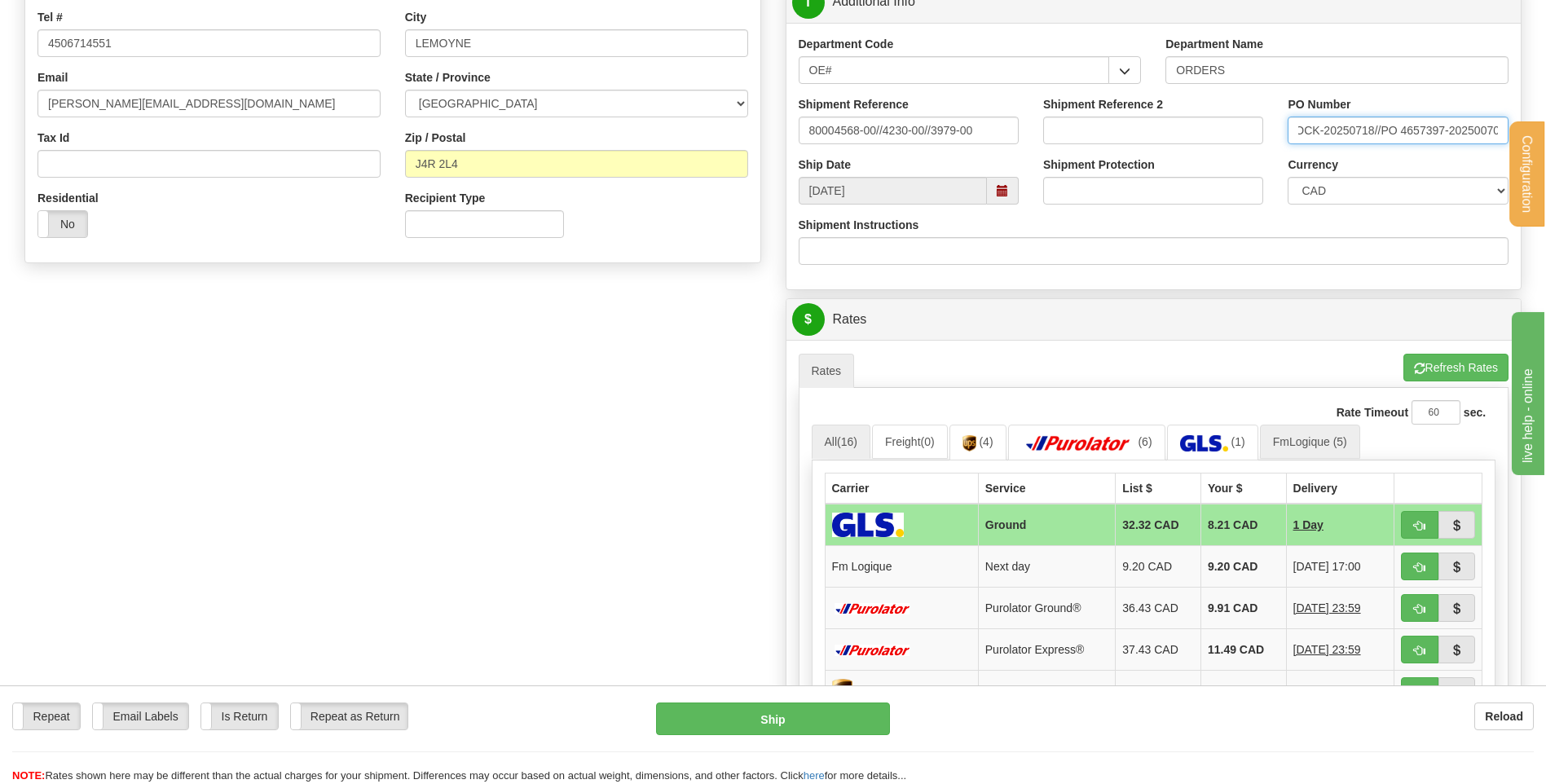
scroll to position [408, 0]
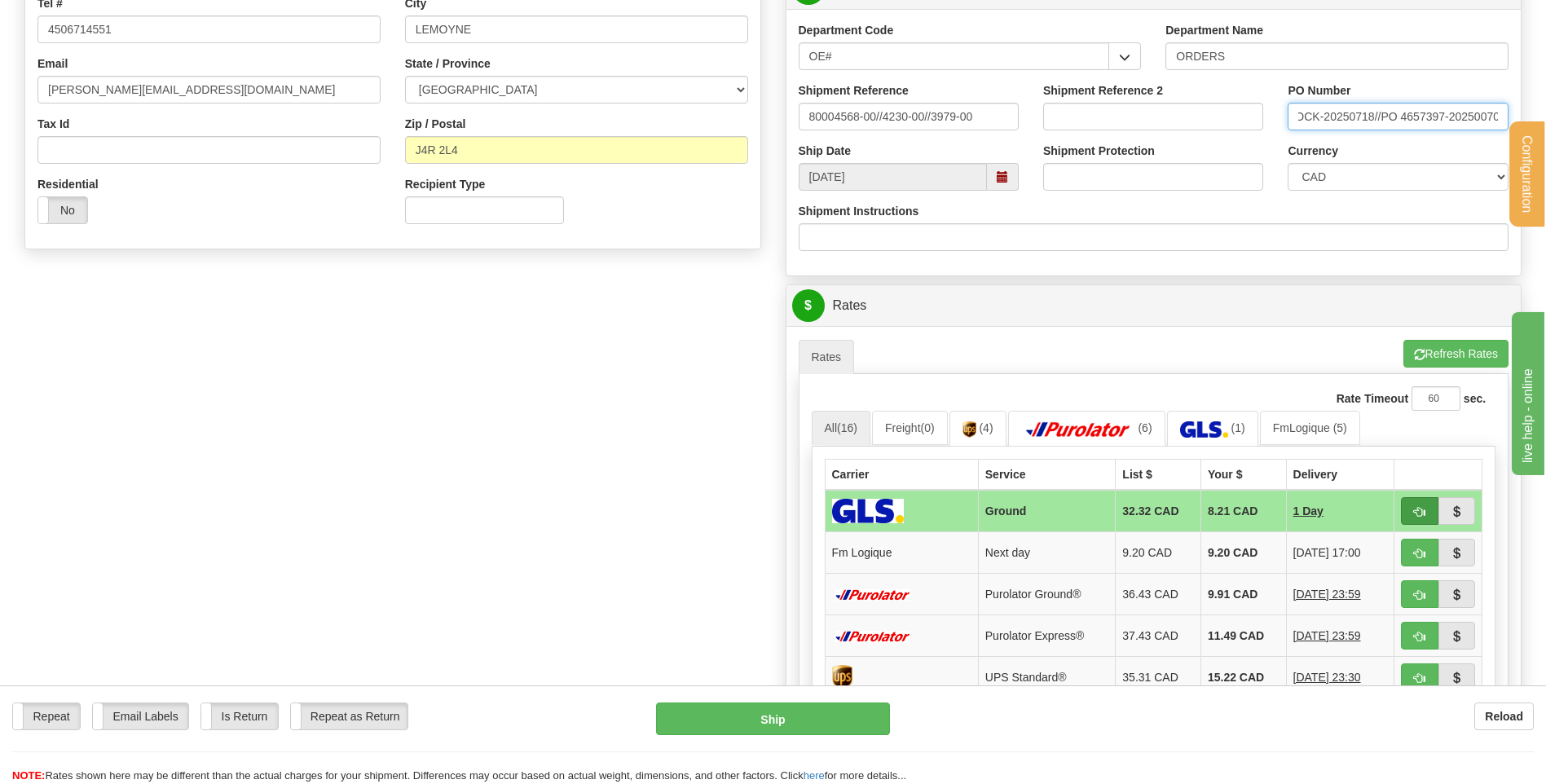
type input "8025210-20250814//P0 STOCK-20250718//PO 4657397-202500701"
click at [1426, 506] on button "button" at bounding box center [1420, 511] width 38 height 28
type input "1"
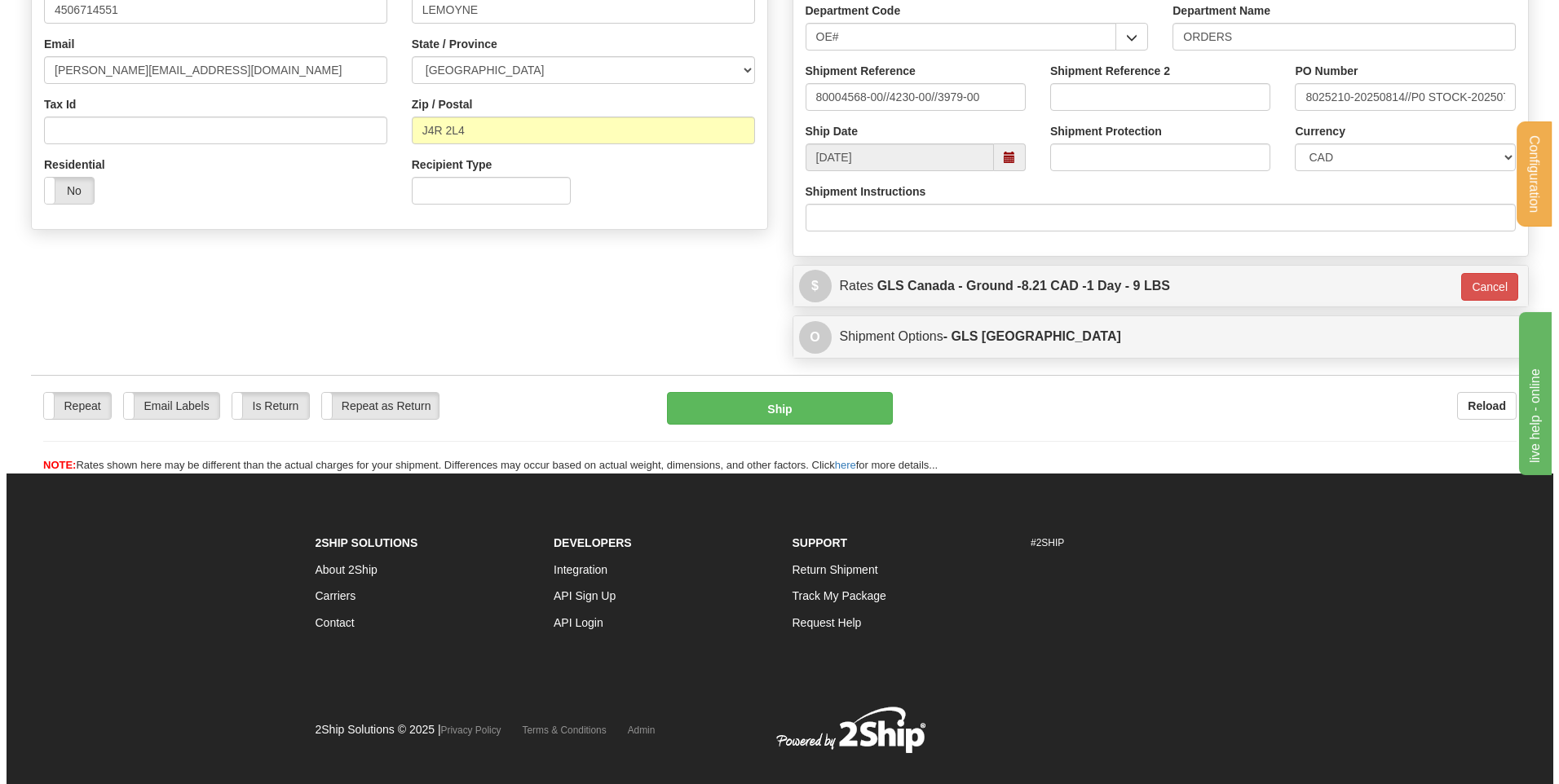
scroll to position [455, 0]
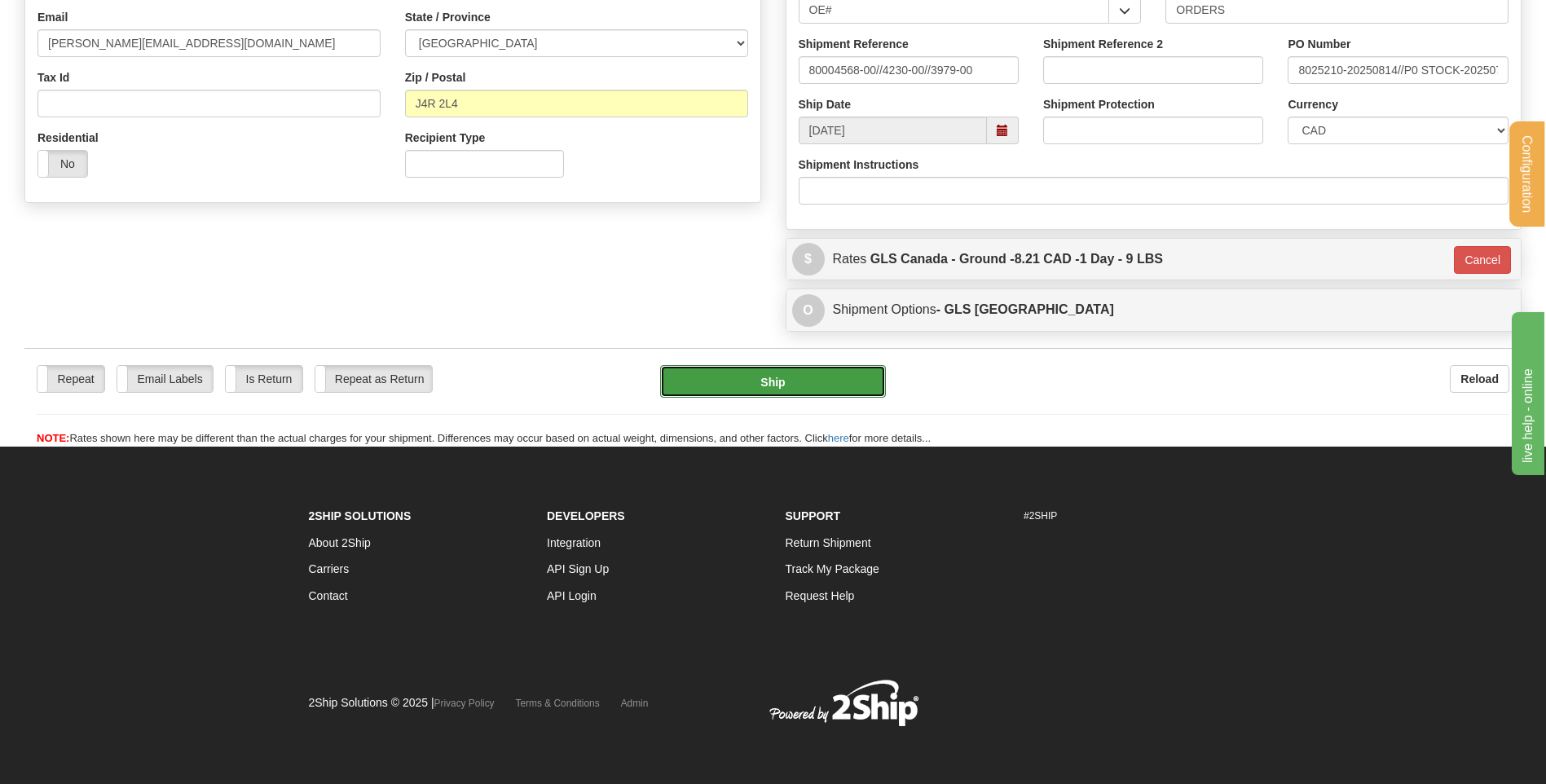
click at [778, 380] on button "Ship" at bounding box center [773, 381] width 225 height 32
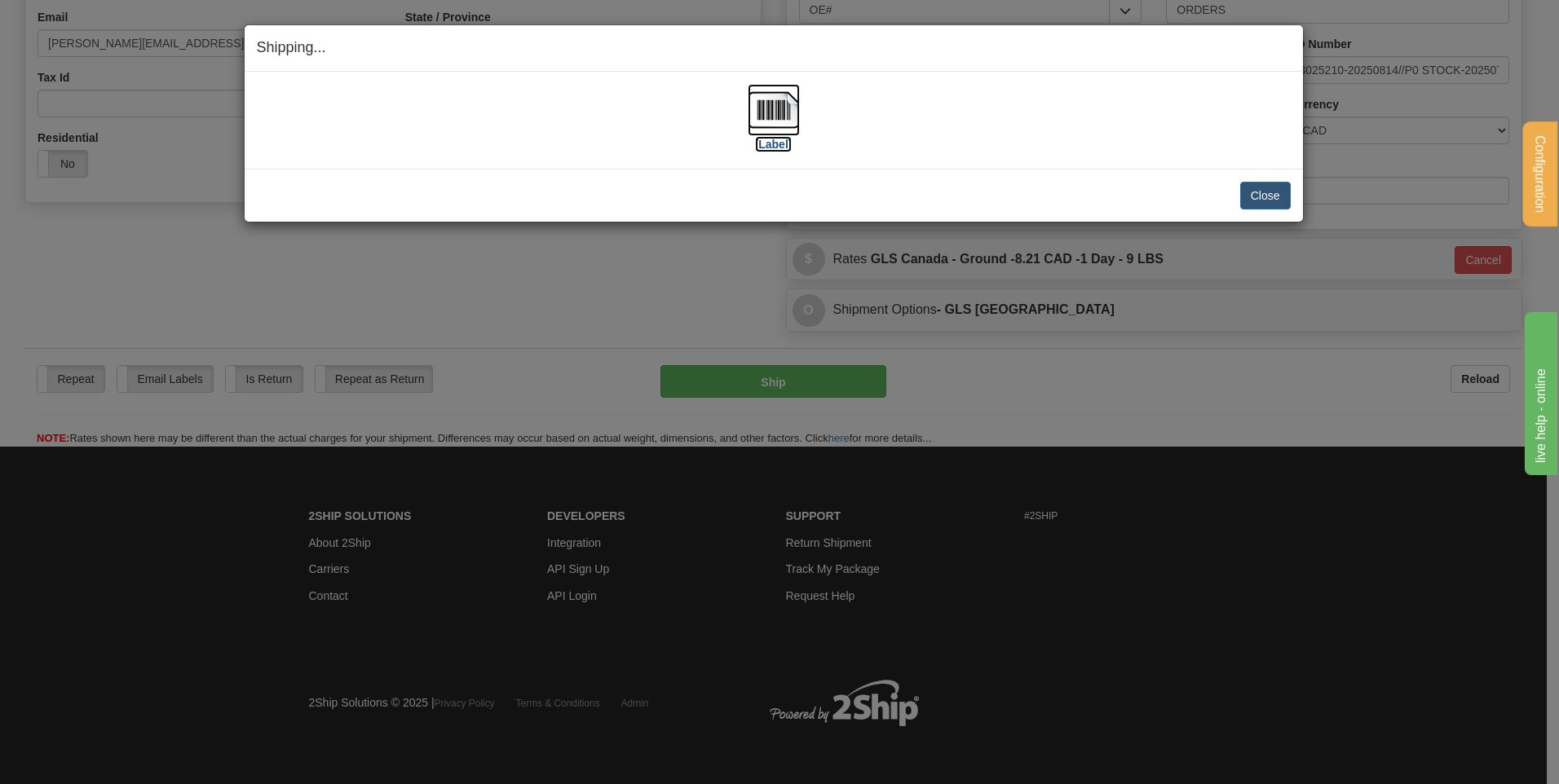
click at [764, 142] on label "[Label]" at bounding box center [773, 145] width 38 height 17
click at [1251, 199] on button "Close" at bounding box center [1265, 196] width 51 height 28
click at [1249, 196] on button "Close" at bounding box center [1265, 196] width 51 height 28
click at [1248, 195] on button "Close" at bounding box center [1265, 196] width 51 height 28
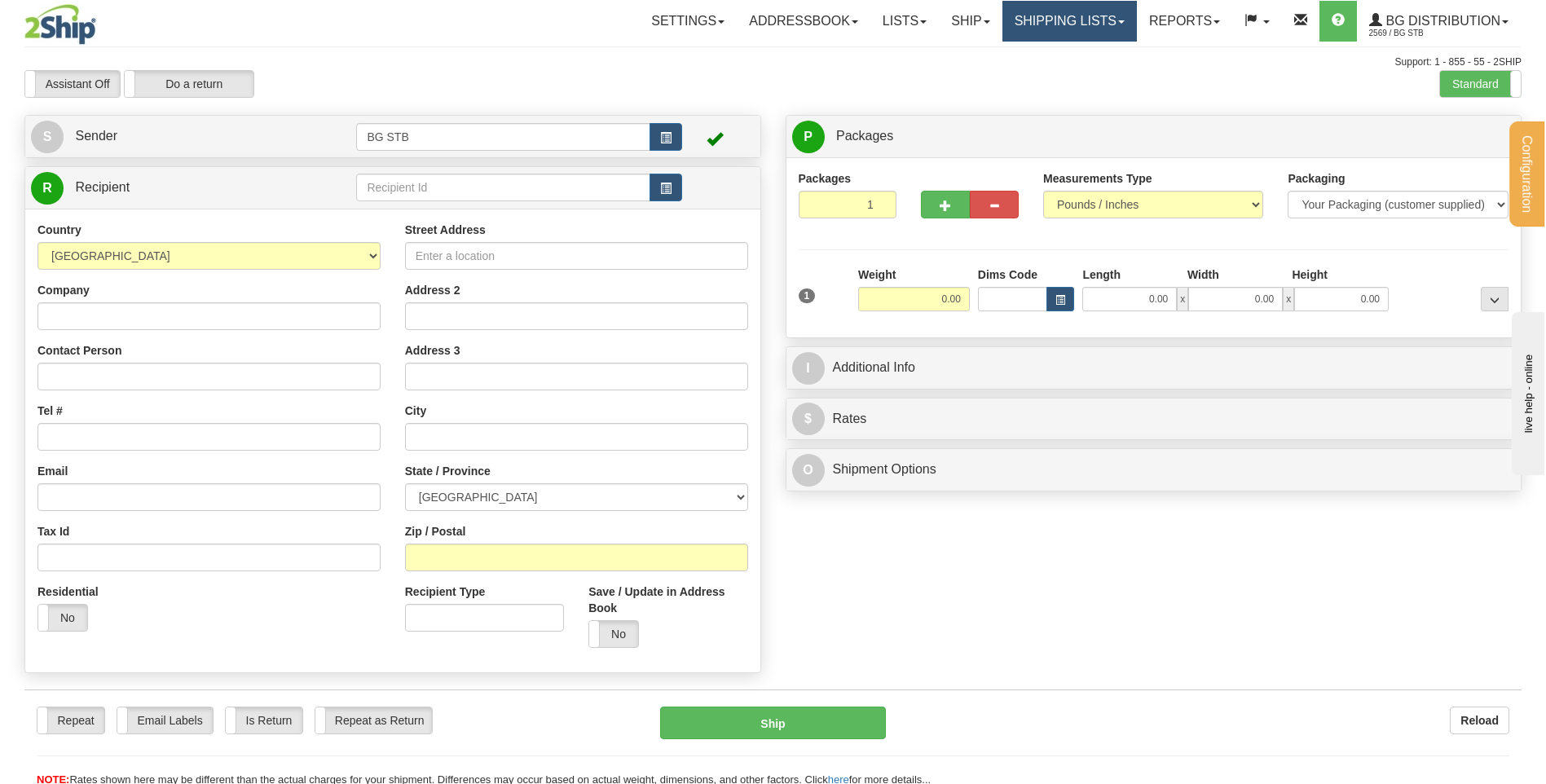
click at [1064, 18] on link "Shipping lists" at bounding box center [1070, 21] width 135 height 41
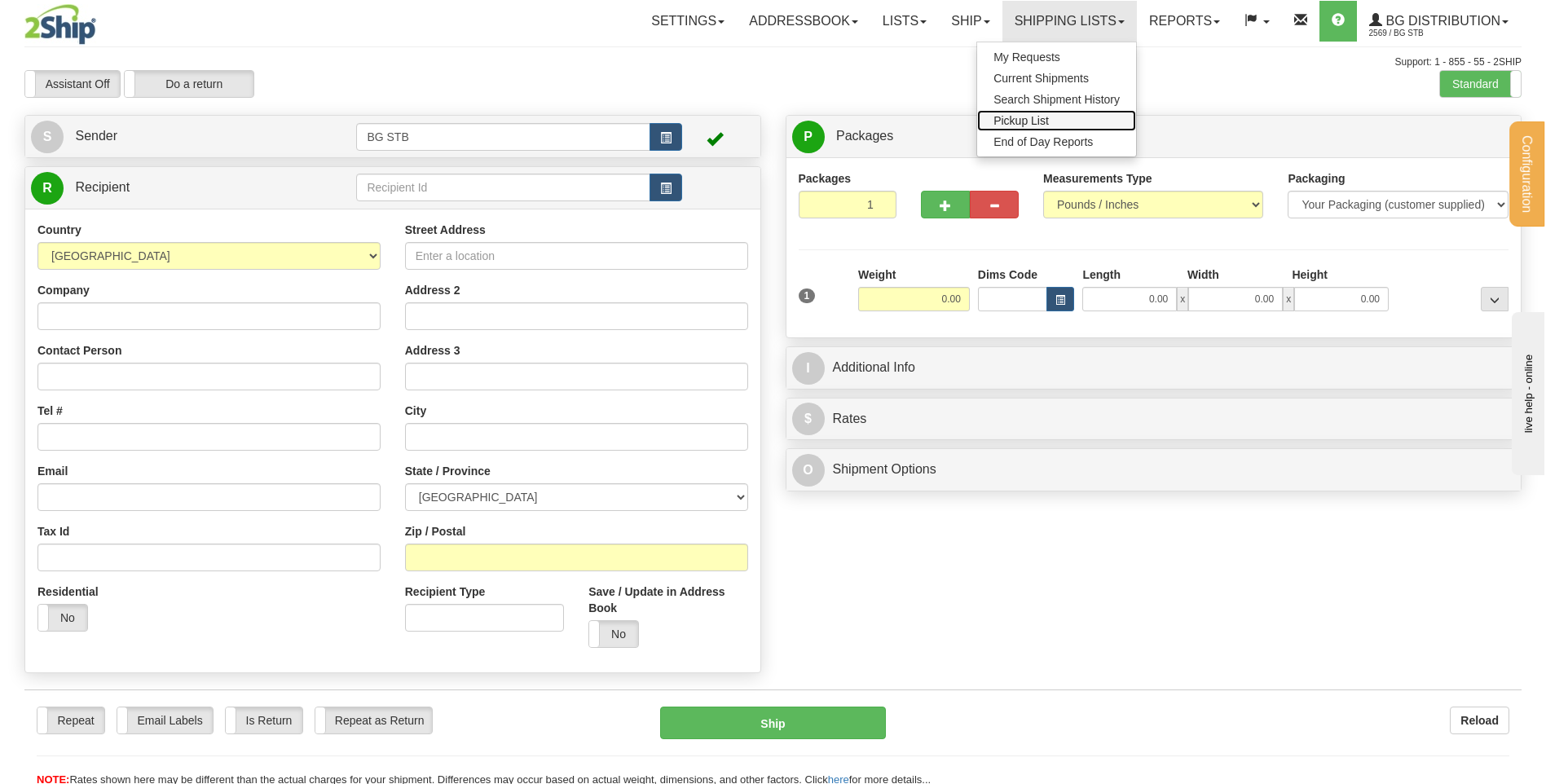
click at [1072, 111] on link "Pickup List" at bounding box center [1057, 120] width 159 height 21
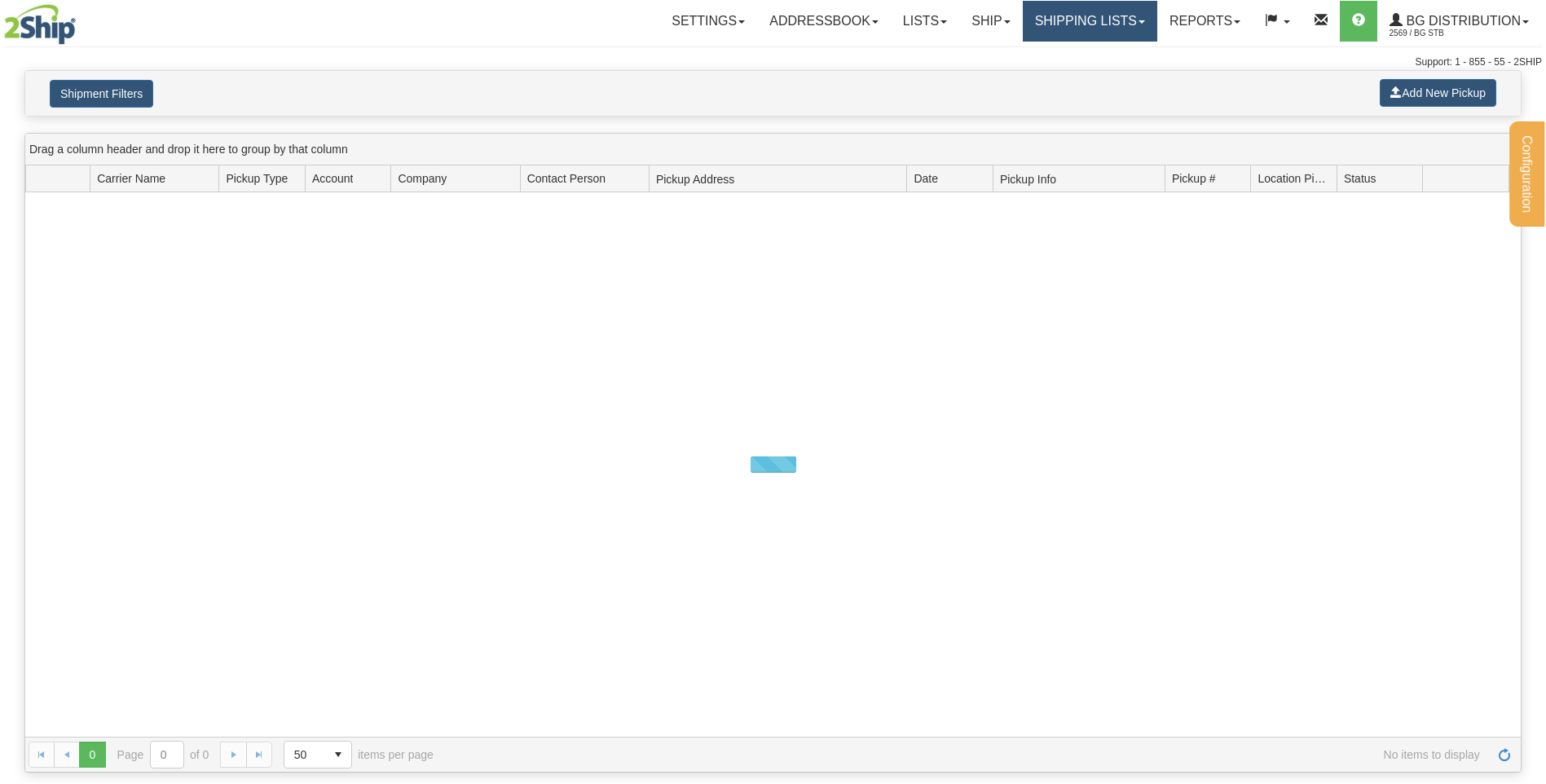
click at [1075, 18] on link "Shipping lists" at bounding box center [1090, 21] width 135 height 41
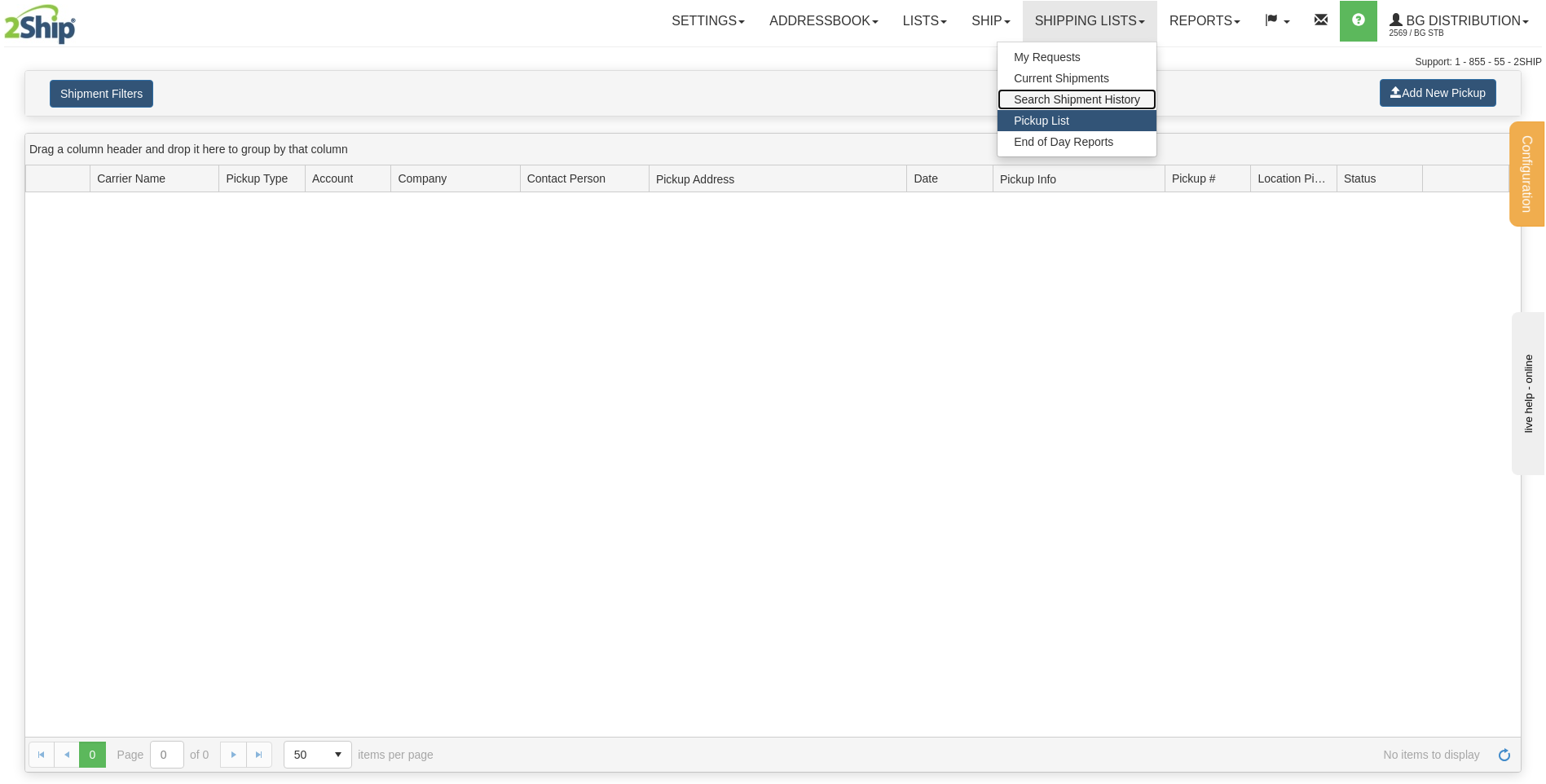
click at [1085, 97] on span "Search Shipment History" at bounding box center [1076, 100] width 126 height 13
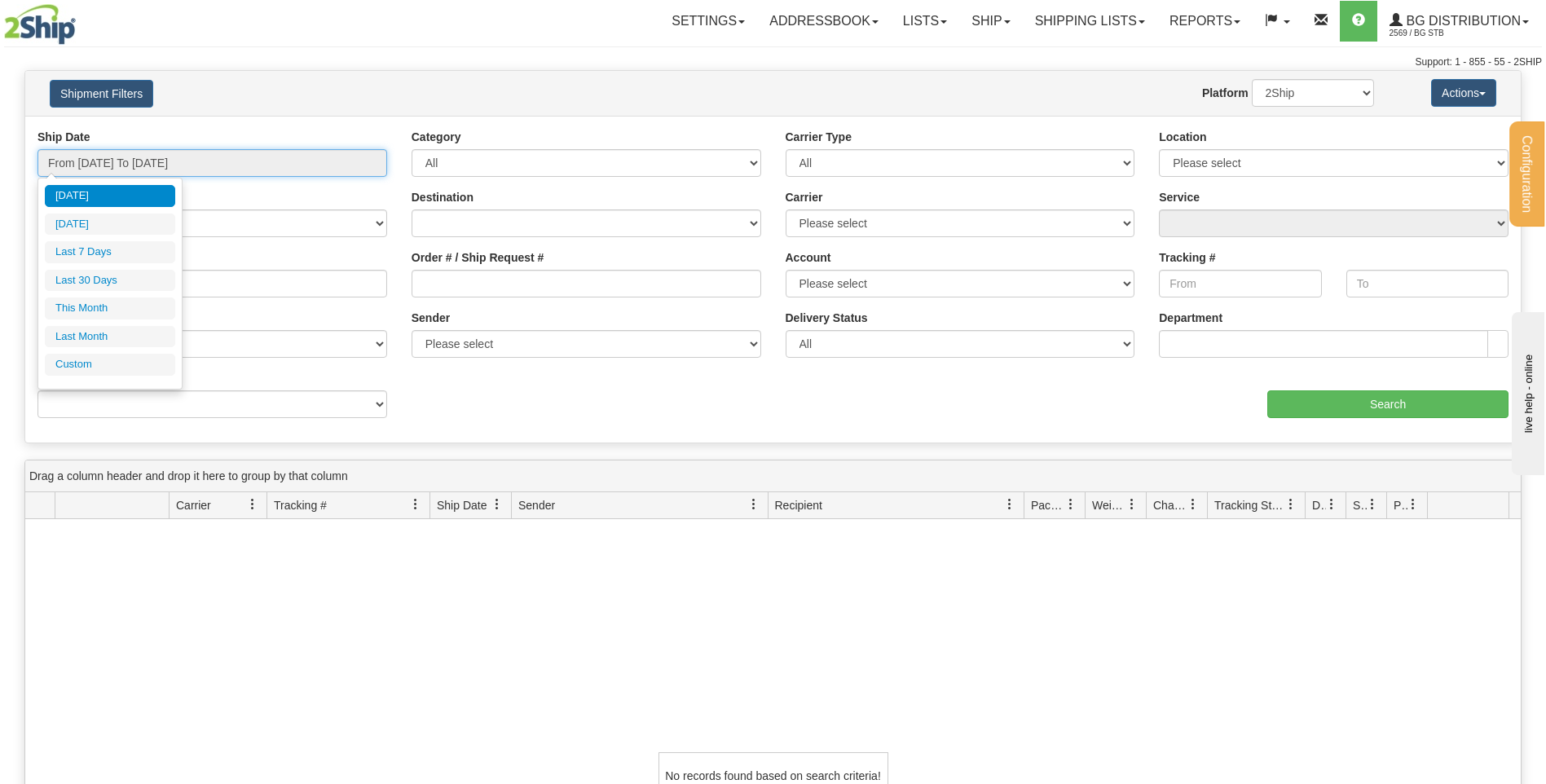
click at [107, 172] on input "From [DATE] To [DATE]" at bounding box center [212, 163] width 350 height 28
click at [120, 271] on li "Last 30 Days" at bounding box center [110, 281] width 130 height 22
type input "From [DATE] To [DATE]"
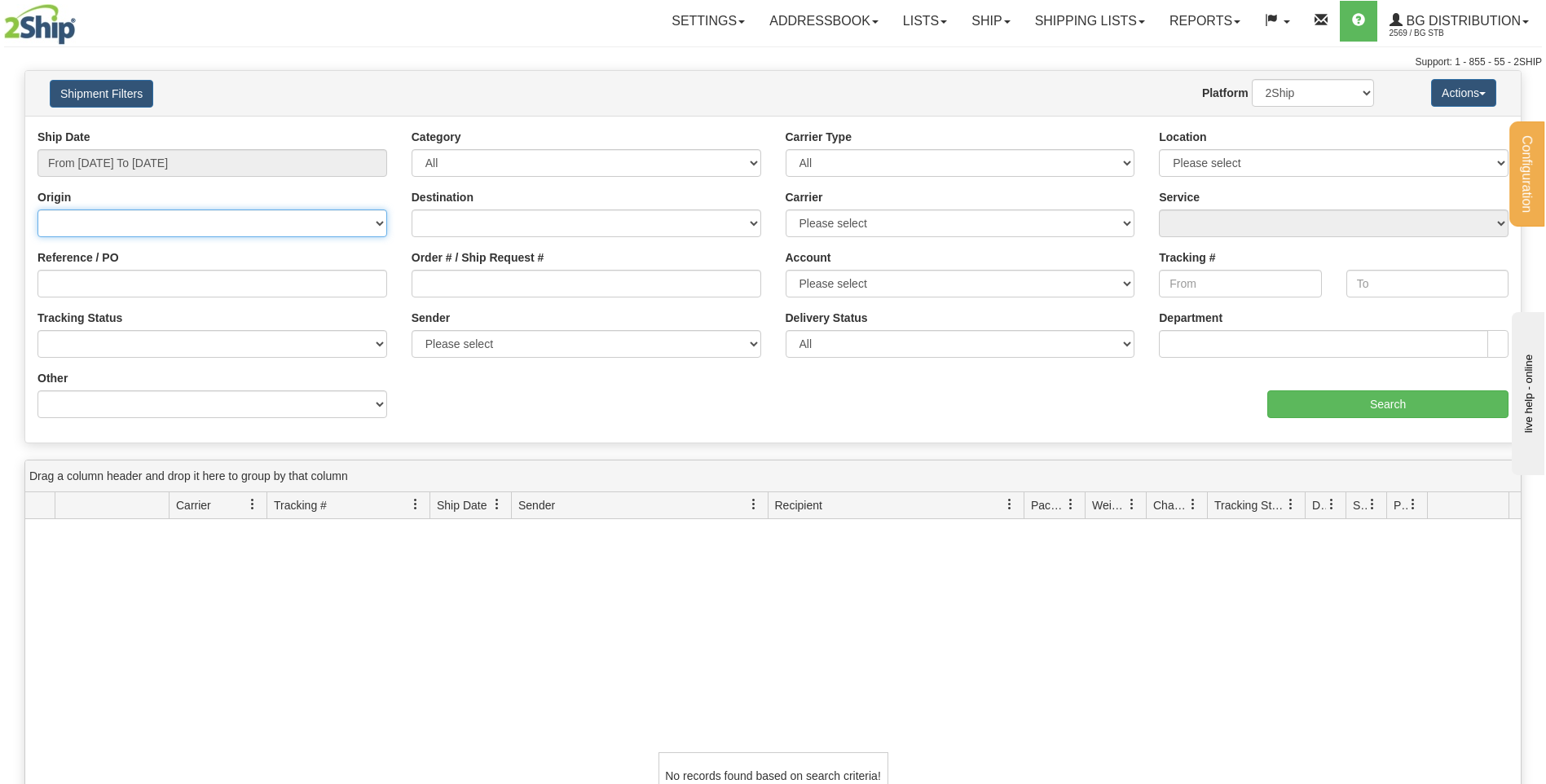
click at [131, 222] on select "[GEOGRAPHIC_DATA] [GEOGRAPHIC_DATA] [GEOGRAPHIC_DATA] [US_STATE] [GEOGRAPHIC_DA…" at bounding box center [212, 223] width 350 height 28
click at [138, 270] on input "Reference / PO" at bounding box center [212, 284] width 350 height 28
click at [434, 209] on select "Canada United States Mexico Puerto Rico Romania Australia New Zealand SouthAfri…" at bounding box center [586, 223] width 350 height 28
select select "CA"
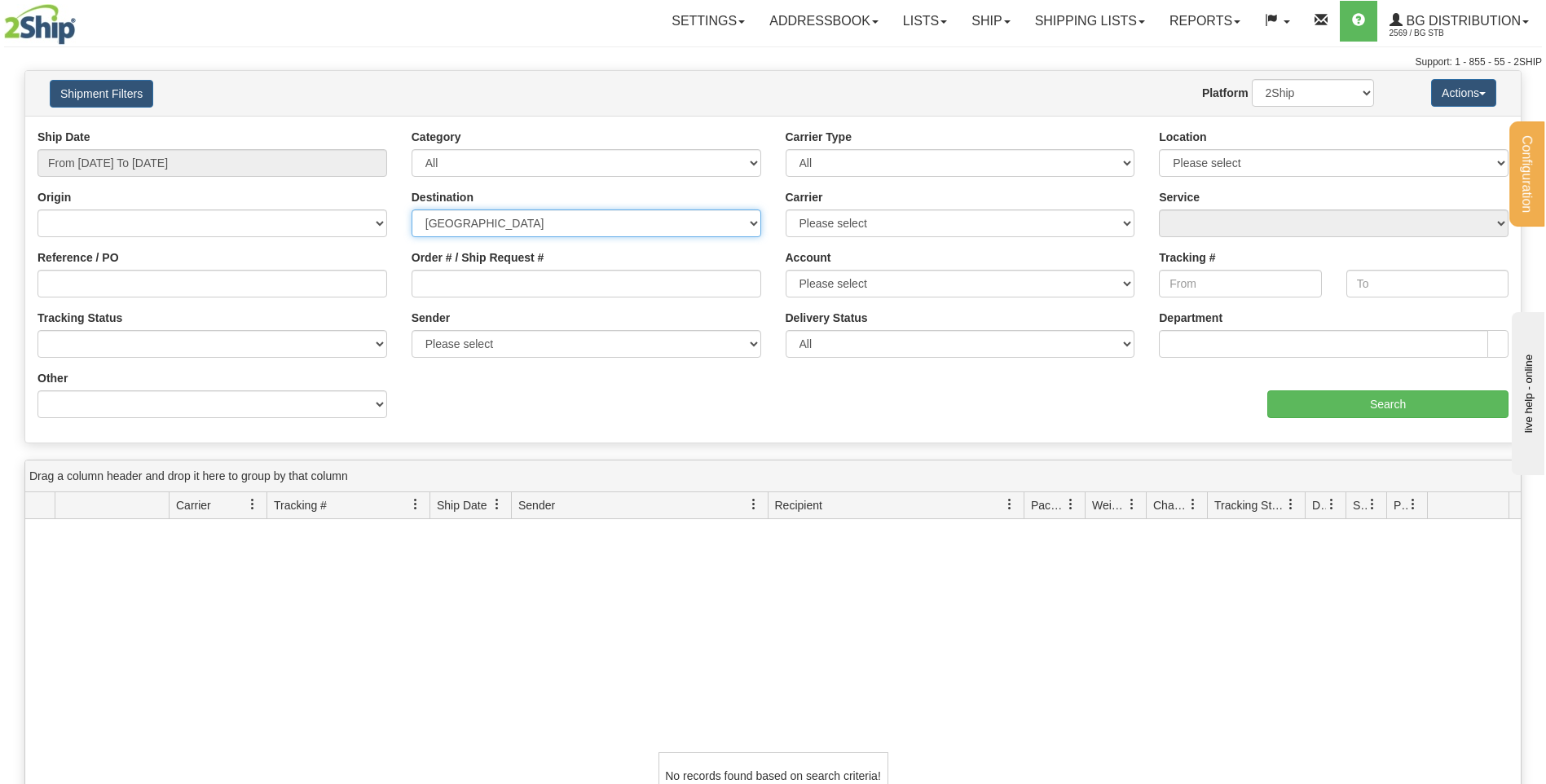
click at [411, 209] on select "Canada United States Mexico Puerto Rico Romania Australia New Zealand SouthAfri…" at bounding box center [586, 223] width 350 height 28
click at [1388, 163] on select "Please select BG STB (LE BON)" at bounding box center [1334, 163] width 350 height 28
click at [1357, 401] on input "Search" at bounding box center [1388, 404] width 242 height 28
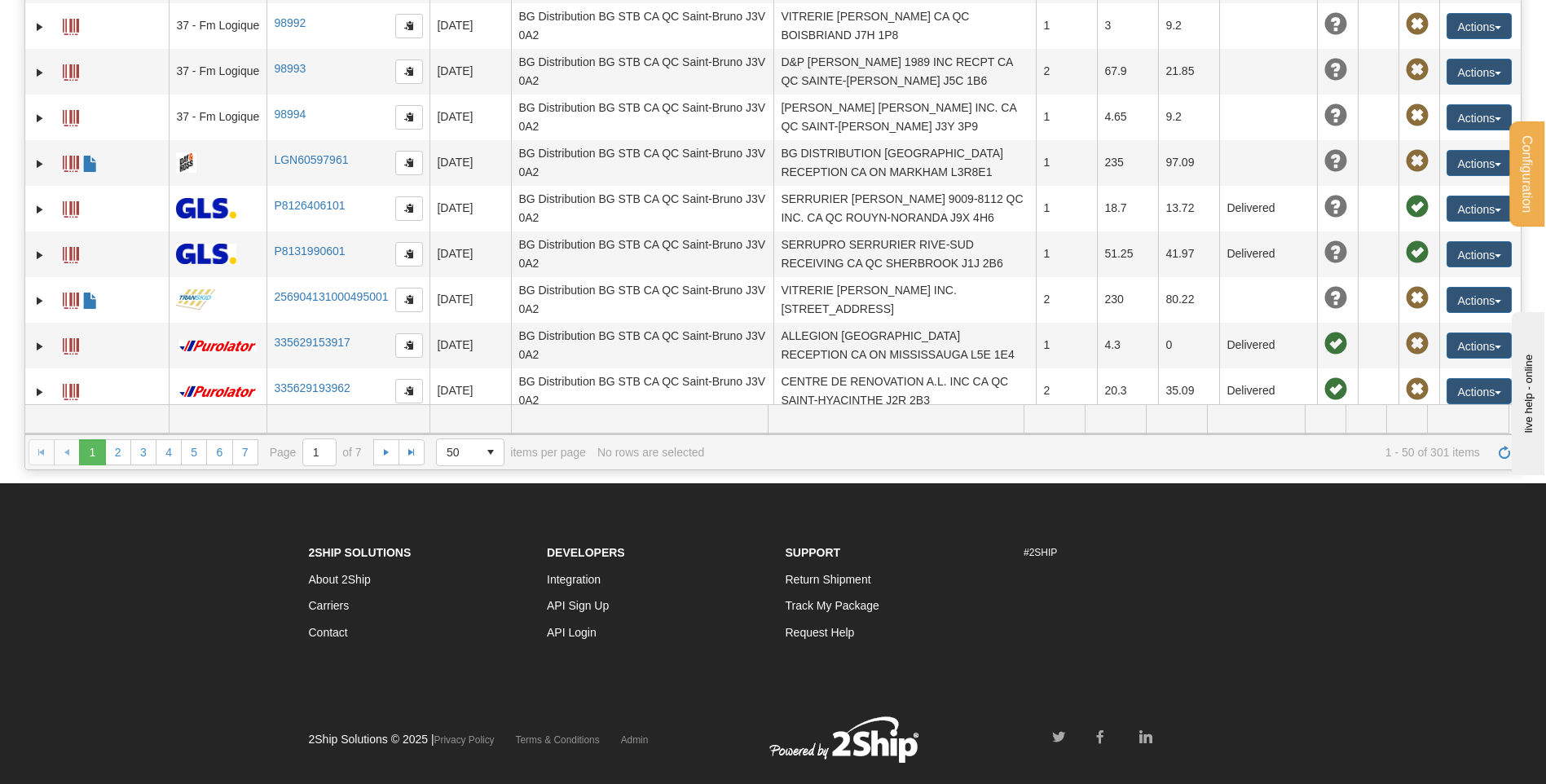
scroll to position [338, 0]
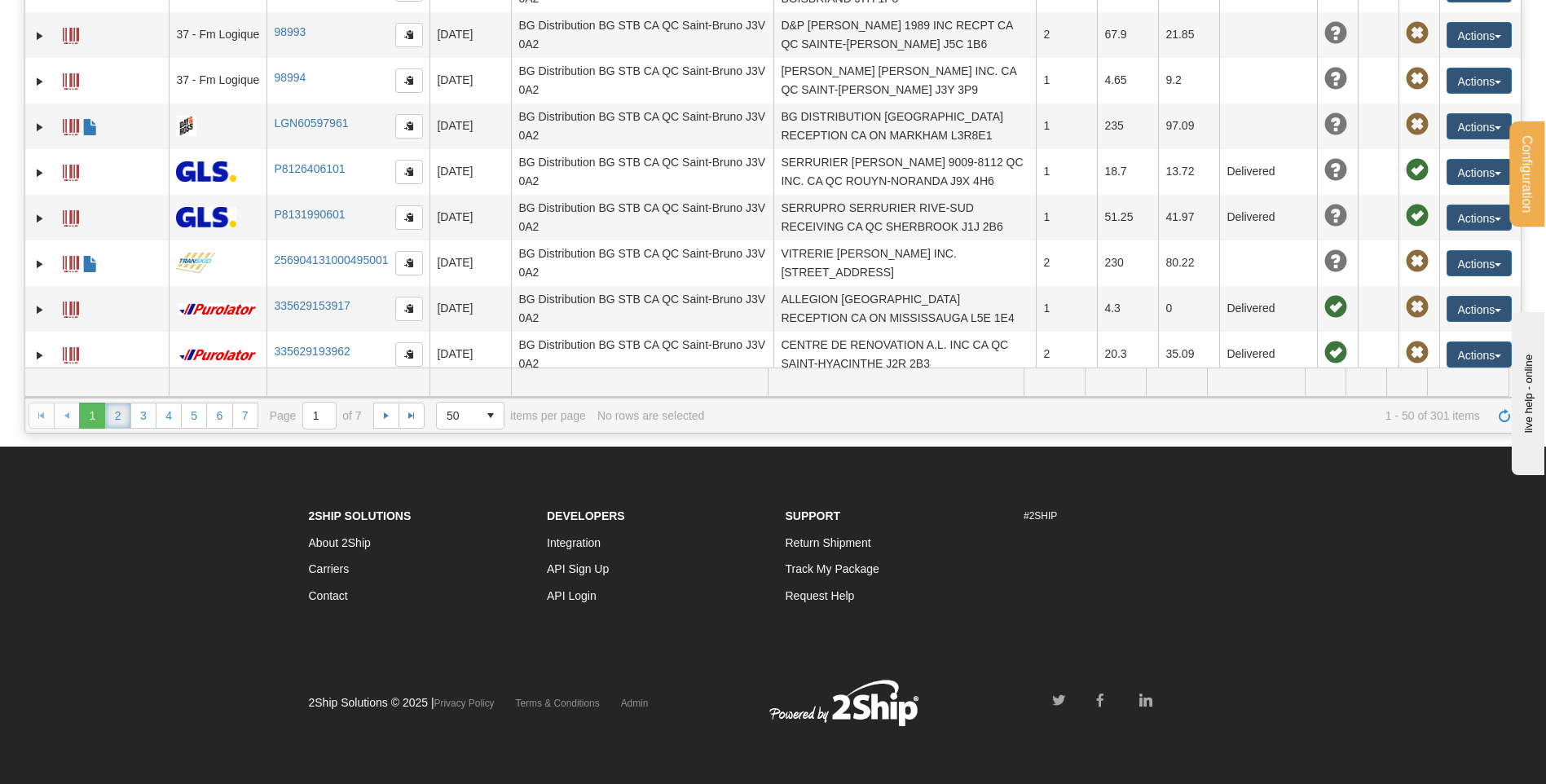
click at [123, 424] on link "2" at bounding box center [118, 416] width 26 height 26
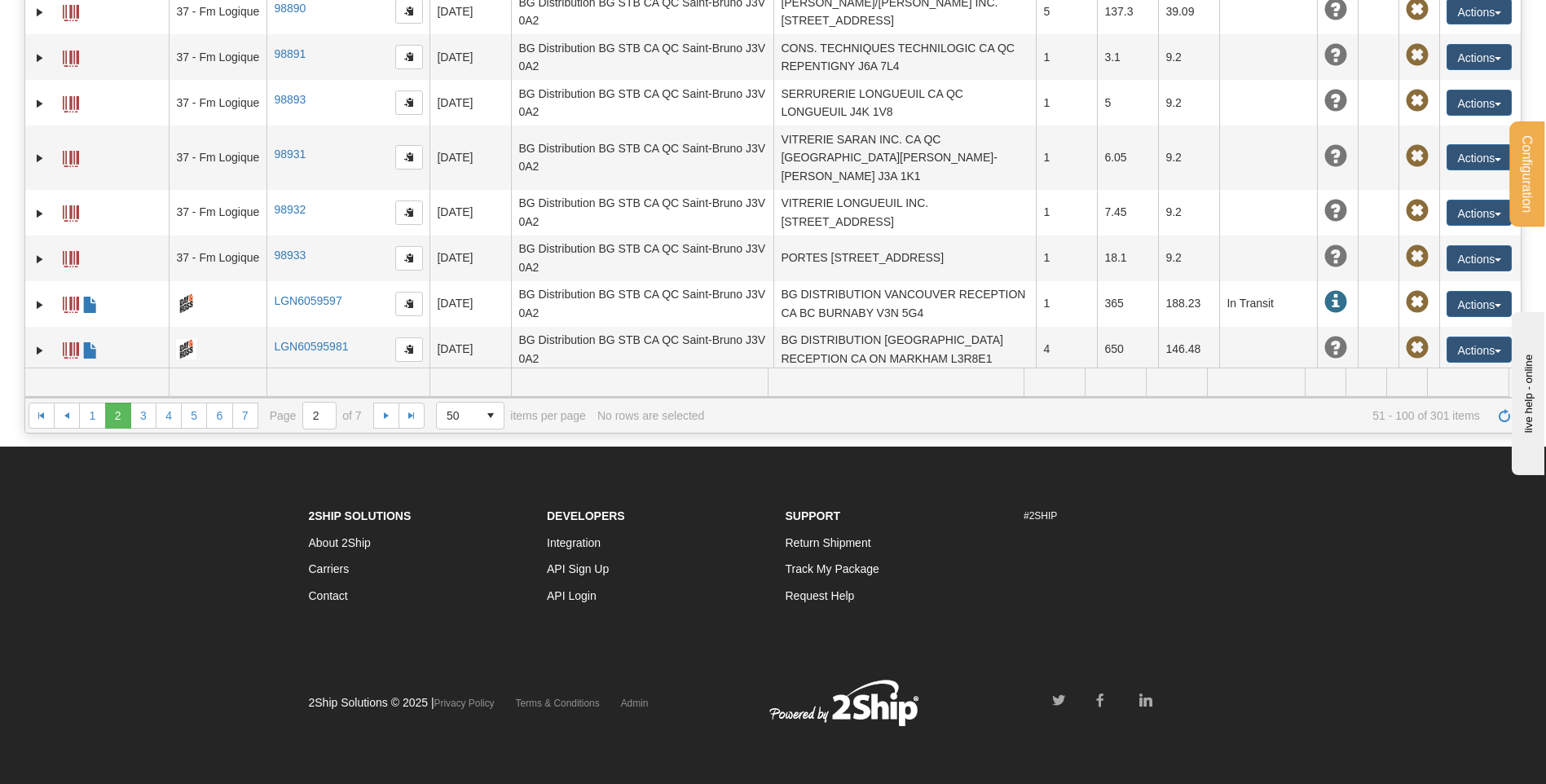
scroll to position [1380, 0]
click at [376, 374] on td "LGN6059599" at bounding box center [348, 397] width 163 height 45
click at [319, 387] on link "LGN6059599" at bounding box center [307, 394] width 67 height 13
click at [1484, 384] on button "Actions" at bounding box center [1480, 397] width 65 height 26
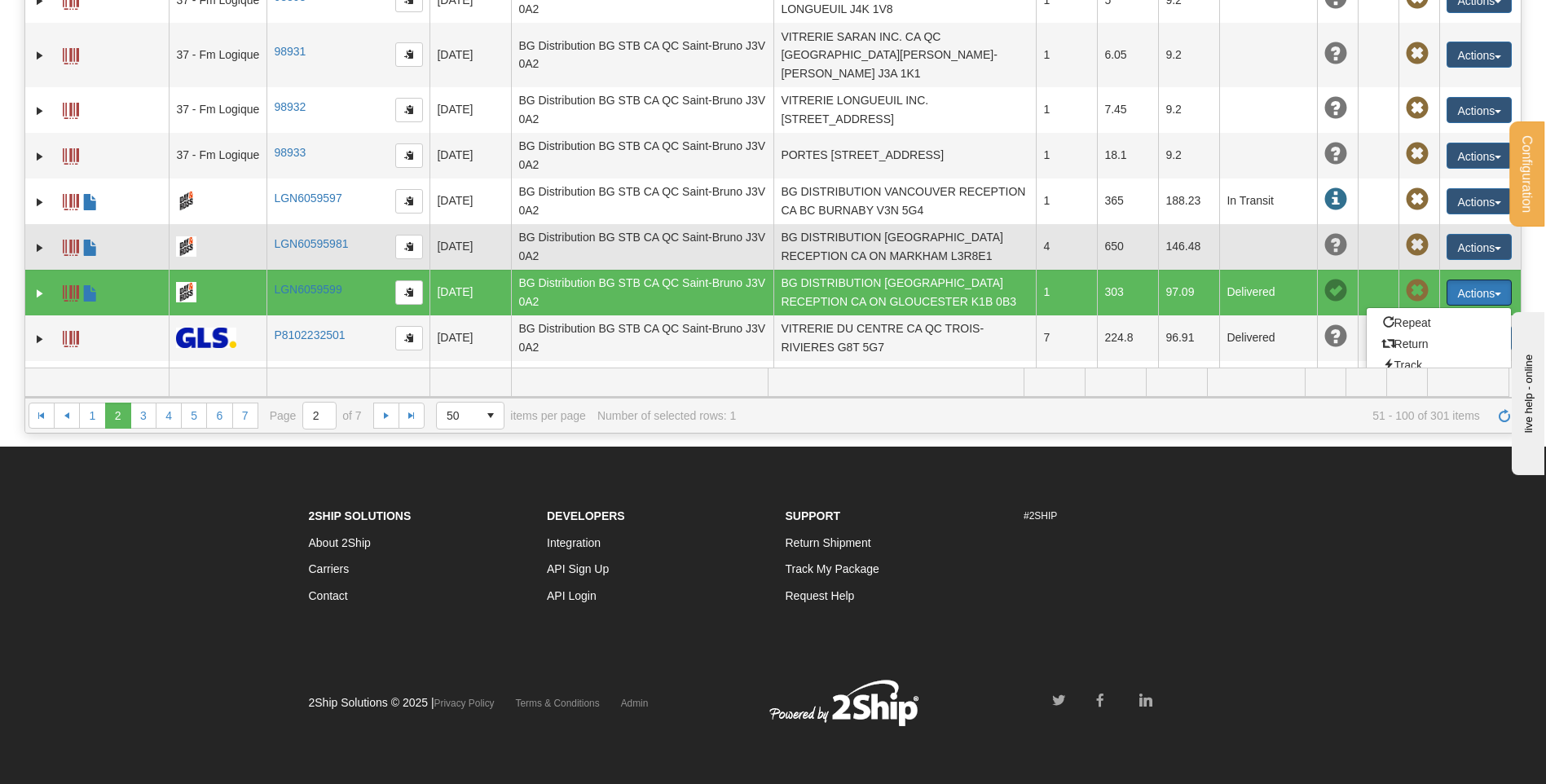
scroll to position [1543, 0]
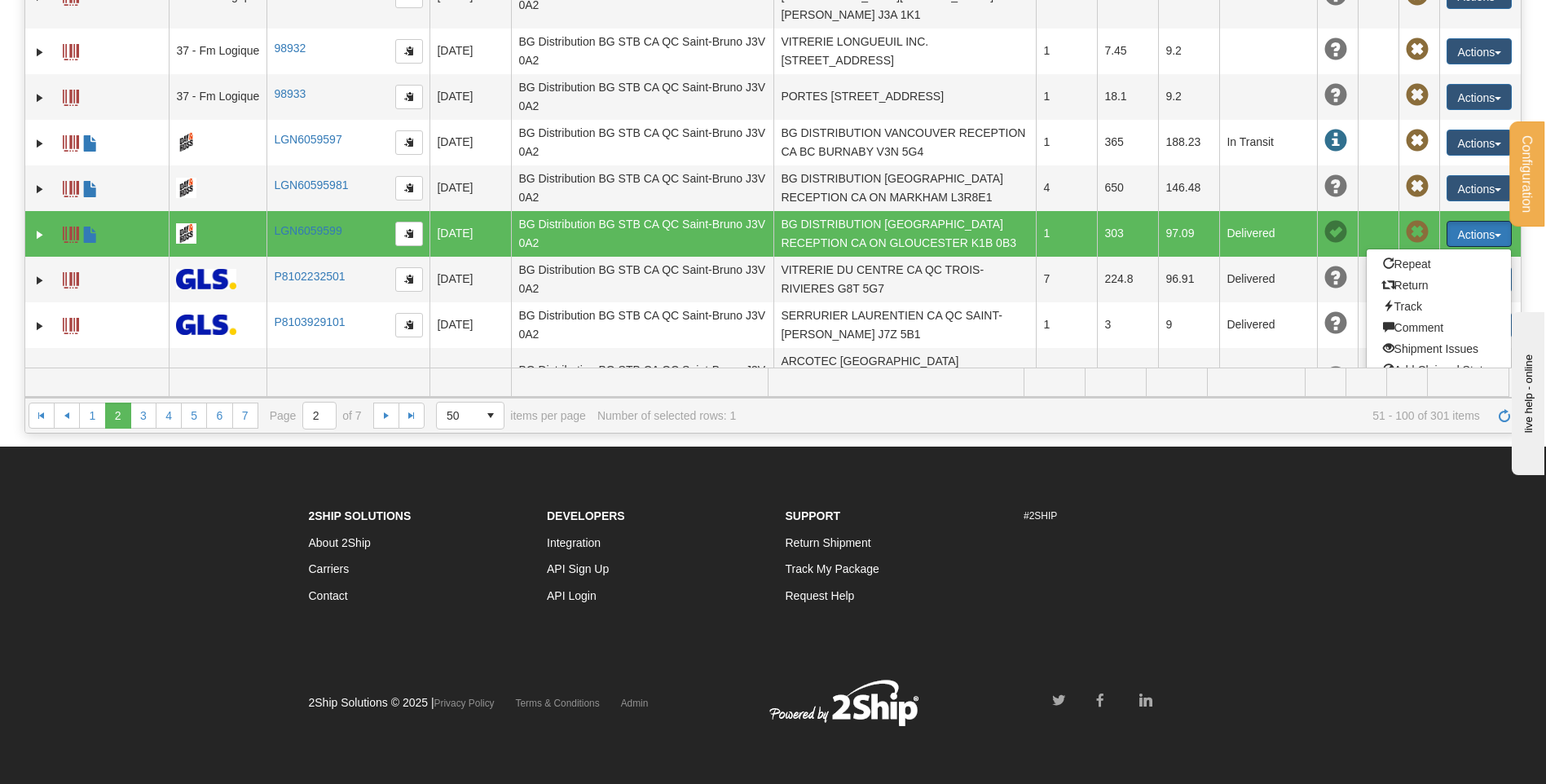
click at [1280, 211] on td "Delivered" at bounding box center [1268, 233] width 98 height 45
click at [1408, 556] on footer "2Ship Solutions About 2Ship Carriers Contact Developers Integration API Sign Up…" at bounding box center [773, 615] width 1546 height 338
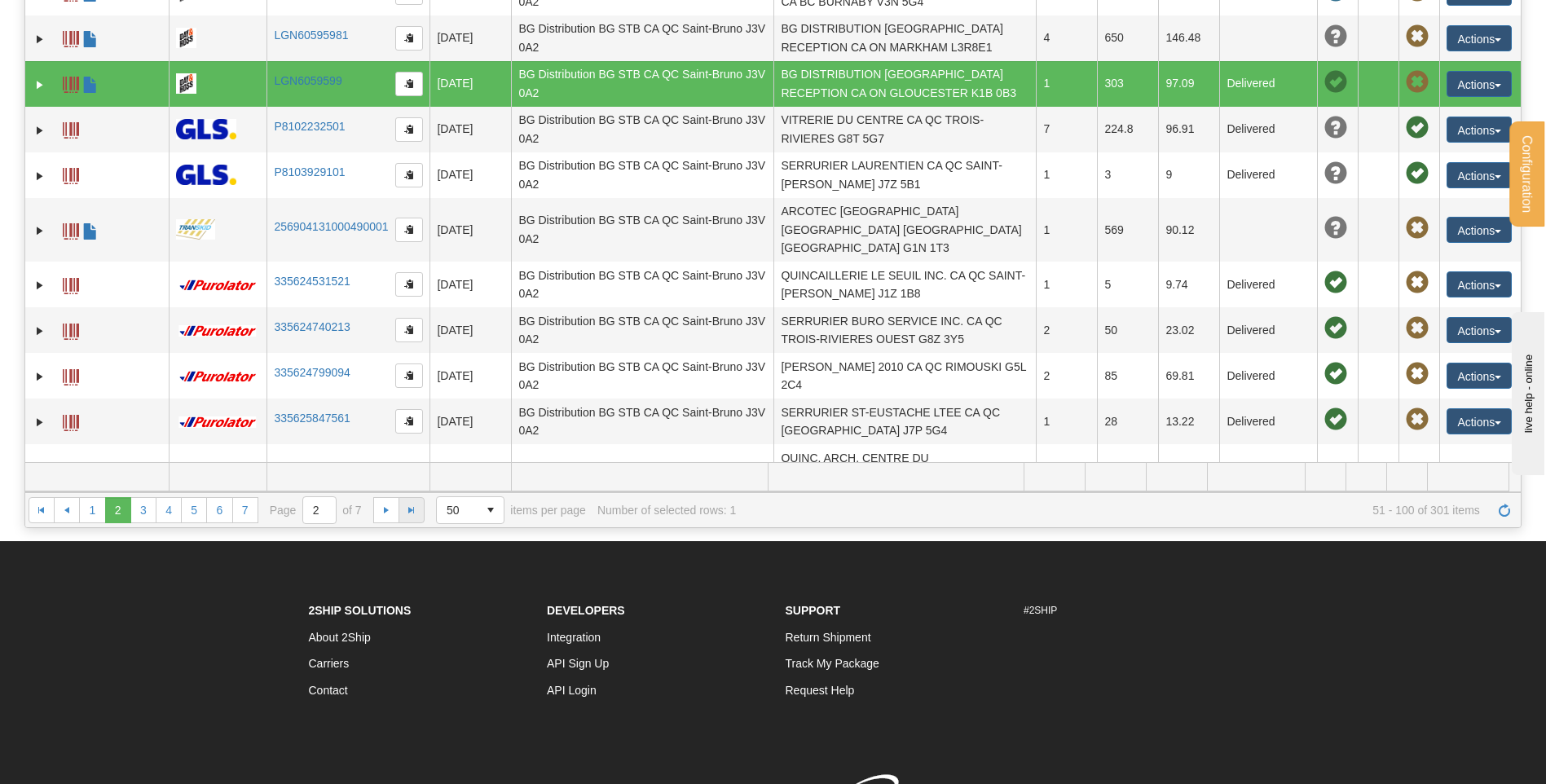
scroll to position [244, 0]
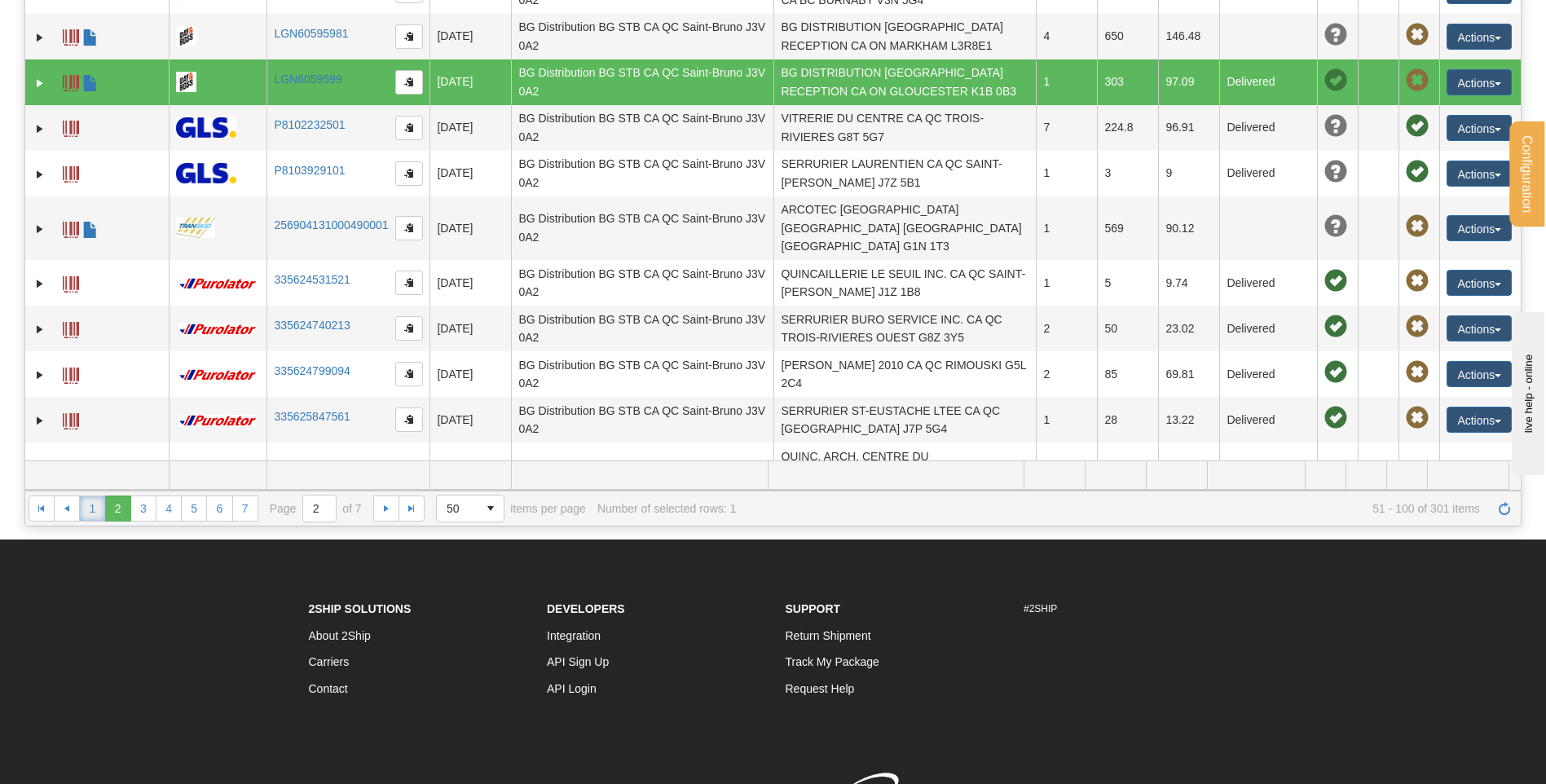
click at [101, 505] on link "1" at bounding box center [92, 508] width 26 height 26
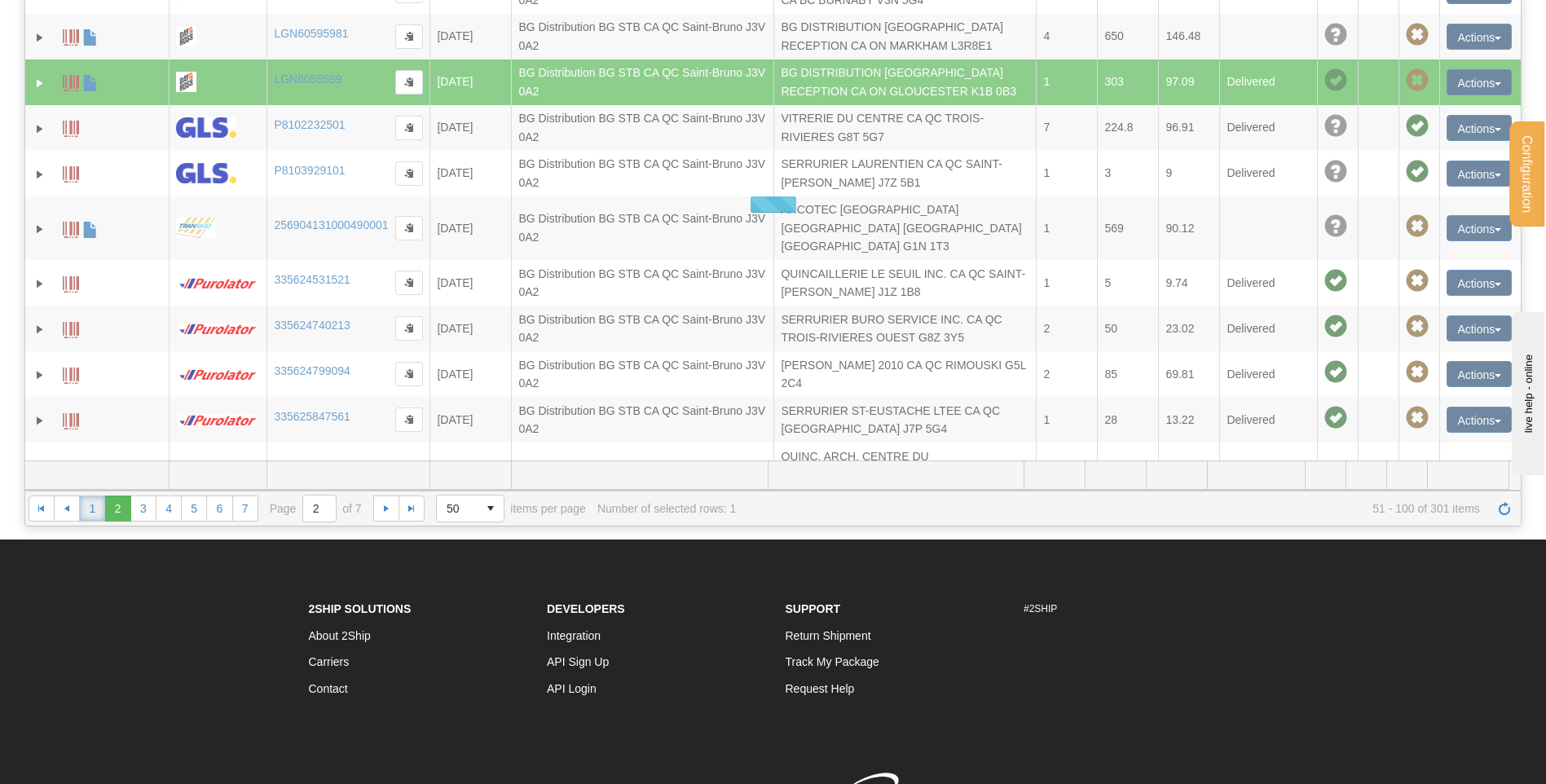
click at [93, 507] on link "1" at bounding box center [92, 508] width 26 height 26
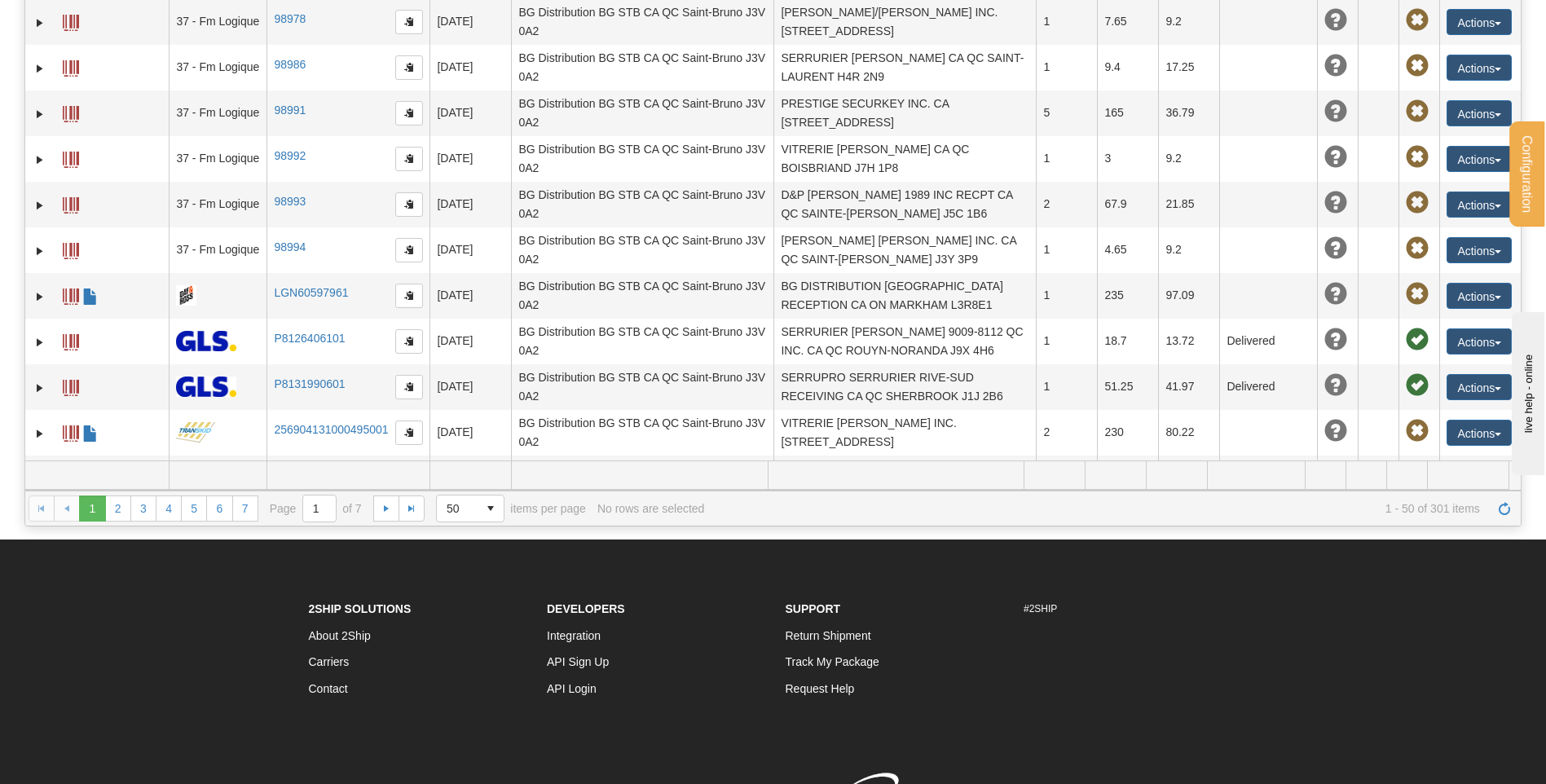
scroll to position [1712, 0]
click at [122, 508] on link "2" at bounding box center [118, 508] width 26 height 26
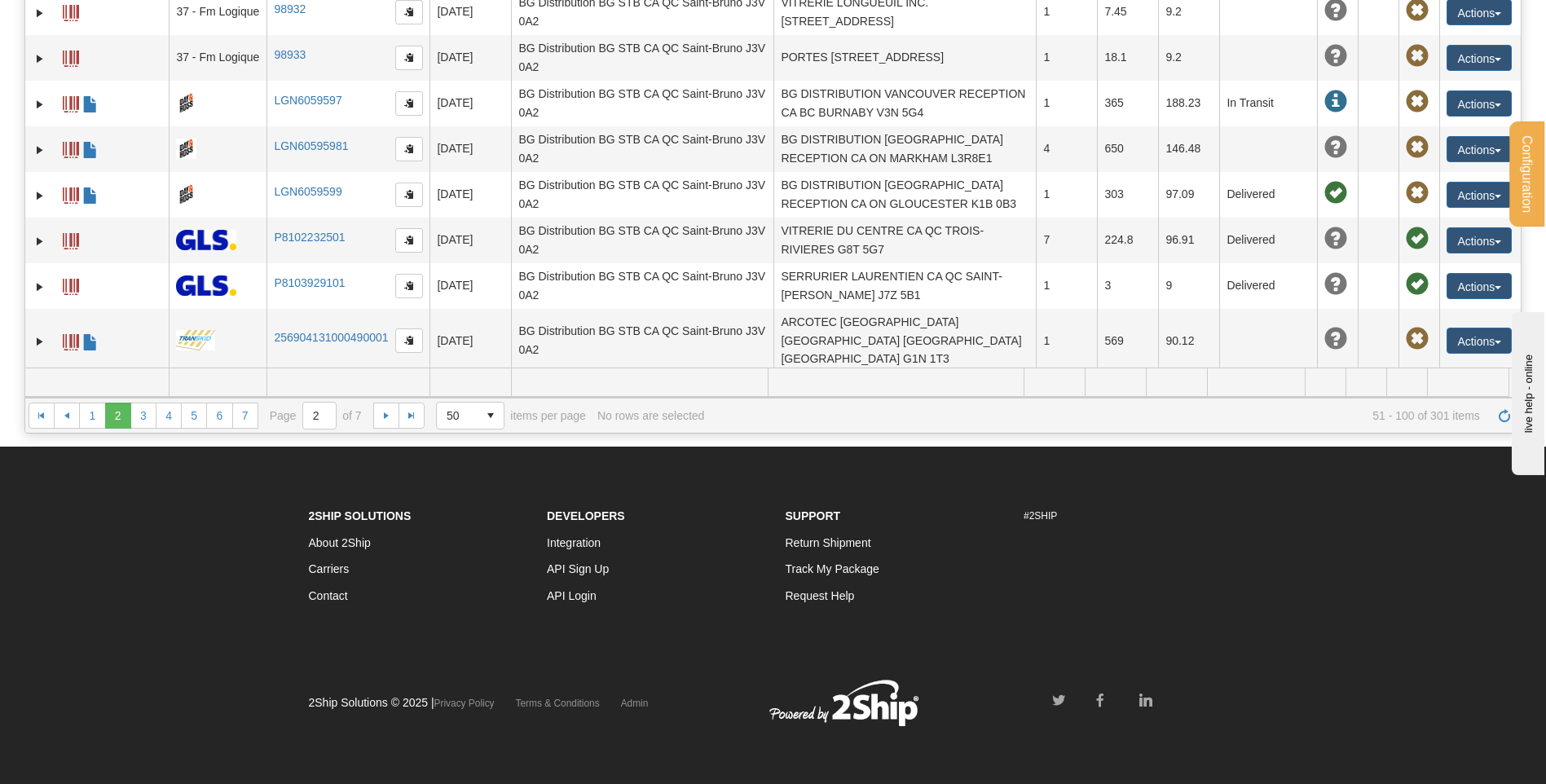
scroll to position [1543, 0]
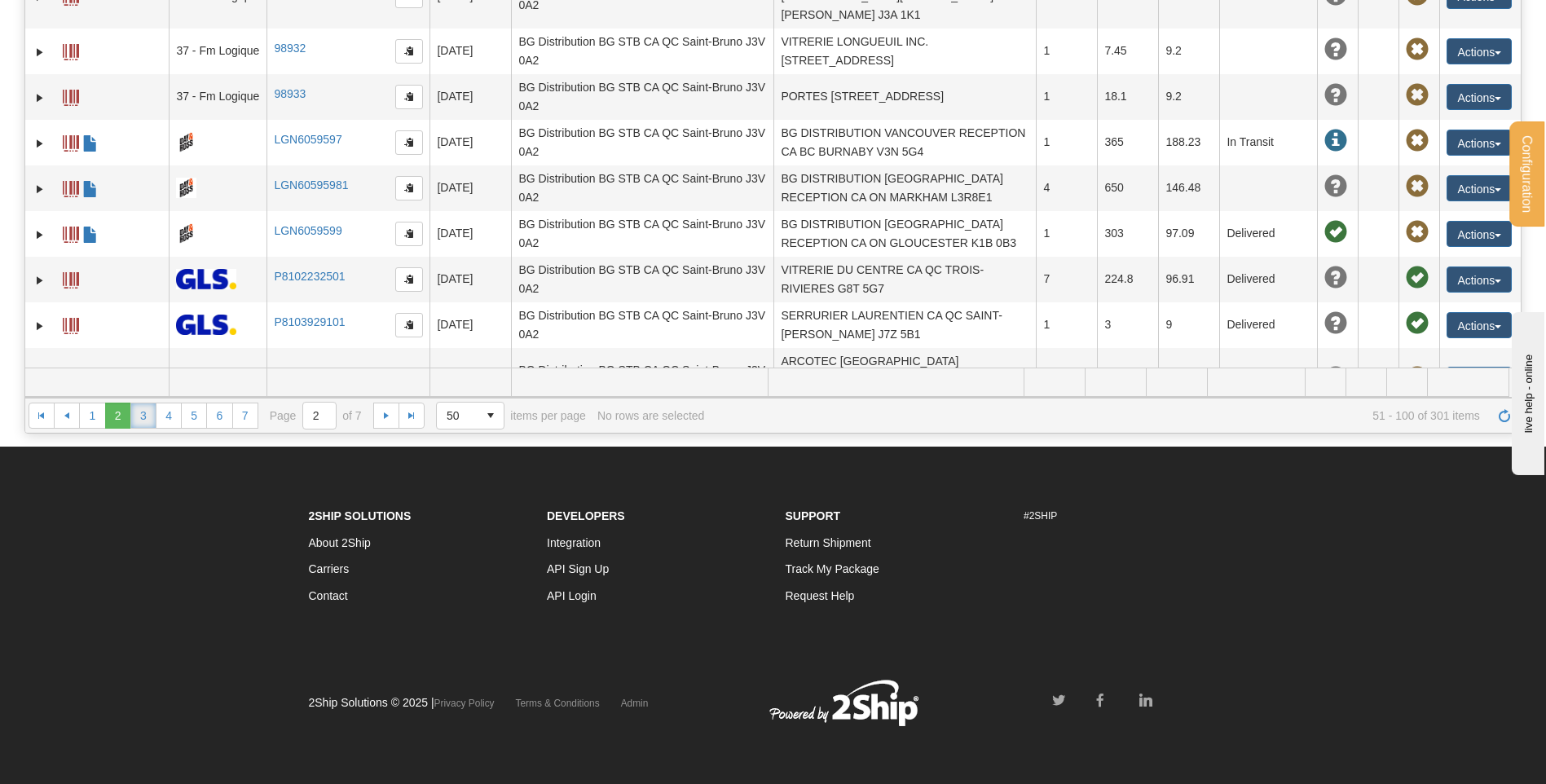
click at [145, 415] on link "3" at bounding box center [143, 416] width 26 height 26
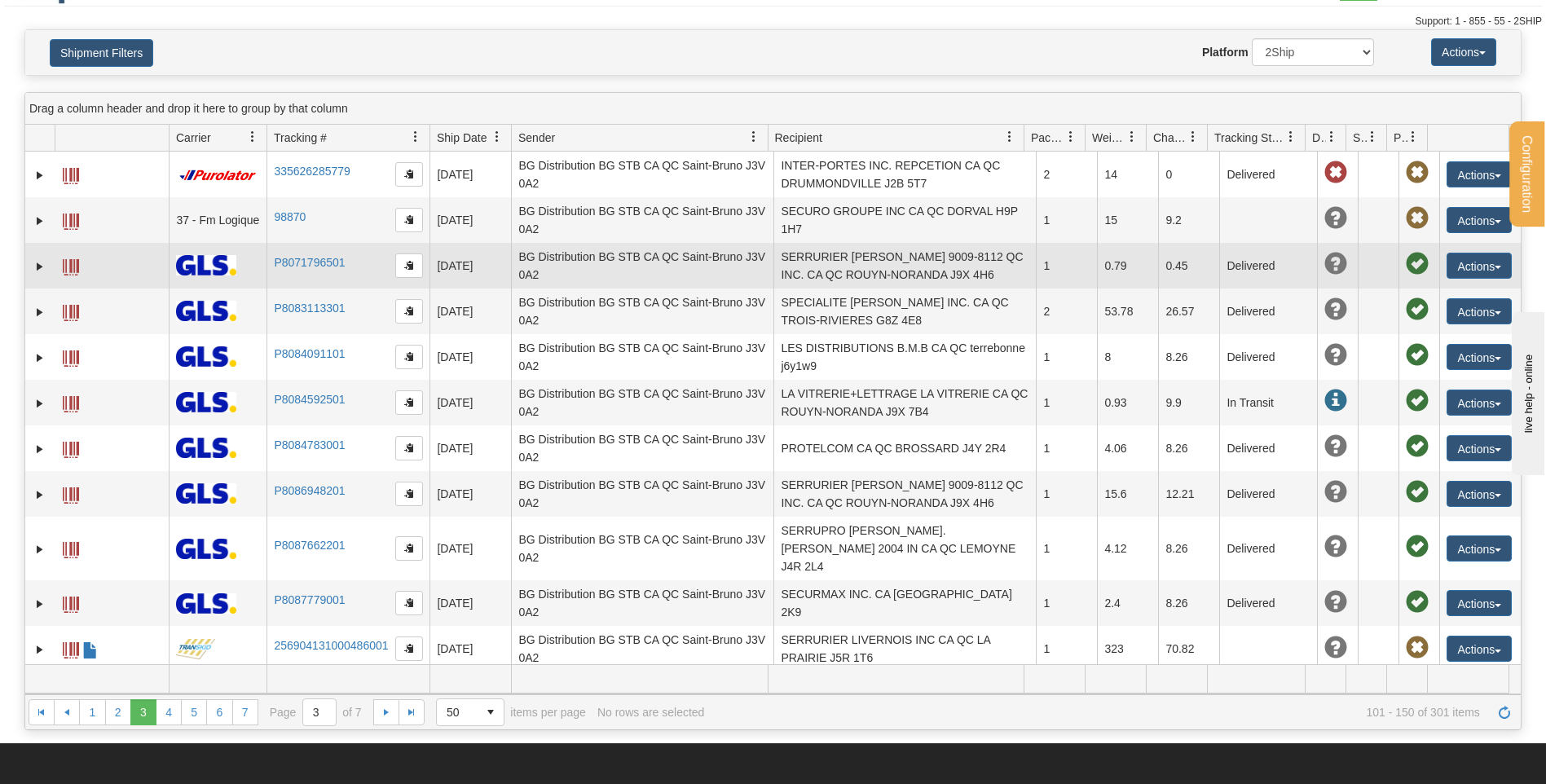
scroll to position [11, 0]
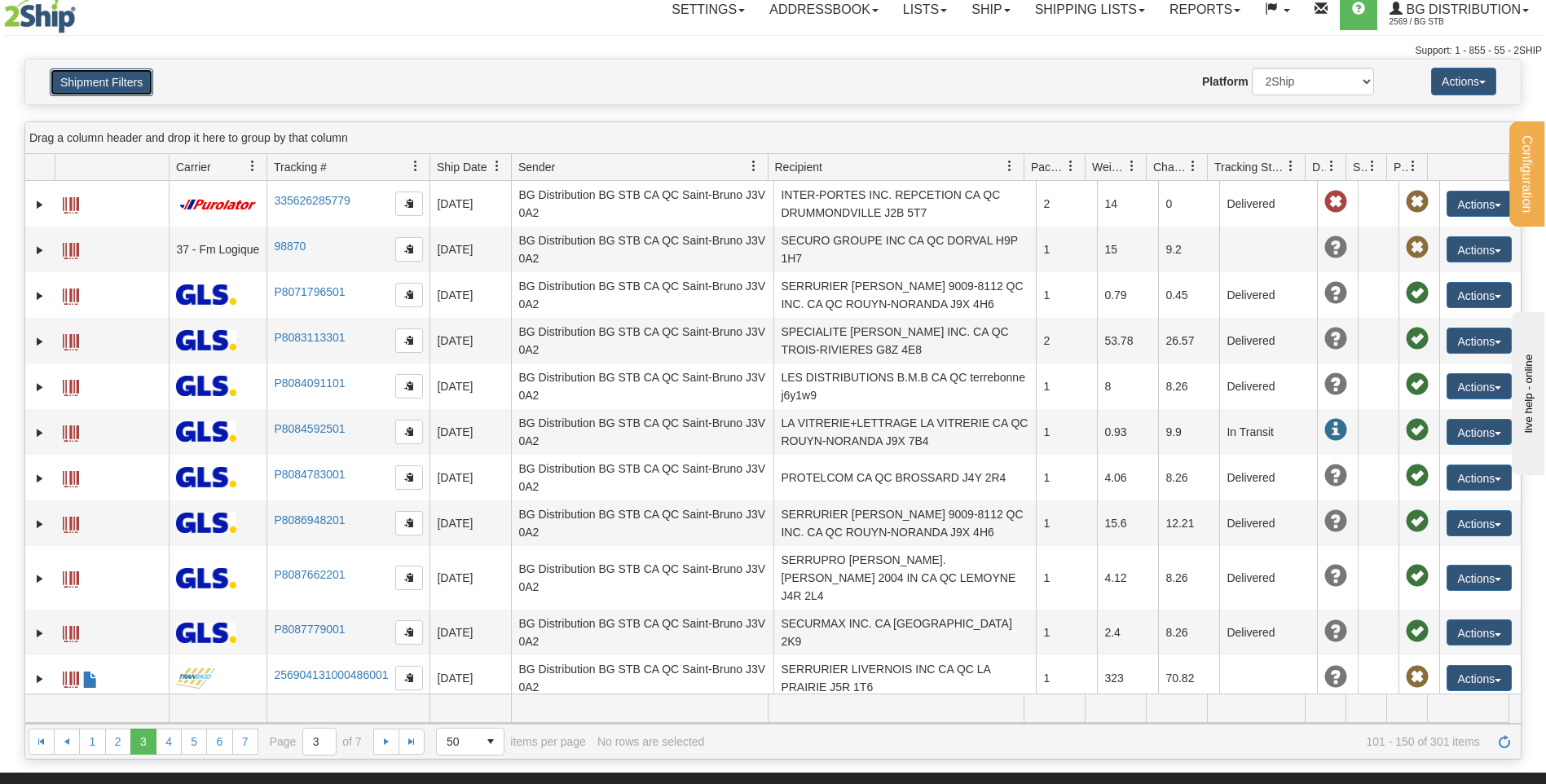
click at [131, 83] on button "Shipment Filters" at bounding box center [101, 82] width 103 height 28
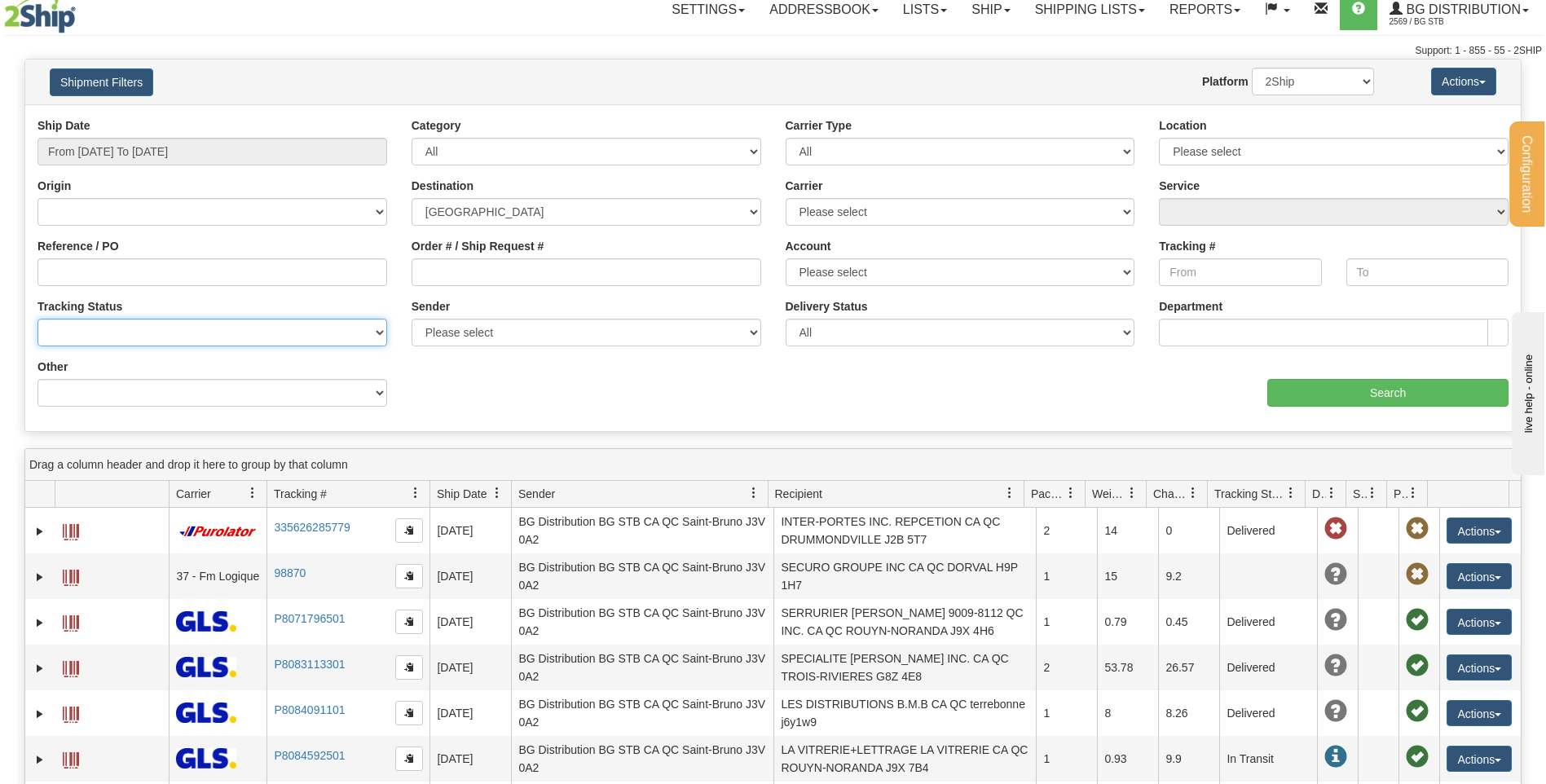
click at [284, 332] on select "No Tracking Info Delivered In Transit Out For Delivery Exception Partial Delive…" at bounding box center [212, 333] width 350 height 28
click at [278, 329] on select "No Tracking Info Delivered In Transit Out For Delivery Exception Partial Delive…" at bounding box center [212, 333] width 350 height 28
click at [250, 389] on select "Billing Account # Billing Type BOL # (LTL) Commodity Or Documents Consolidation…" at bounding box center [212, 393] width 350 height 28
click at [564, 160] on select "All Inbound Outbound" at bounding box center [586, 151] width 350 height 28
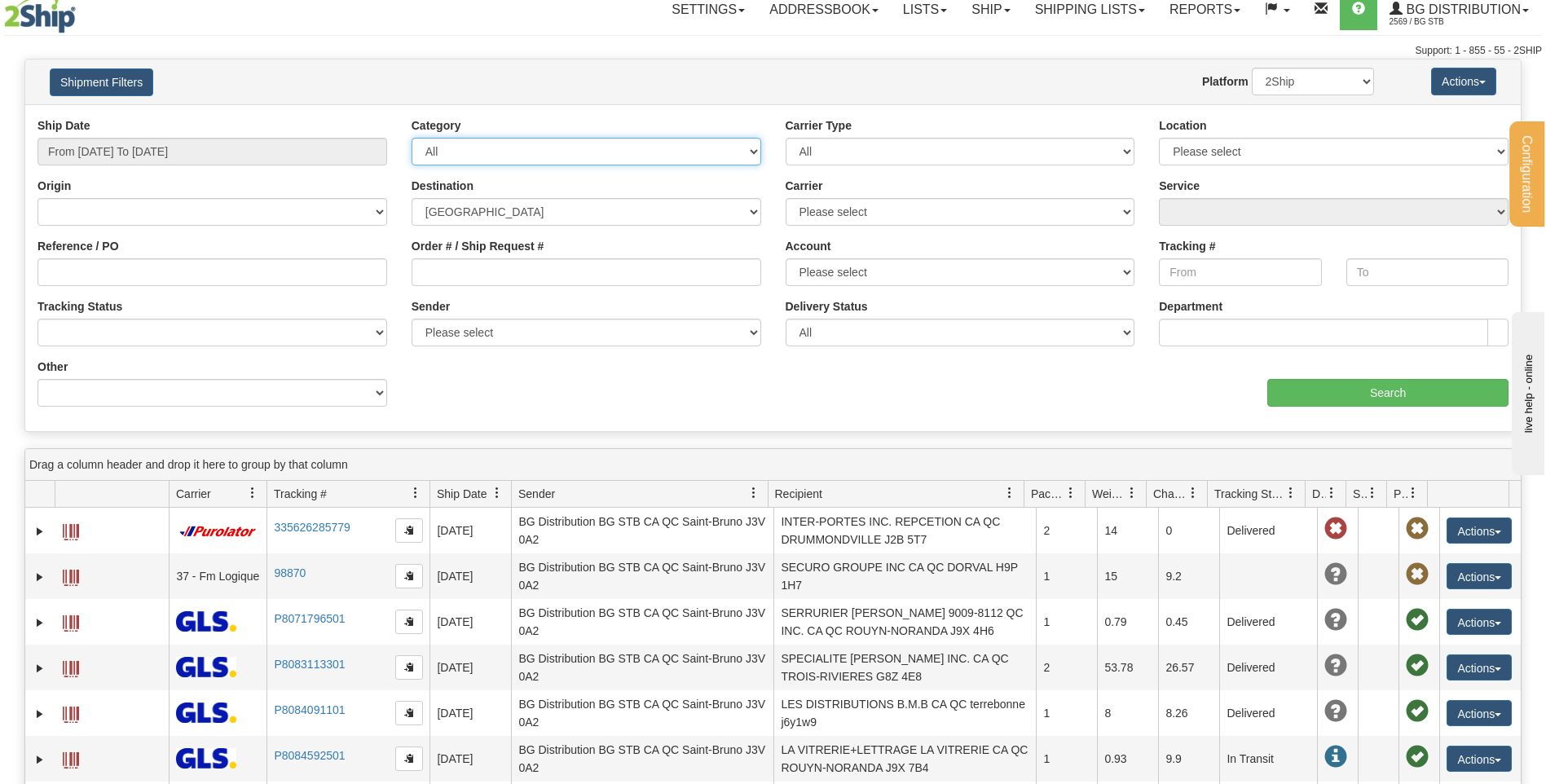
click at [564, 160] on select "All Inbound Outbound" at bounding box center [586, 151] width 350 height 28
click at [529, 214] on select "Canada United States Mexico Puerto Rico Romania Australia New Zealand SouthAfri…" at bounding box center [586, 212] width 350 height 28
click at [532, 263] on input "Order # / Ship Request #" at bounding box center [586, 272] width 350 height 28
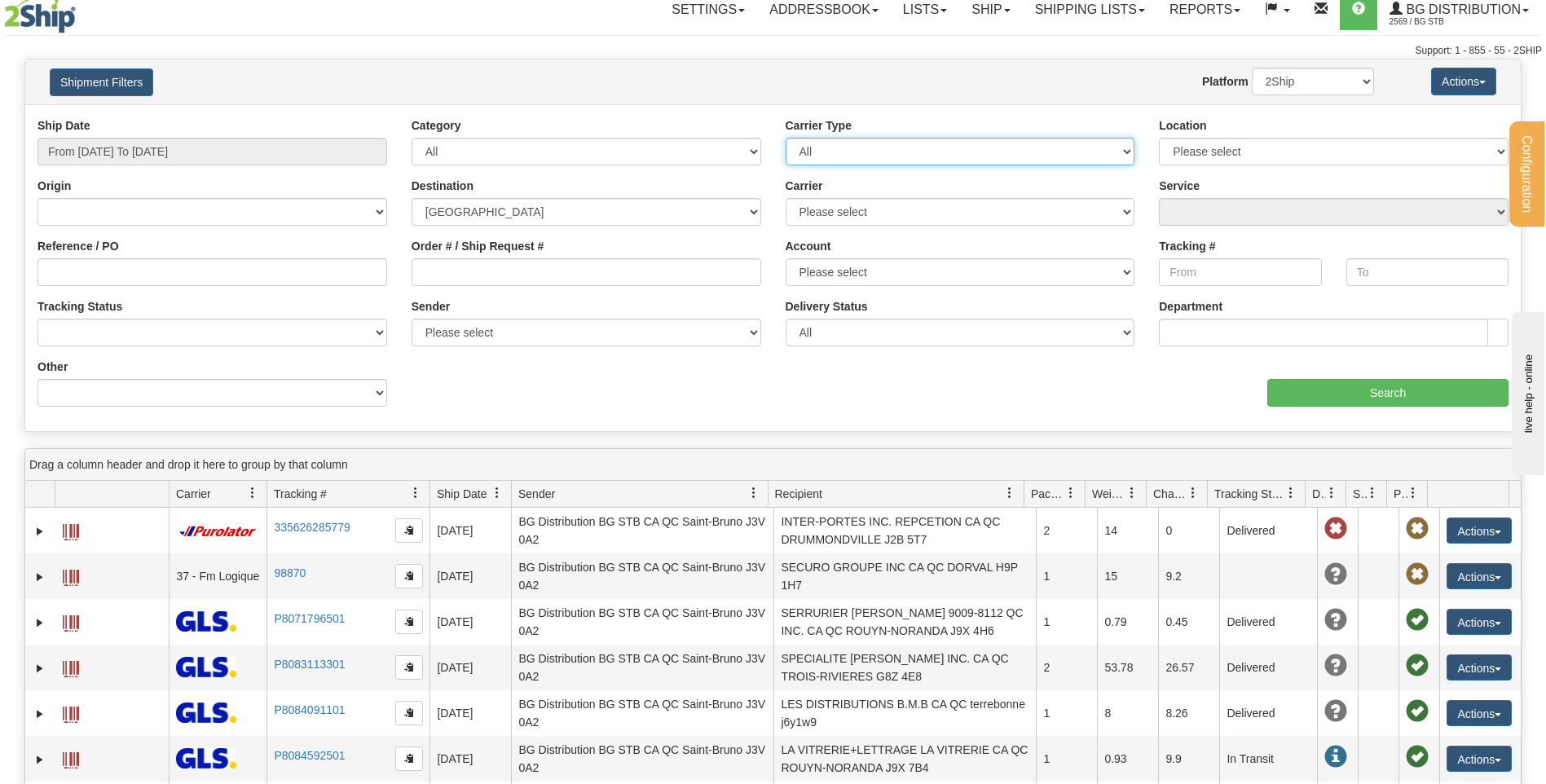
click at [985, 158] on select "All Most Common Small Package (Parcel / Courier) International Less Than Truckl…" at bounding box center [960, 151] width 350 height 28
click at [786, 137] on select "All Most Common Small Package (Parcel / Courier) International Less Than Truckl…" at bounding box center [960, 151] width 350 height 28
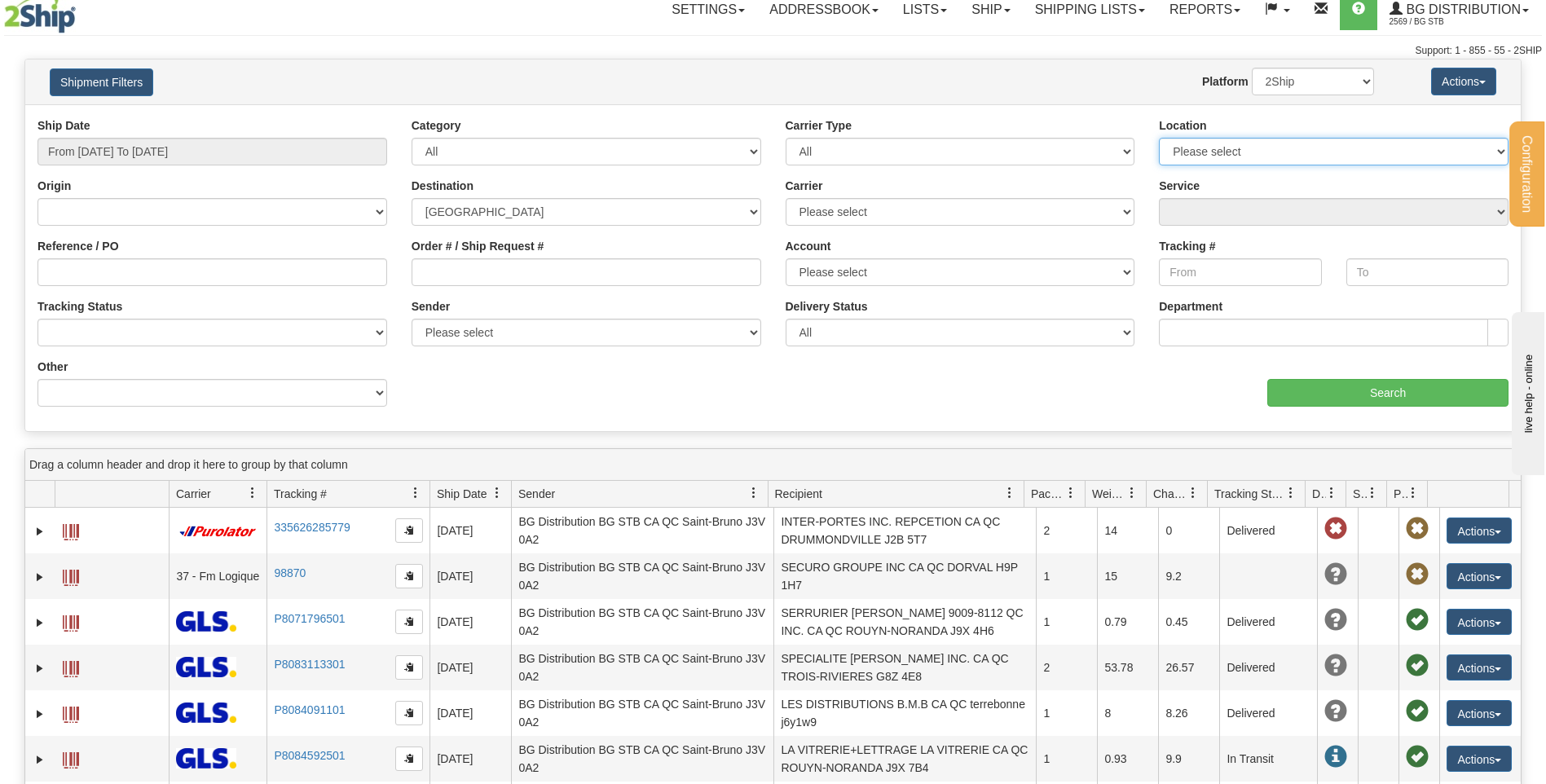
click at [1217, 150] on select "Please select BG STB (LE BON)" at bounding box center [1334, 151] width 350 height 28
click at [1198, 273] on input "Tracking #" at bounding box center [1241, 272] width 162 height 28
click at [1364, 264] on input "text" at bounding box center [1428, 272] width 162 height 28
click at [1289, 315] on div "Department" at bounding box center [1334, 322] width 350 height 48
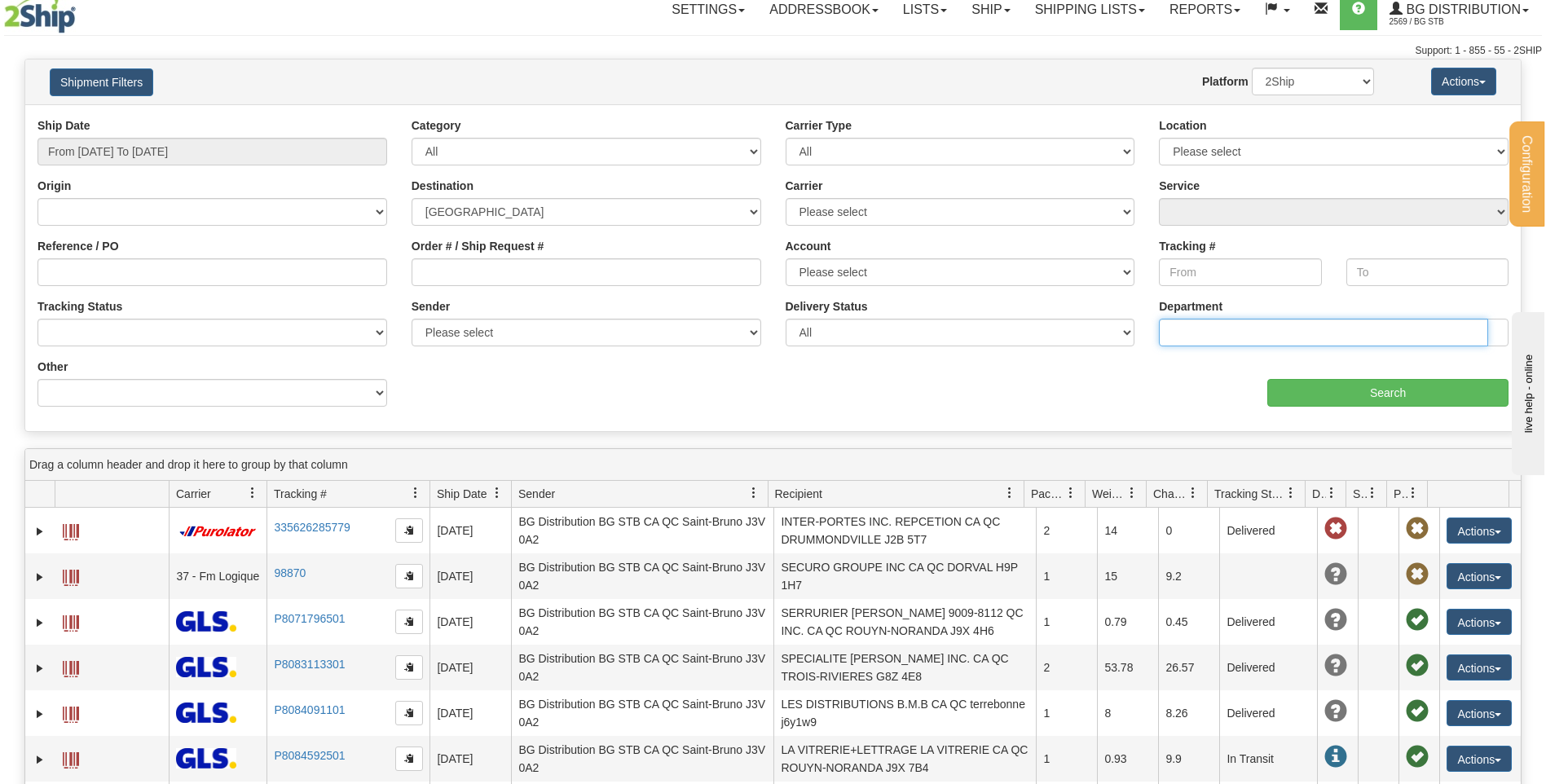
drag, startPoint x: 1287, startPoint y: 323, endPoint x: 1280, endPoint y: 328, distance: 8.6
click at [1283, 327] on input "text" at bounding box center [1324, 333] width 329 height 28
click at [1495, 332] on button "button" at bounding box center [1498, 333] width 21 height 28
click at [1408, 342] on input "text" at bounding box center [1324, 333] width 329 height 28
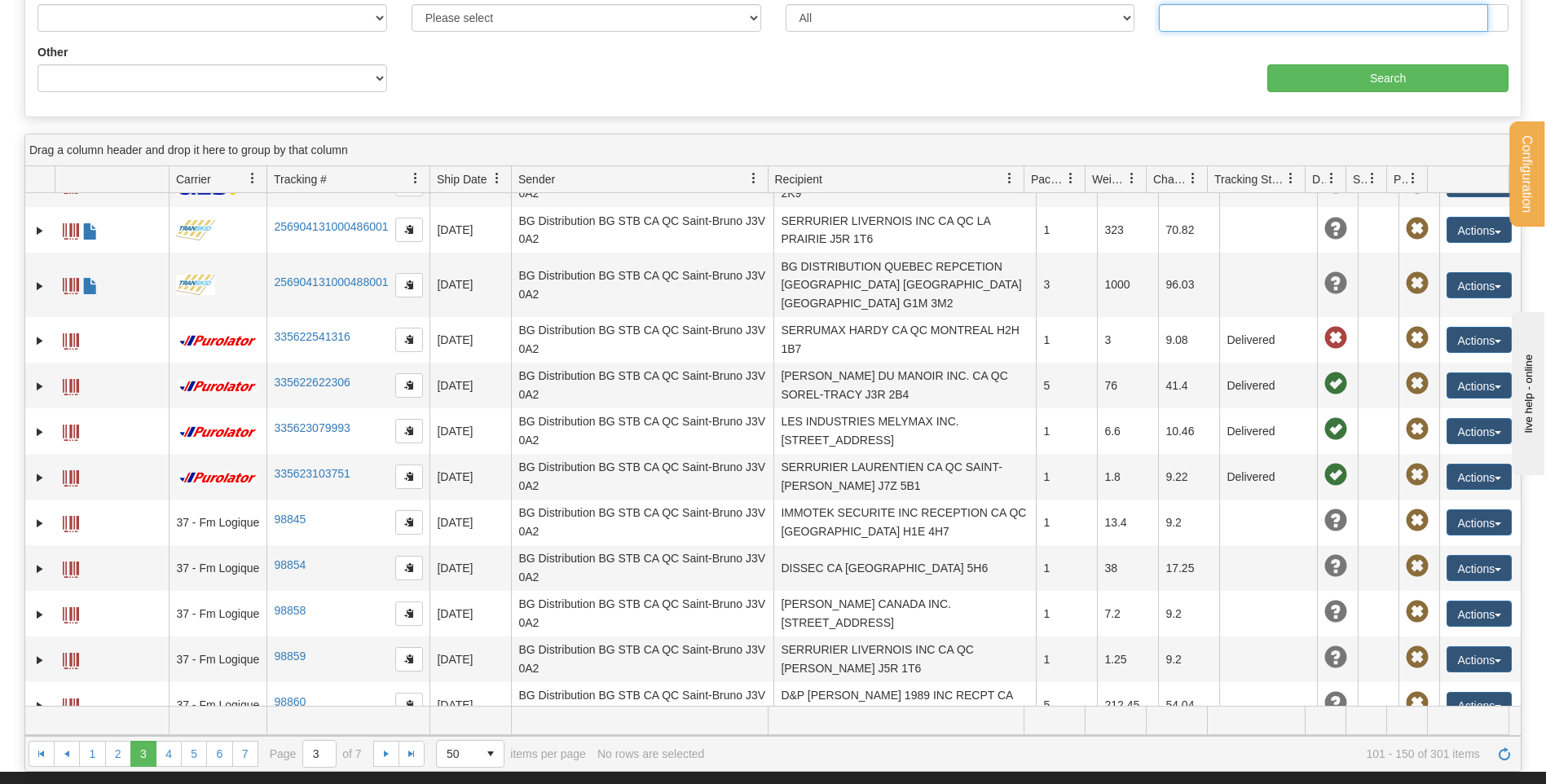
scroll to position [489, 0]
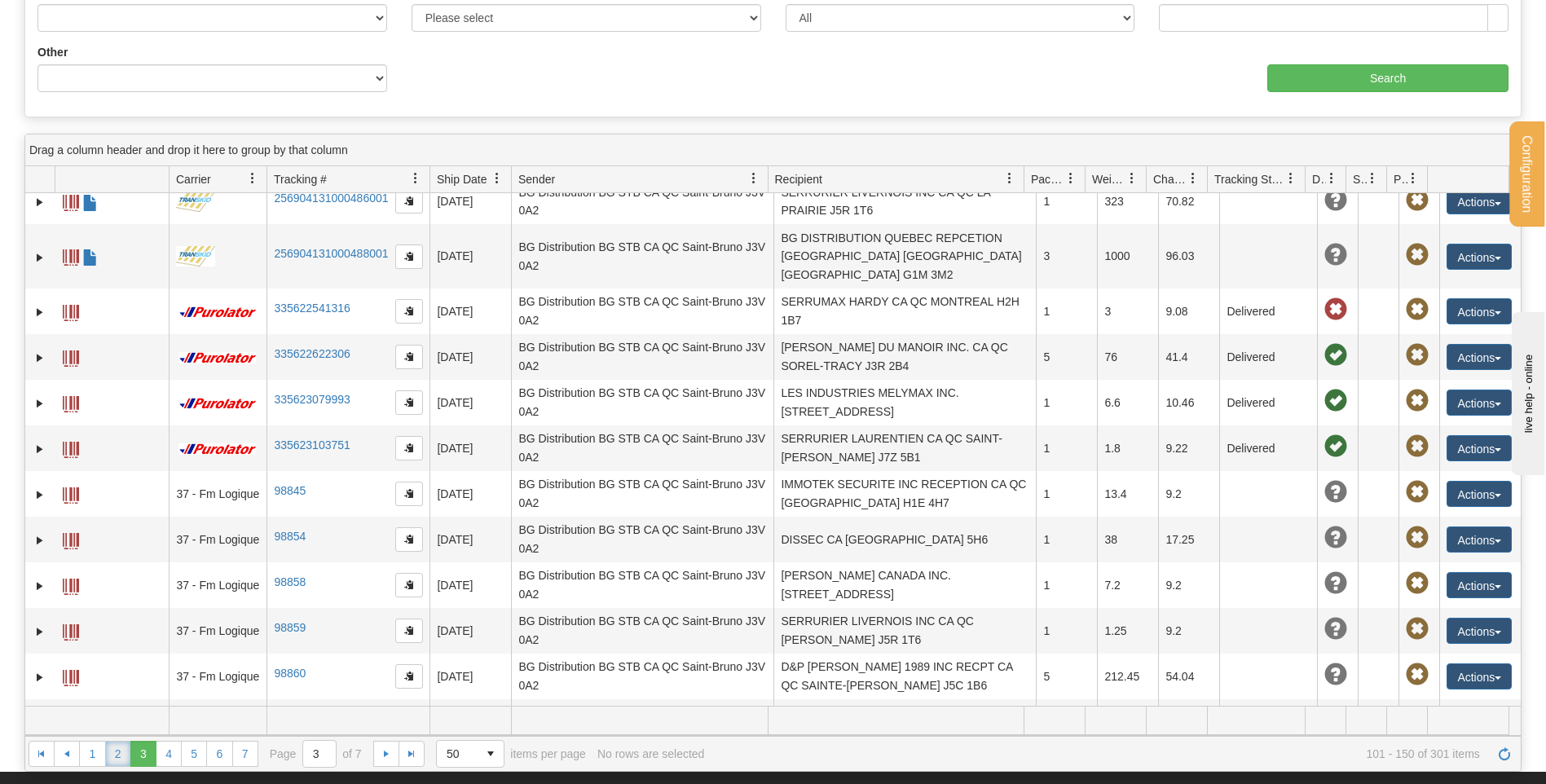
click at [114, 750] on link "2" at bounding box center [118, 754] width 26 height 26
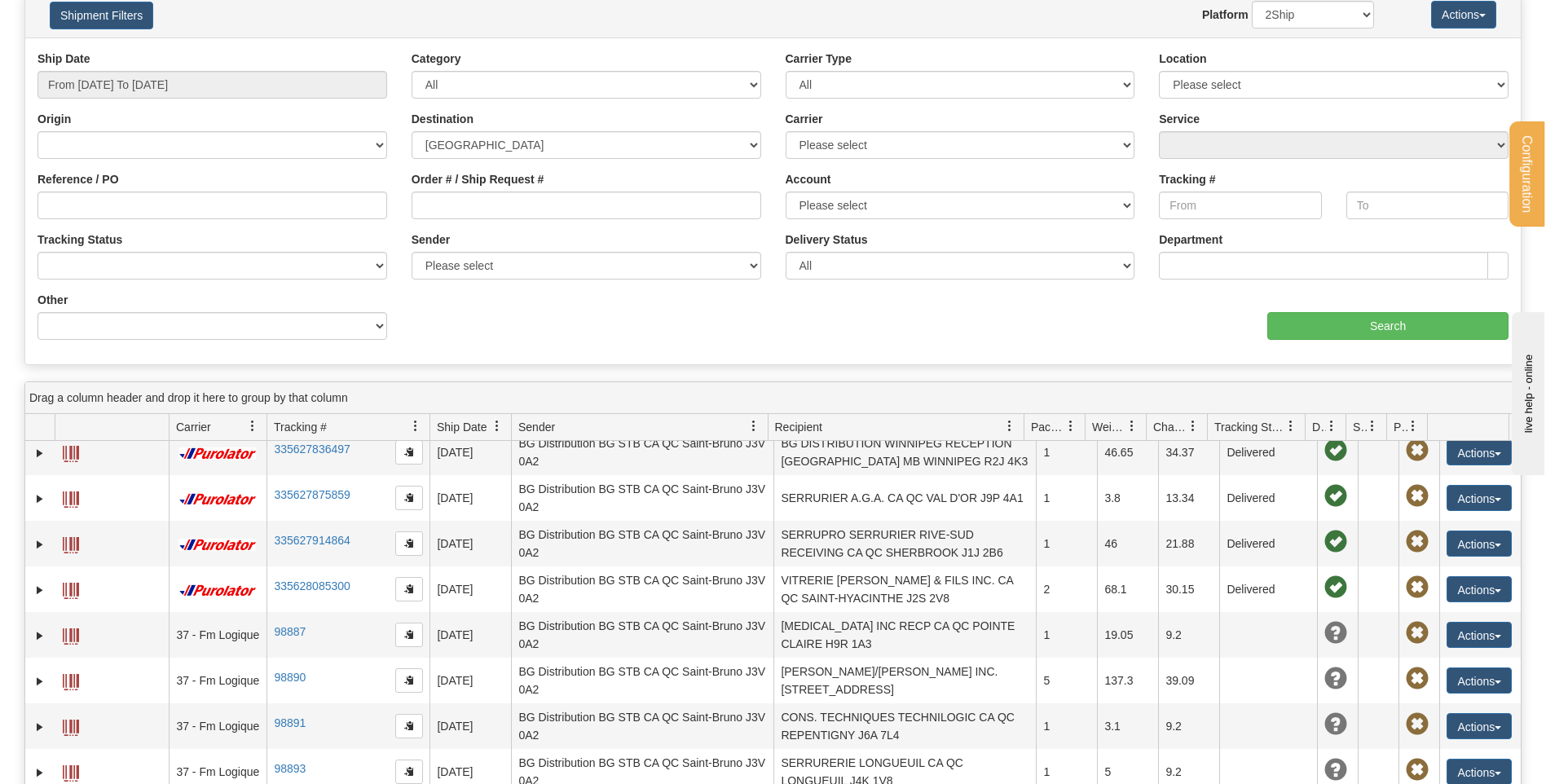
scroll to position [0, 0]
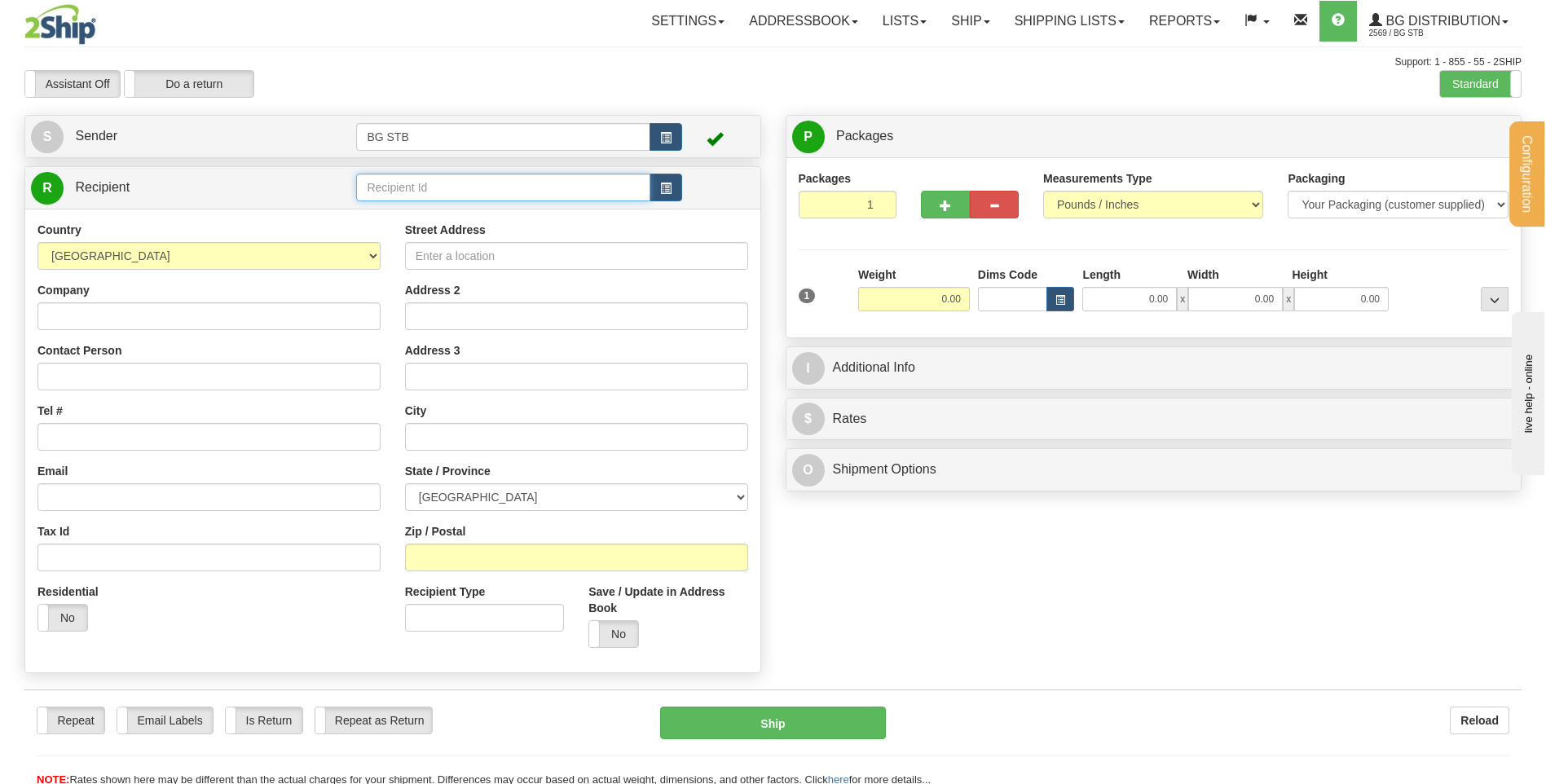
click at [424, 196] on input "text" at bounding box center [503, 187] width 293 height 28
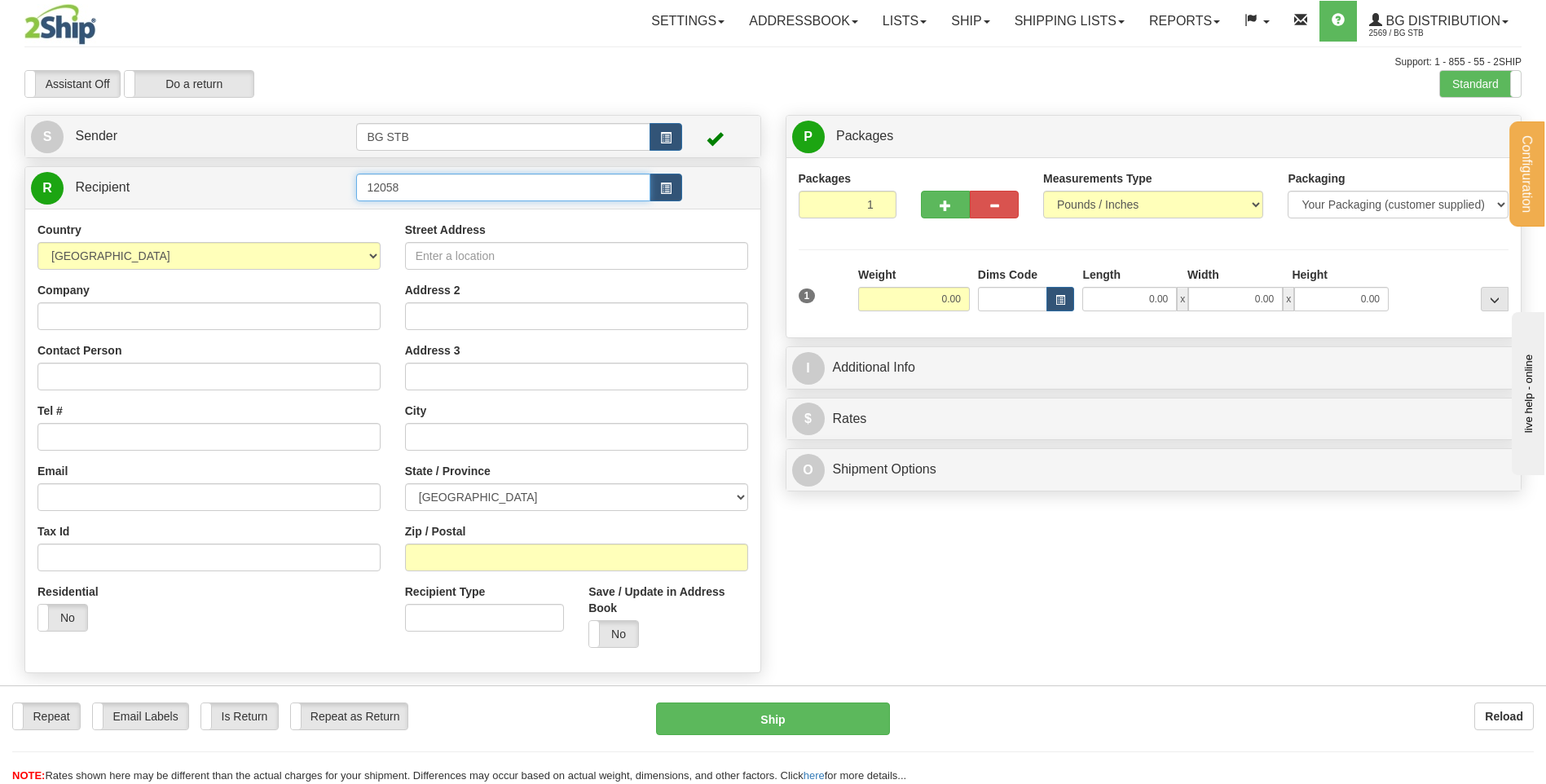
type input "12058"
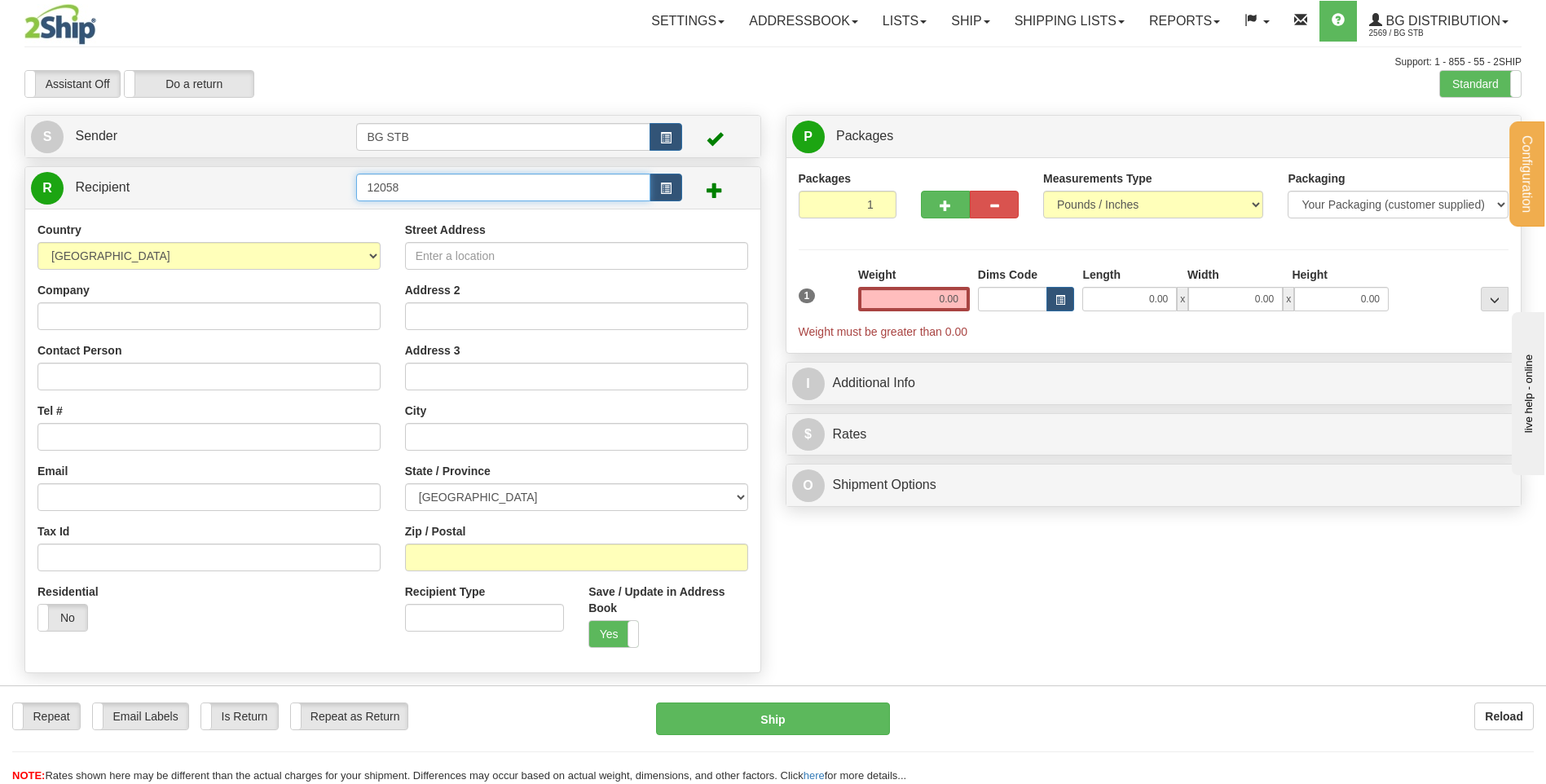
click at [426, 197] on input "12058" at bounding box center [503, 187] width 293 height 28
type input "1208"
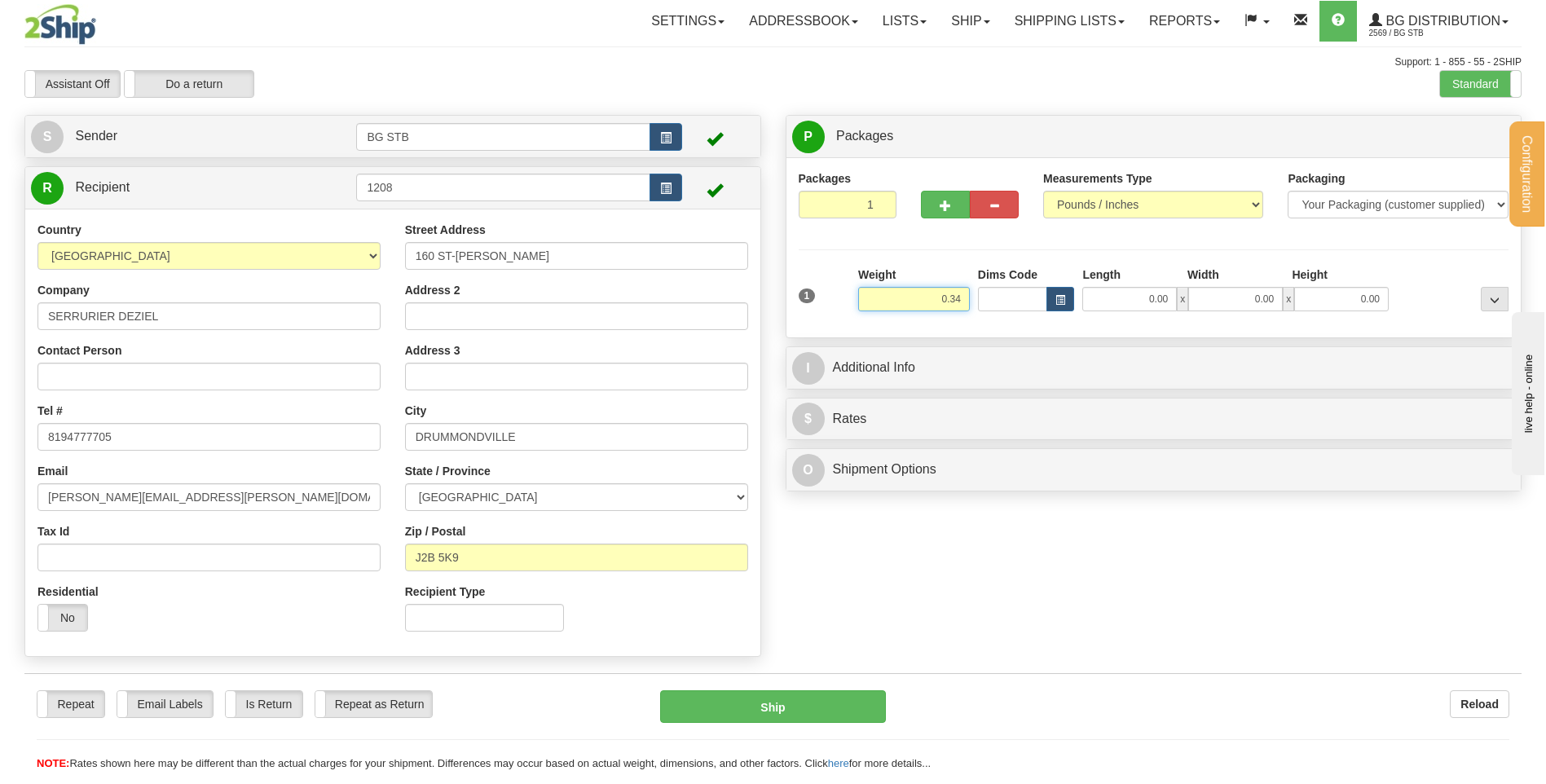
type input "0.34"
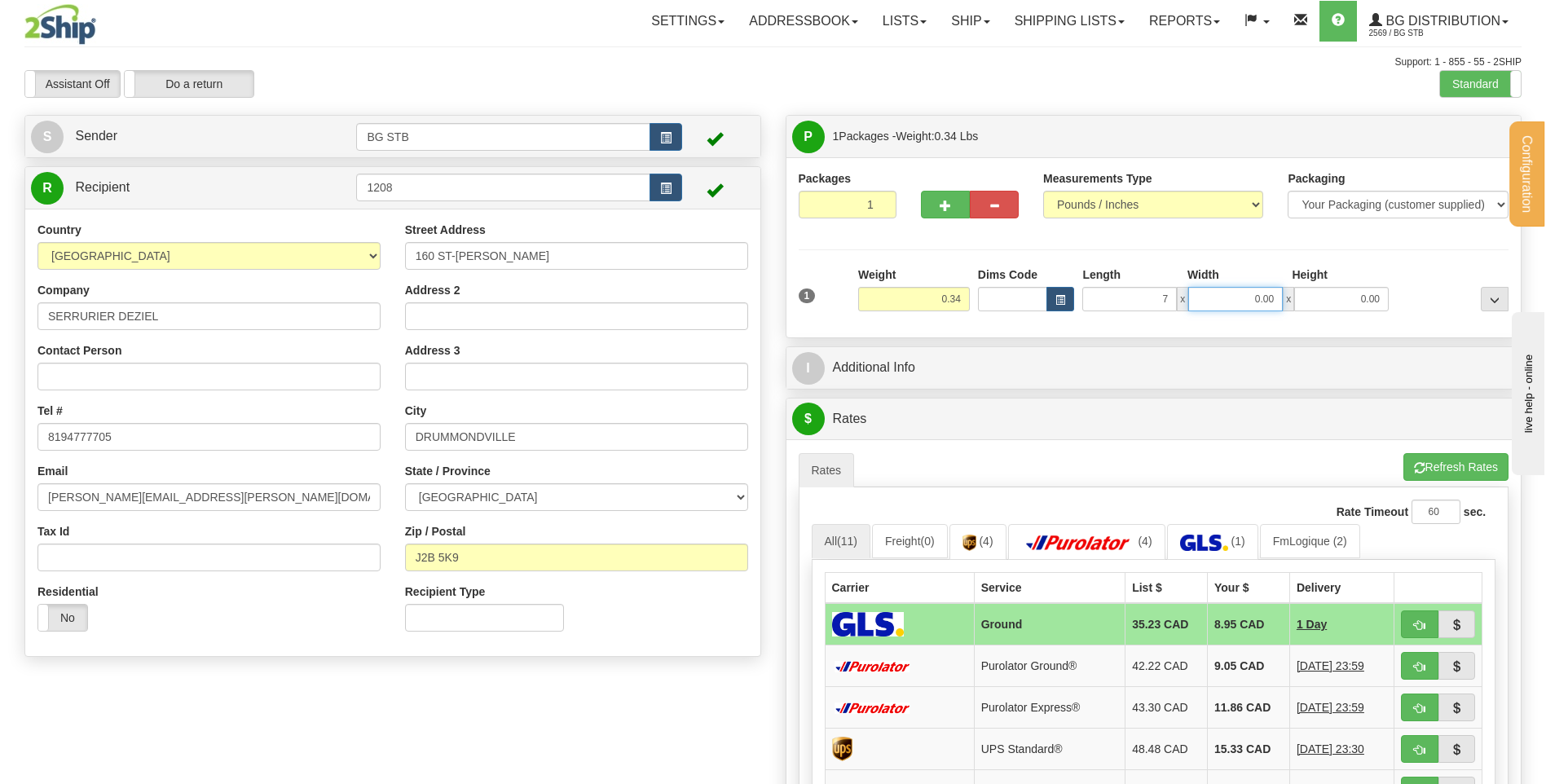
type input "7.00"
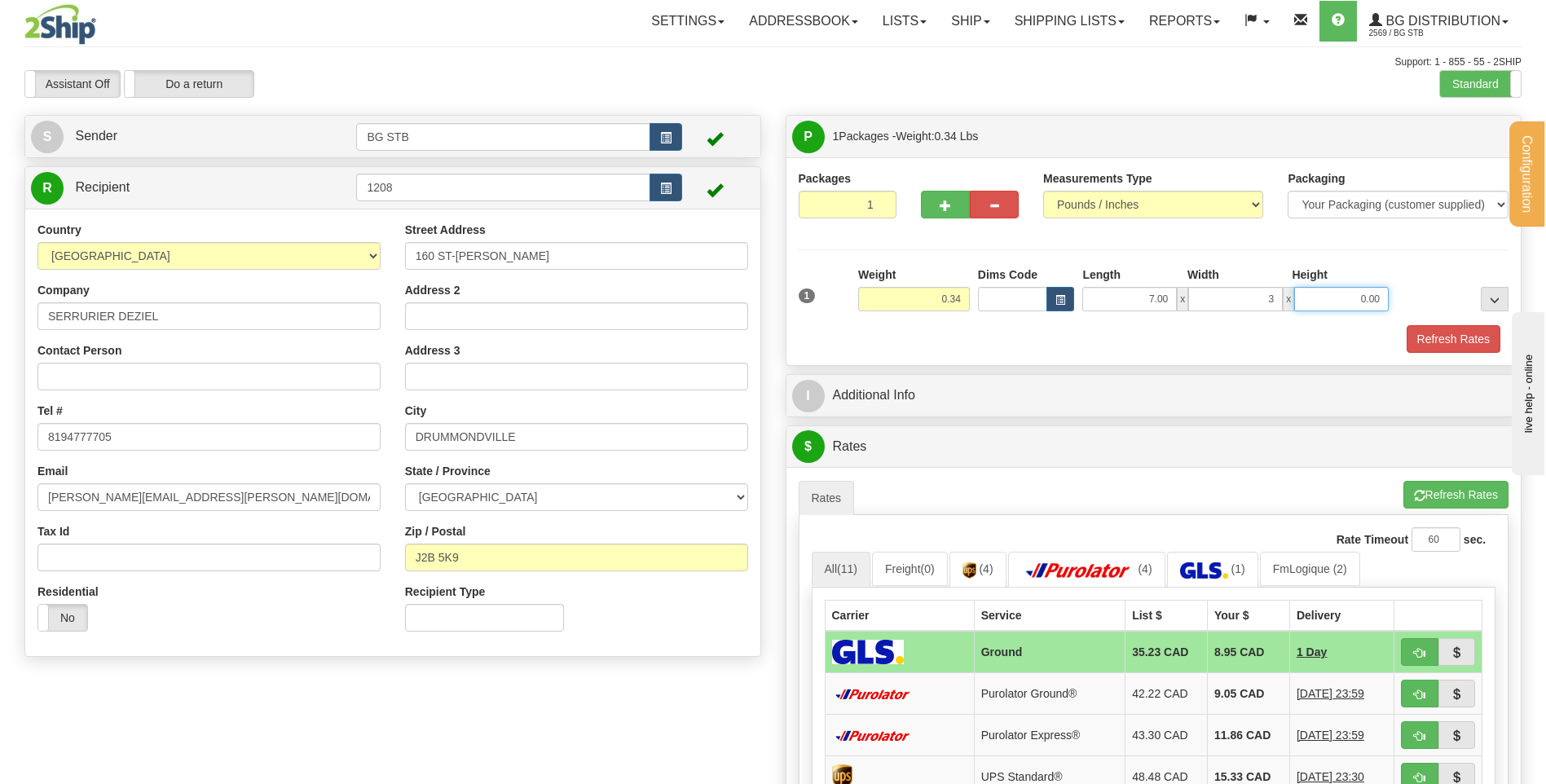
type input "3.00"
type input "4.00"
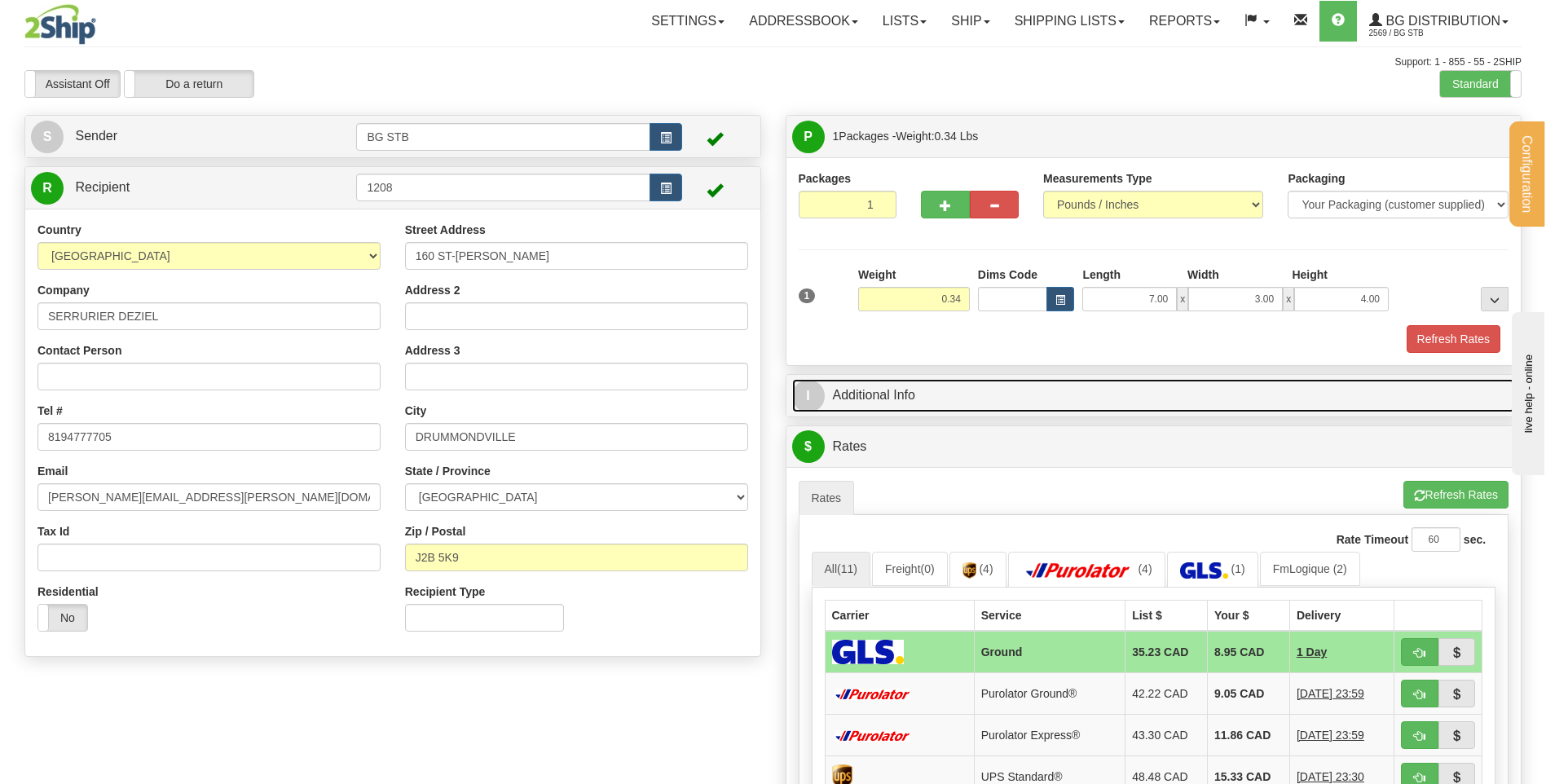
click at [897, 397] on link "I Additional Info" at bounding box center [1154, 396] width 724 height 33
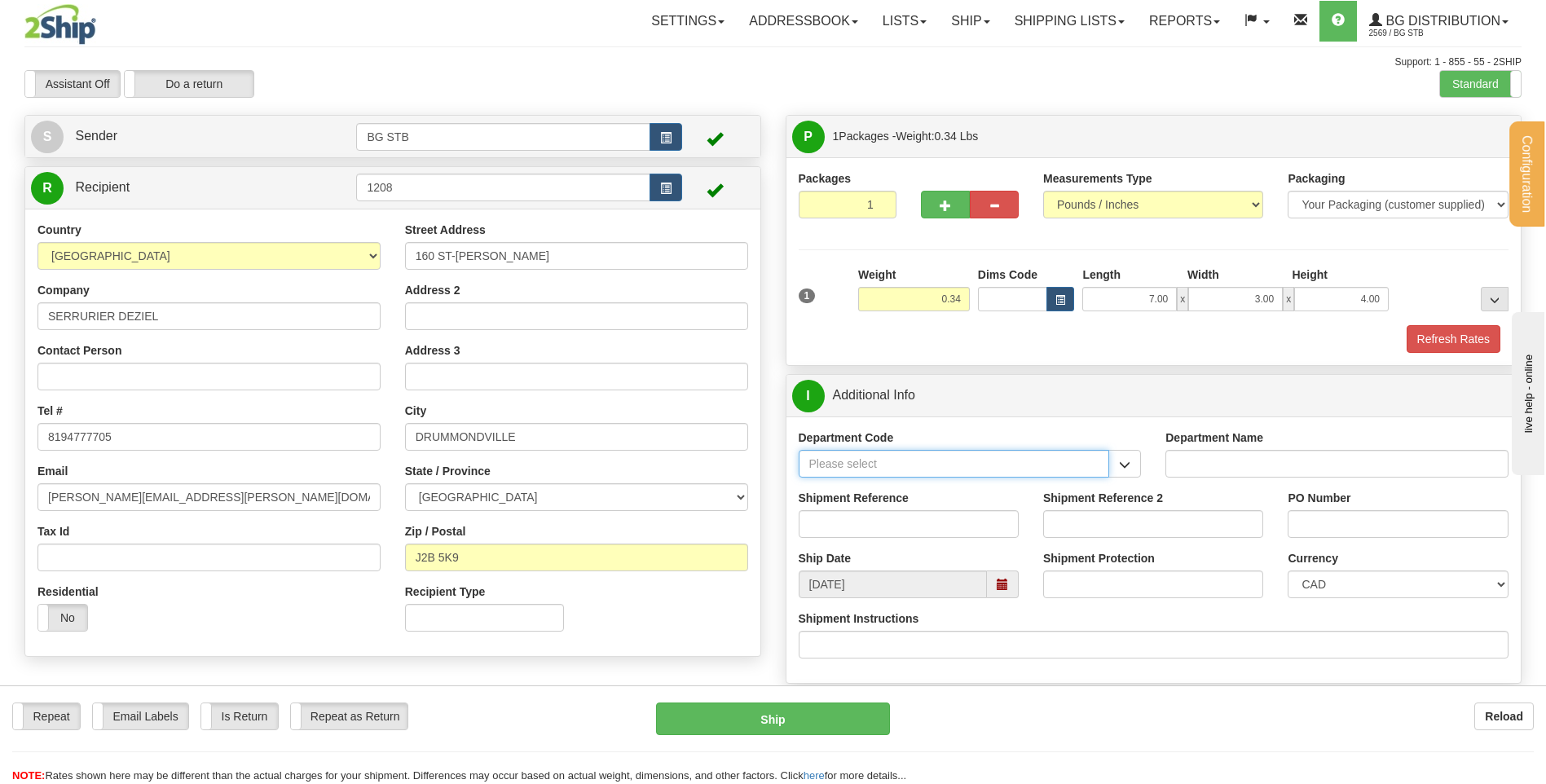
click at [861, 469] on input "Department Code" at bounding box center [955, 464] width 312 height 28
click at [1138, 469] on button "button" at bounding box center [1124, 464] width 32 height 28
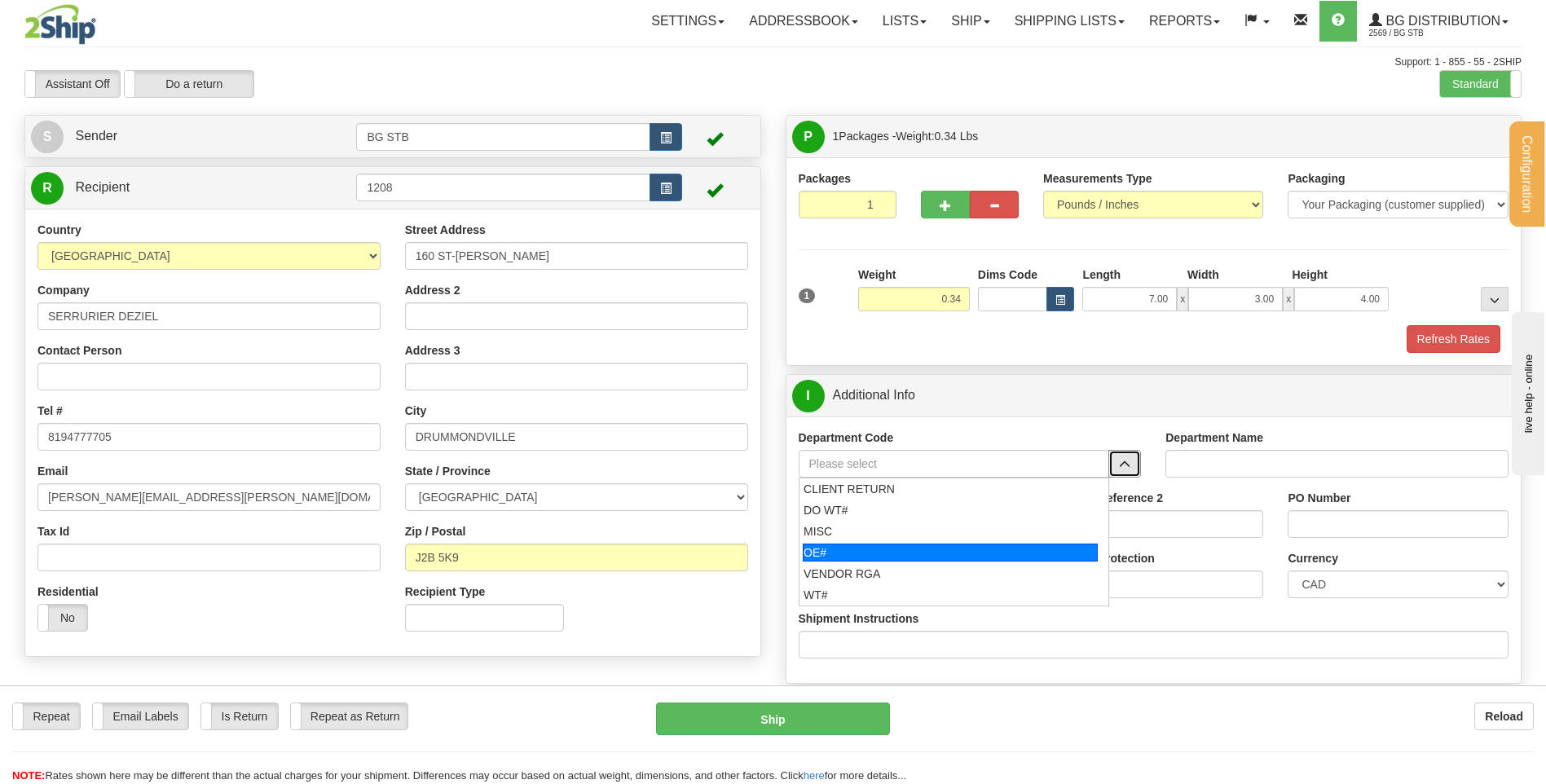
click at [993, 547] on div "OE#" at bounding box center [951, 552] width 295 height 18
type input "OE#"
type input "ORDERS"
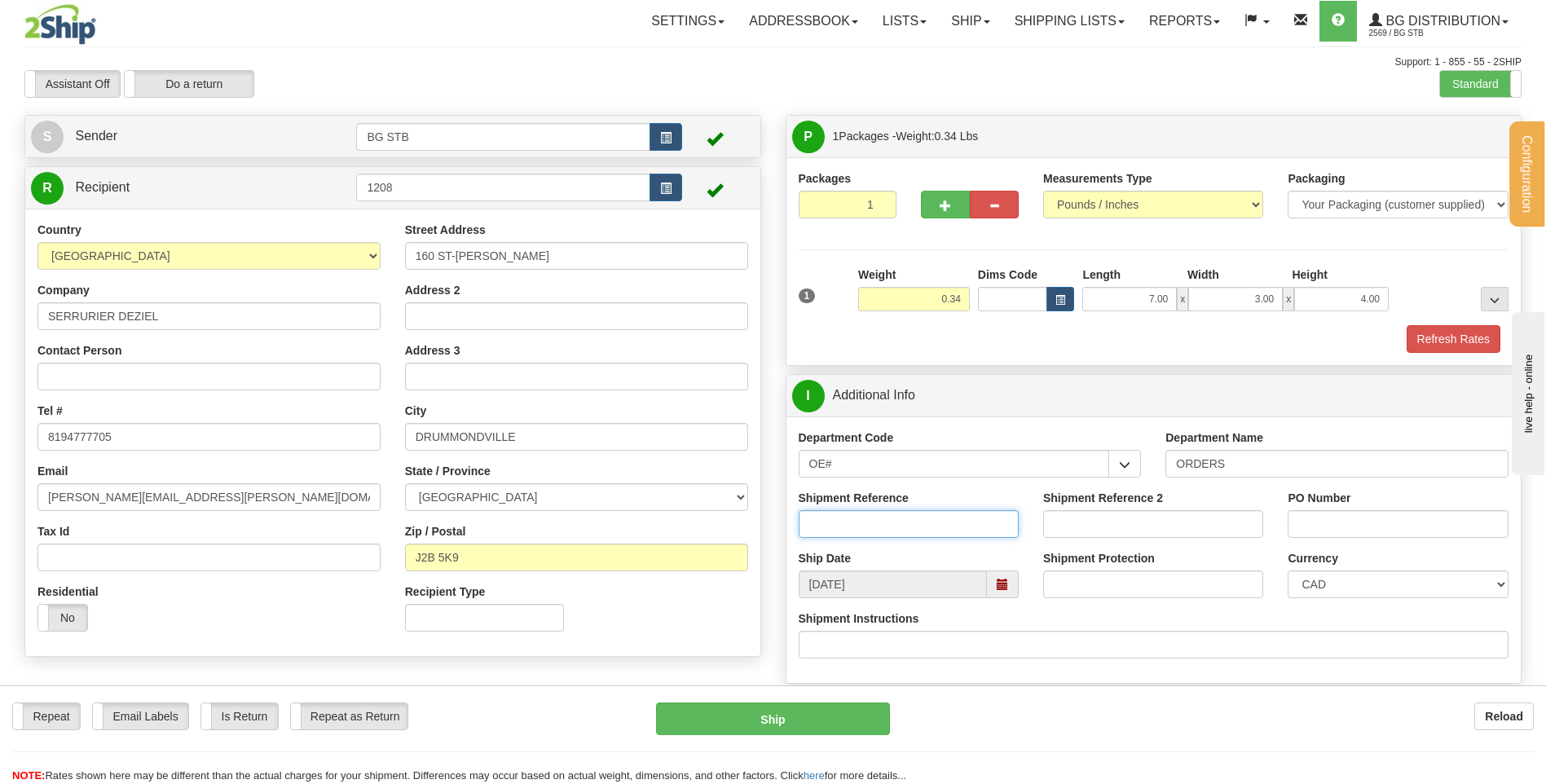
click at [934, 510] on input "Shipment Reference" at bounding box center [909, 524] width 220 height 28
type input "80004390-02"
click at [1340, 515] on input "PO Number" at bounding box center [1397, 524] width 220 height 28
type input "r"
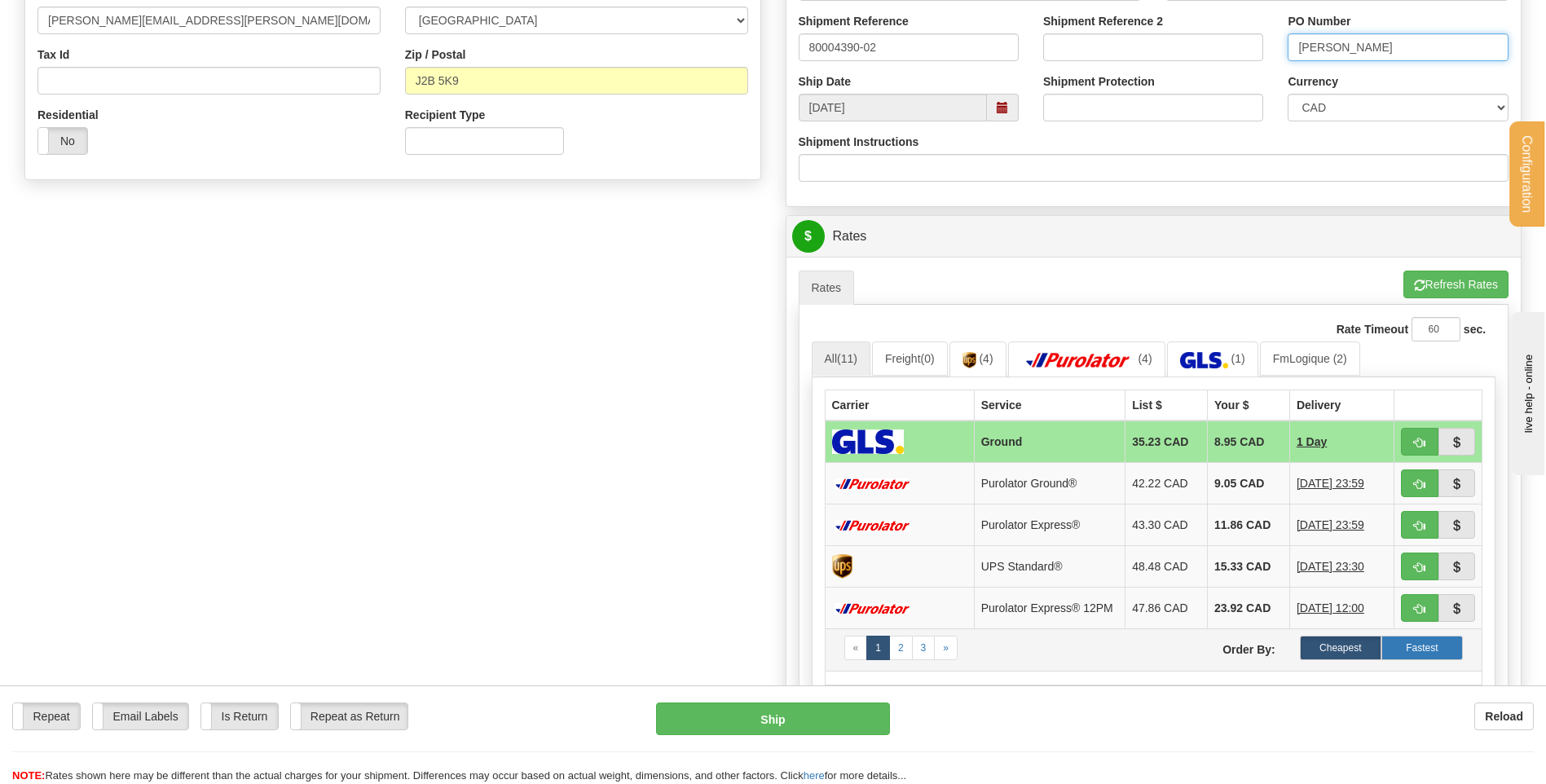
scroll to position [489, 0]
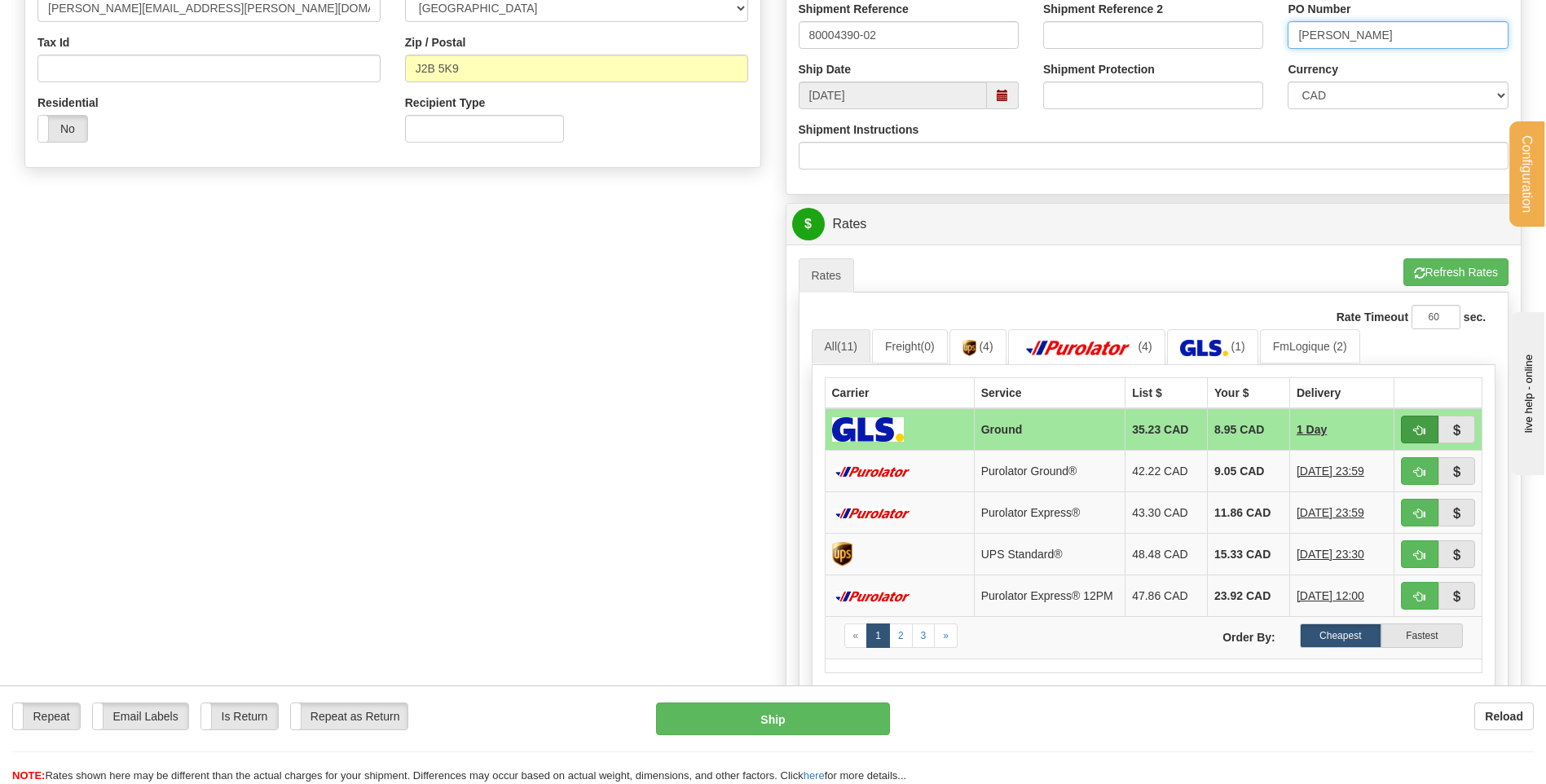
type input "[PERSON_NAME]"
click at [1421, 425] on span "button" at bounding box center [1420, 430] width 11 height 10
type input "1"
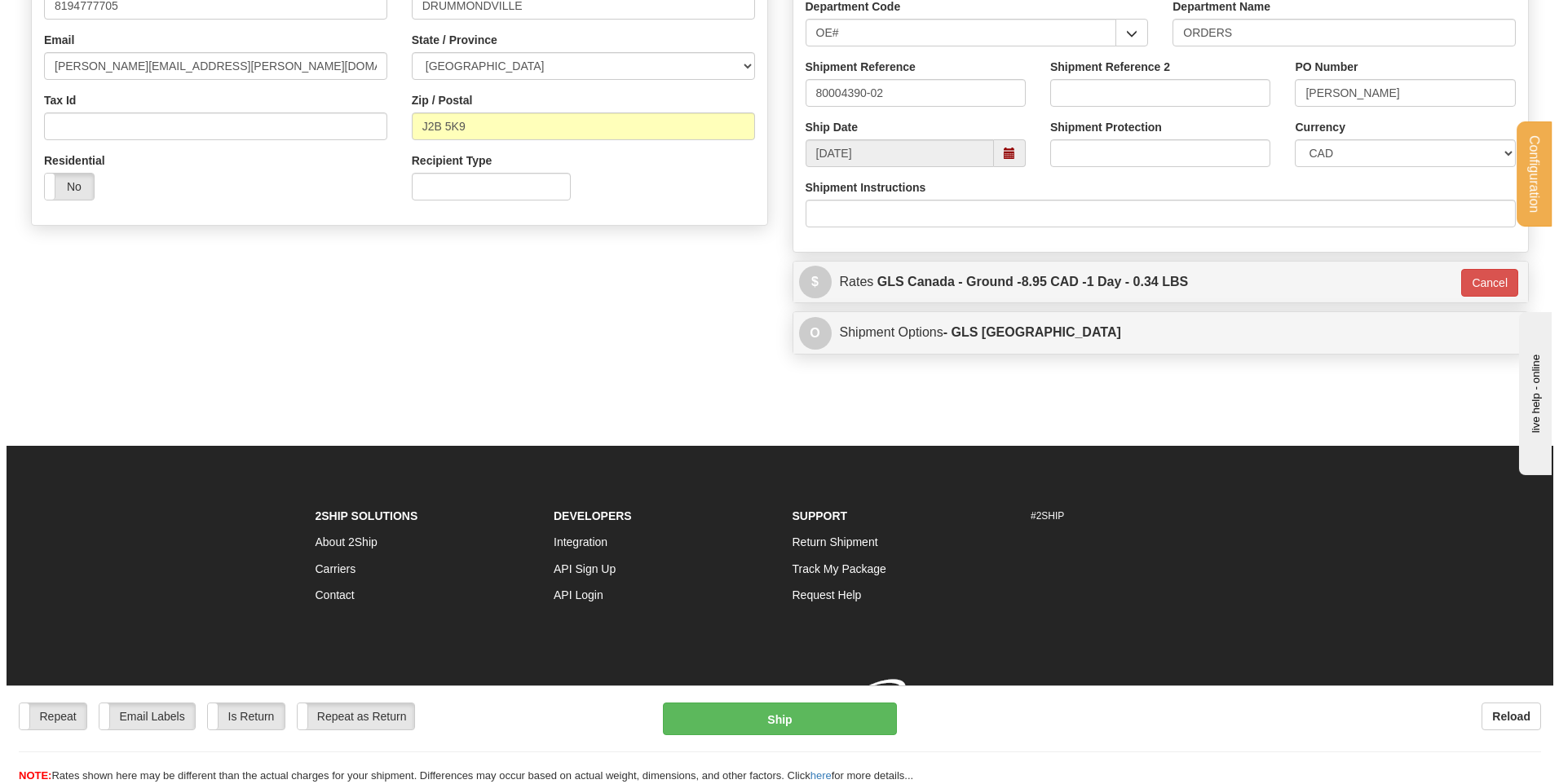
scroll to position [455, 0]
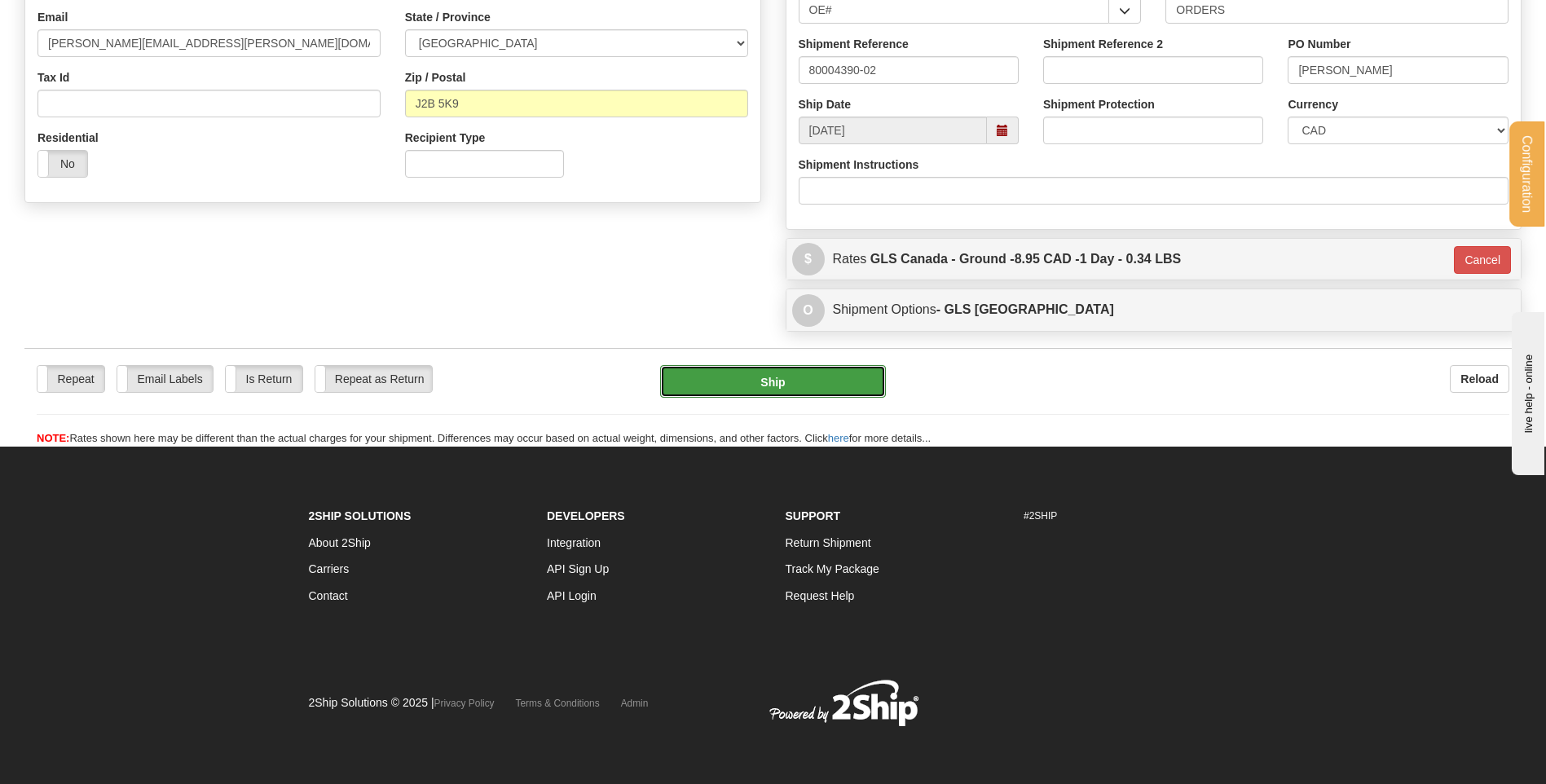
click at [795, 392] on button "Ship" at bounding box center [773, 381] width 225 height 32
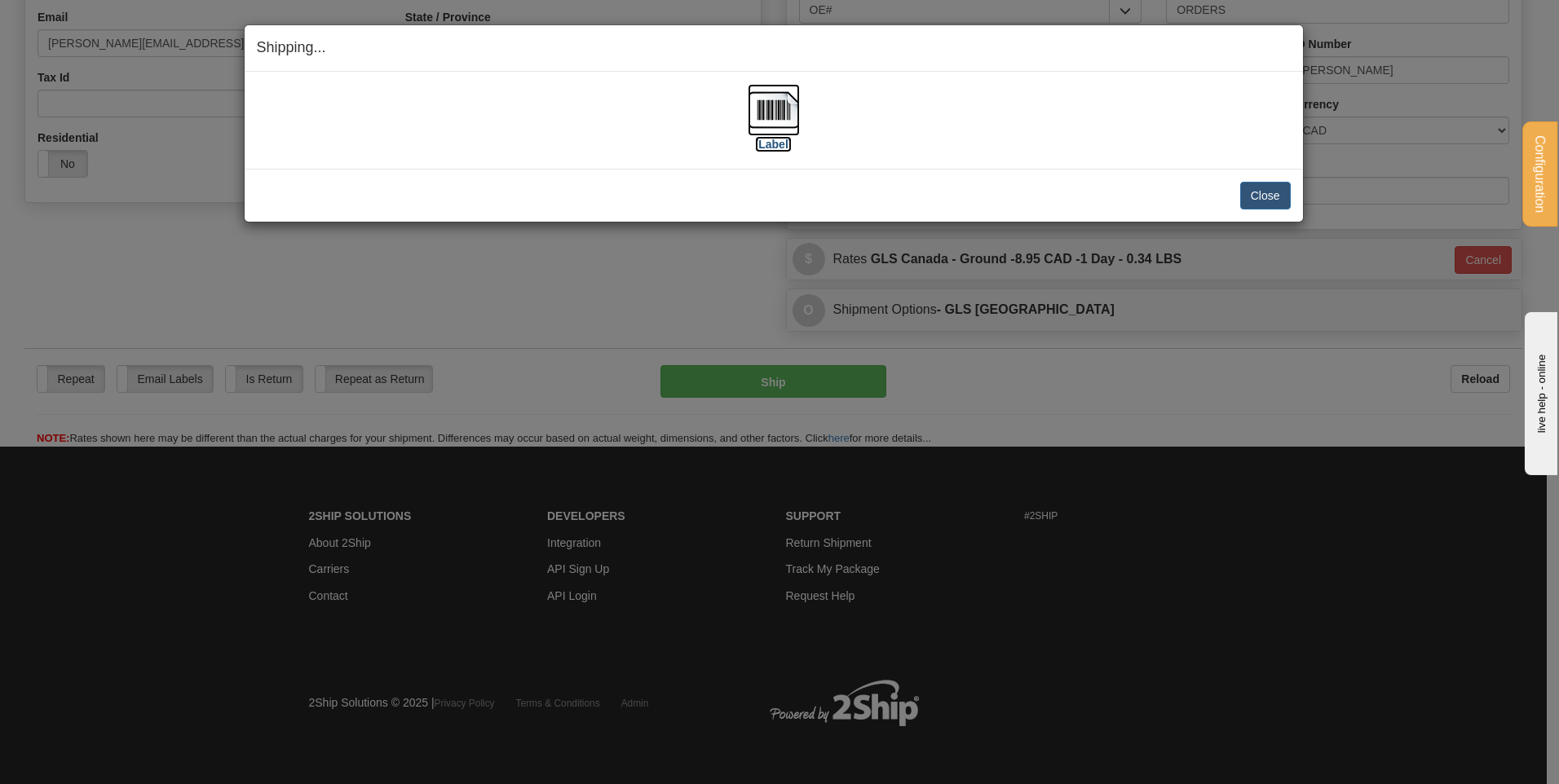
click at [768, 144] on label "[Label]" at bounding box center [773, 145] width 38 height 17
click at [1267, 199] on button "Close" at bounding box center [1265, 196] width 51 height 28
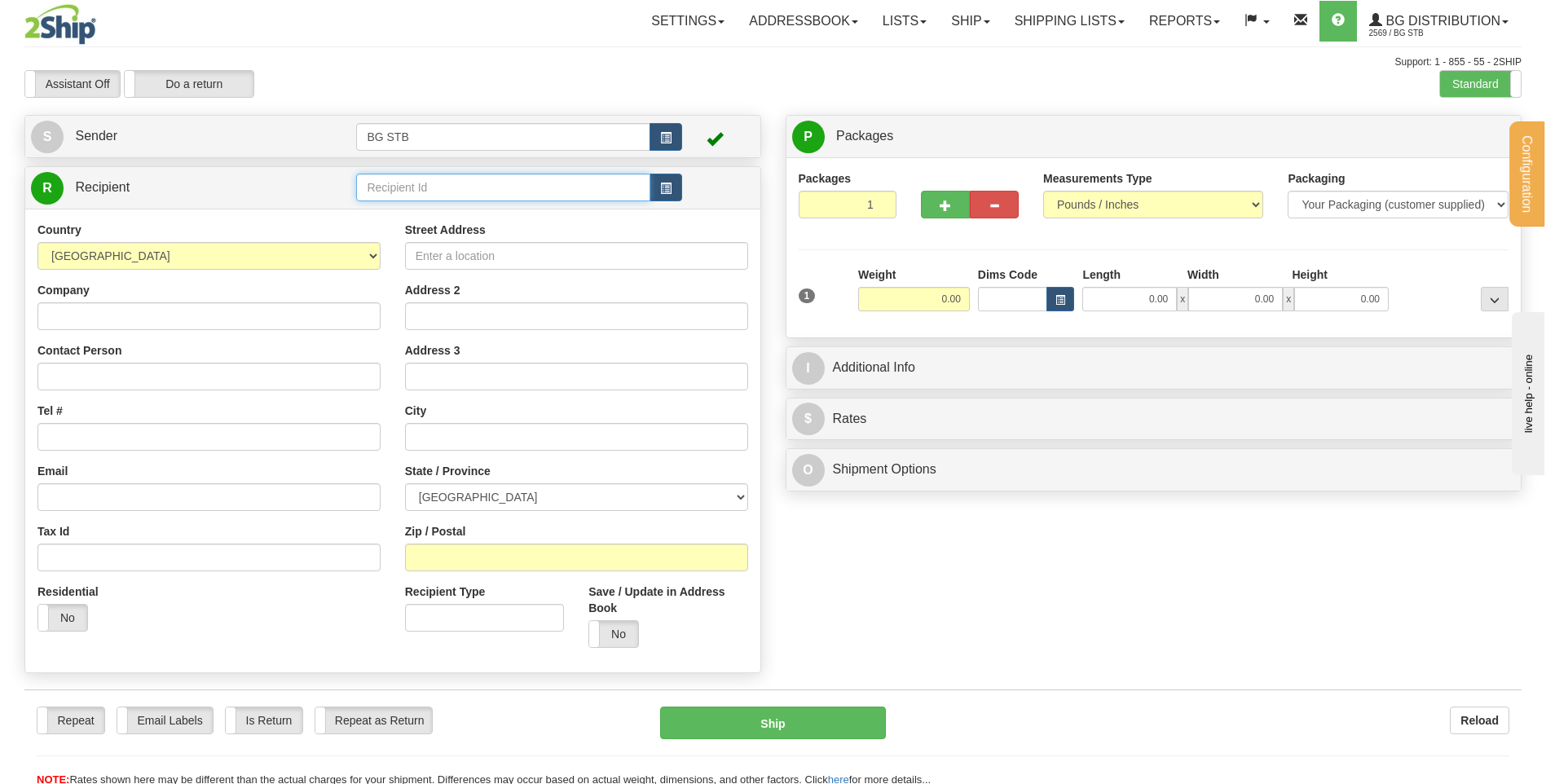
click at [512, 190] on input "text" at bounding box center [503, 187] width 293 height 28
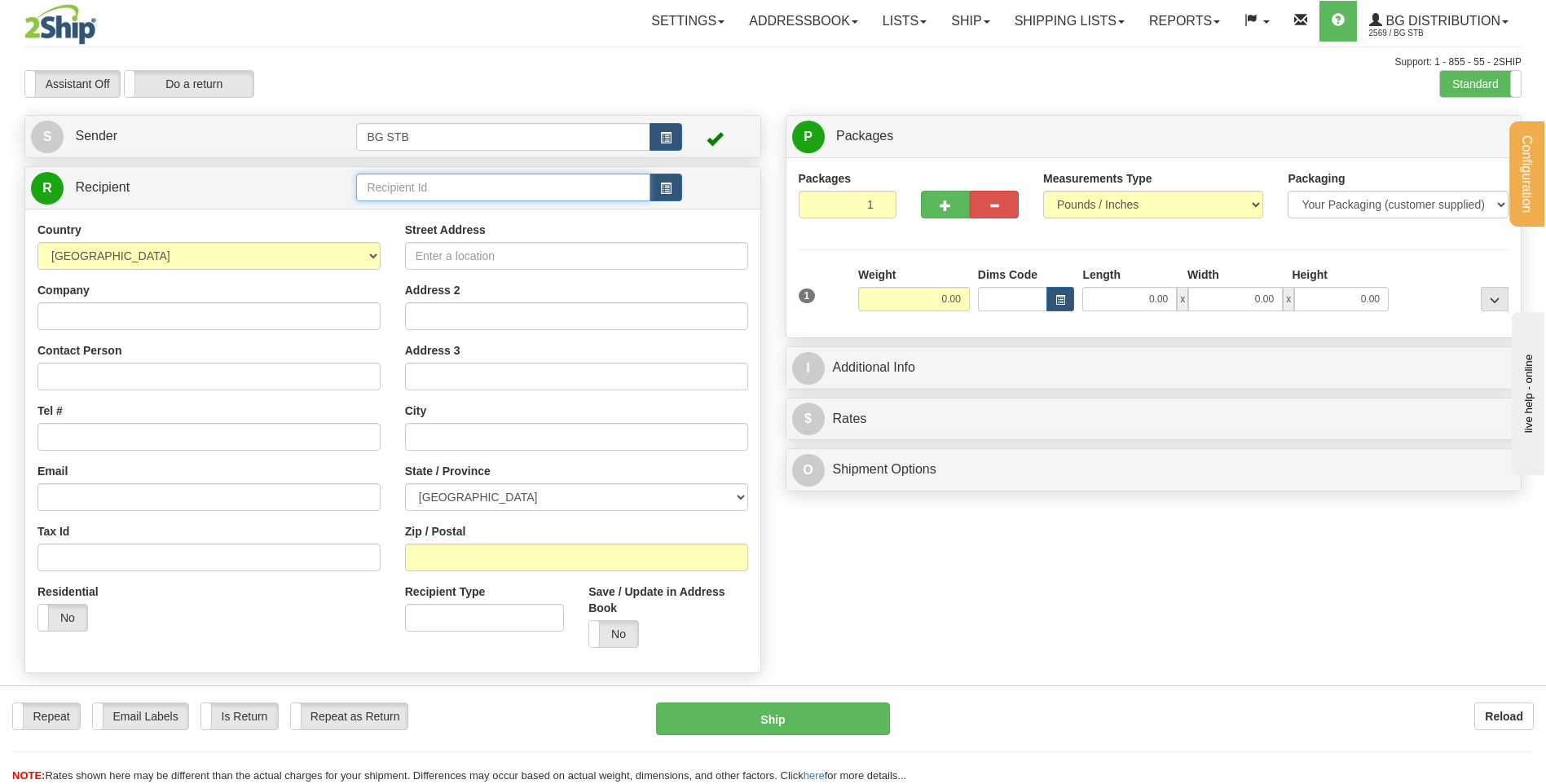
type input "2"
type input "1225"
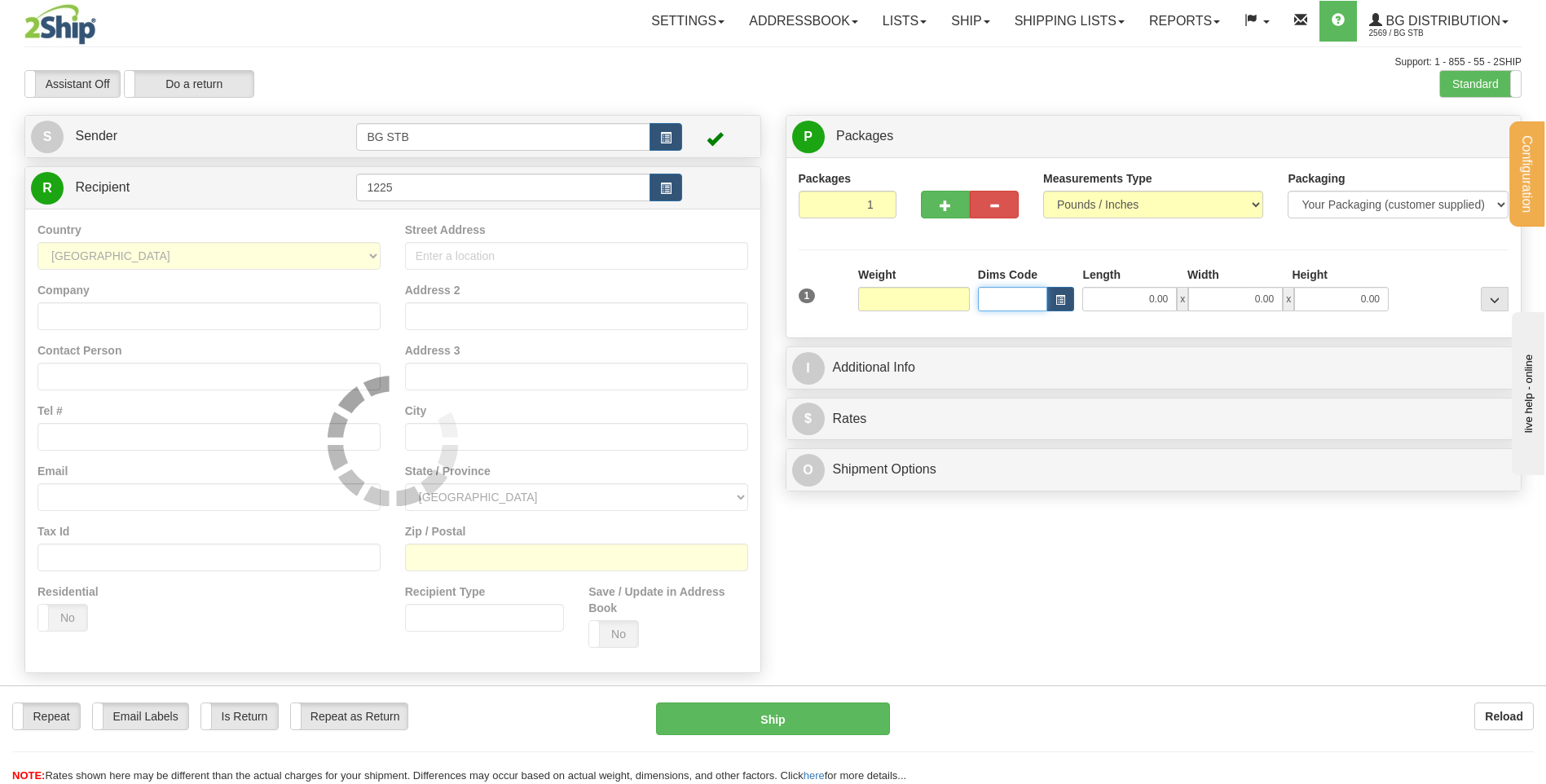
type input "0.00"
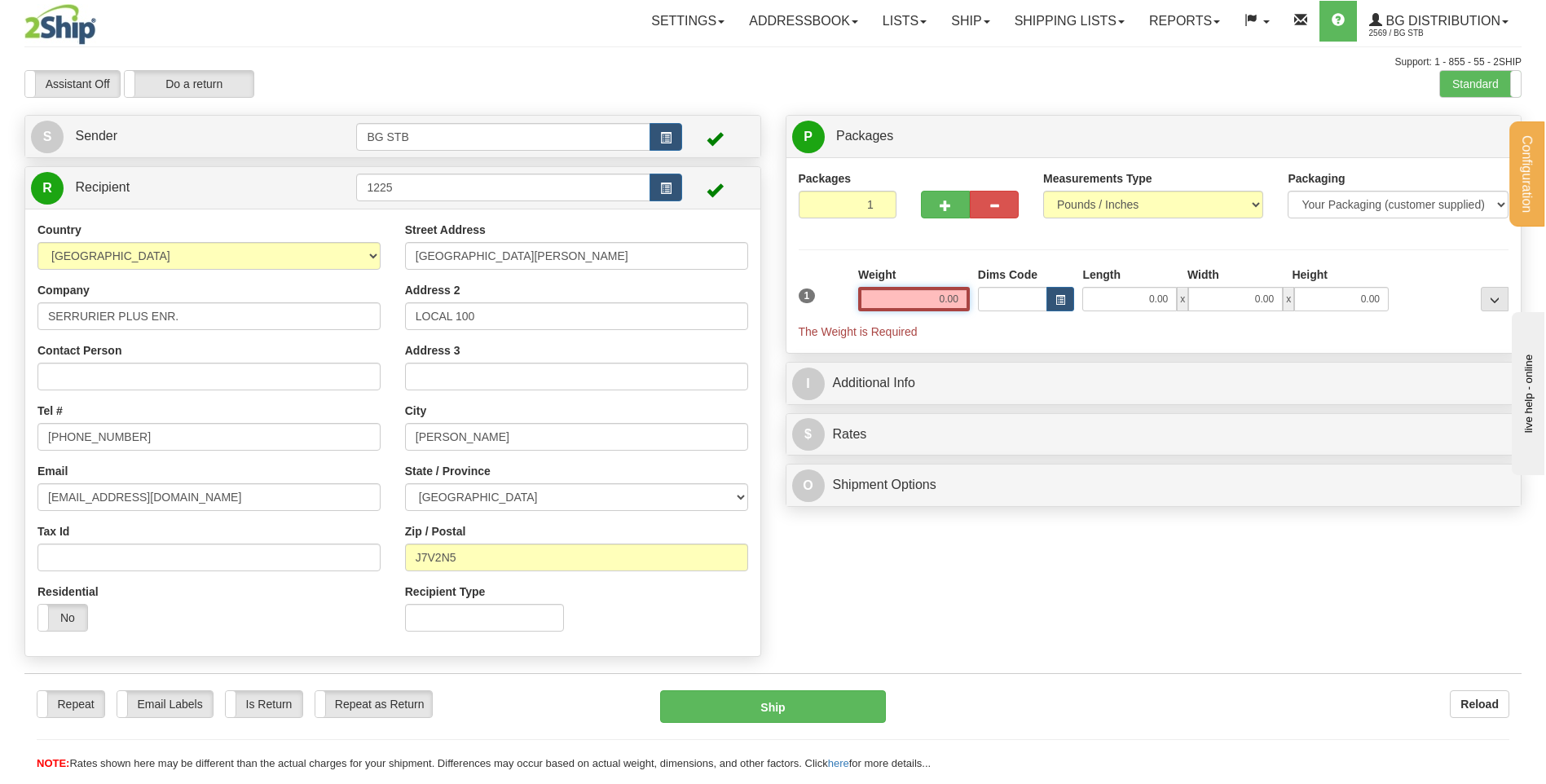
click at [957, 292] on input "0.00" at bounding box center [914, 299] width 112 height 25
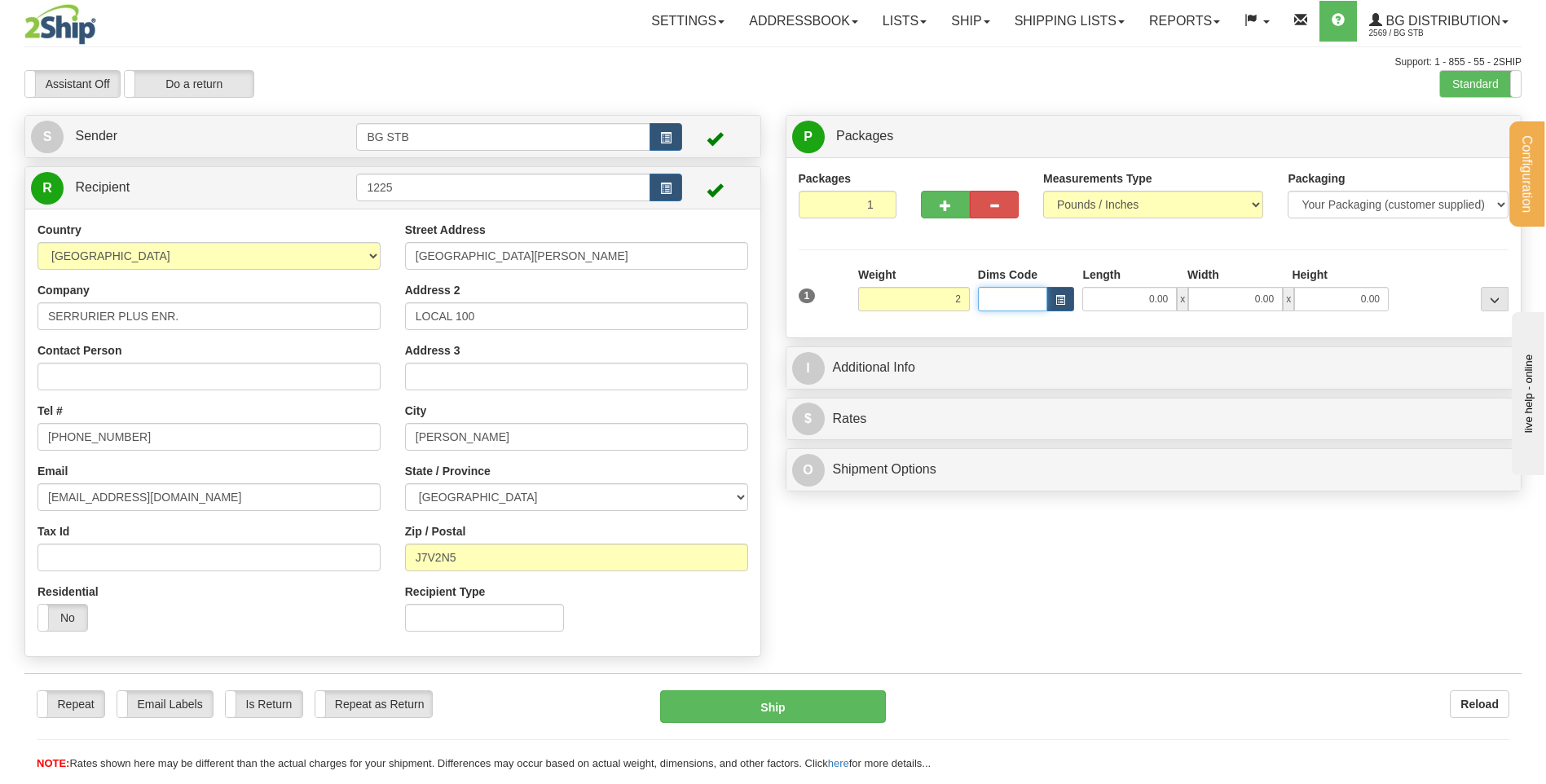
type input "2.00"
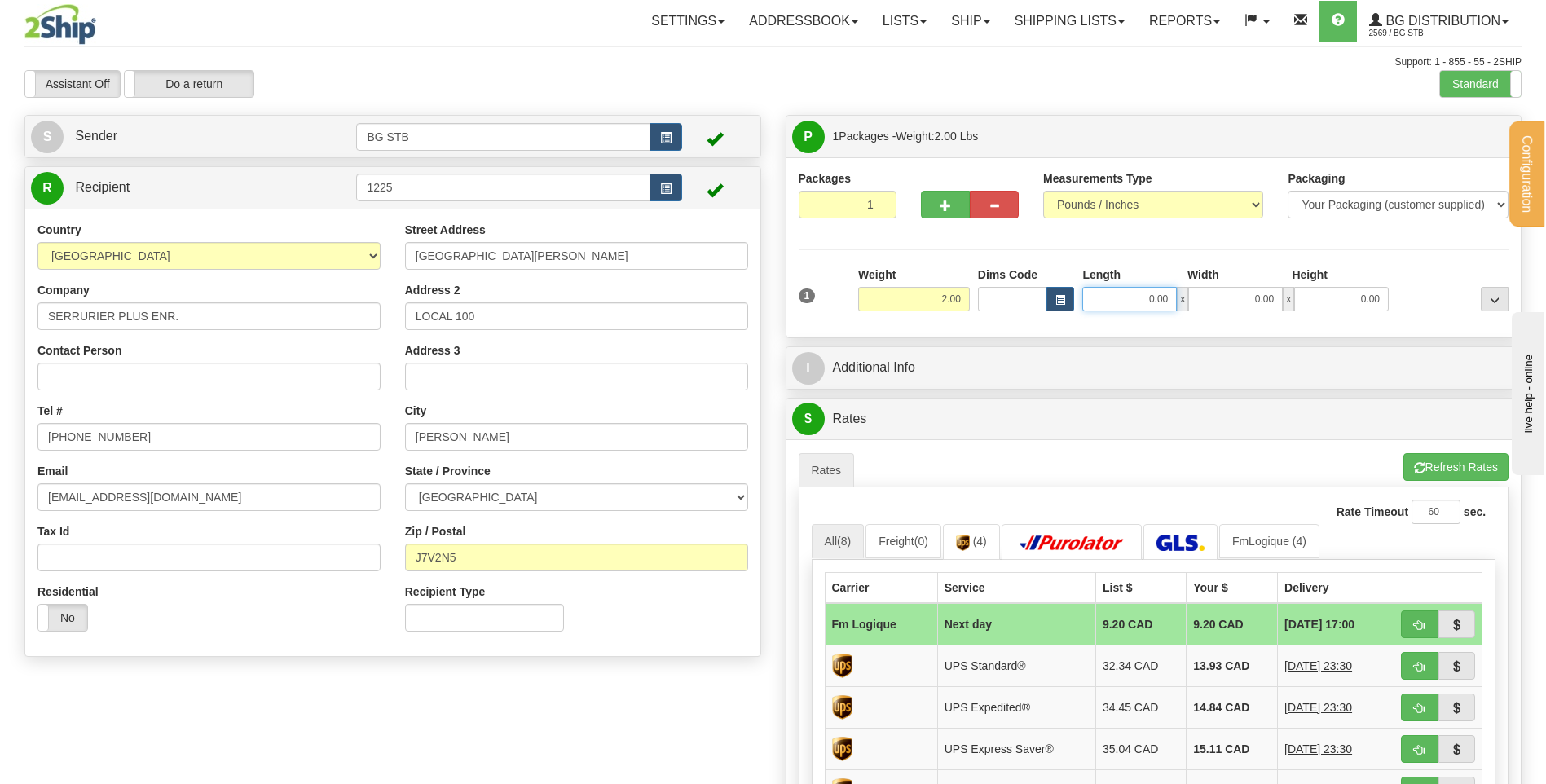
click at [1147, 305] on input "0.00" at bounding box center [1130, 299] width 95 height 25
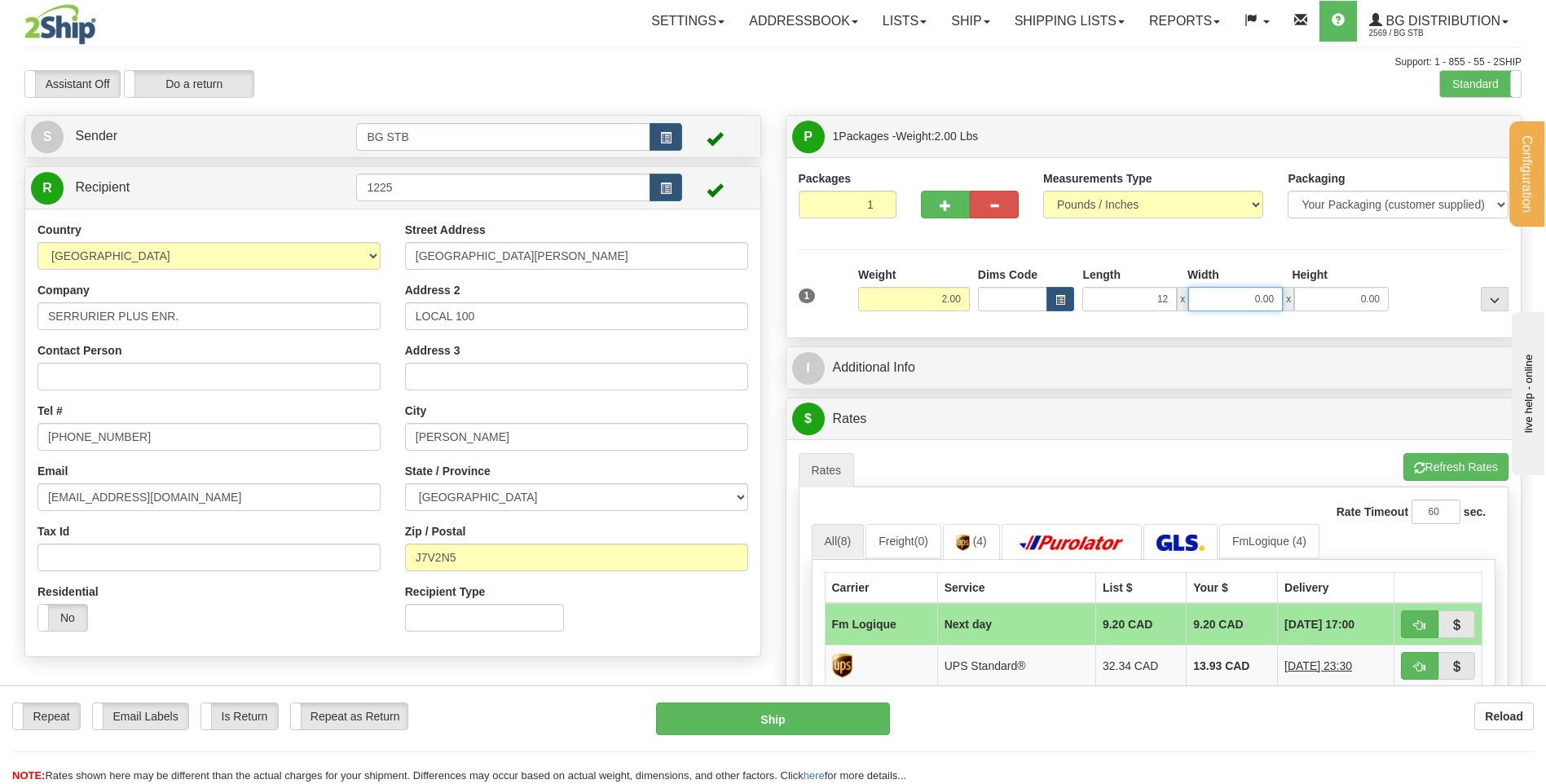
type input "12.00"
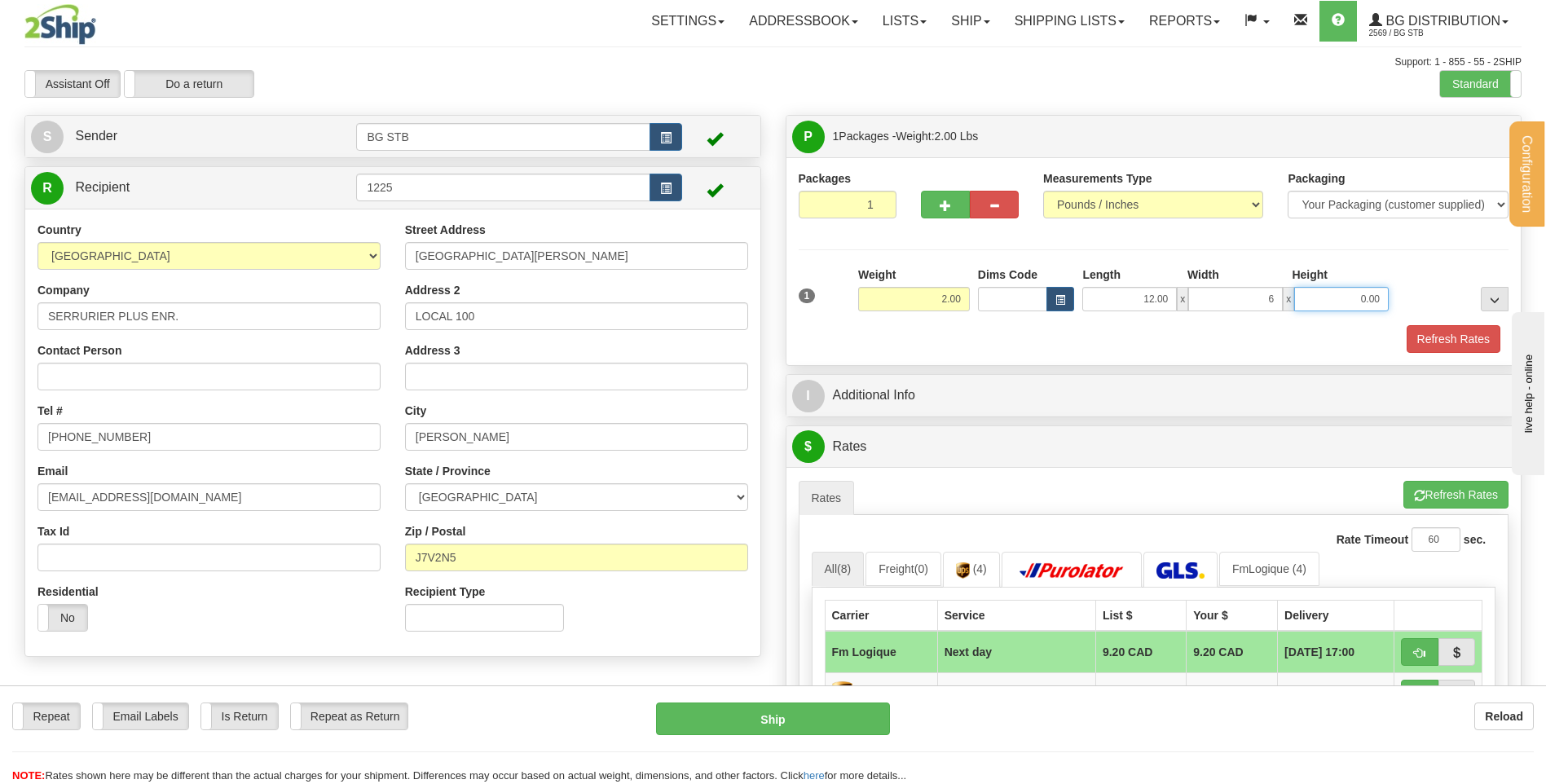
type input "6.00"
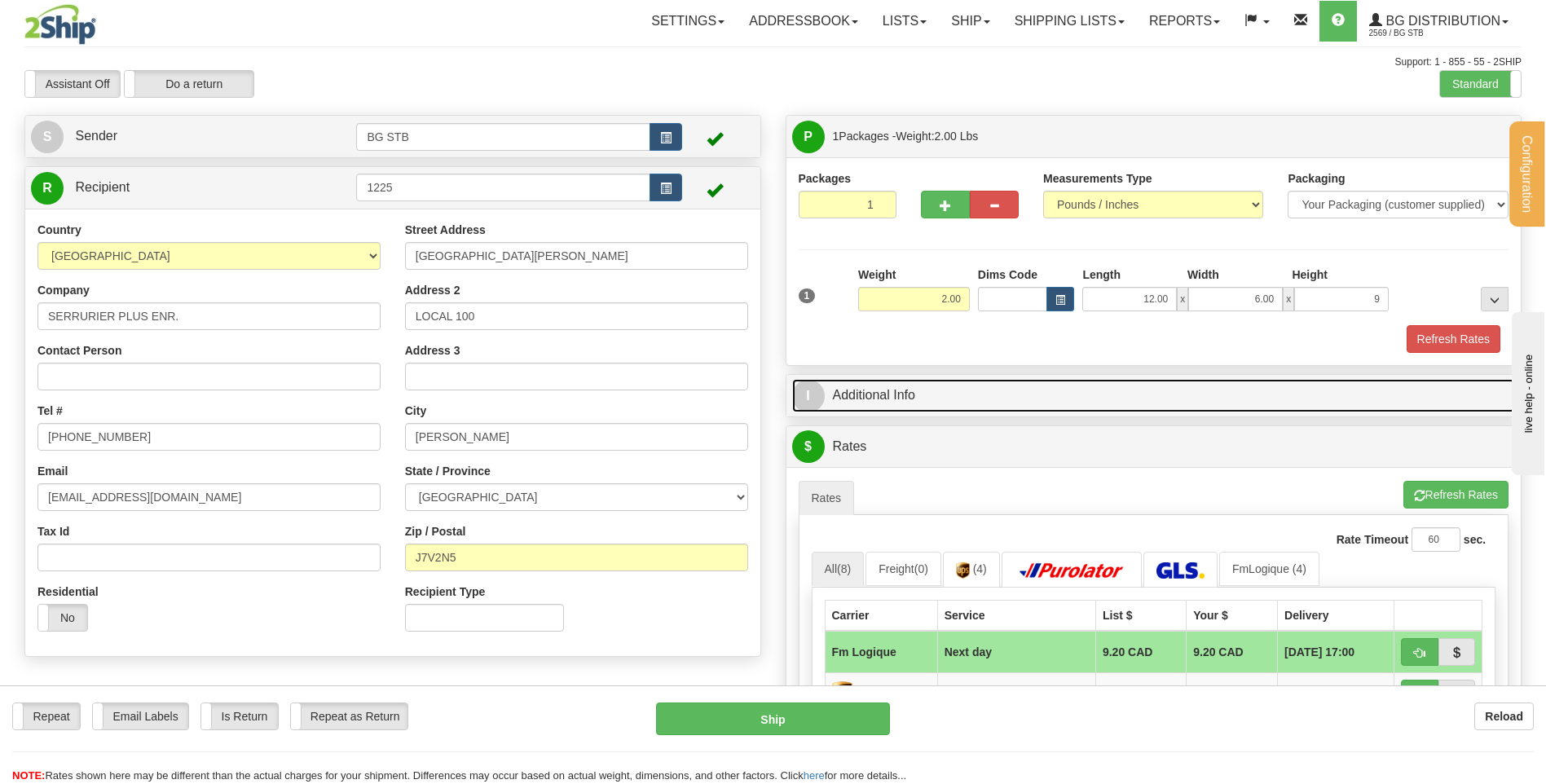
type input "9.00"
click at [915, 393] on link "I Additional Info" at bounding box center [1154, 396] width 724 height 33
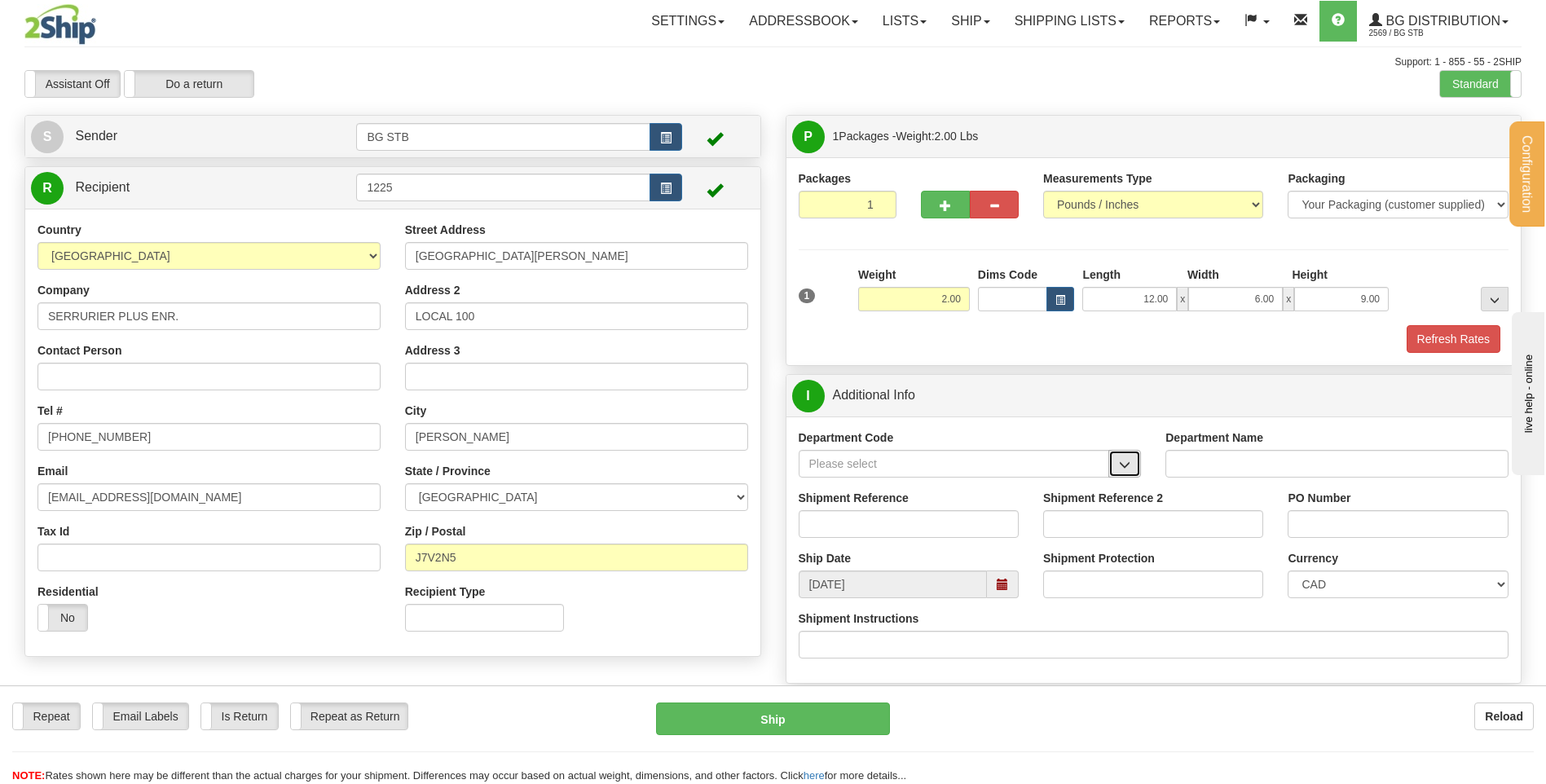
click at [1137, 457] on button "button" at bounding box center [1124, 464] width 32 height 28
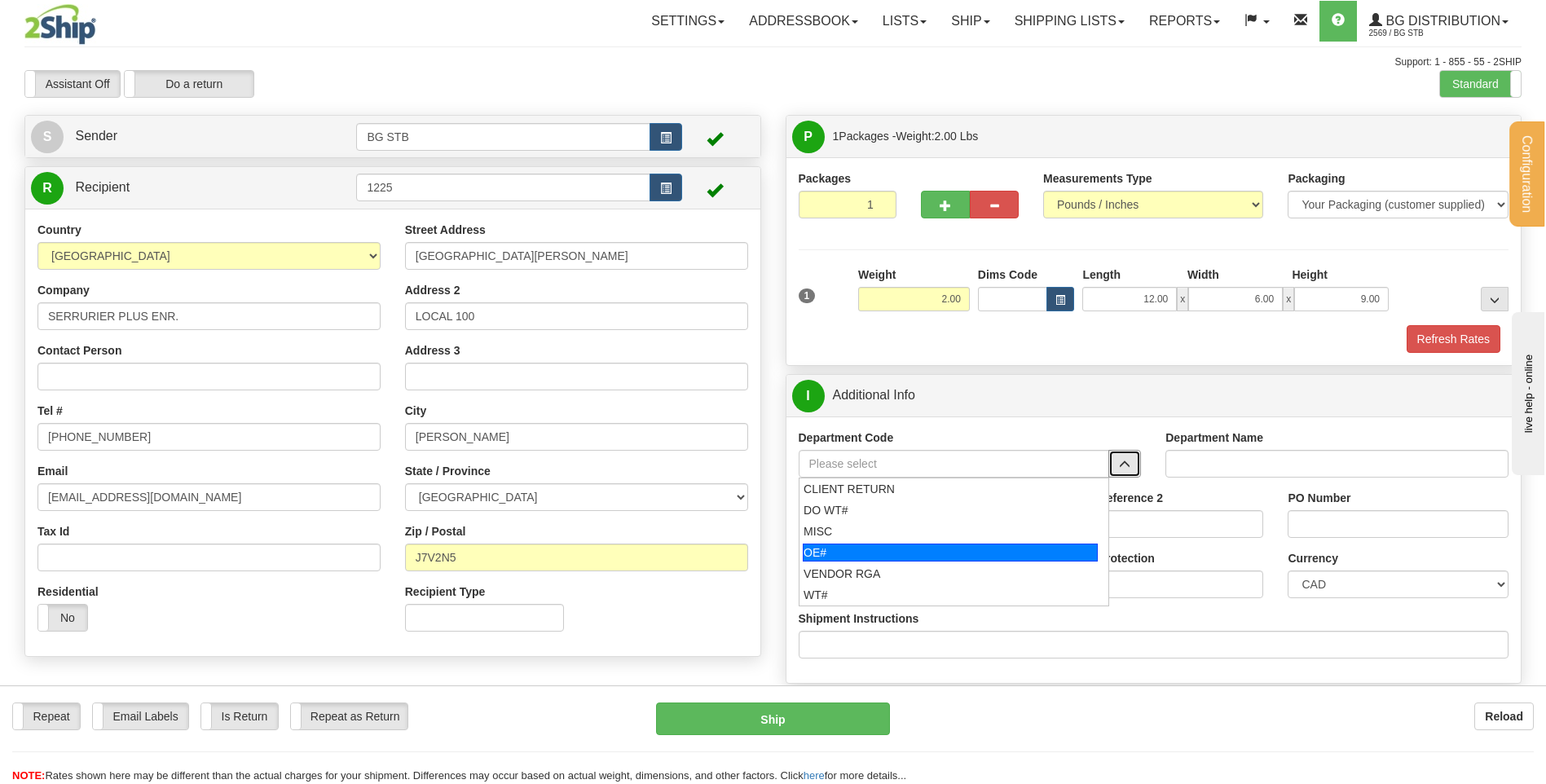
drag, startPoint x: 983, startPoint y: 542, endPoint x: 973, endPoint y: 540, distance: 10.2
click at [979, 542] on li "OE#" at bounding box center [955, 552] width 310 height 21
type input "OE#"
type input "ORDERS"
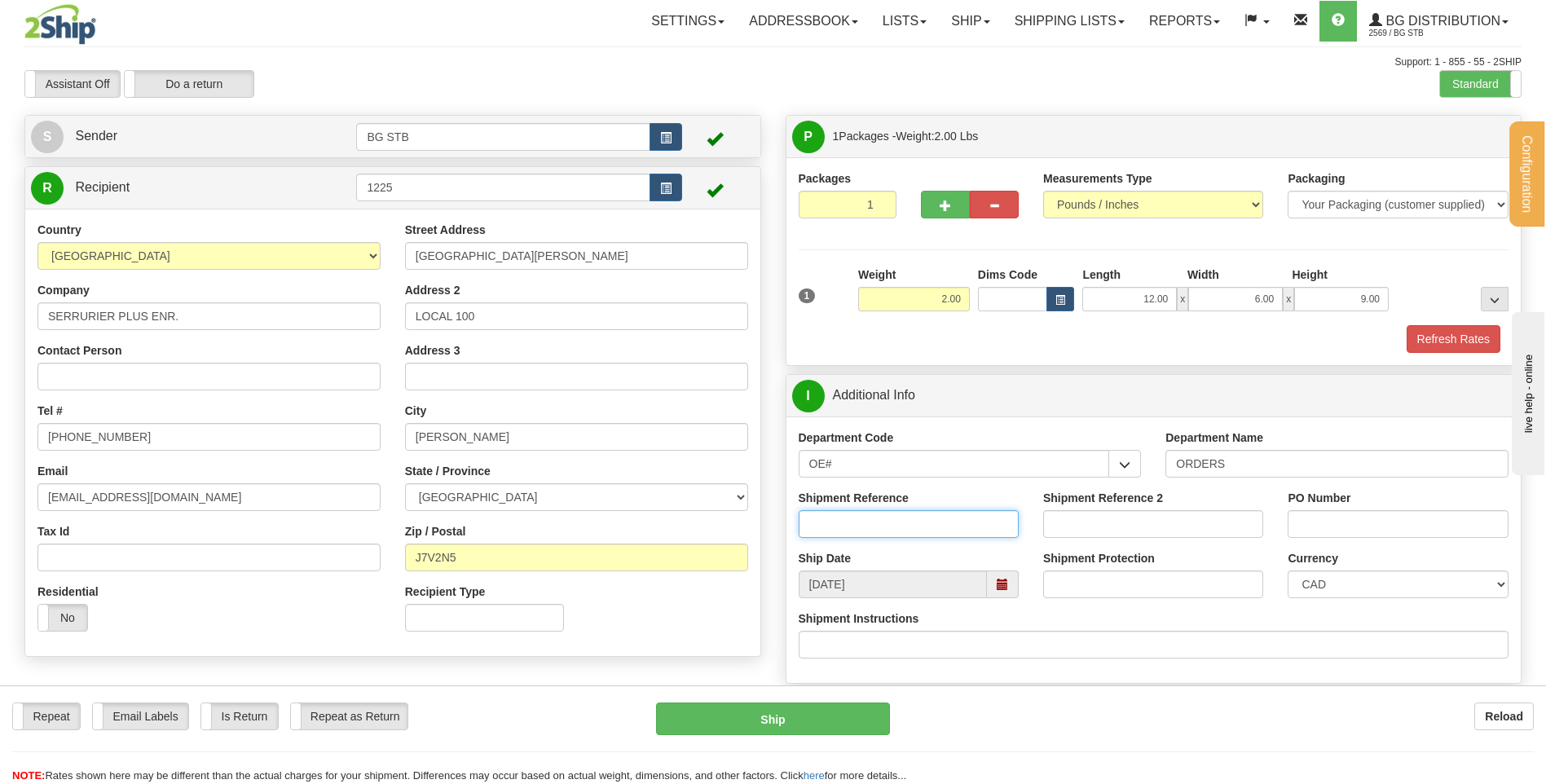
click at [894, 511] on input "Shipment Reference" at bounding box center [909, 524] width 220 height 28
type input "80003992-00"
click at [1390, 528] on input "PO Number" at bounding box center [1397, 524] width 220 height 28
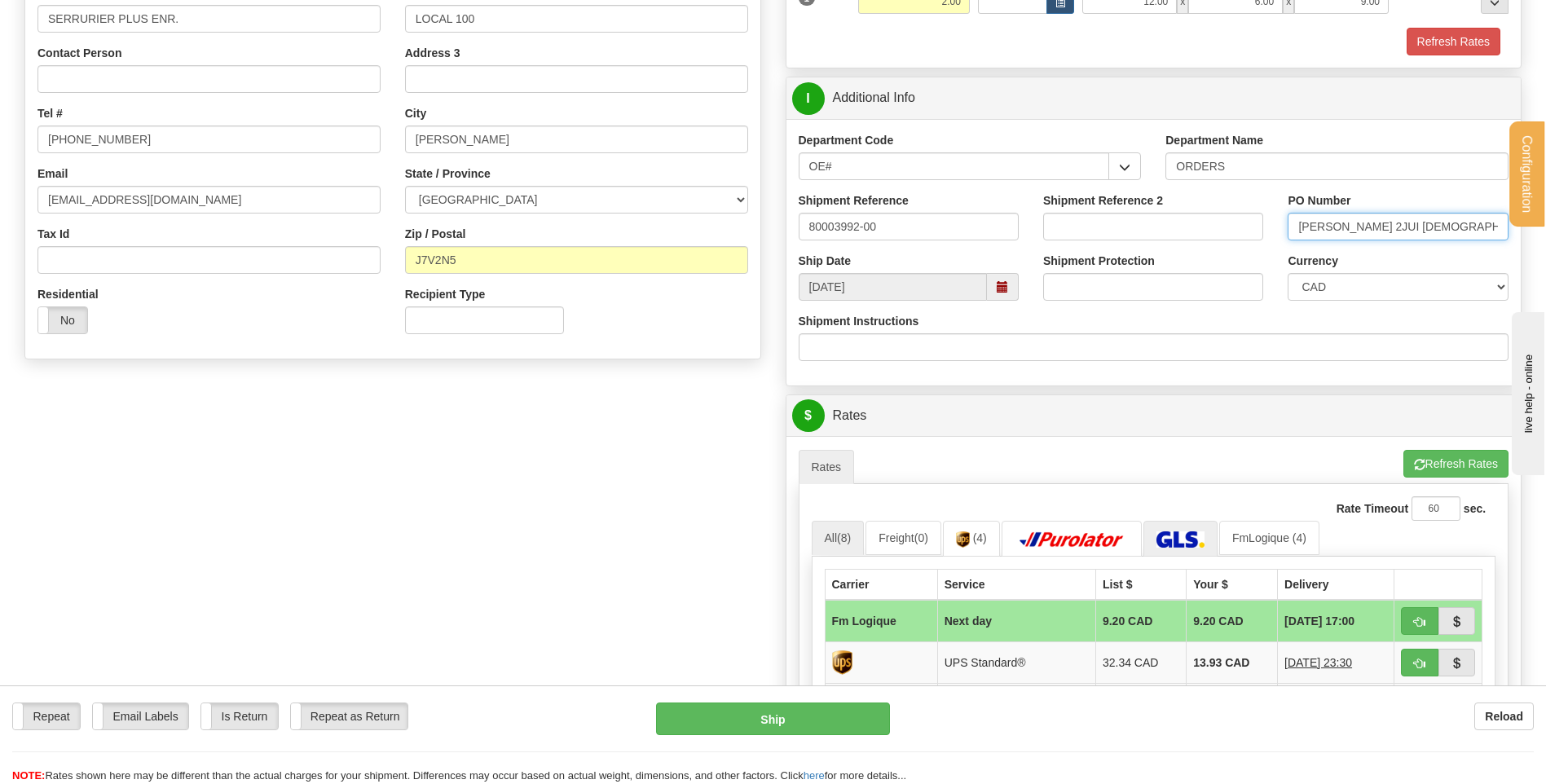
scroll to position [327, 0]
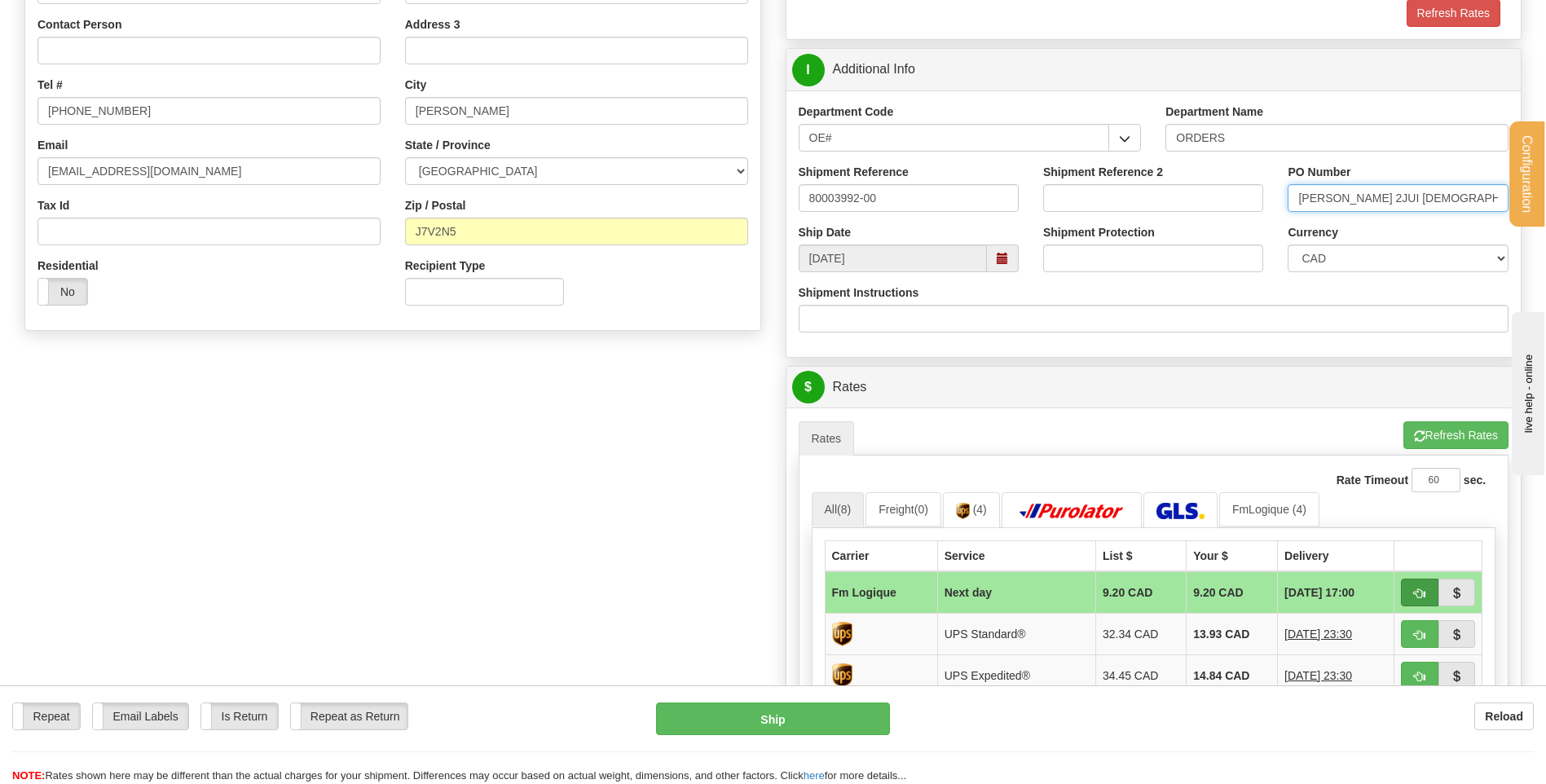
type input "[PERSON_NAME] 2JUI [DEMOGRAPHIC_DATA] T"
click at [1430, 591] on button "button" at bounding box center [1420, 592] width 38 height 28
type input "jour"
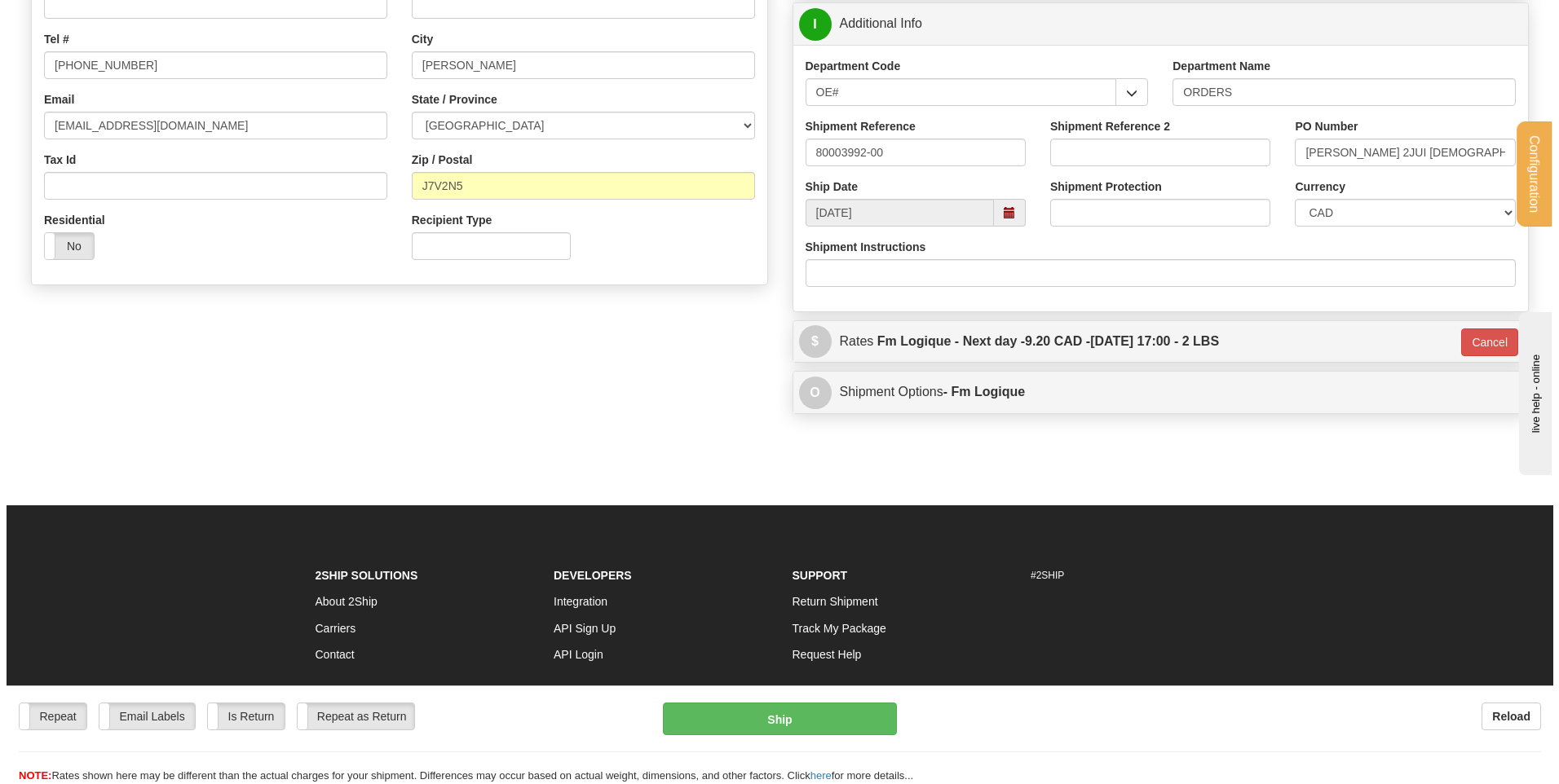
scroll to position [408, 0]
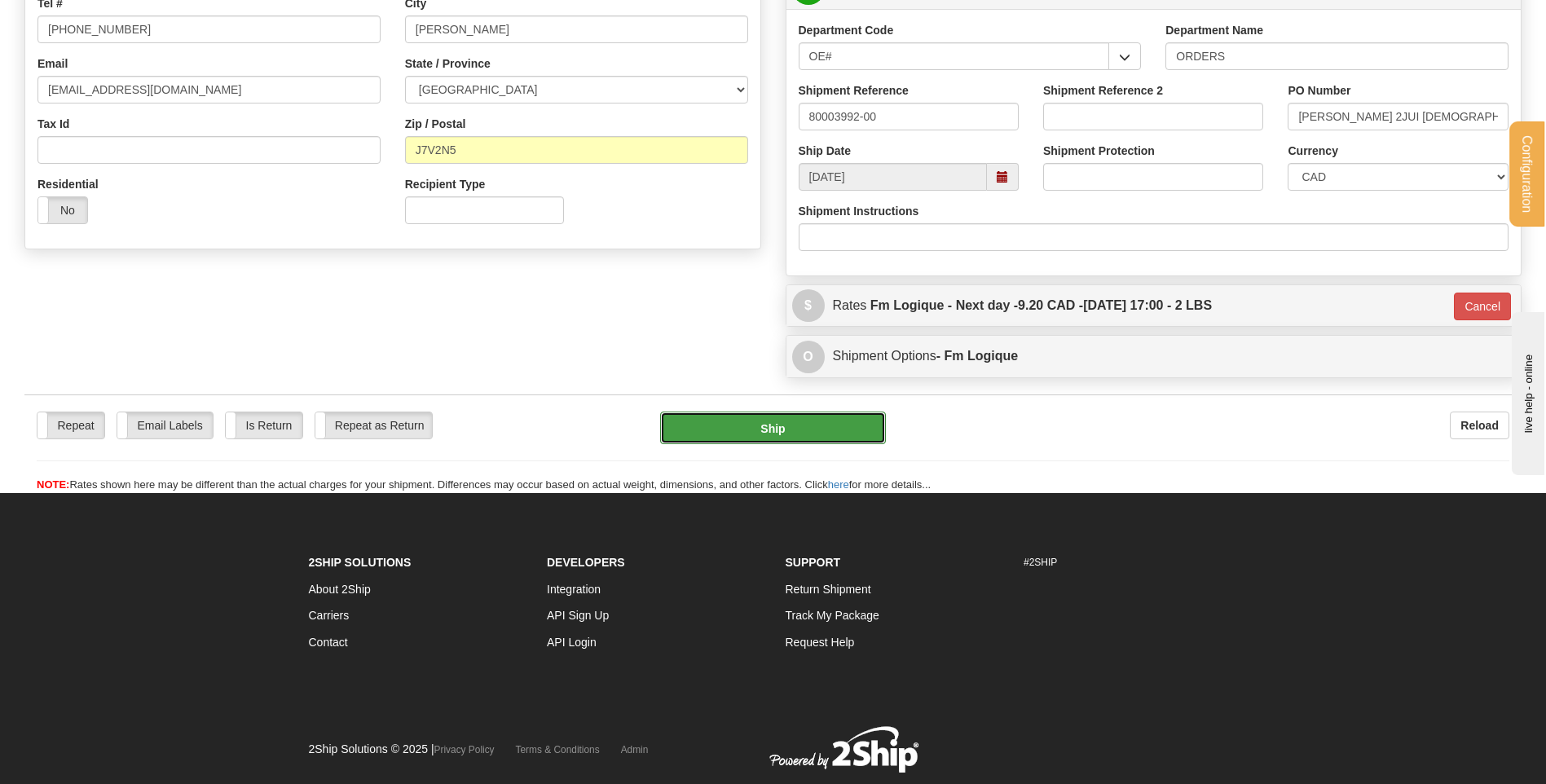
click at [822, 434] on button "Ship" at bounding box center [773, 427] width 225 height 32
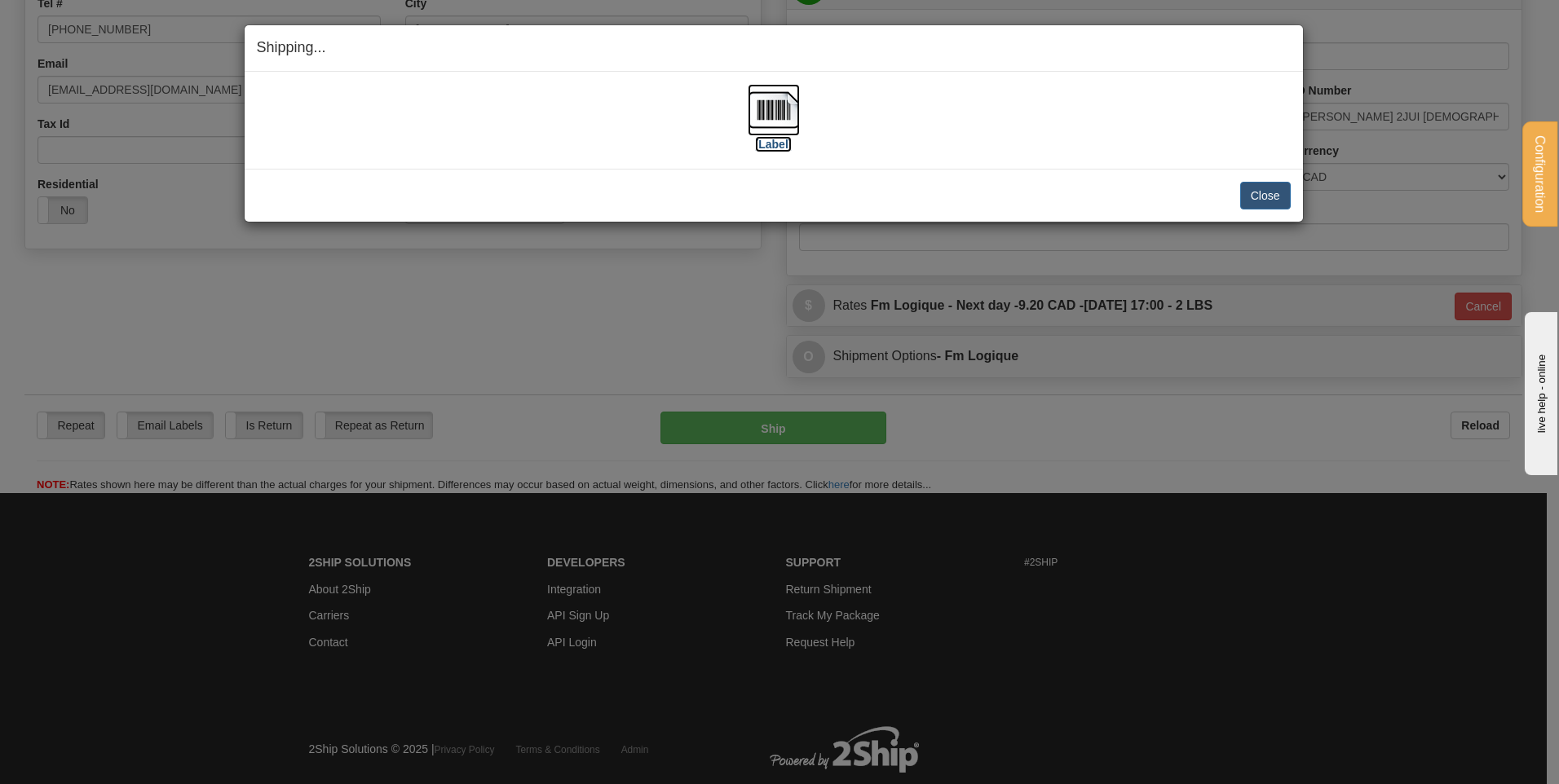
click at [770, 144] on label "[Label]" at bounding box center [773, 145] width 38 height 17
click at [1264, 205] on button "Close" at bounding box center [1265, 196] width 51 height 28
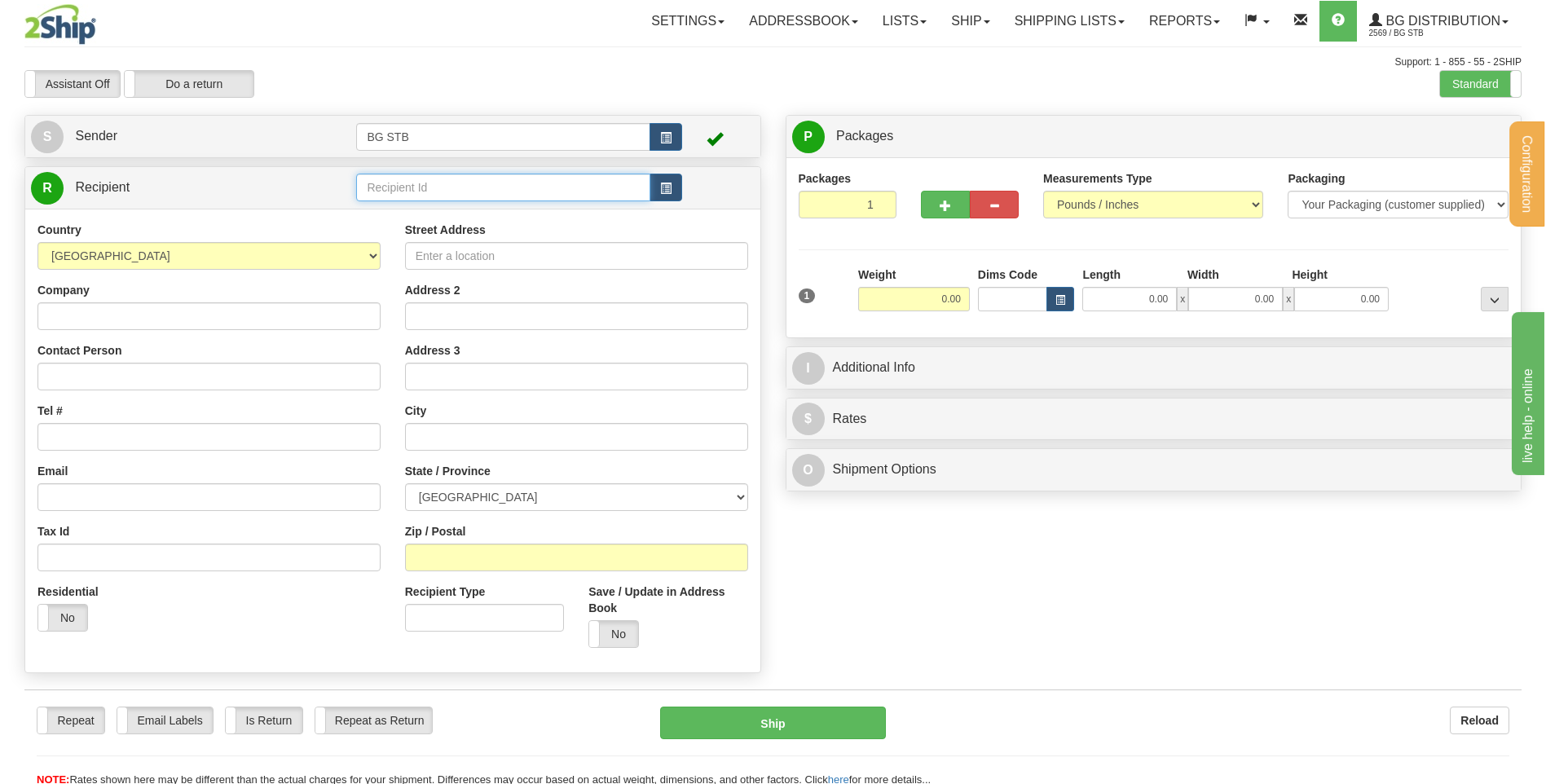
click at [425, 192] on input "text" at bounding box center [503, 187] width 293 height 28
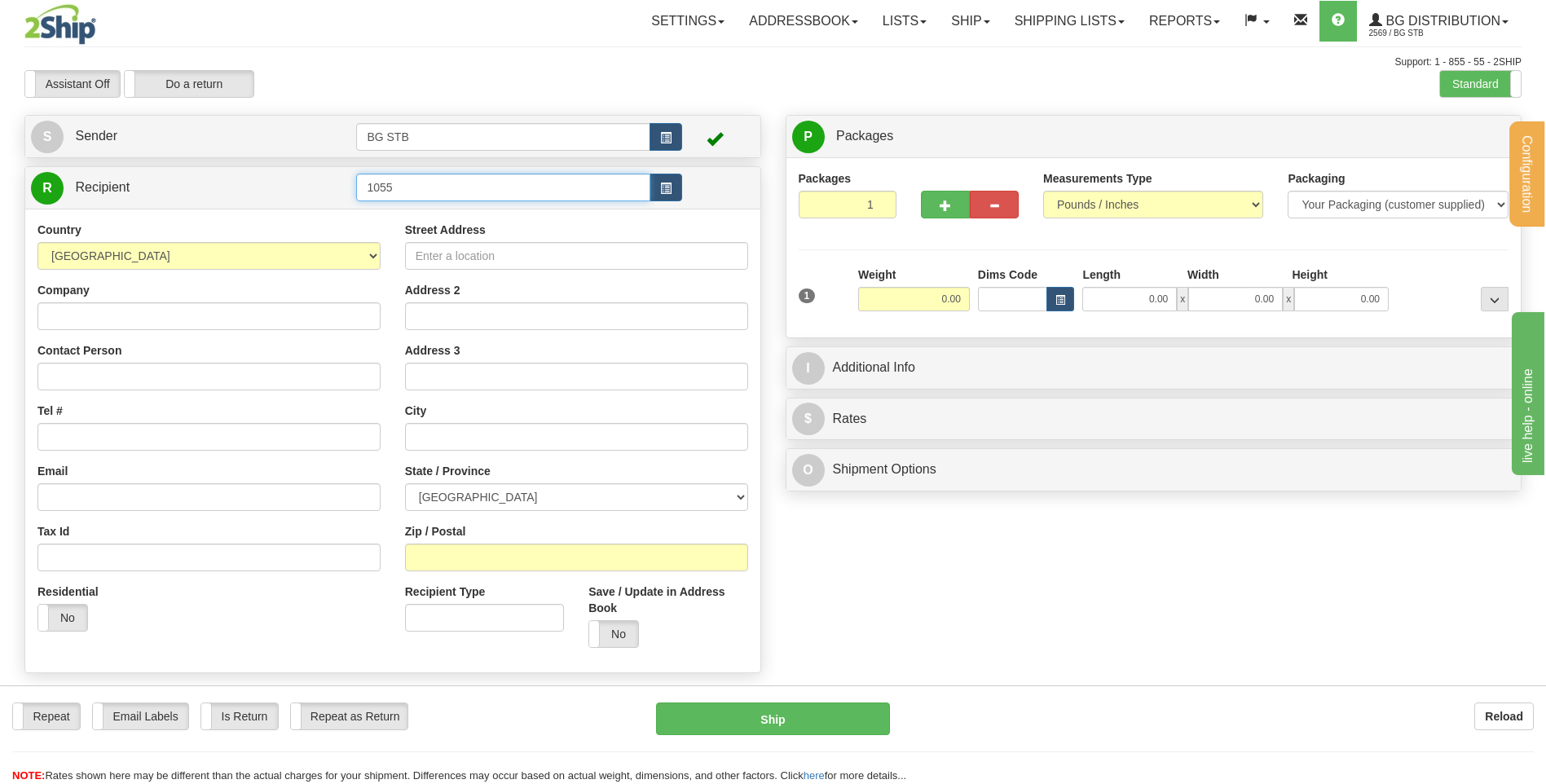
type input "1055"
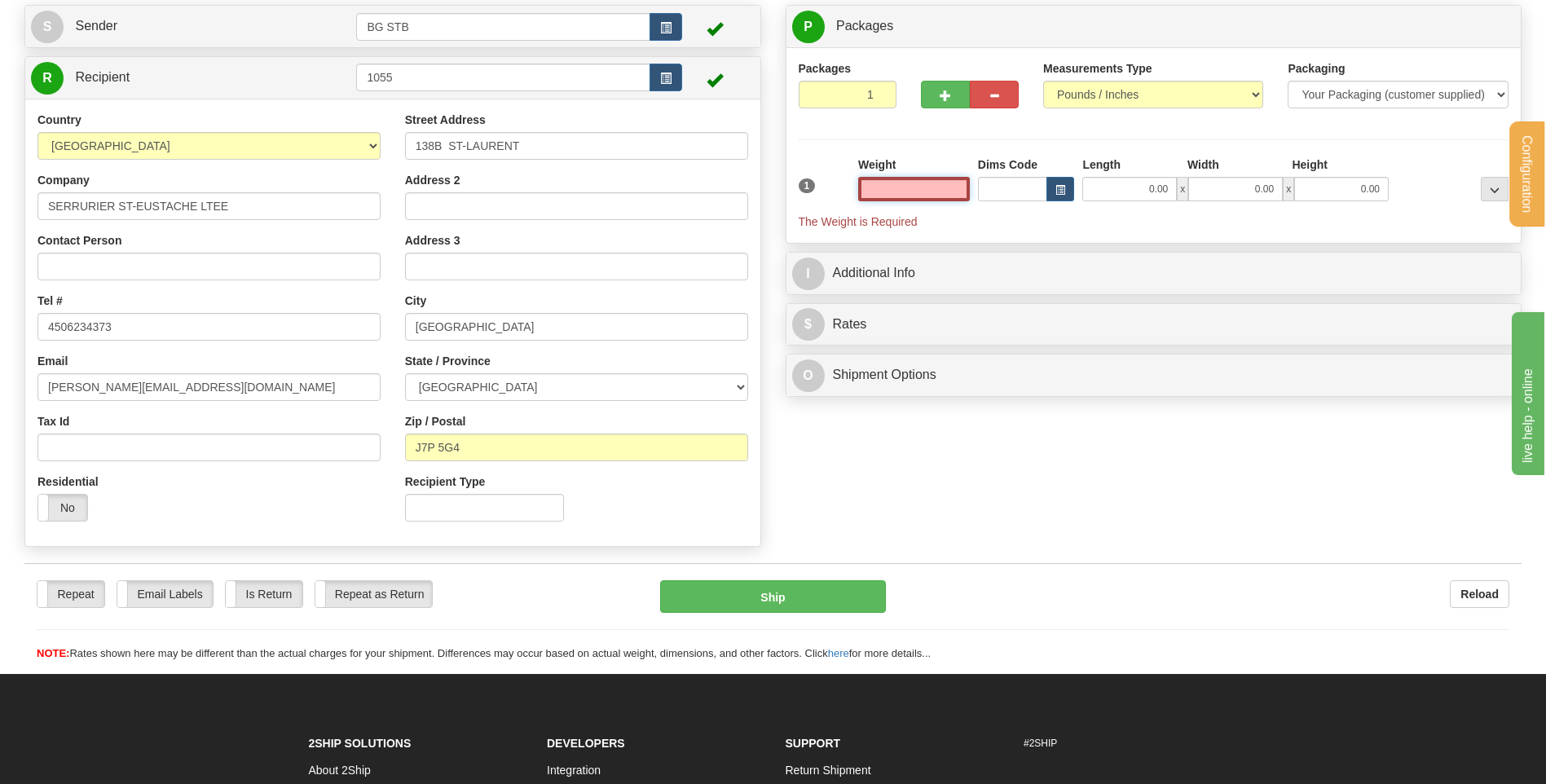
scroll to position [81, 0]
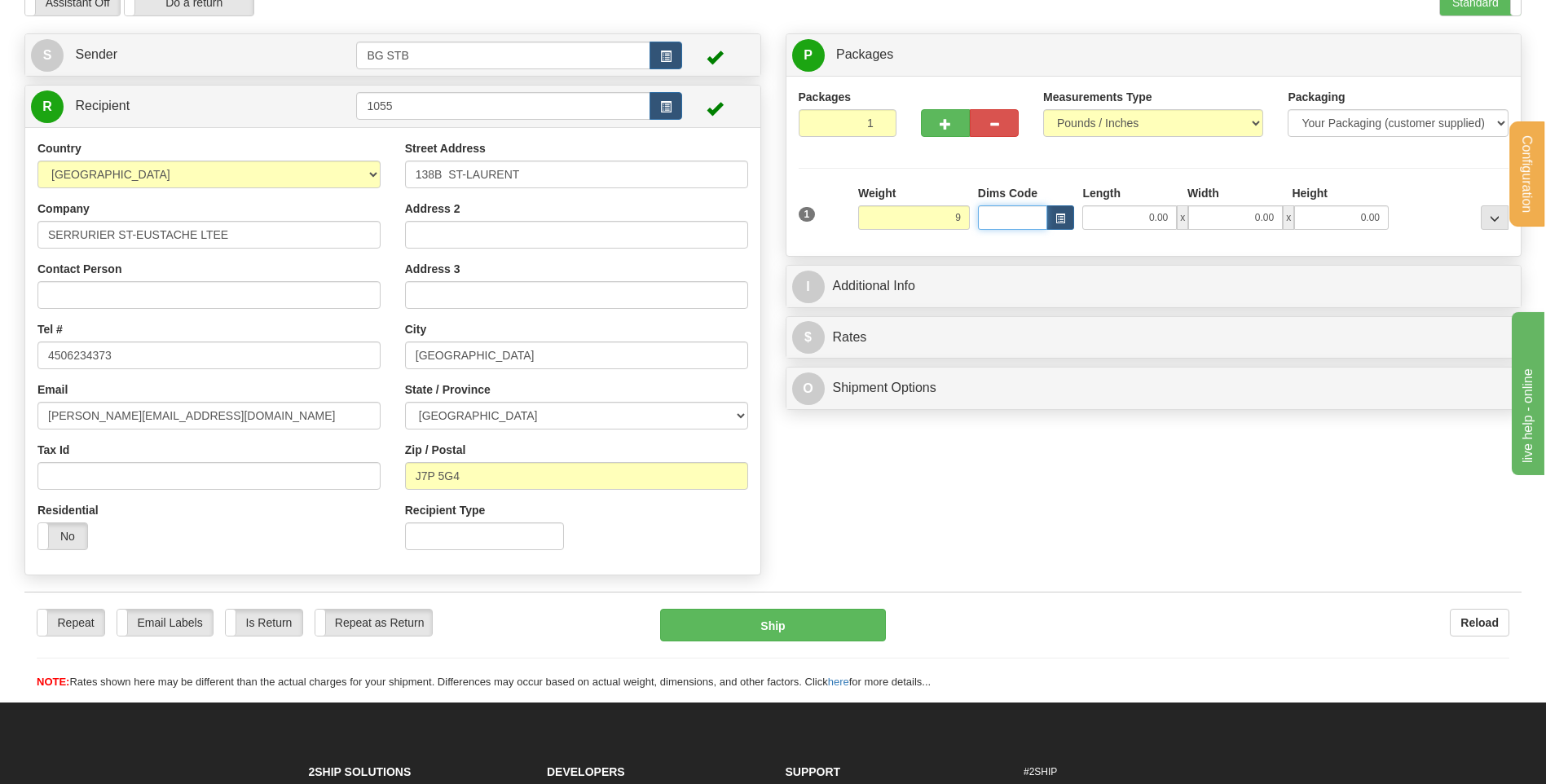
type input "9.00"
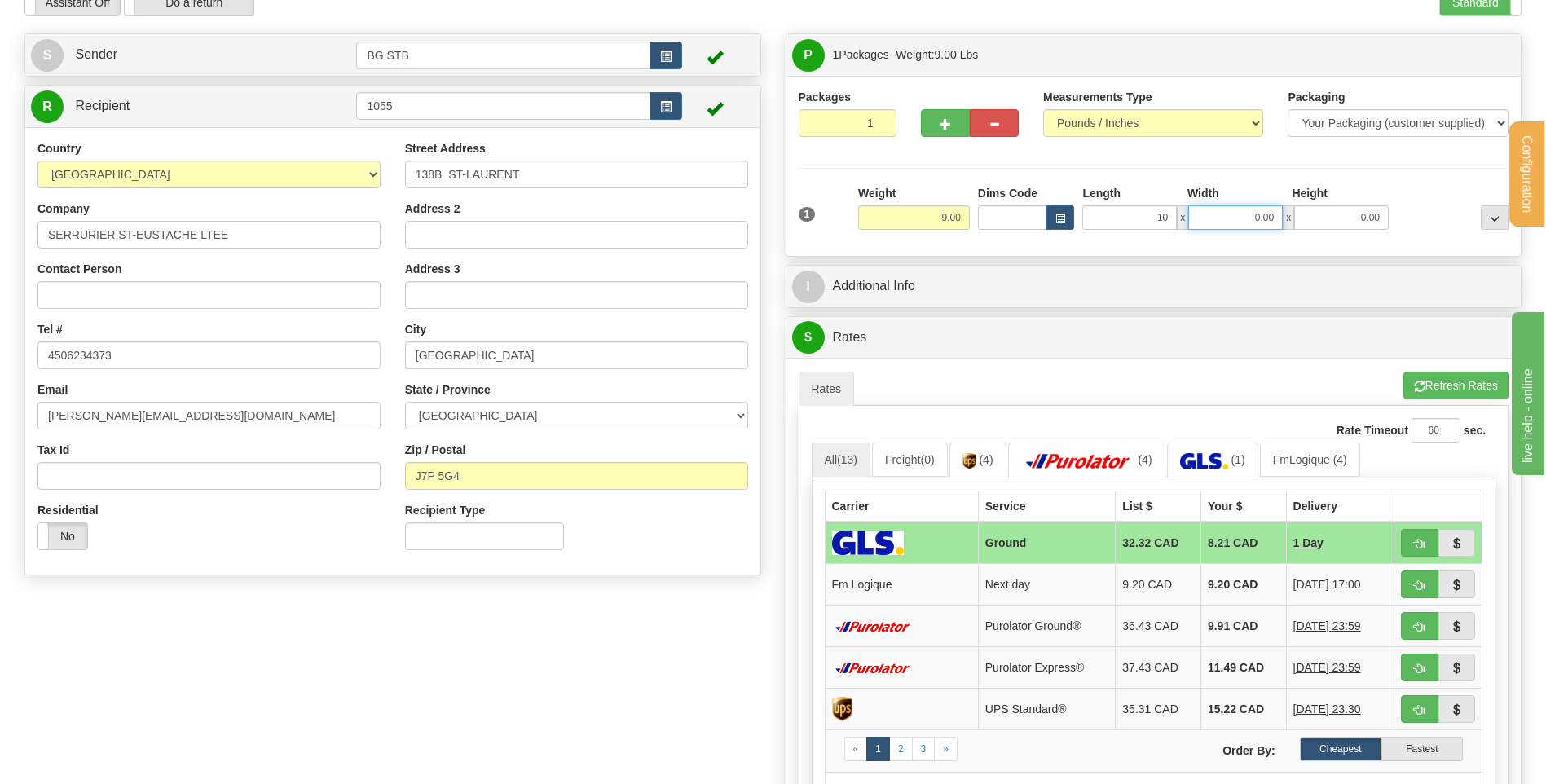
type input "10.00"
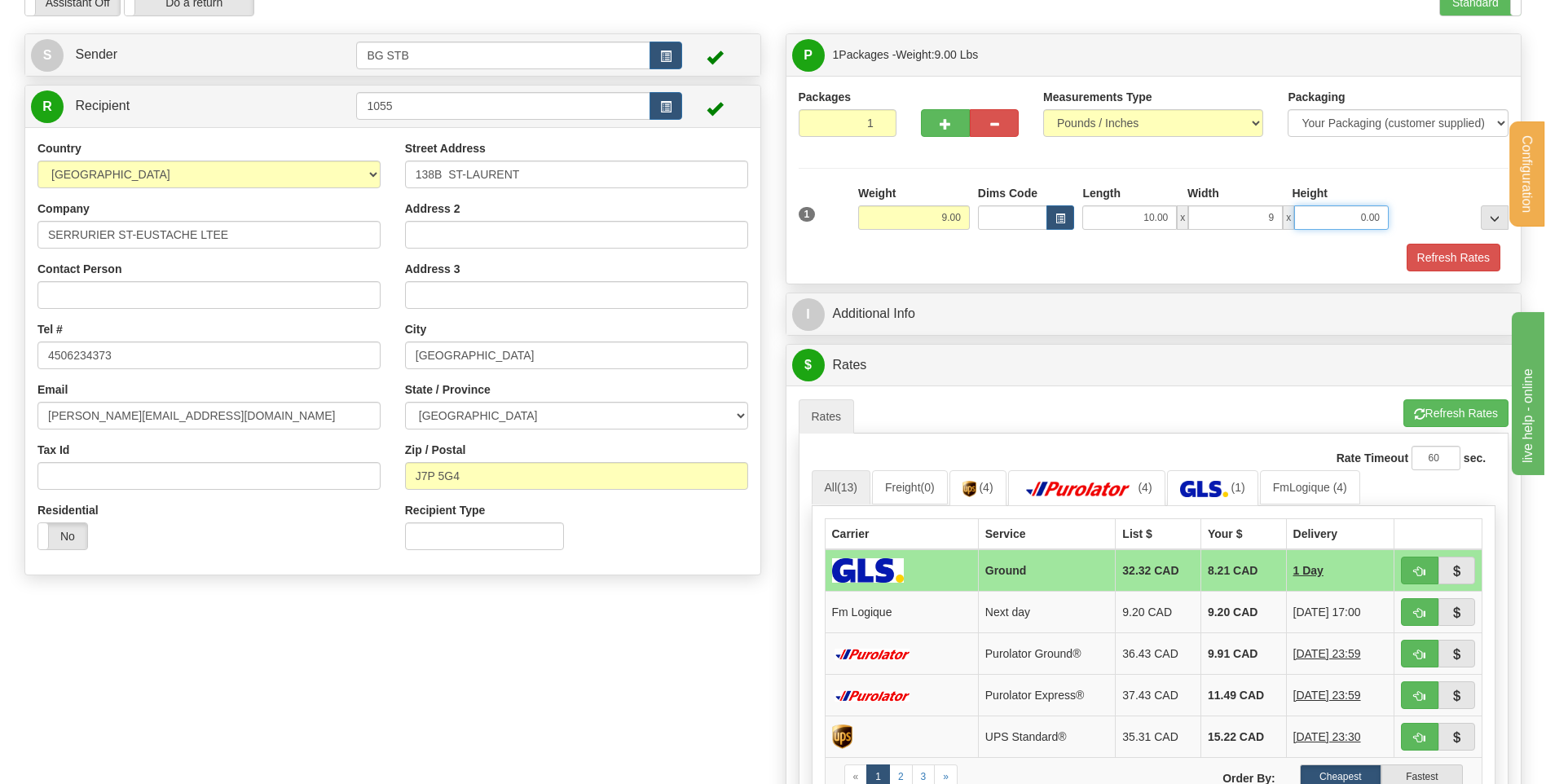
type input "9.00"
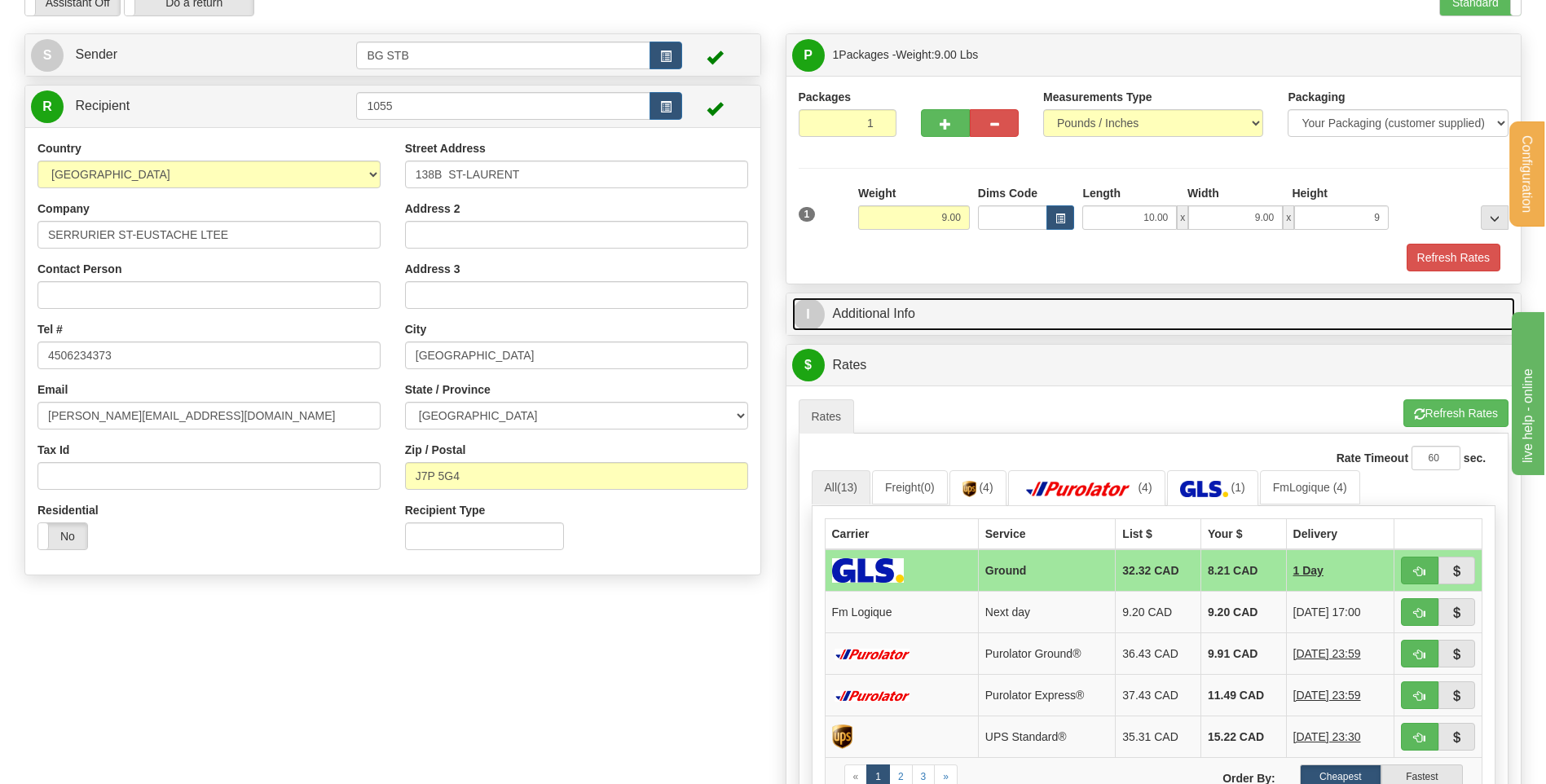
type input "9.00"
click at [981, 299] on link "I Additional Info" at bounding box center [1154, 315] width 724 height 33
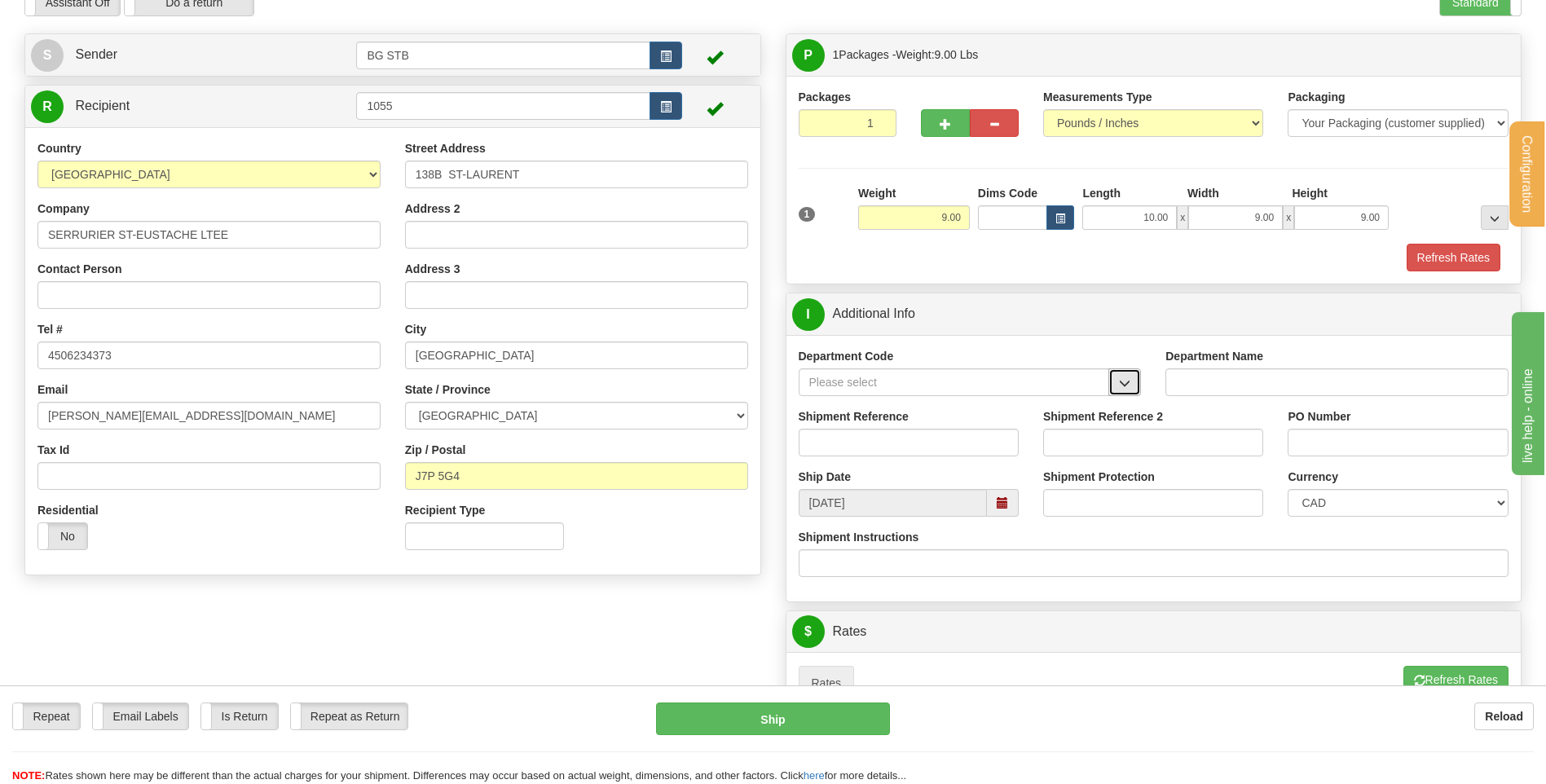
click at [1112, 380] on button "button" at bounding box center [1124, 382] width 32 height 28
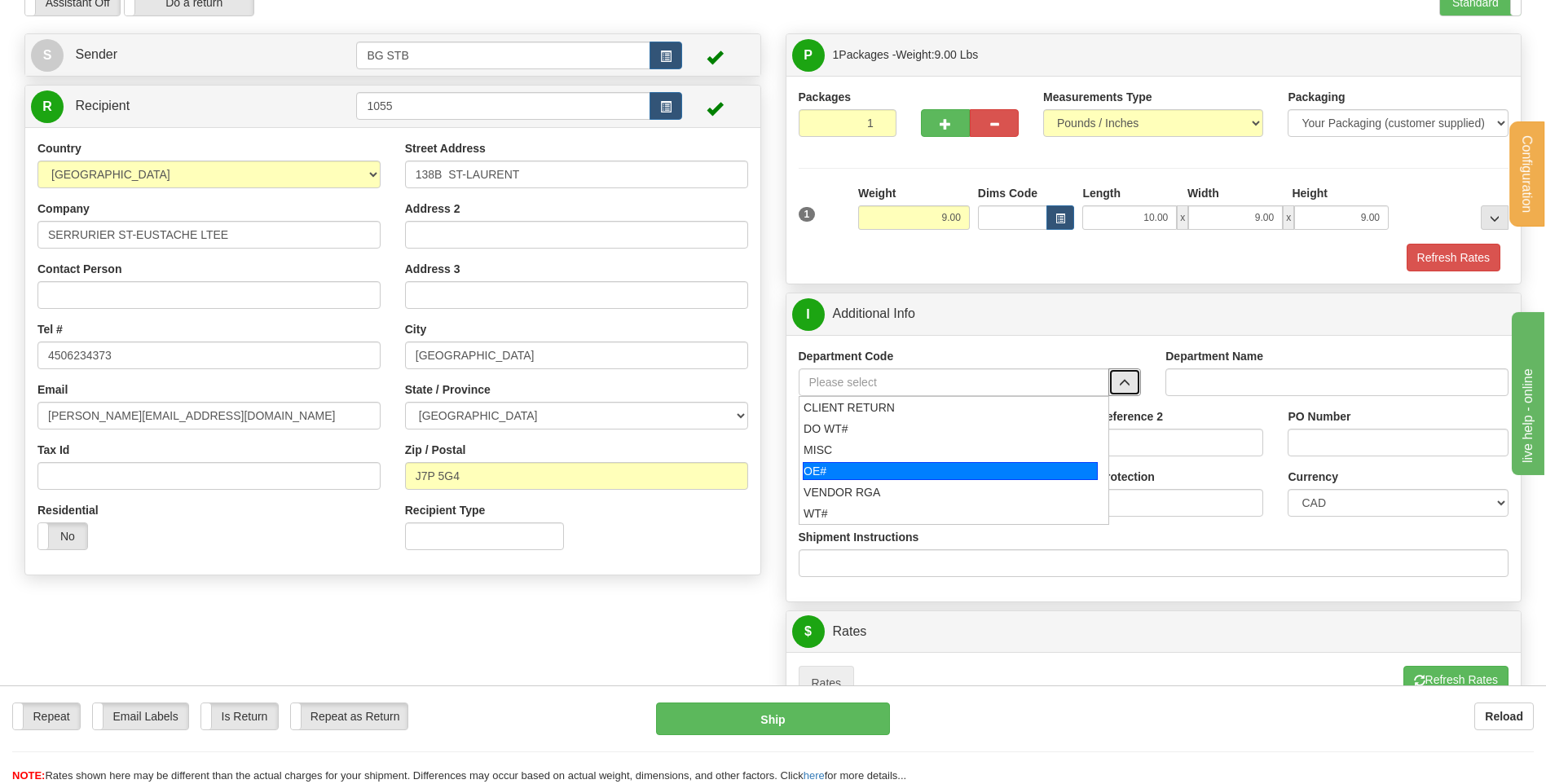
click at [980, 470] on div "OE#" at bounding box center [951, 470] width 295 height 18
type input "OE#"
type input "ORDERS"
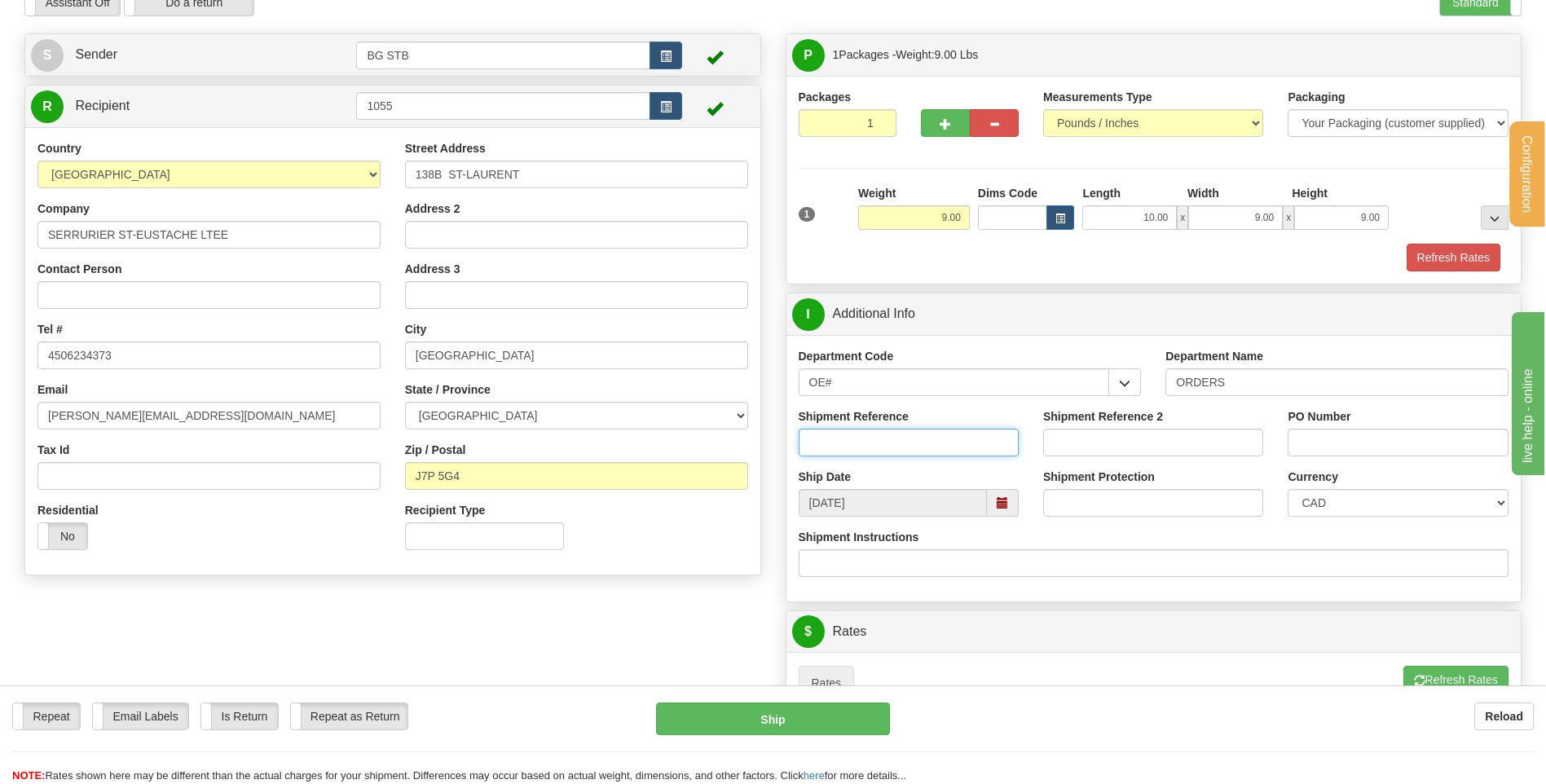
click at [974, 455] on input "Shipment Reference" at bounding box center [909, 443] width 220 height 28
type input "80004666-00"
click at [1470, 445] on input "PO Number" at bounding box center [1397, 443] width 220 height 28
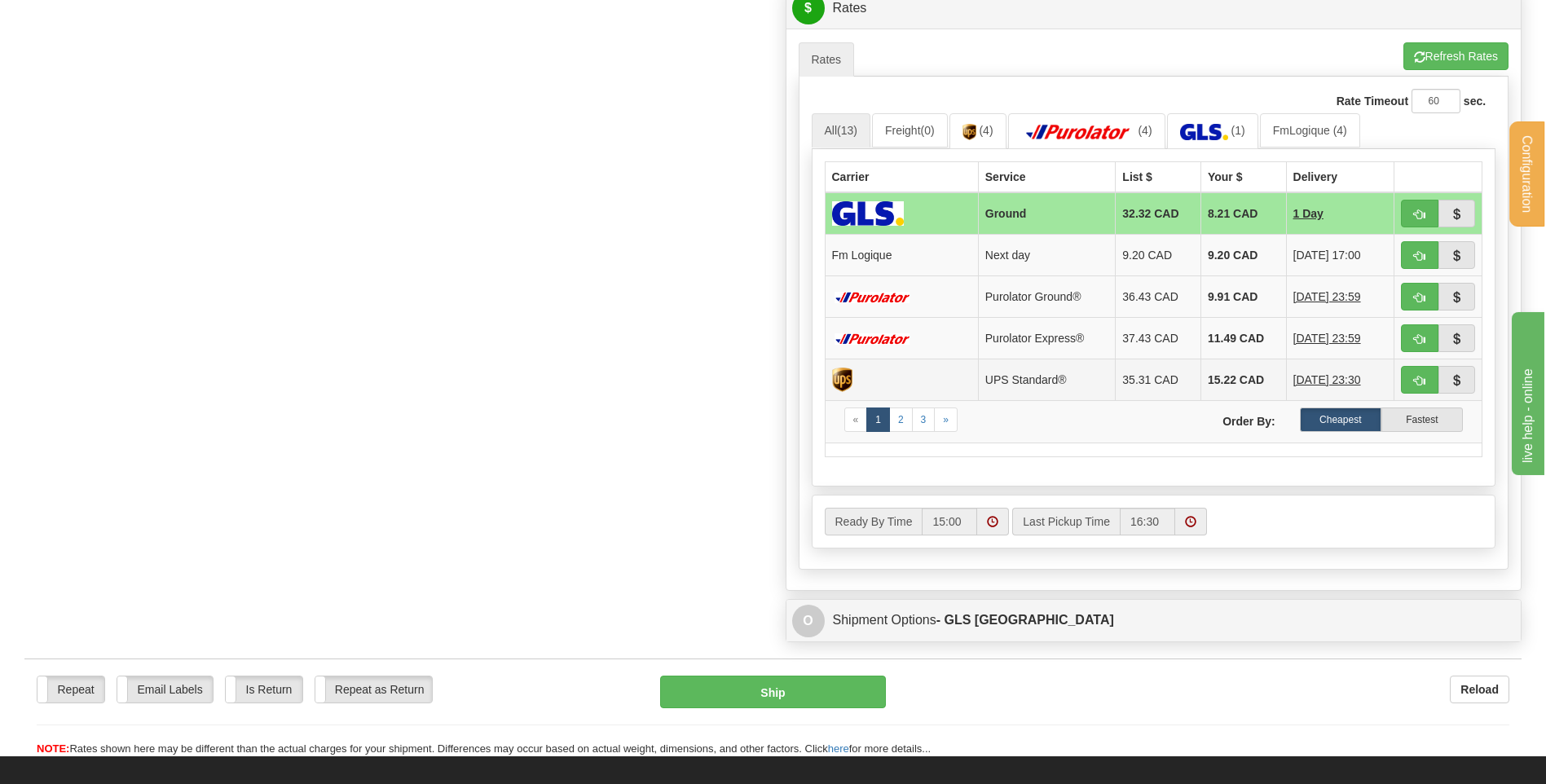
scroll to position [733, 0]
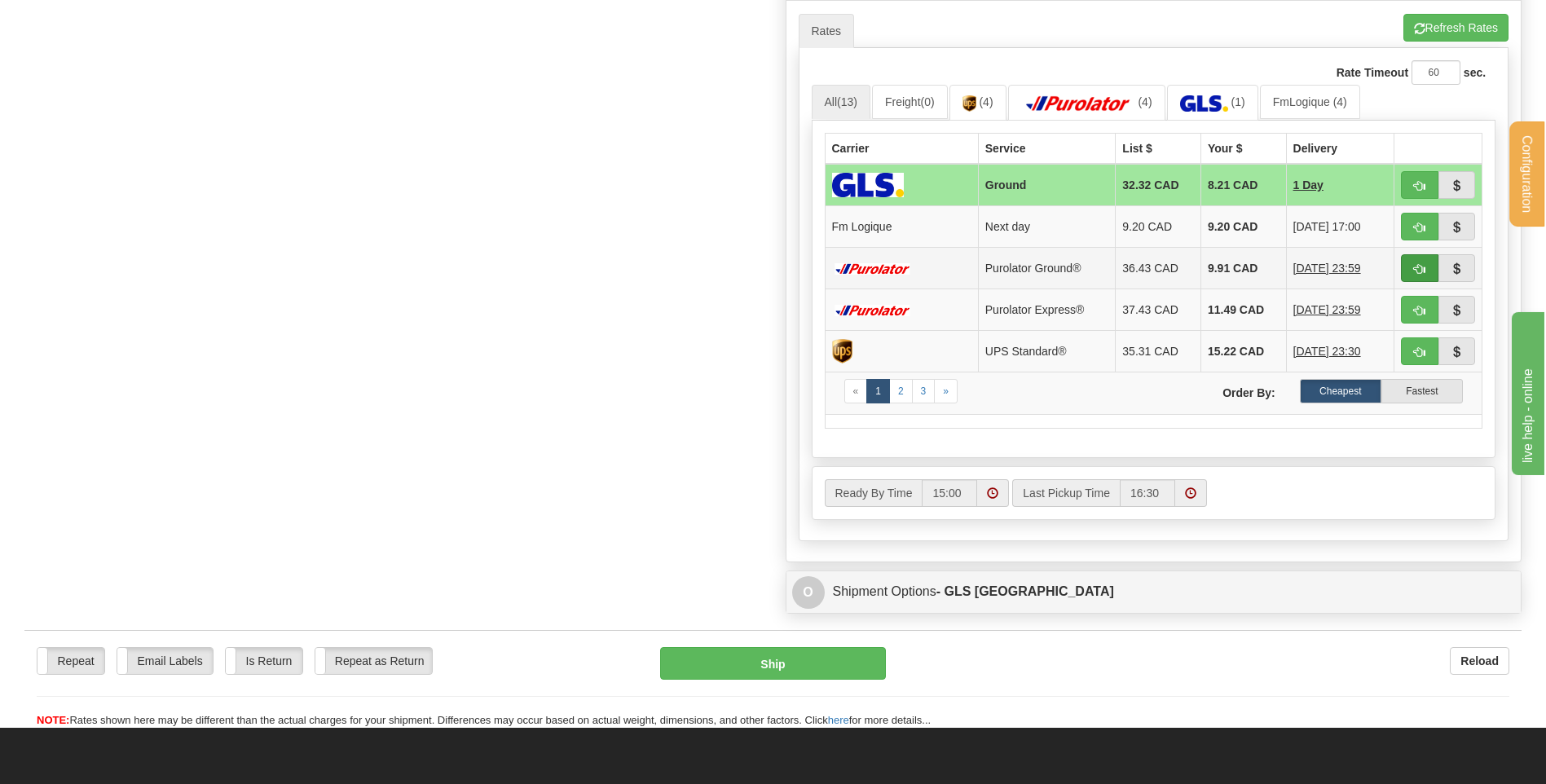
type input "29278"
click at [1410, 266] on button "button" at bounding box center [1420, 268] width 38 height 28
type input "260"
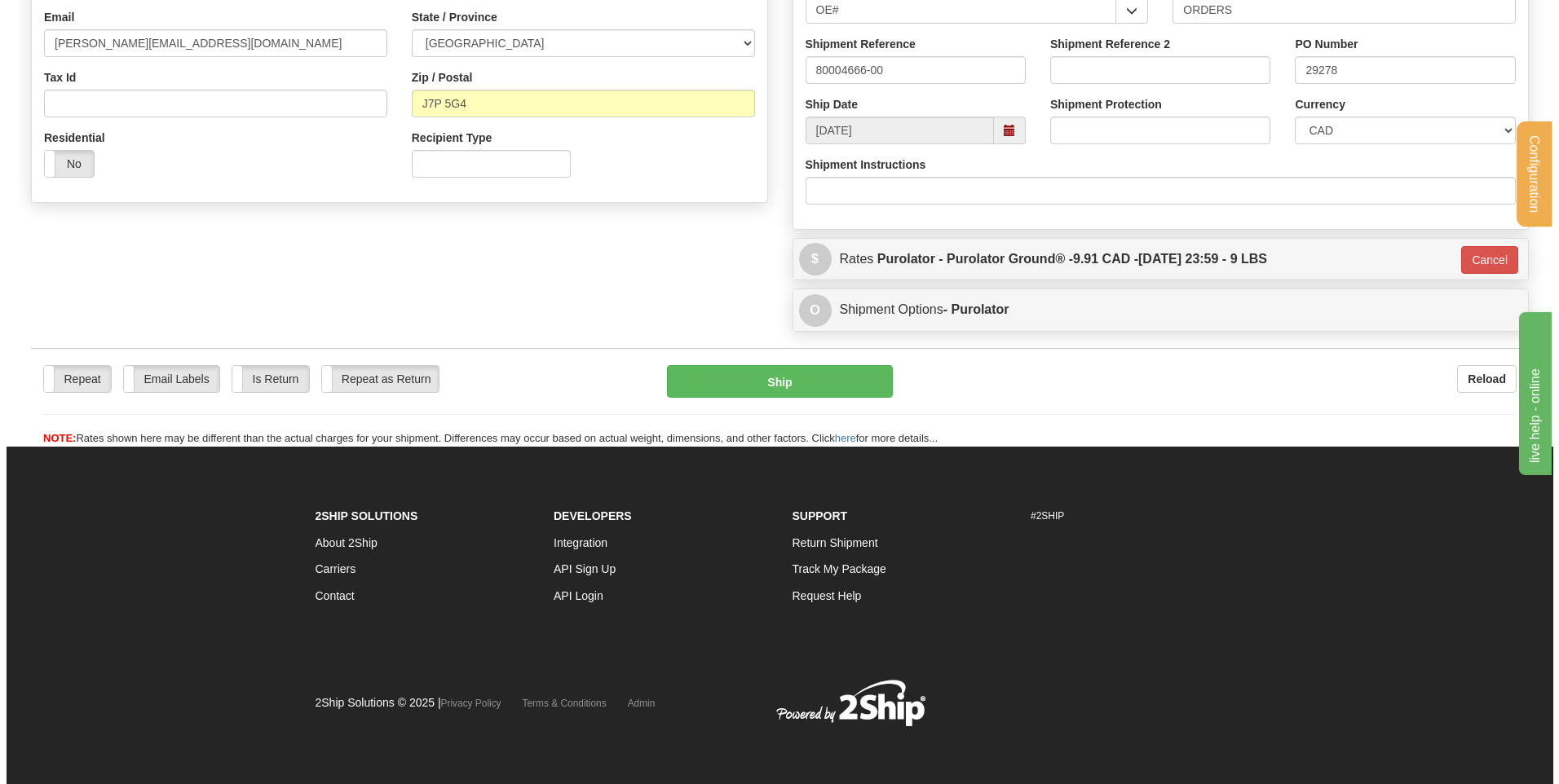
scroll to position [455, 0]
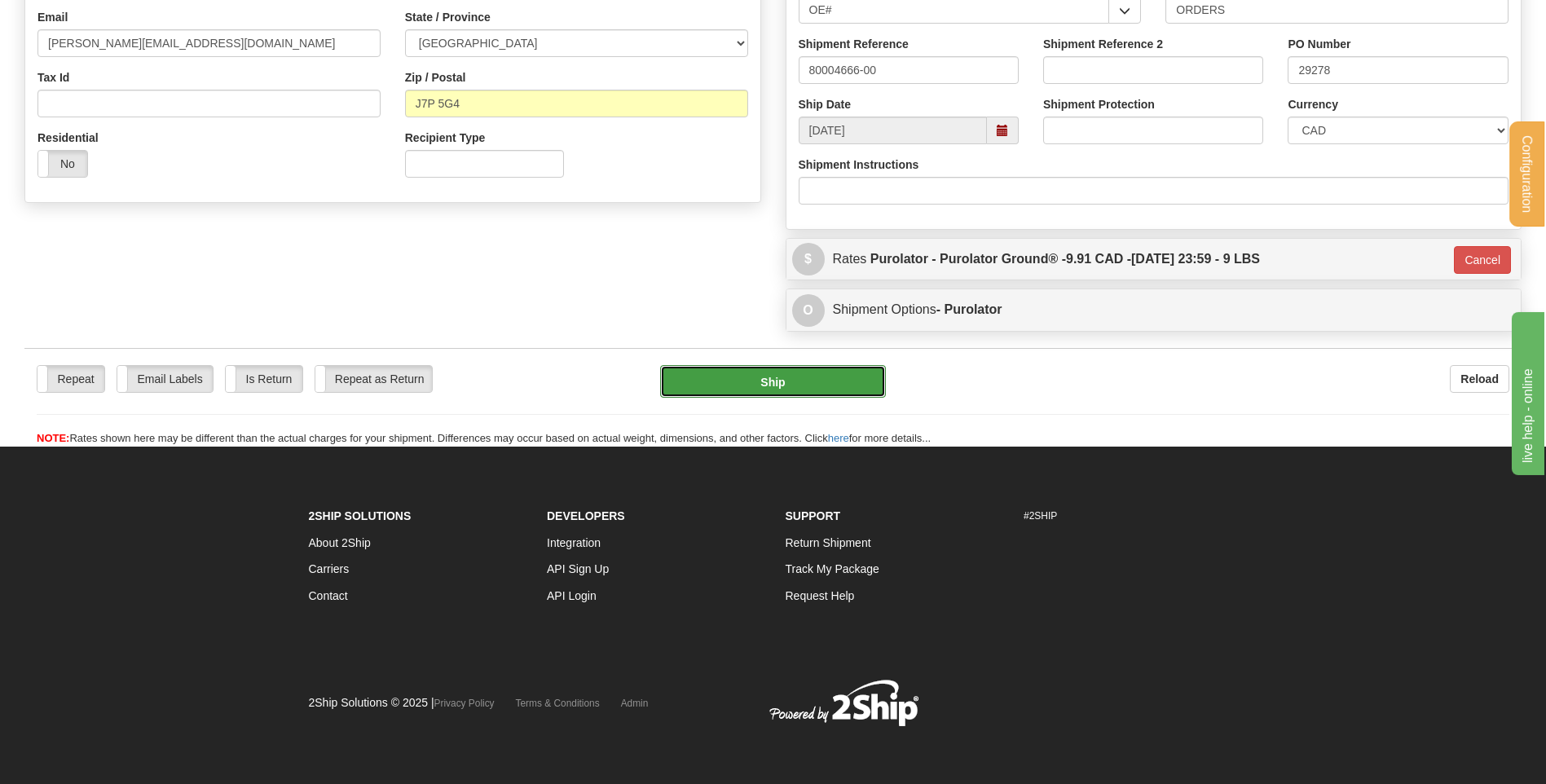
click at [766, 376] on button "Ship" at bounding box center [773, 381] width 225 height 32
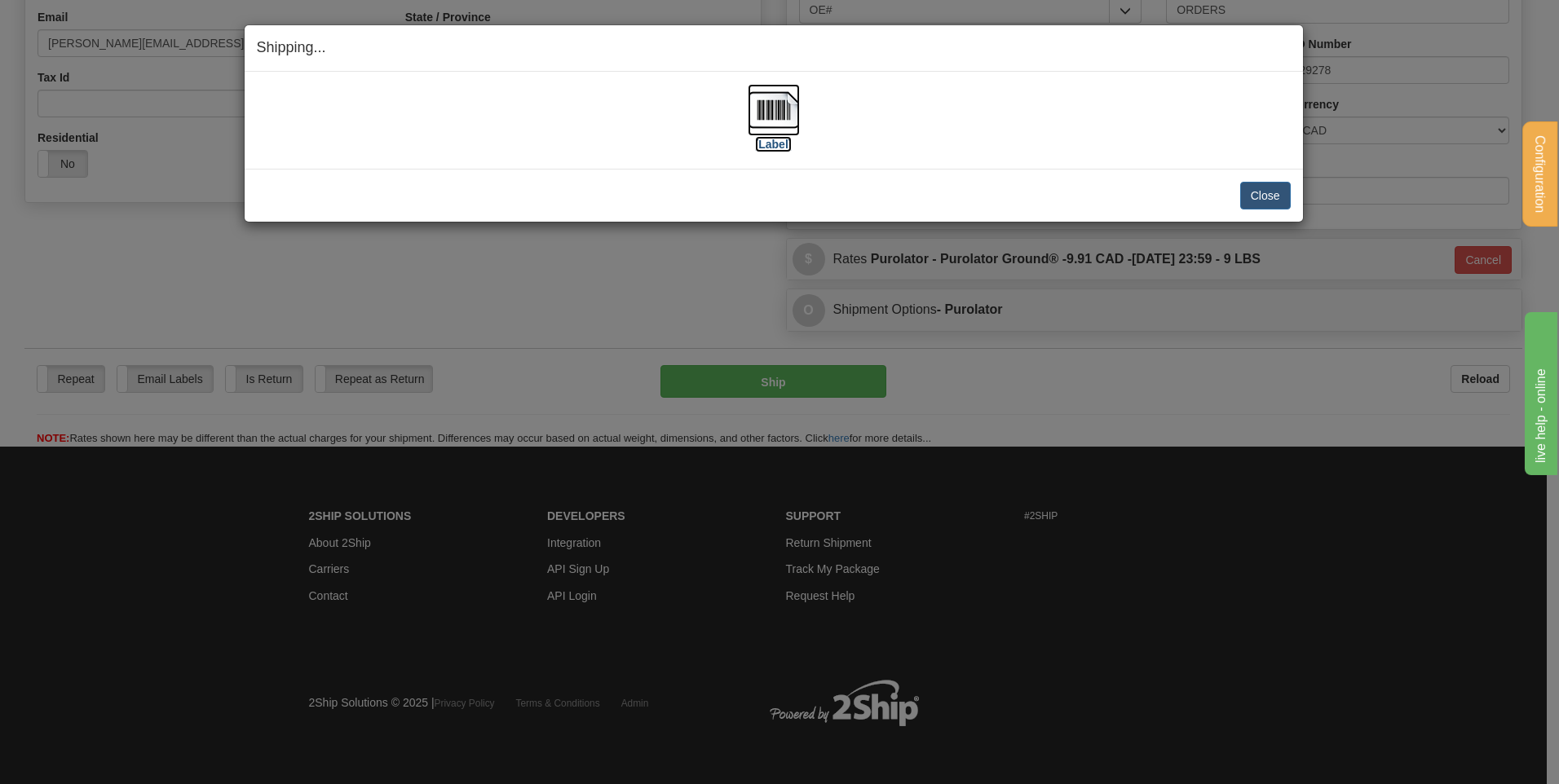
click at [791, 150] on label "[Label]" at bounding box center [773, 145] width 38 height 17
click at [1262, 182] on button "Close" at bounding box center [1265, 196] width 51 height 28
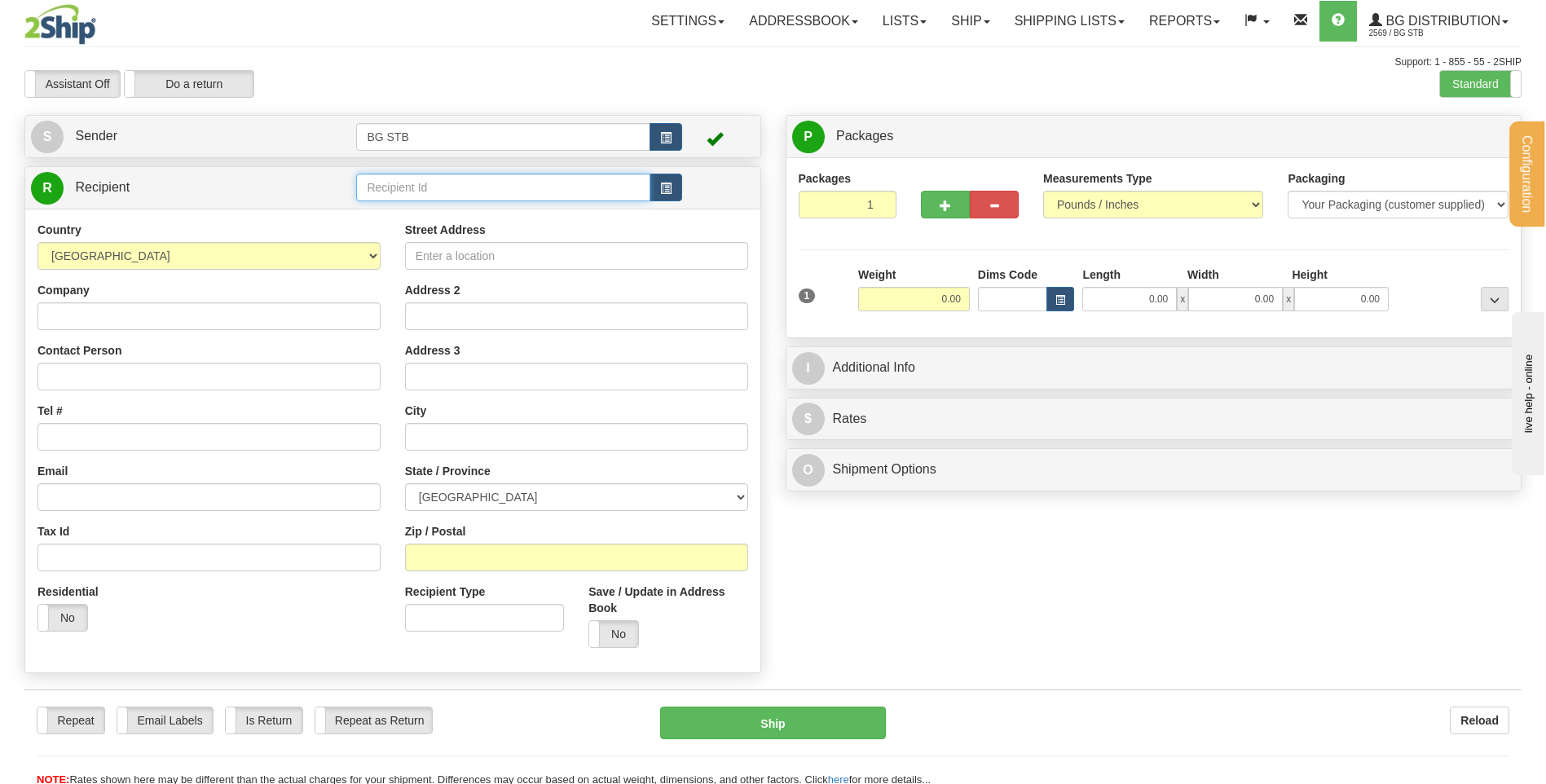
click at [463, 195] on input "text" at bounding box center [503, 187] width 293 height 28
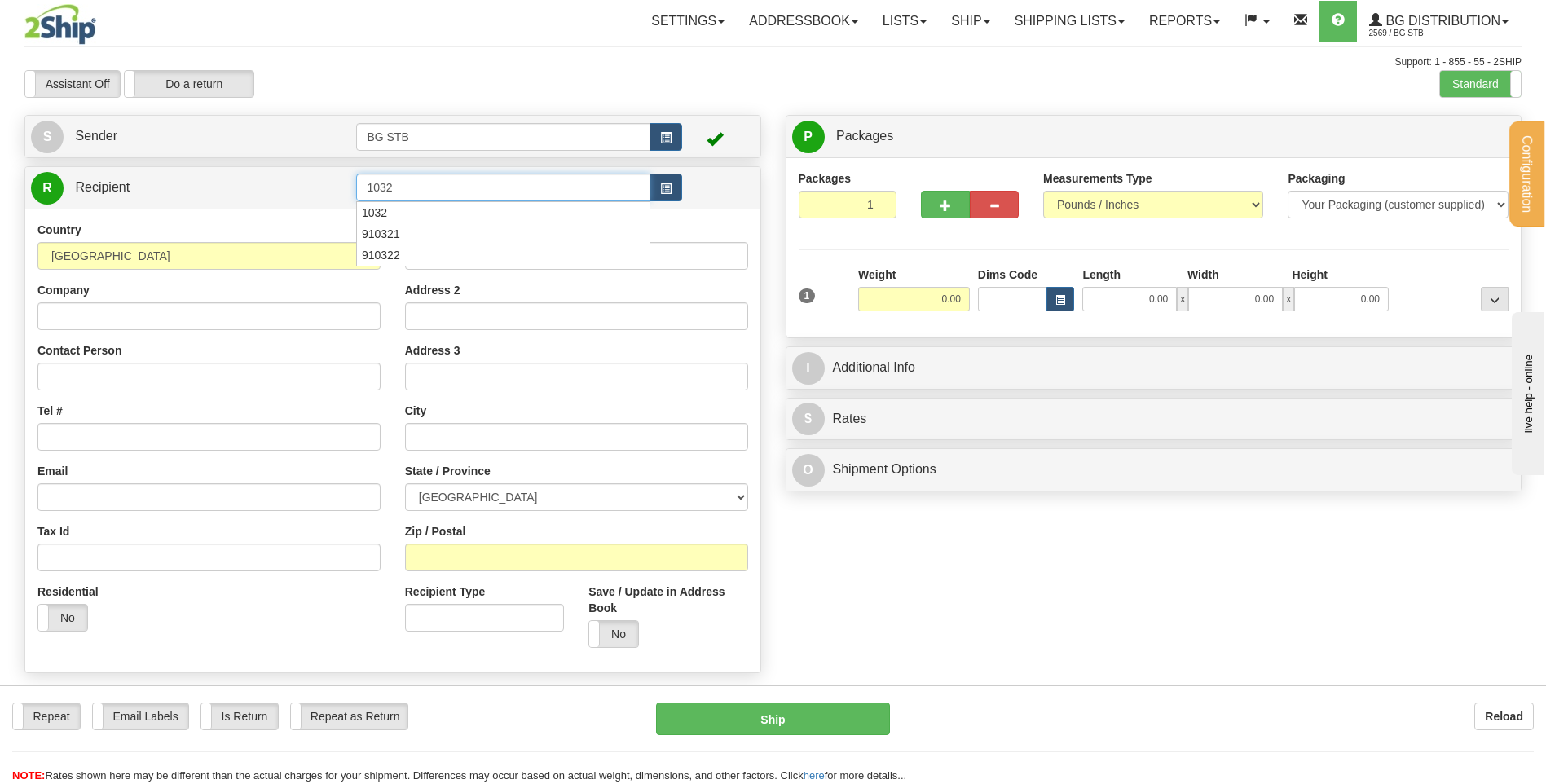
type input "1032"
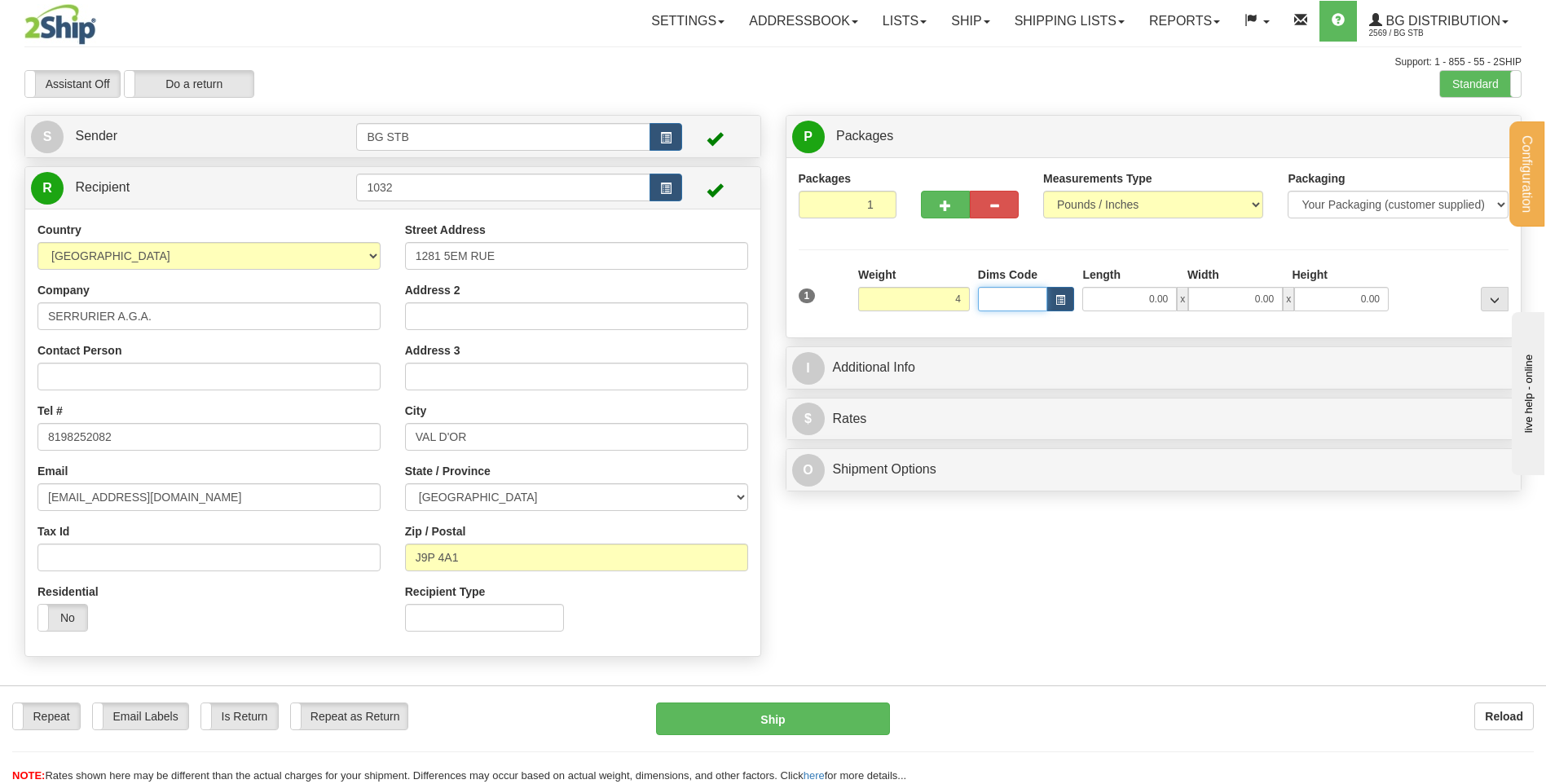
type input "4.00"
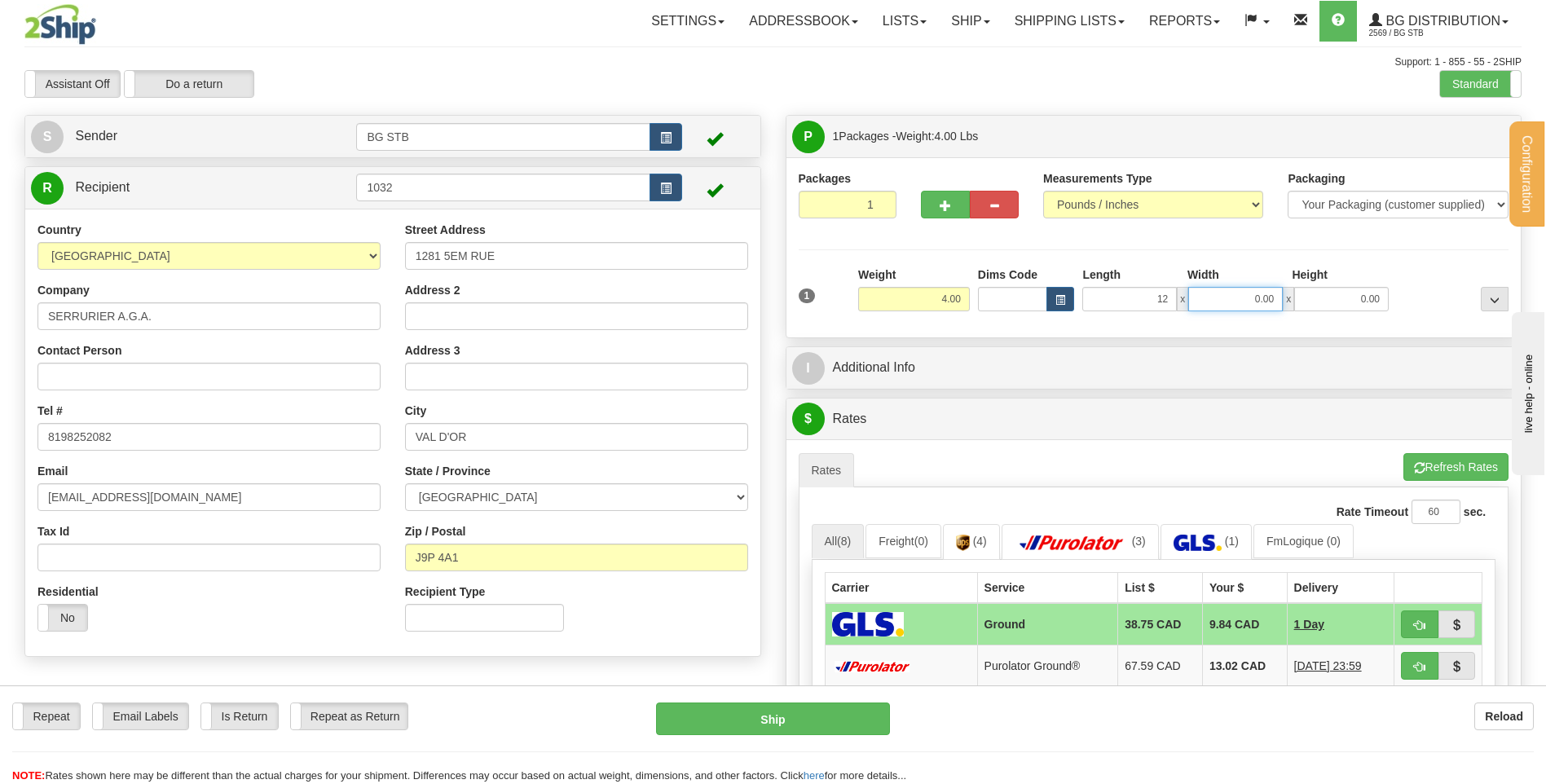
type input "12.00"
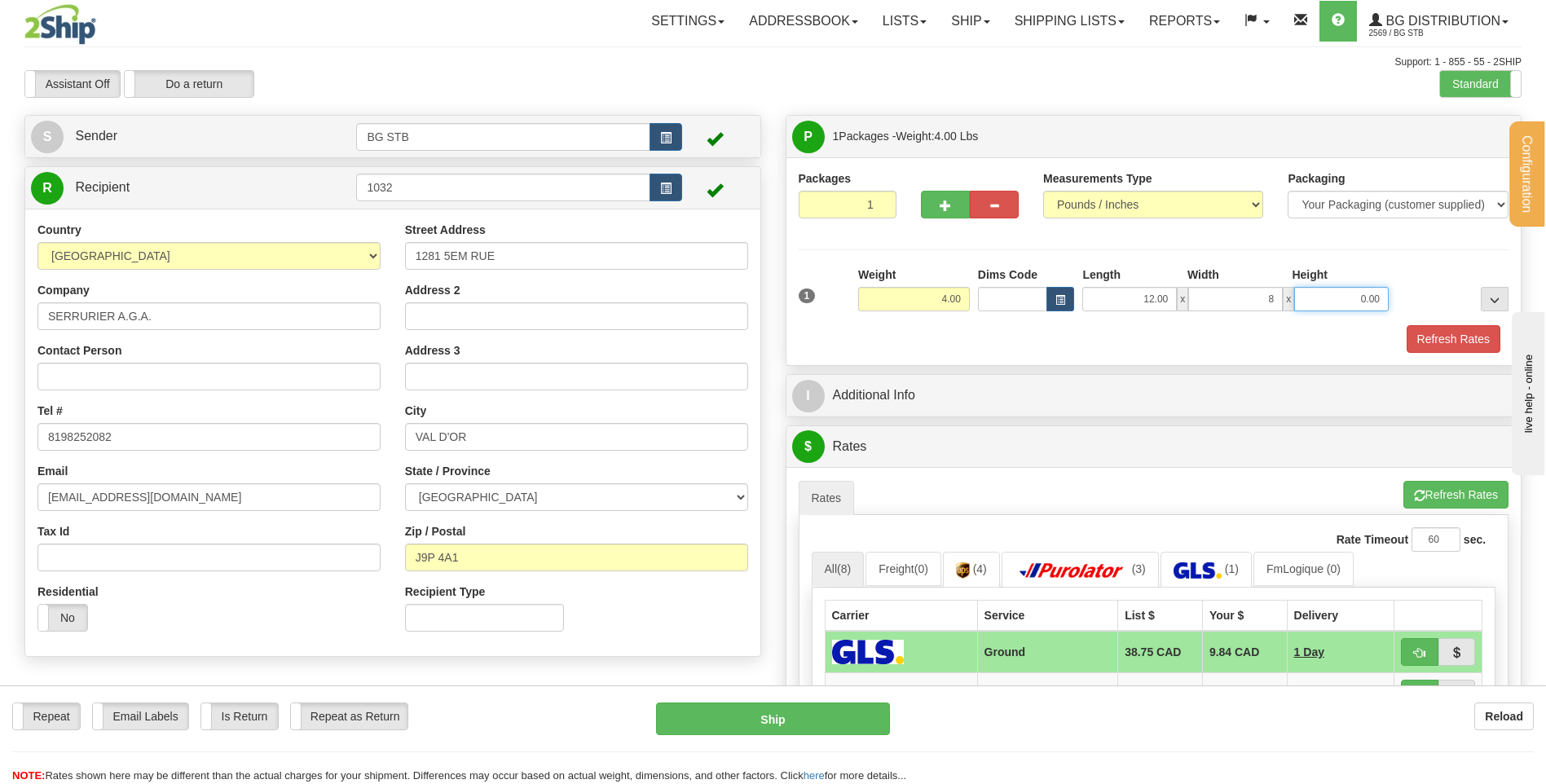
type input "8.00"
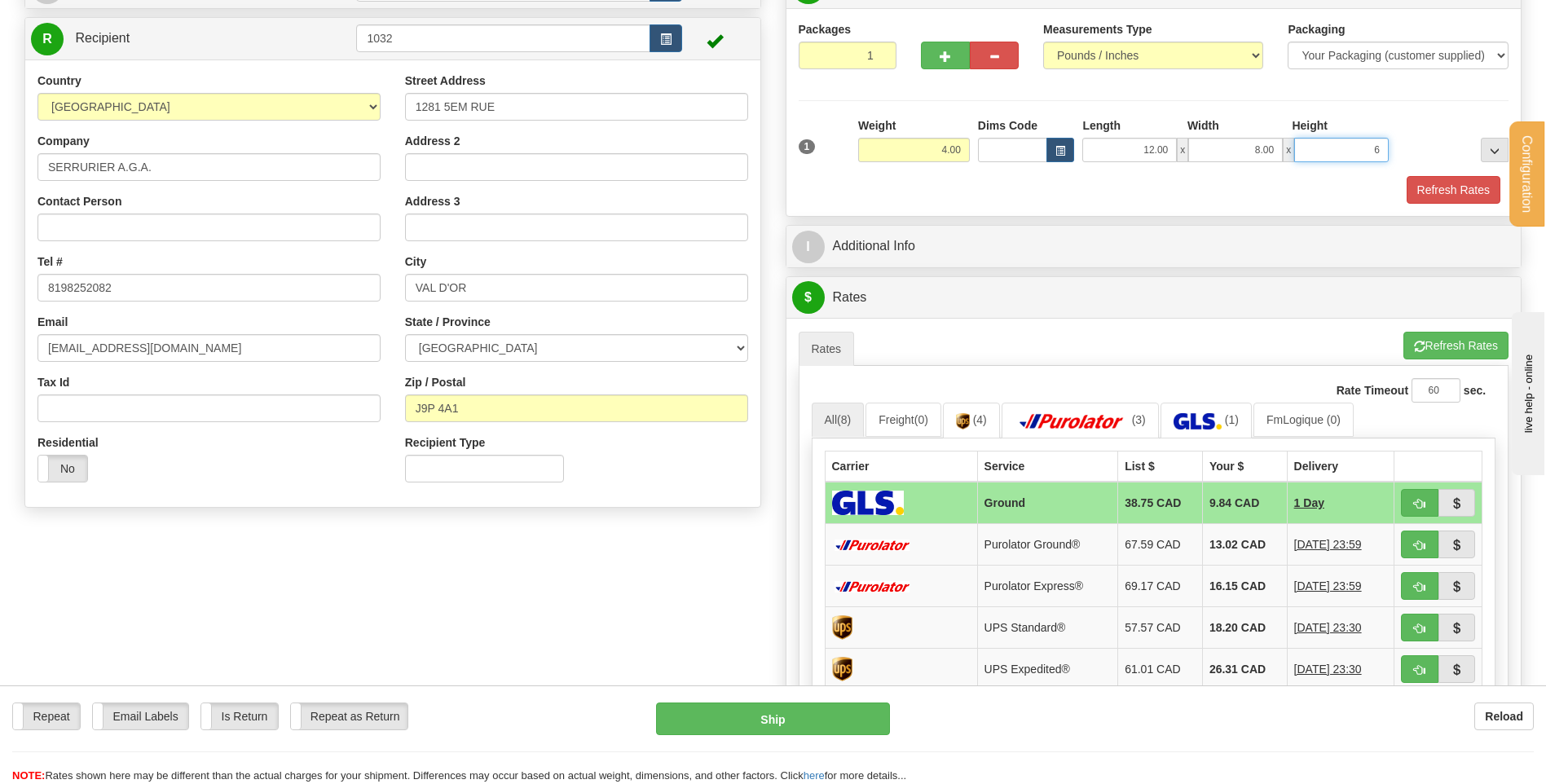
scroll to position [163, 0]
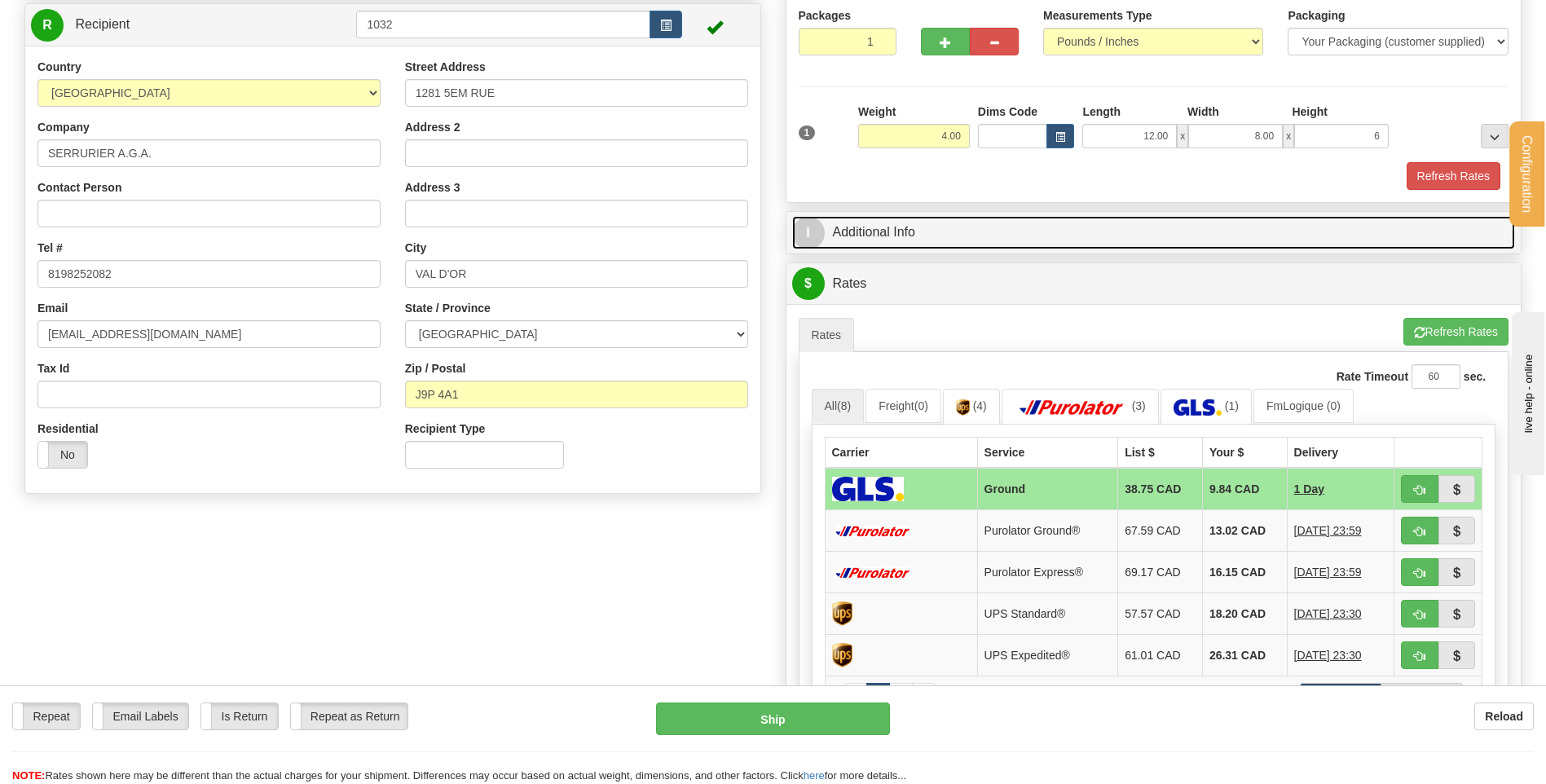
type input "6.00"
click at [945, 237] on link "I Additional Info" at bounding box center [1154, 232] width 724 height 33
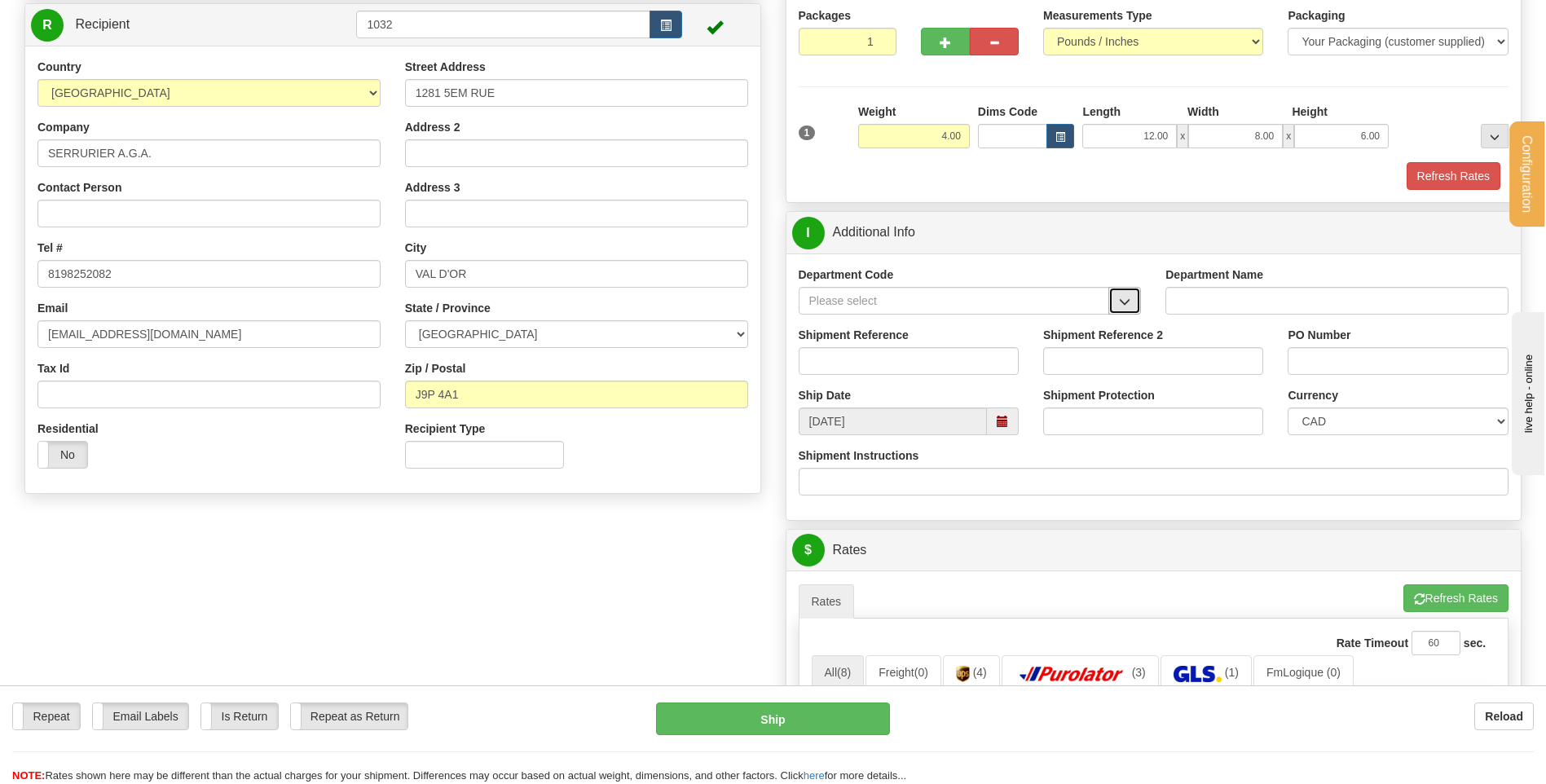
click at [1132, 303] on button "button" at bounding box center [1124, 301] width 32 height 28
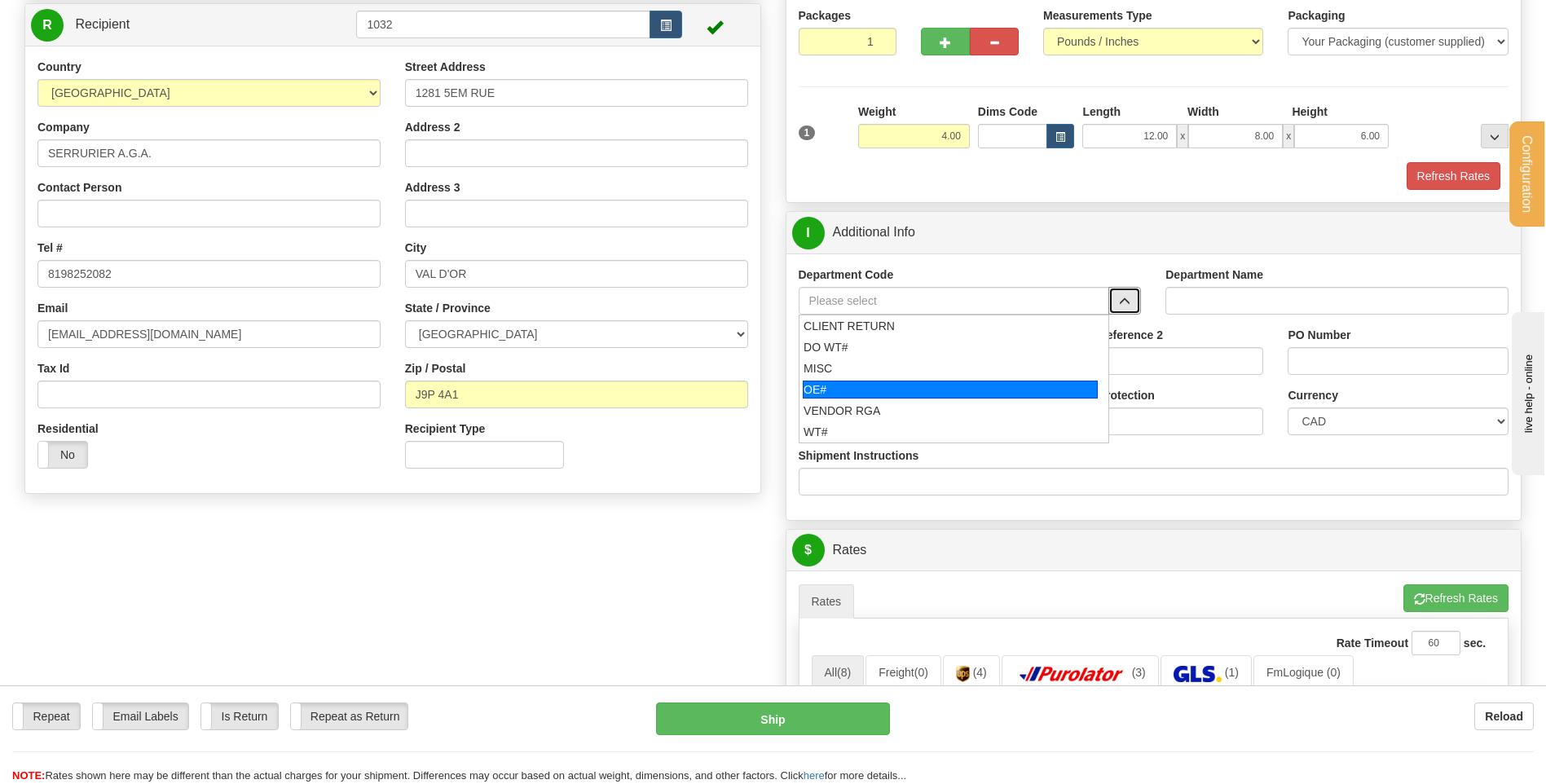
click at [1046, 386] on div "OE#" at bounding box center [951, 389] width 295 height 18
type input "OE#"
type input "ORDERS"
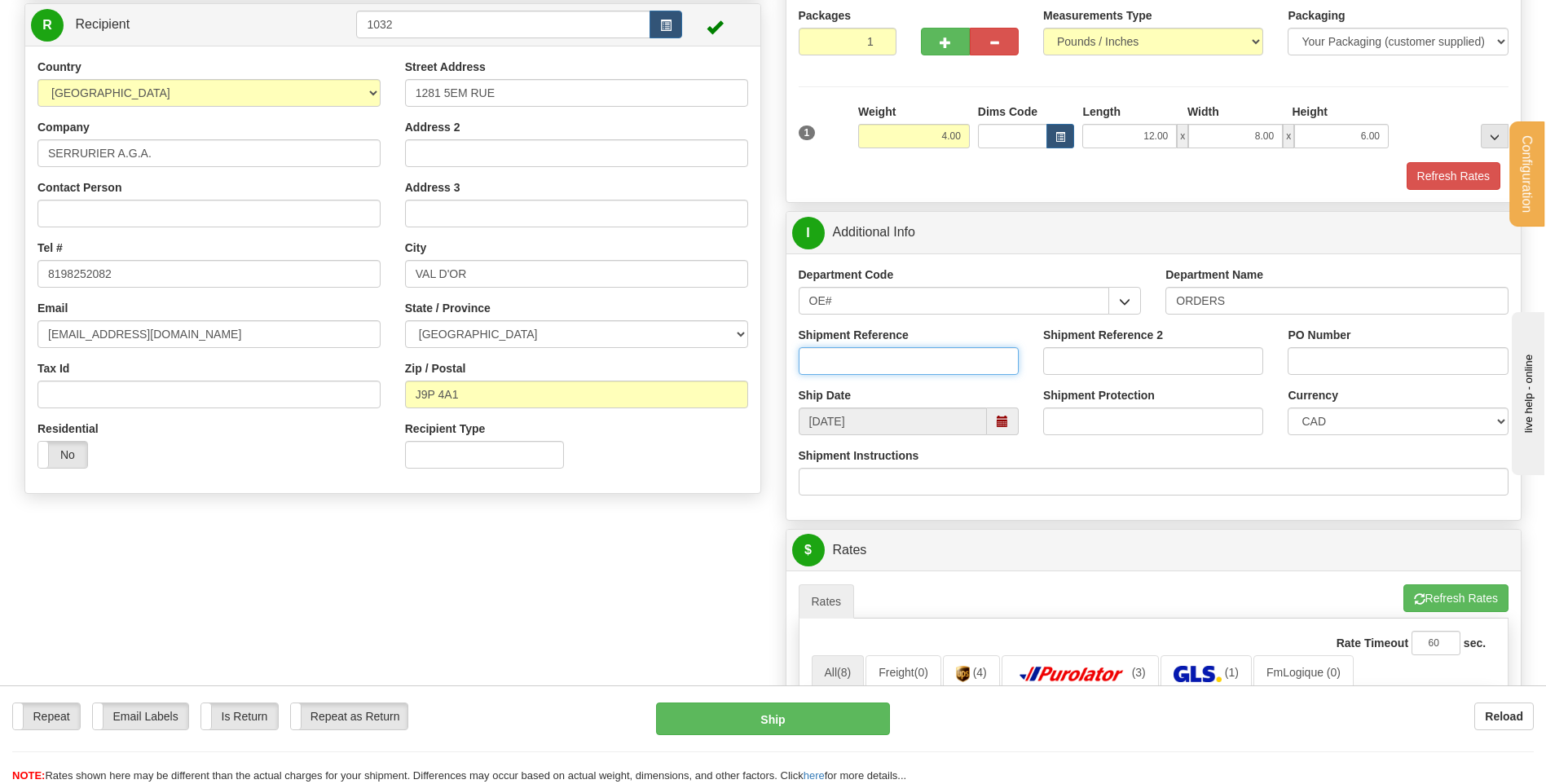
click at [988, 357] on input "Shipment Reference" at bounding box center [909, 361] width 220 height 28
type input "80004670-00"
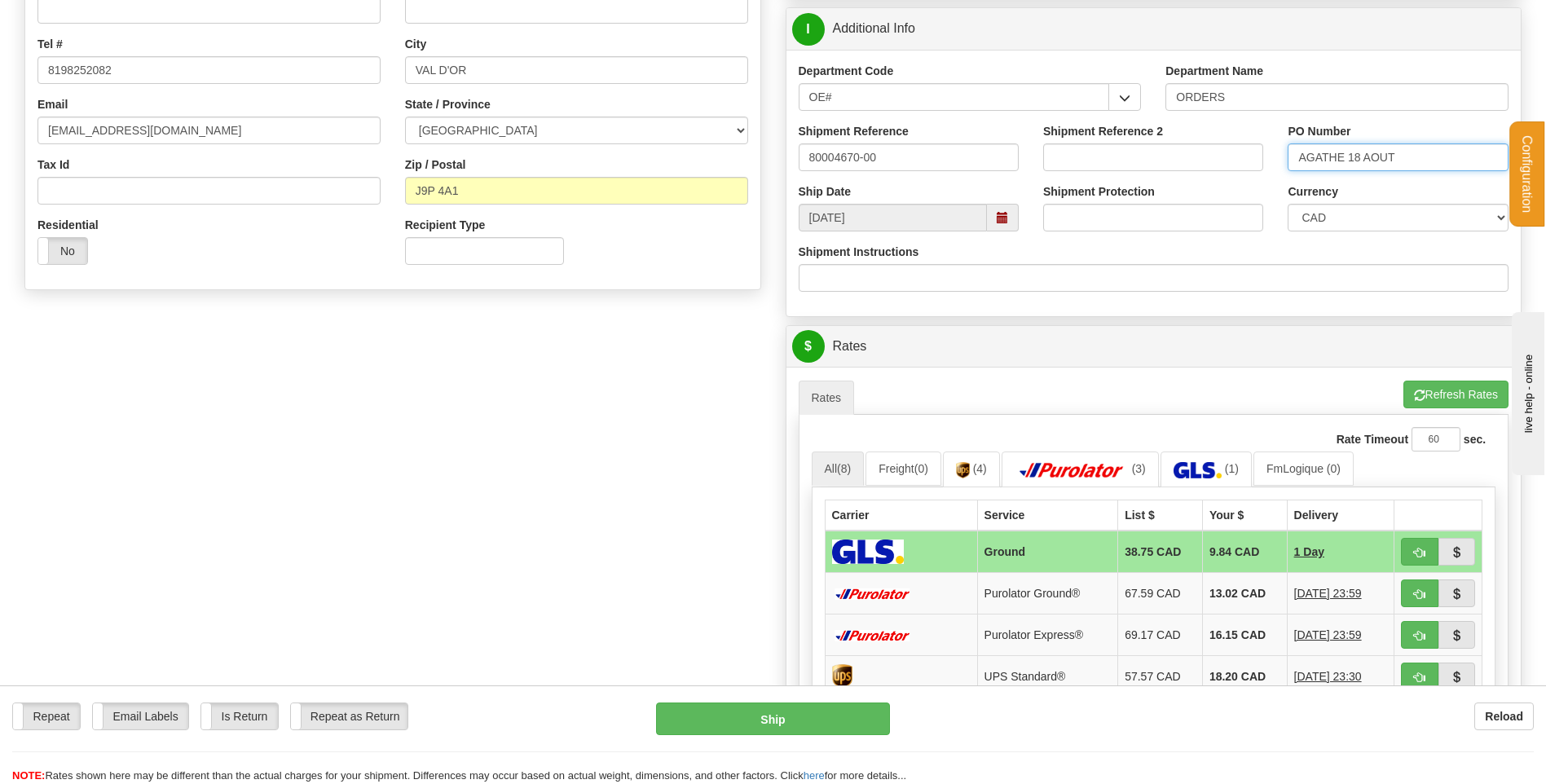
scroll to position [408, 0]
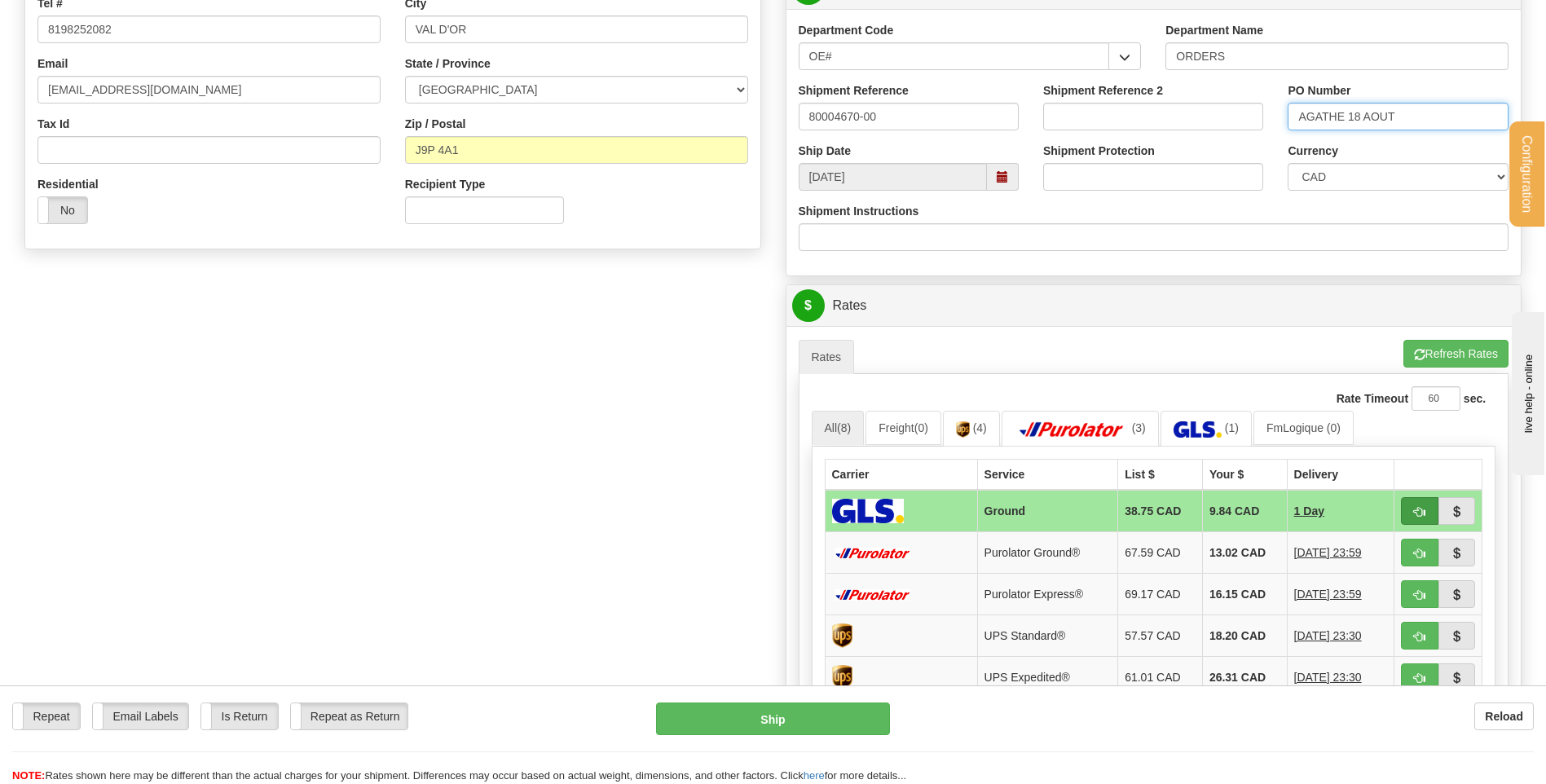
type input "AGATHE 18 AOUT"
click at [1419, 507] on span "button" at bounding box center [1420, 512] width 11 height 10
type input "1"
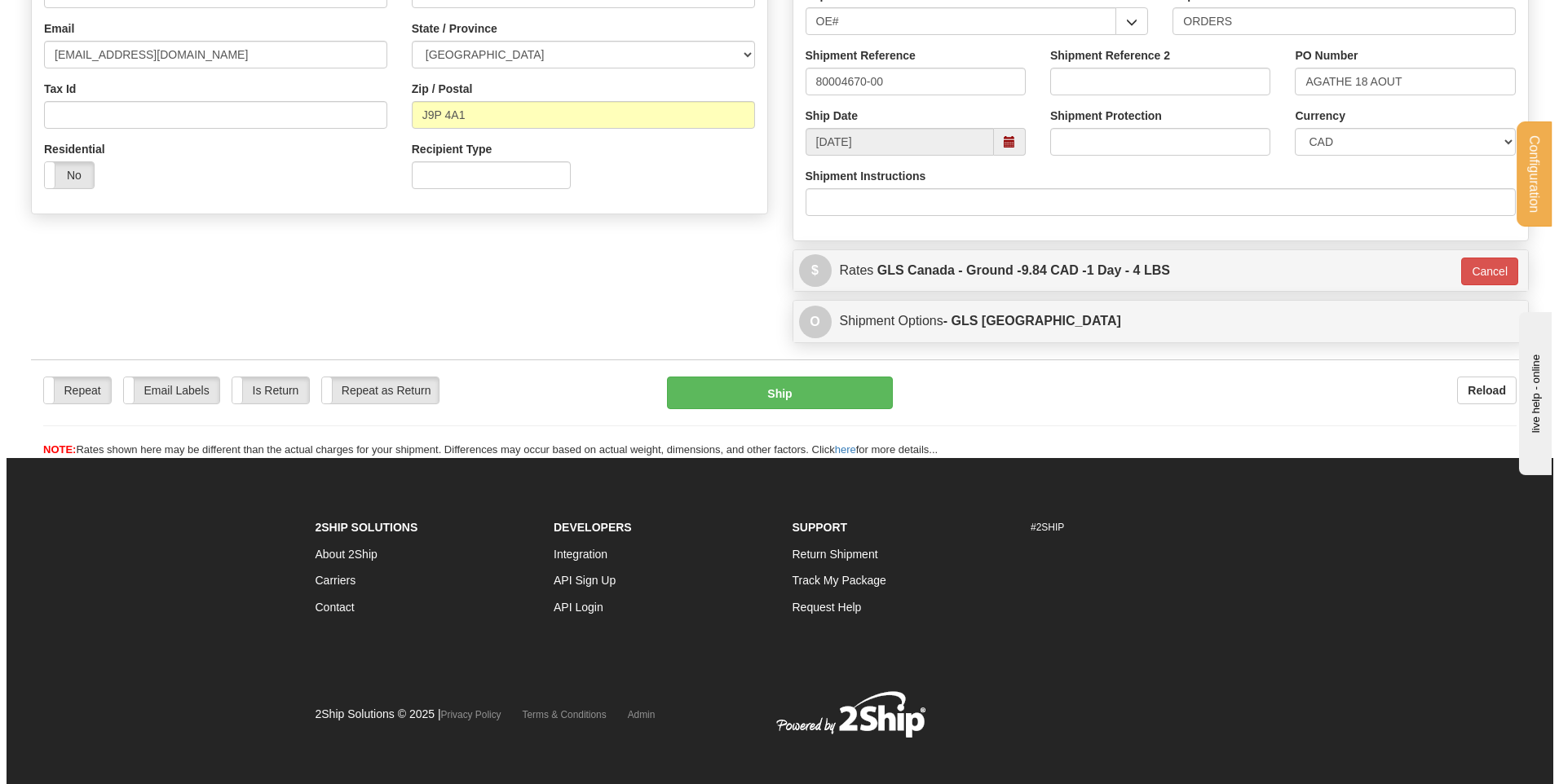
scroll to position [455, 0]
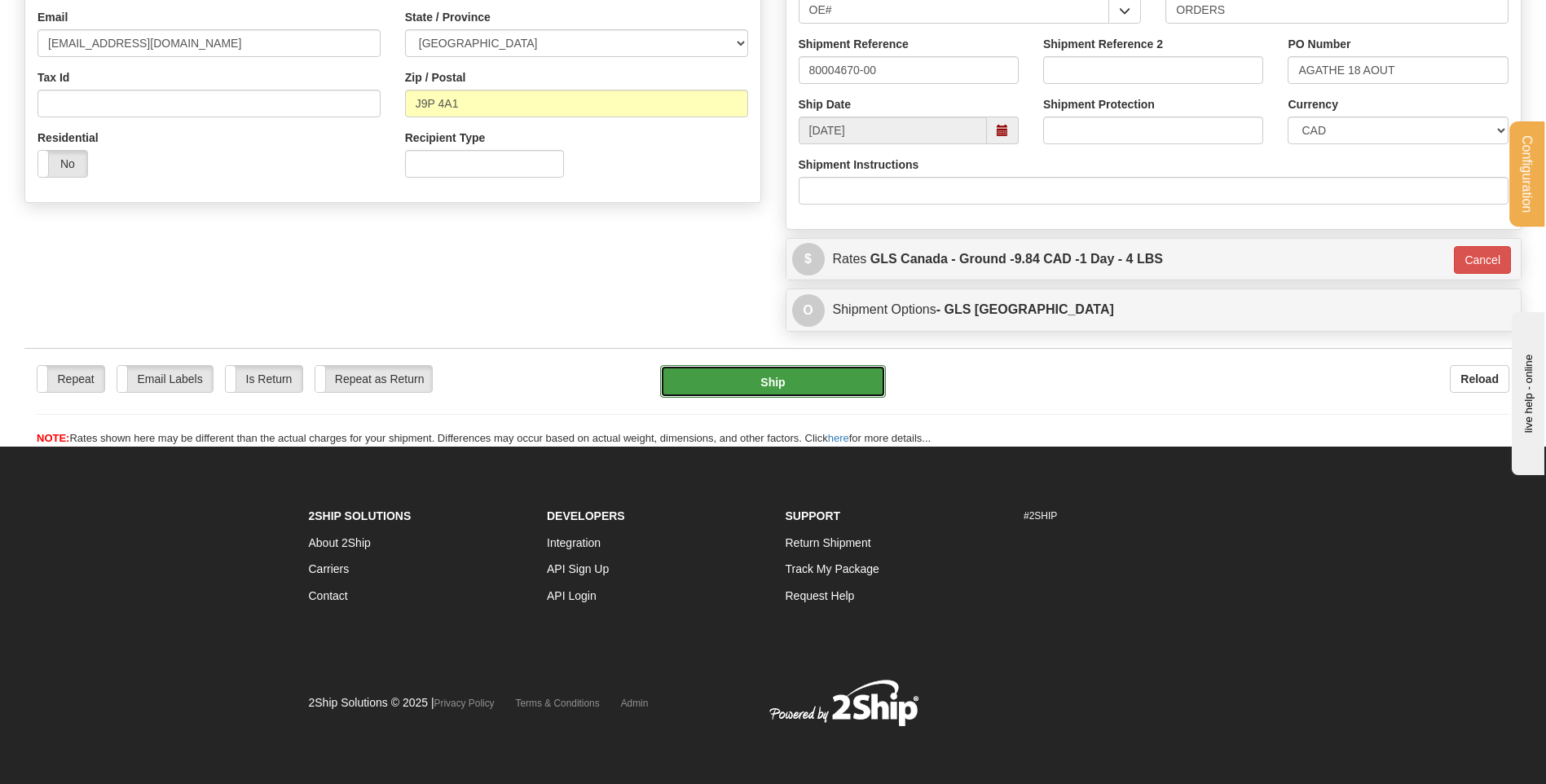
click at [770, 378] on button "Ship" at bounding box center [773, 381] width 225 height 32
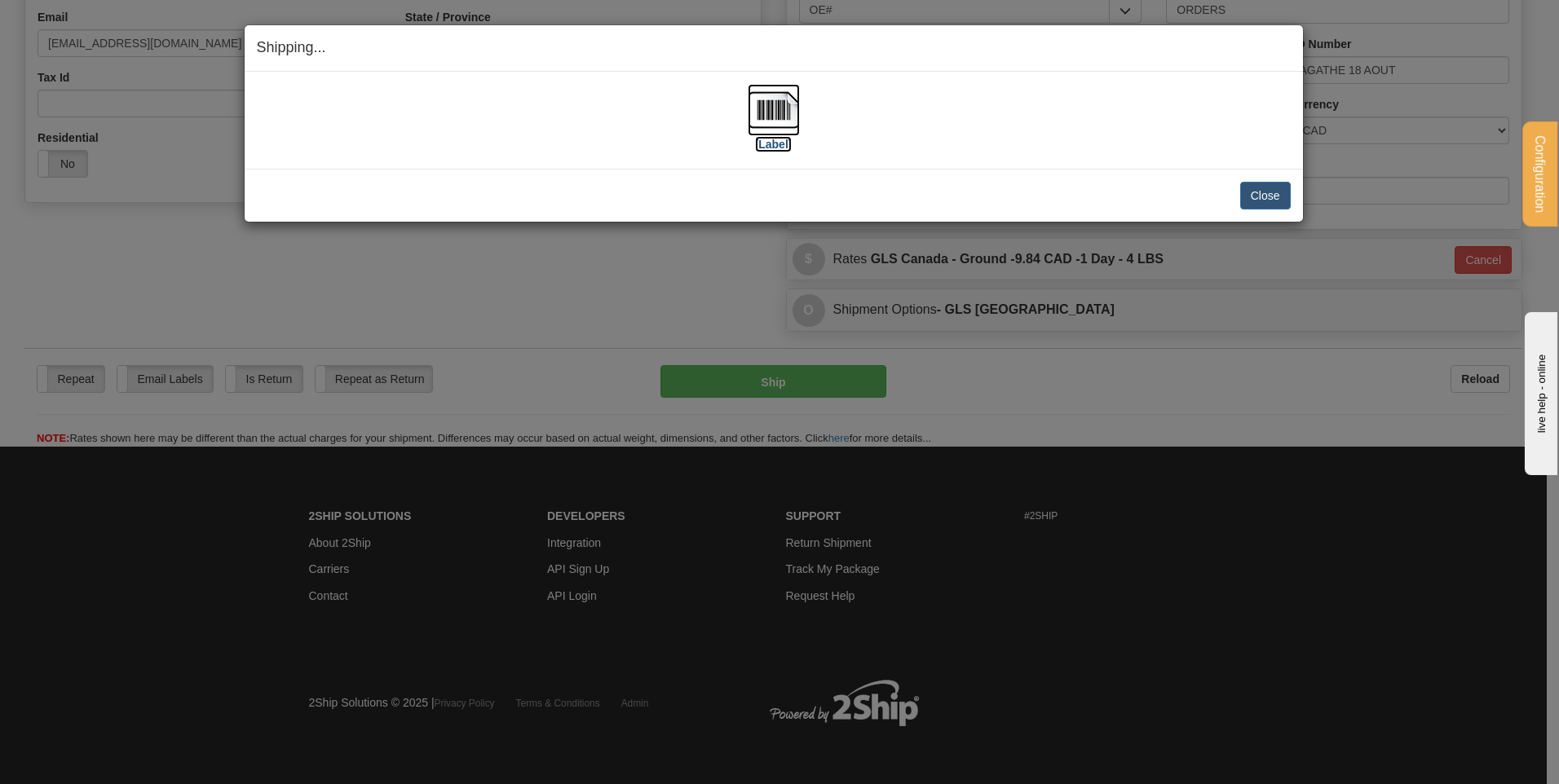
click at [789, 143] on label "[Label]" at bounding box center [773, 145] width 38 height 17
click at [1259, 196] on button "Close" at bounding box center [1265, 196] width 51 height 28
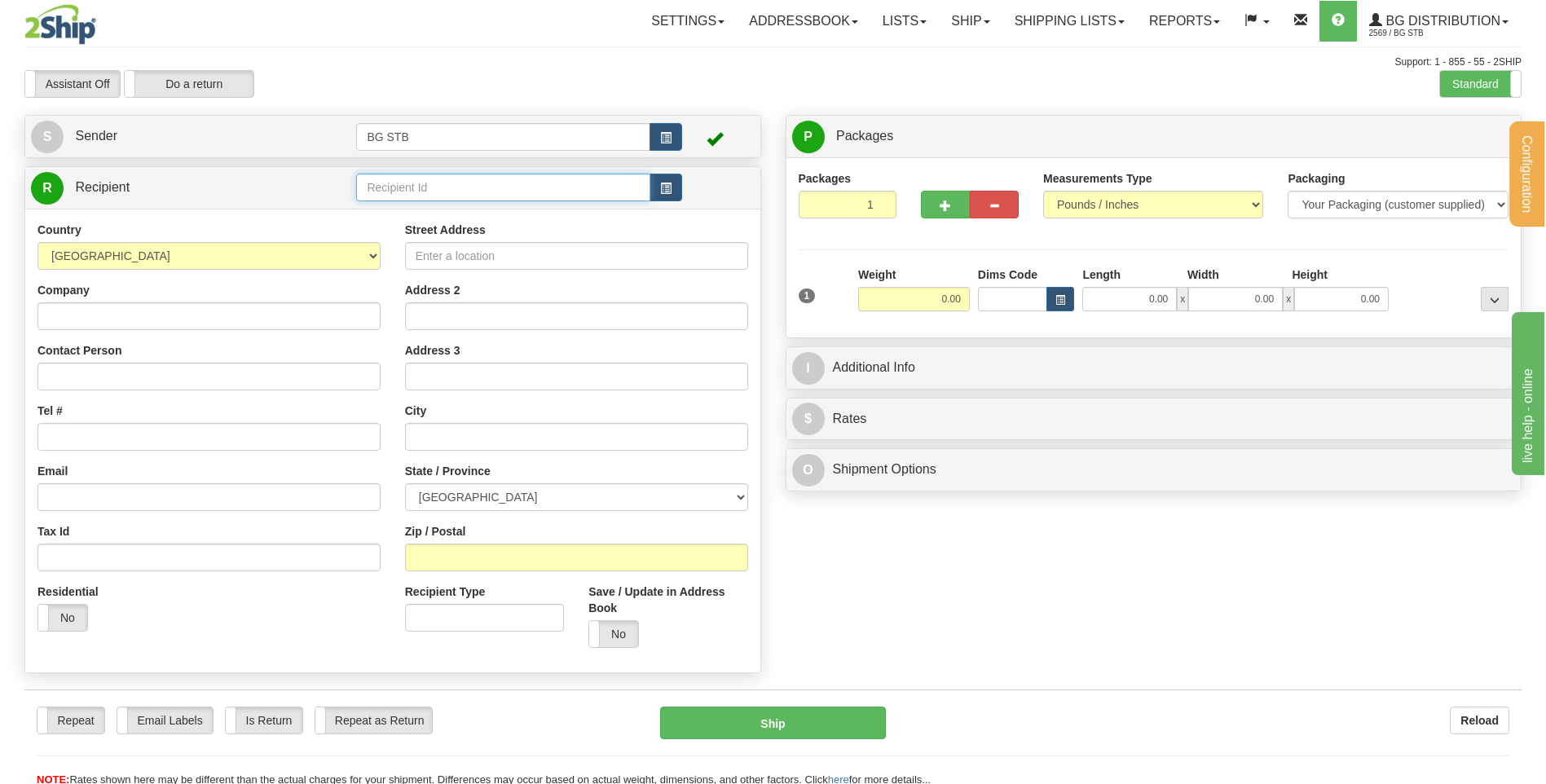
click at [488, 181] on input "text" at bounding box center [503, 187] width 293 height 28
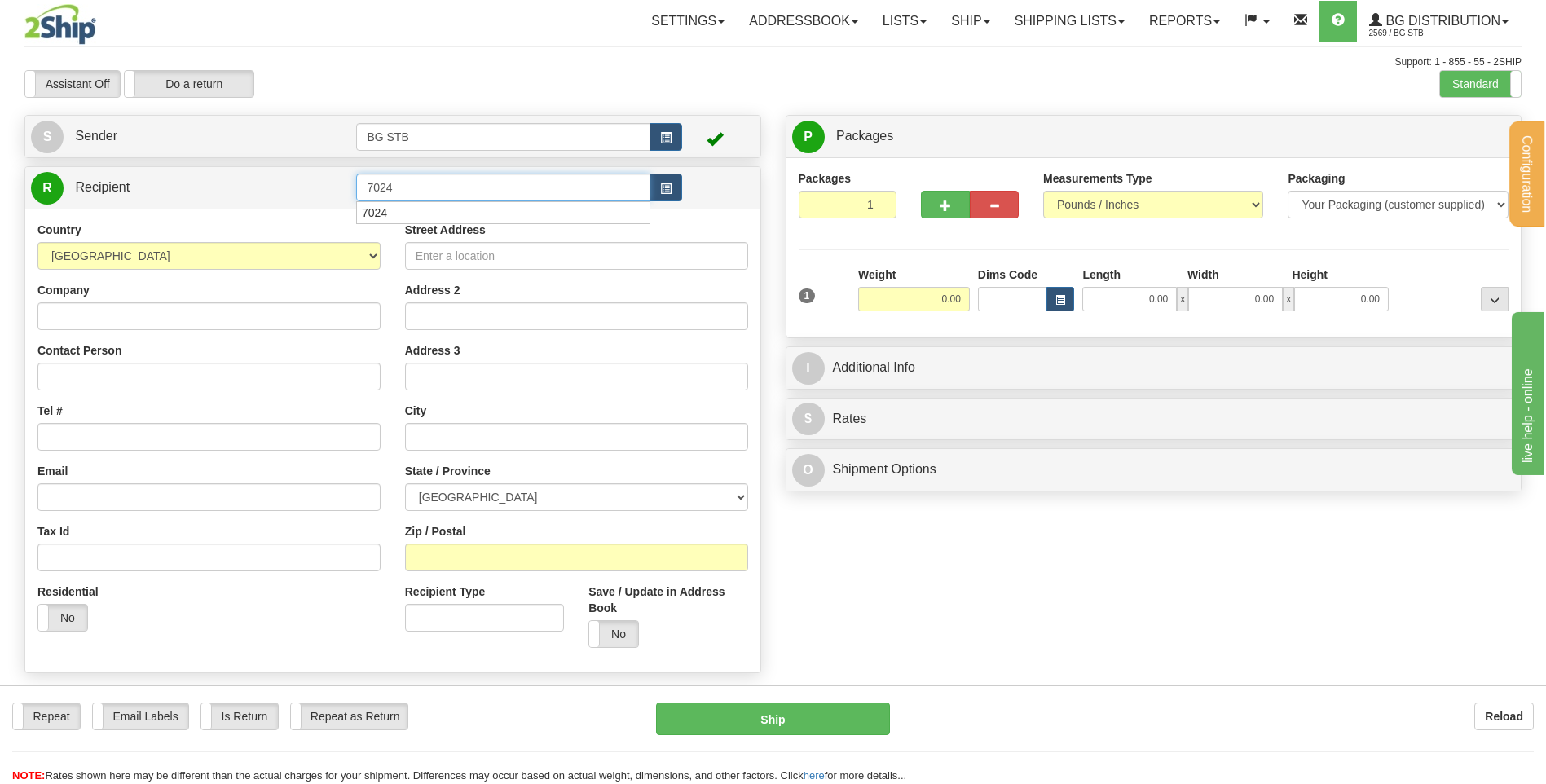
type input "7024"
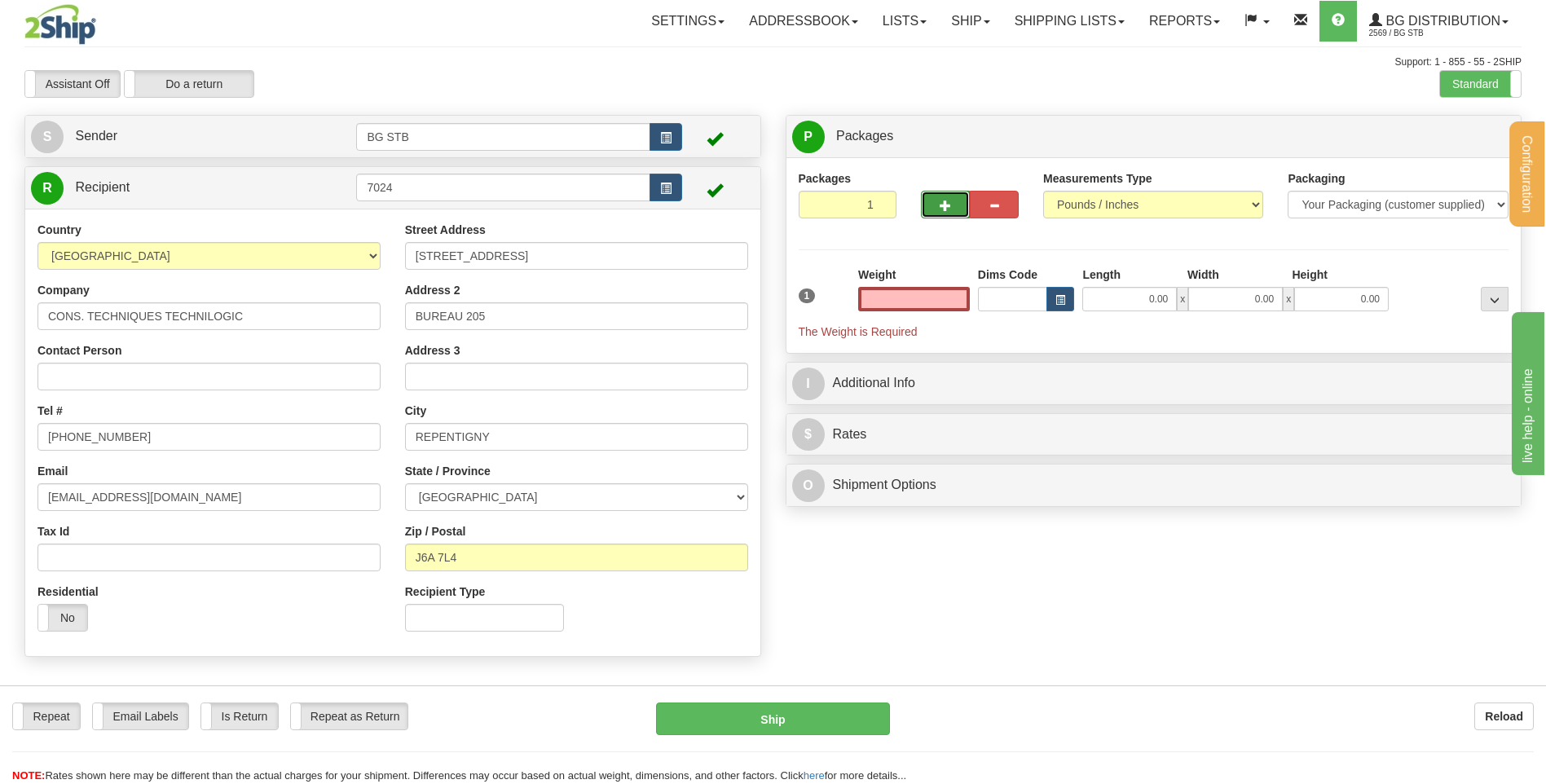
type input "0.00"
click at [940, 209] on span "button" at bounding box center [945, 205] width 11 height 10
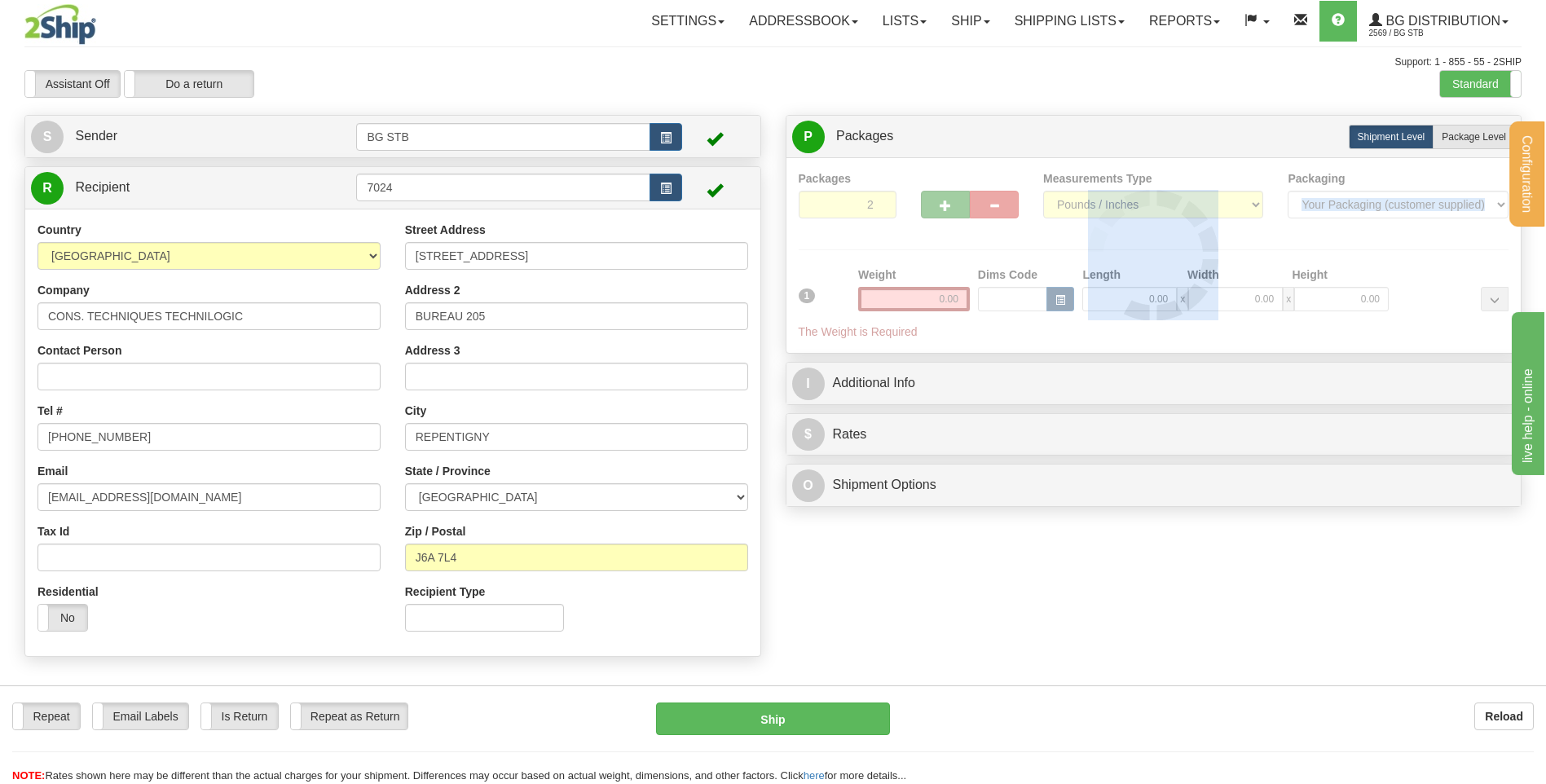
click at [939, 209] on div at bounding box center [1154, 255] width 711 height 171
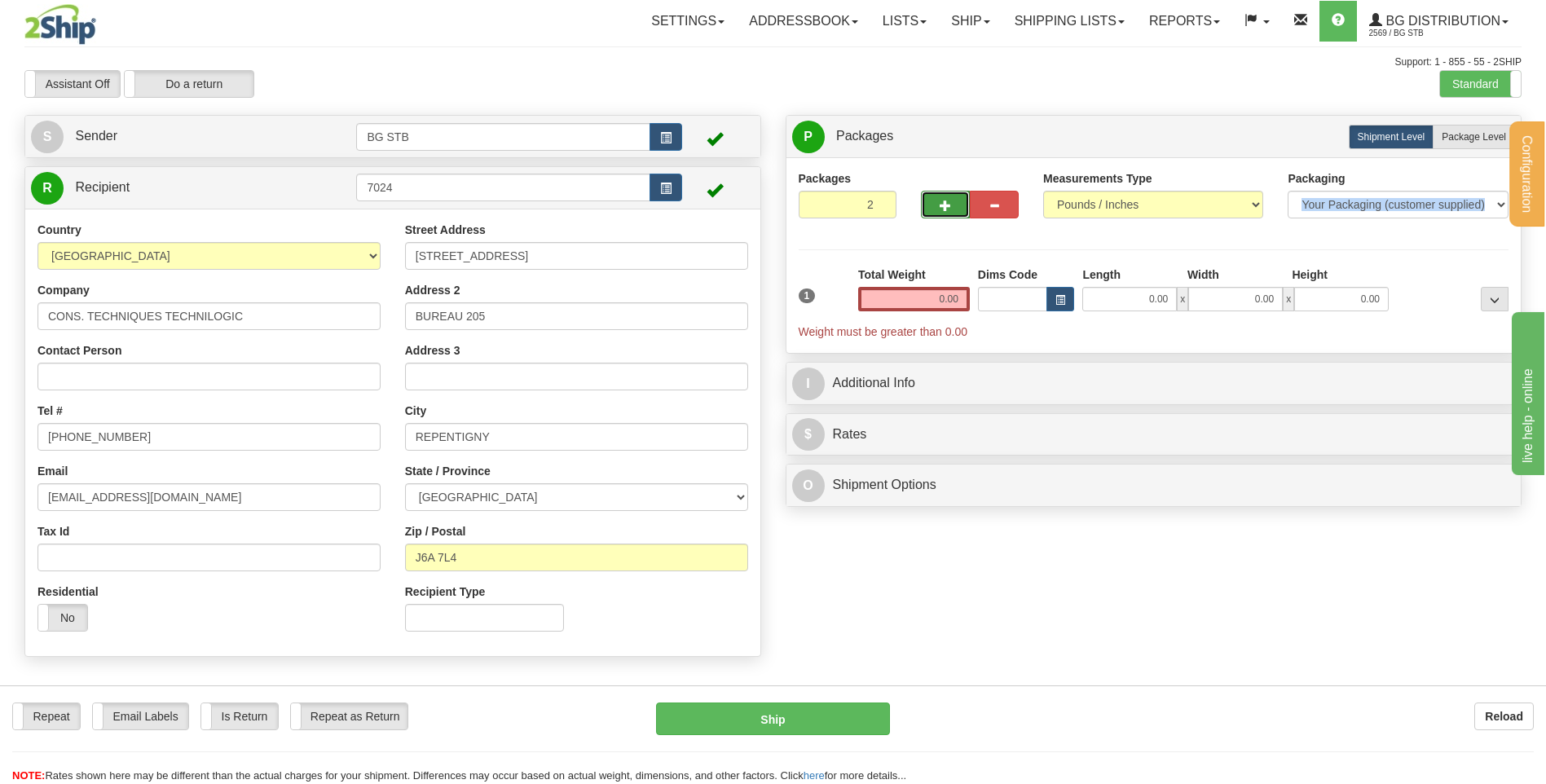
click at [950, 207] on span "button" at bounding box center [945, 205] width 11 height 10
type input "3"
type input "2"
click at [953, 313] on div "Total Weight 0.00" at bounding box center [914, 295] width 120 height 57
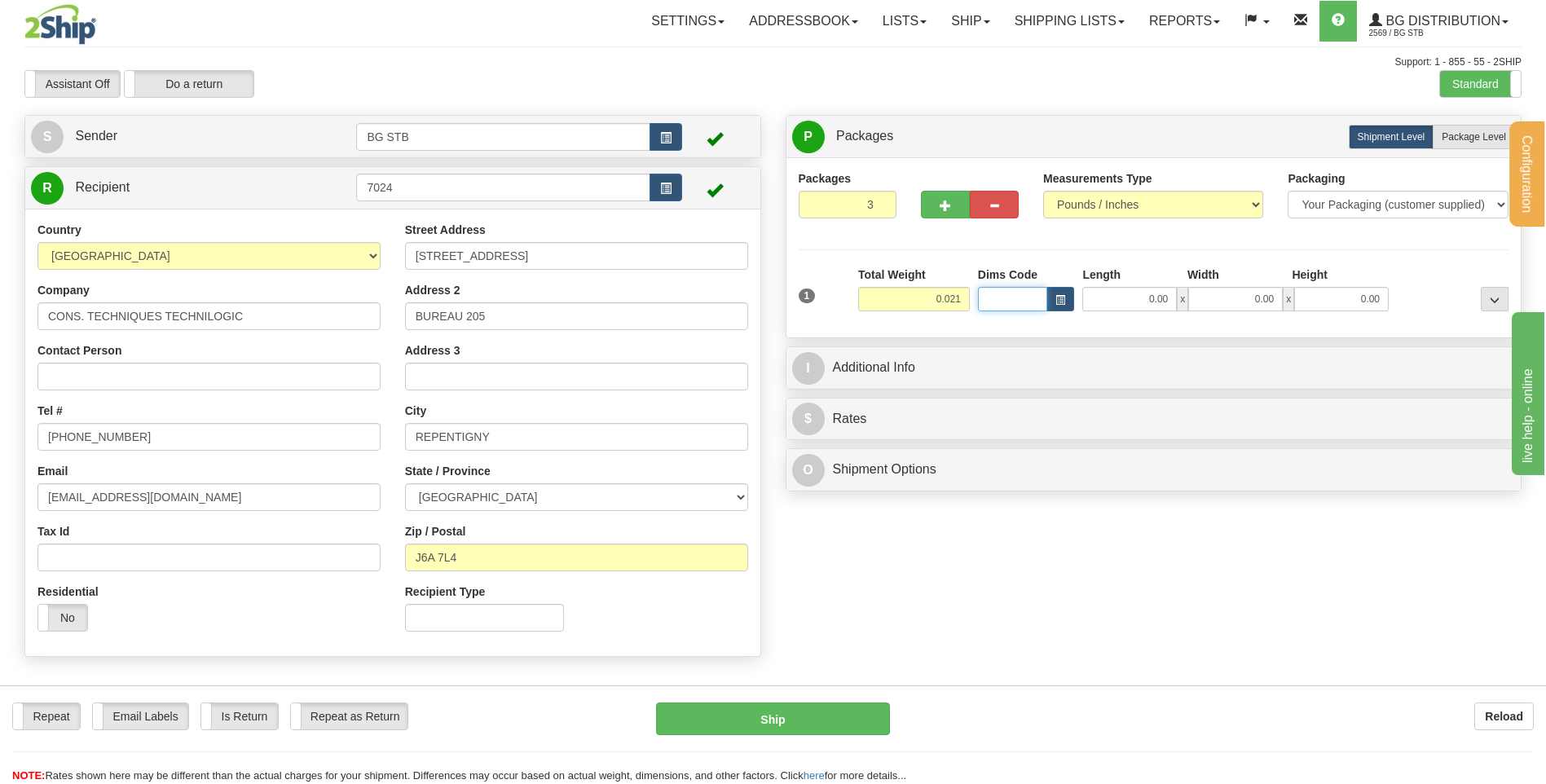
type input "0.02"
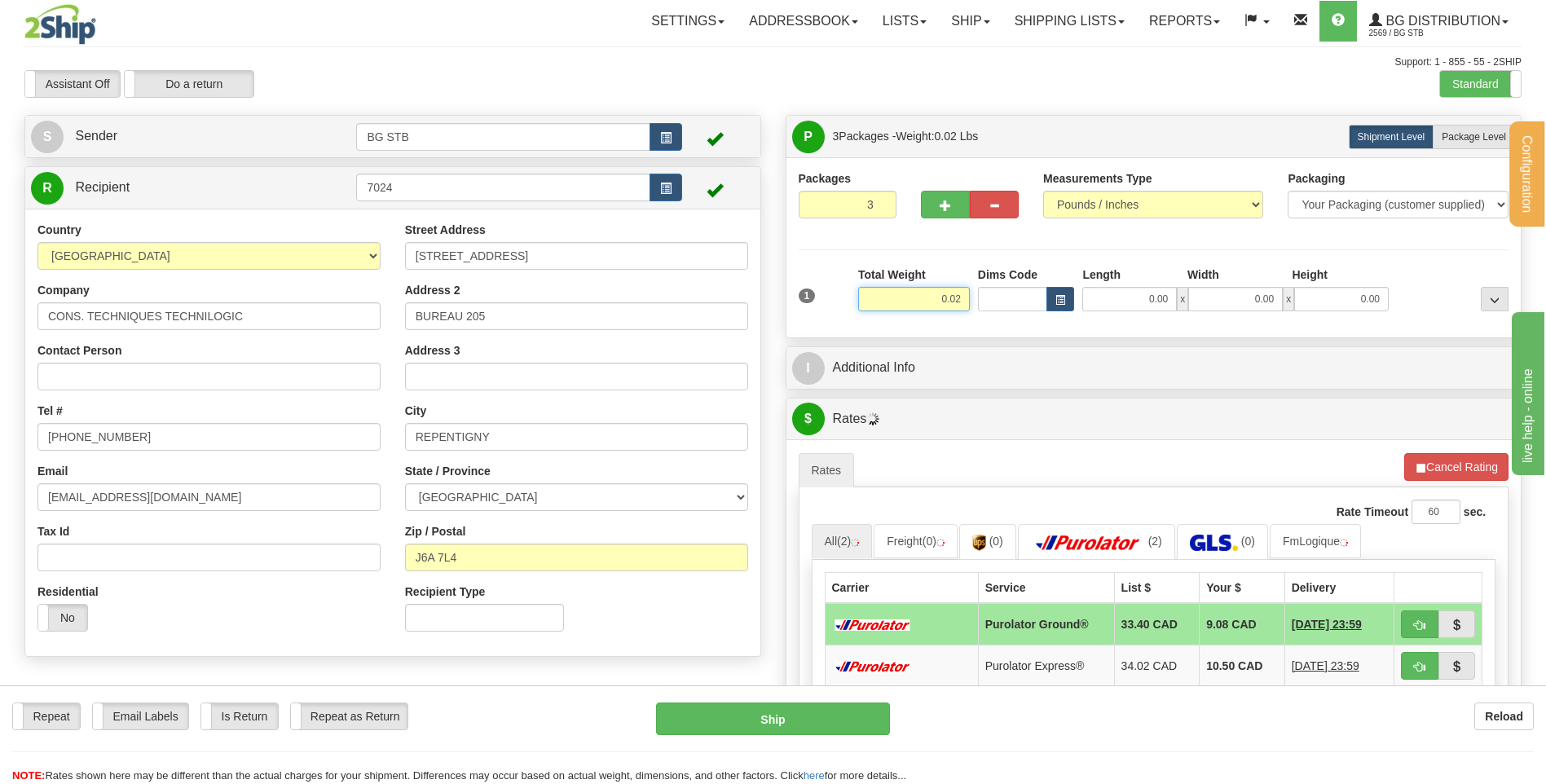
click at [956, 299] on input "0.02" at bounding box center [914, 299] width 112 height 25
type input "21.00"
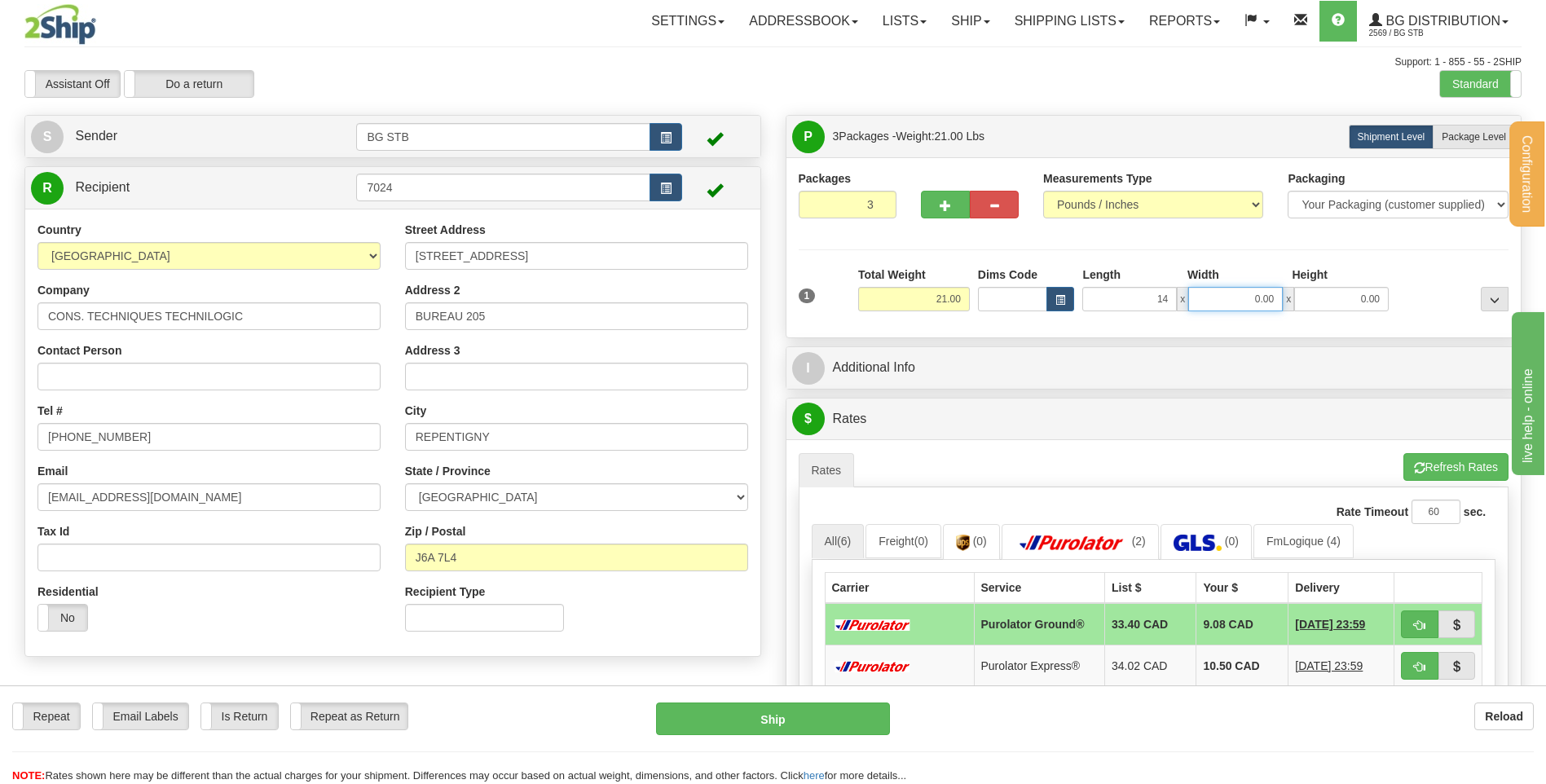
type input "14.00"
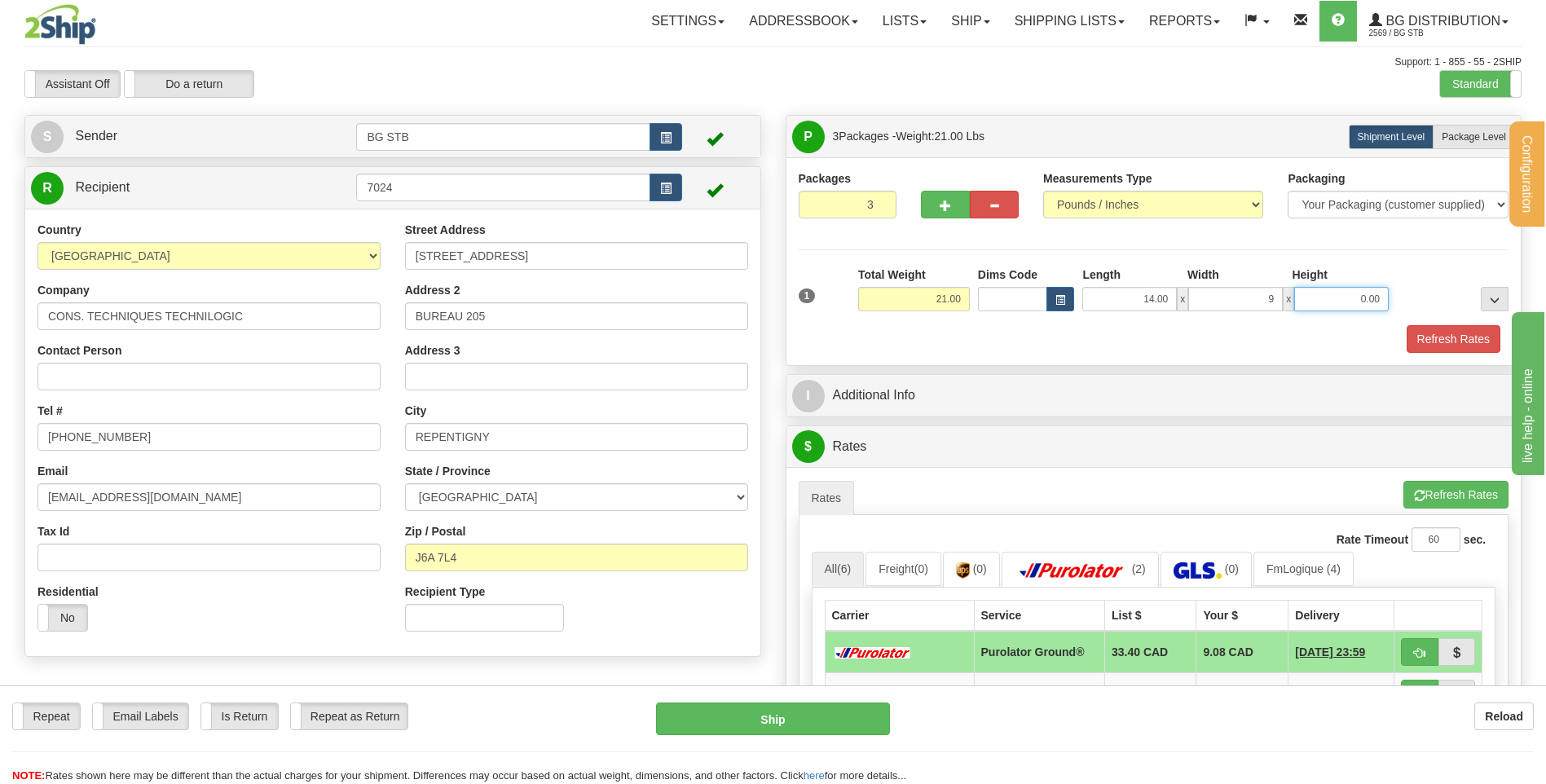
type input "9.00"
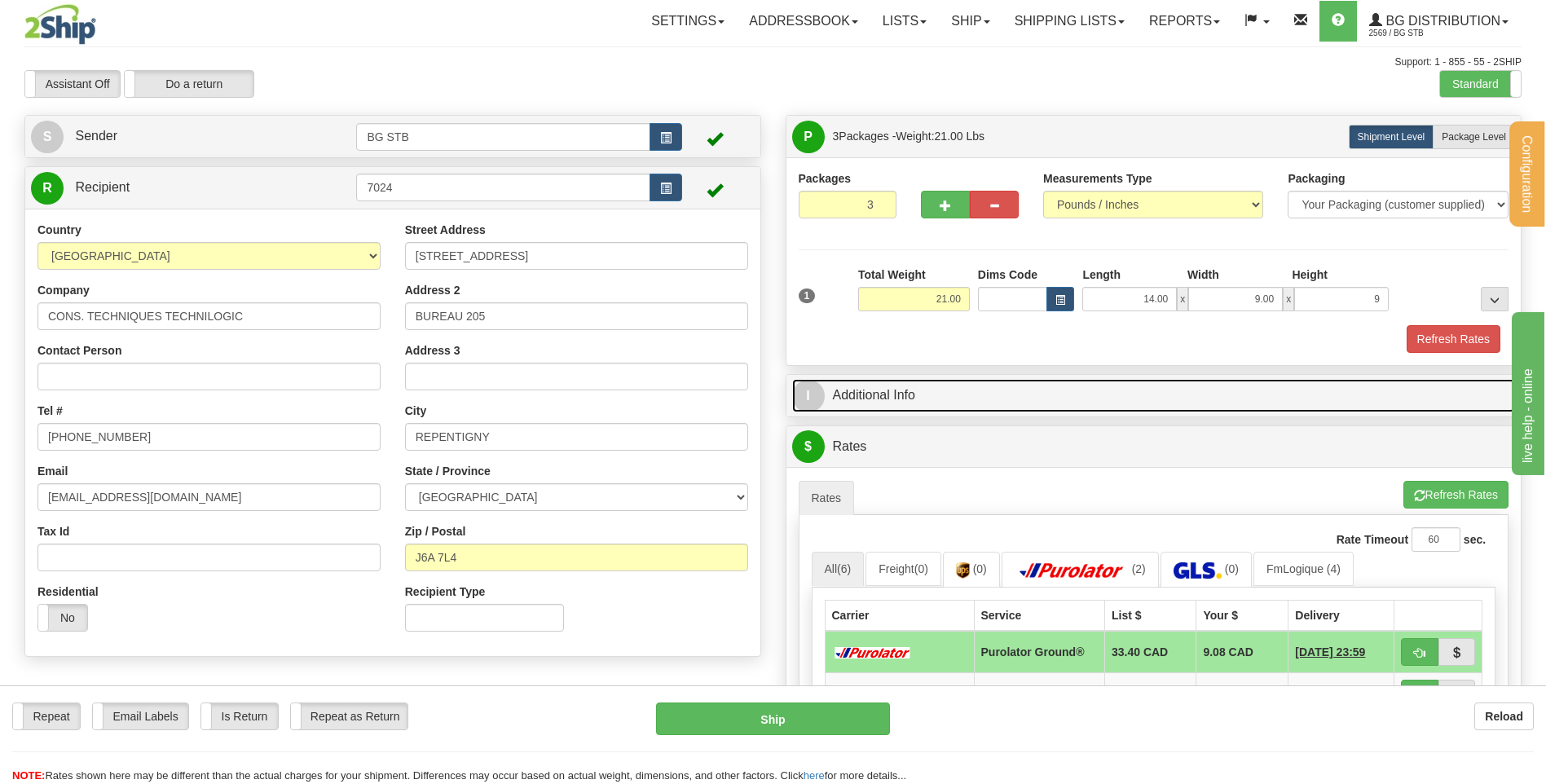
type input "9.00"
click at [886, 398] on link "I Additional Info" at bounding box center [1154, 396] width 724 height 33
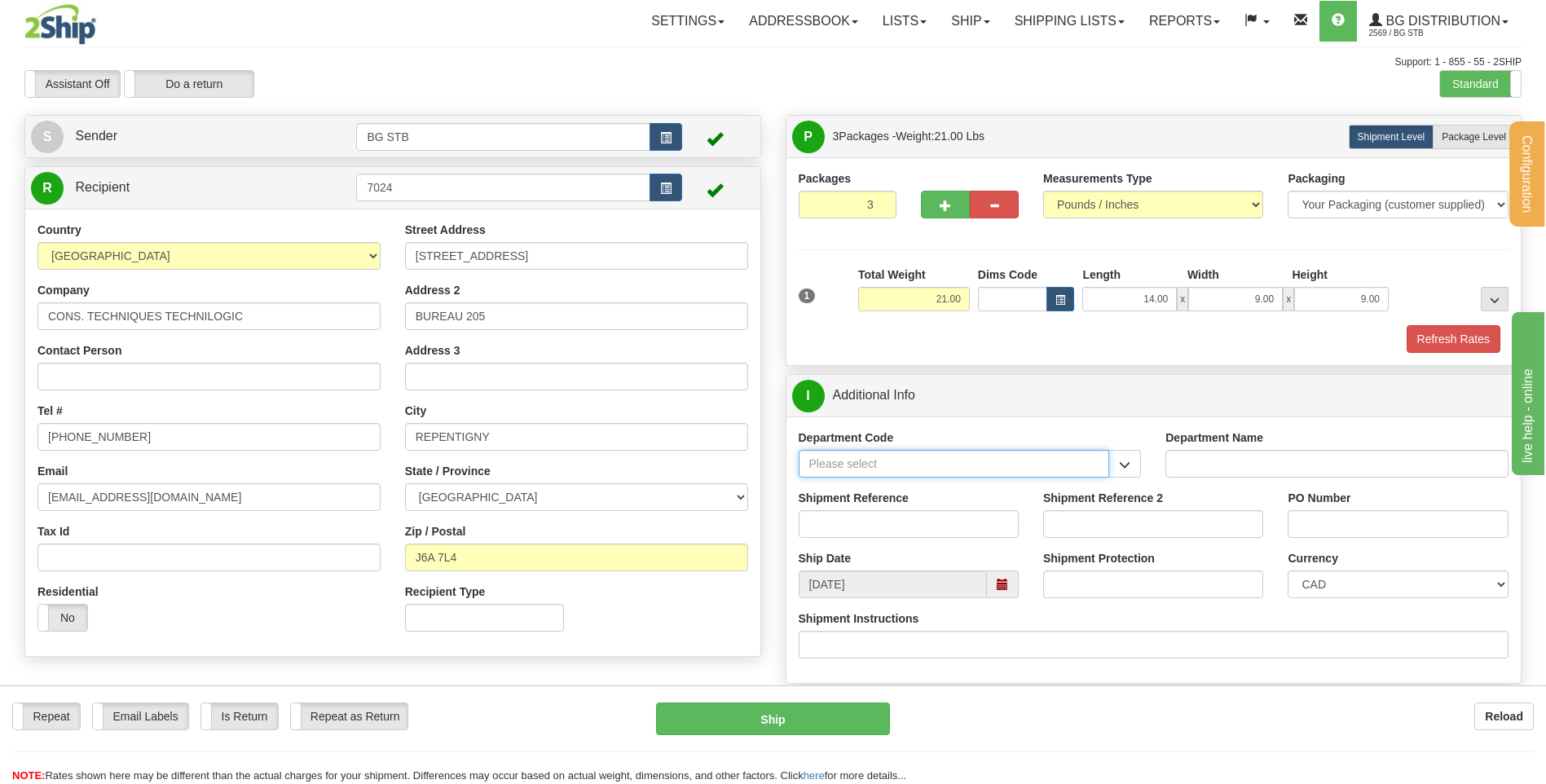
click at [880, 469] on input "Department Code" at bounding box center [955, 464] width 312 height 28
click at [1128, 473] on button "button" at bounding box center [1124, 464] width 32 height 28
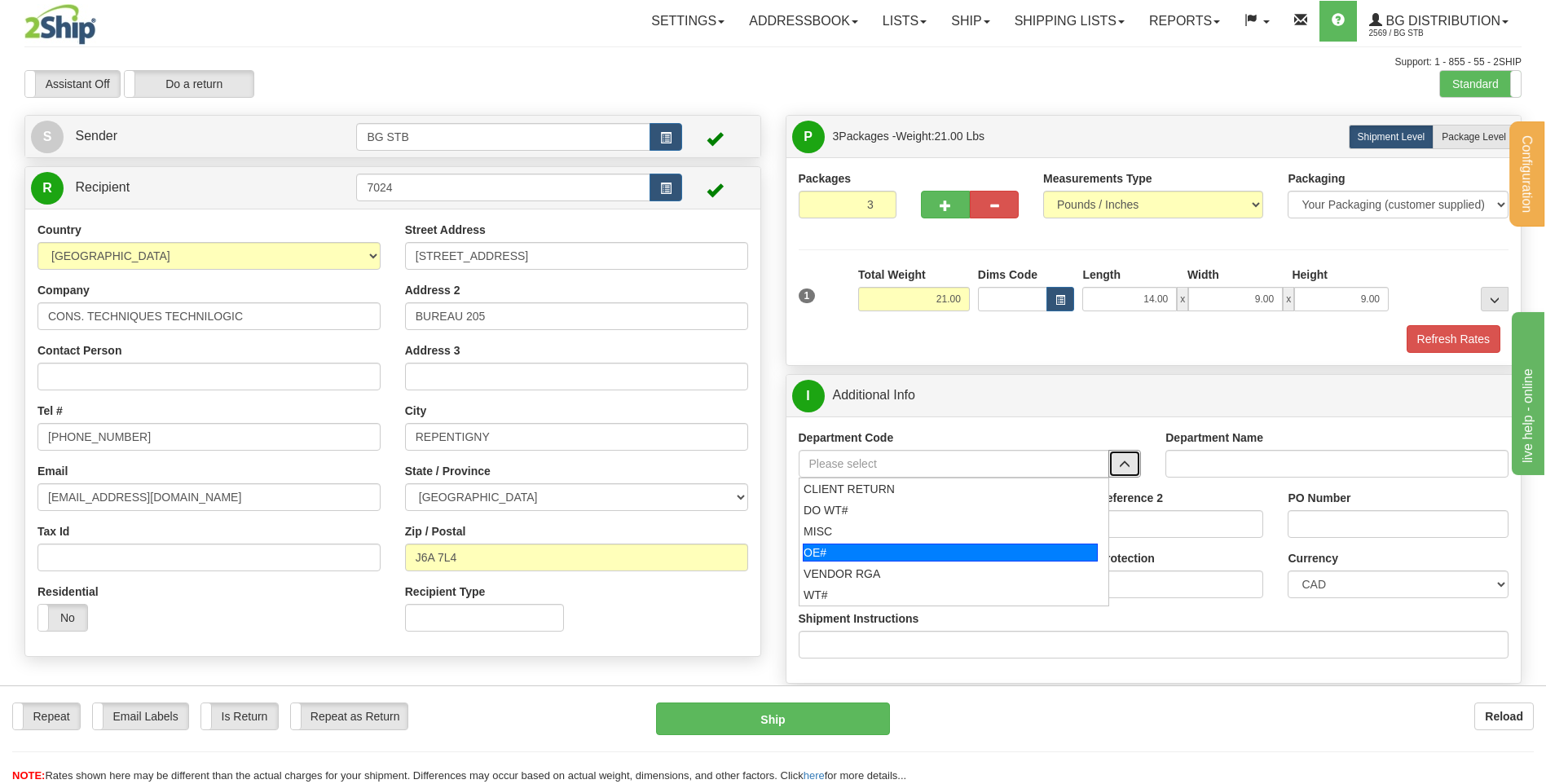
click at [950, 552] on div "OE#" at bounding box center [951, 552] width 295 height 18
type input "OE#"
type input "ORDERS"
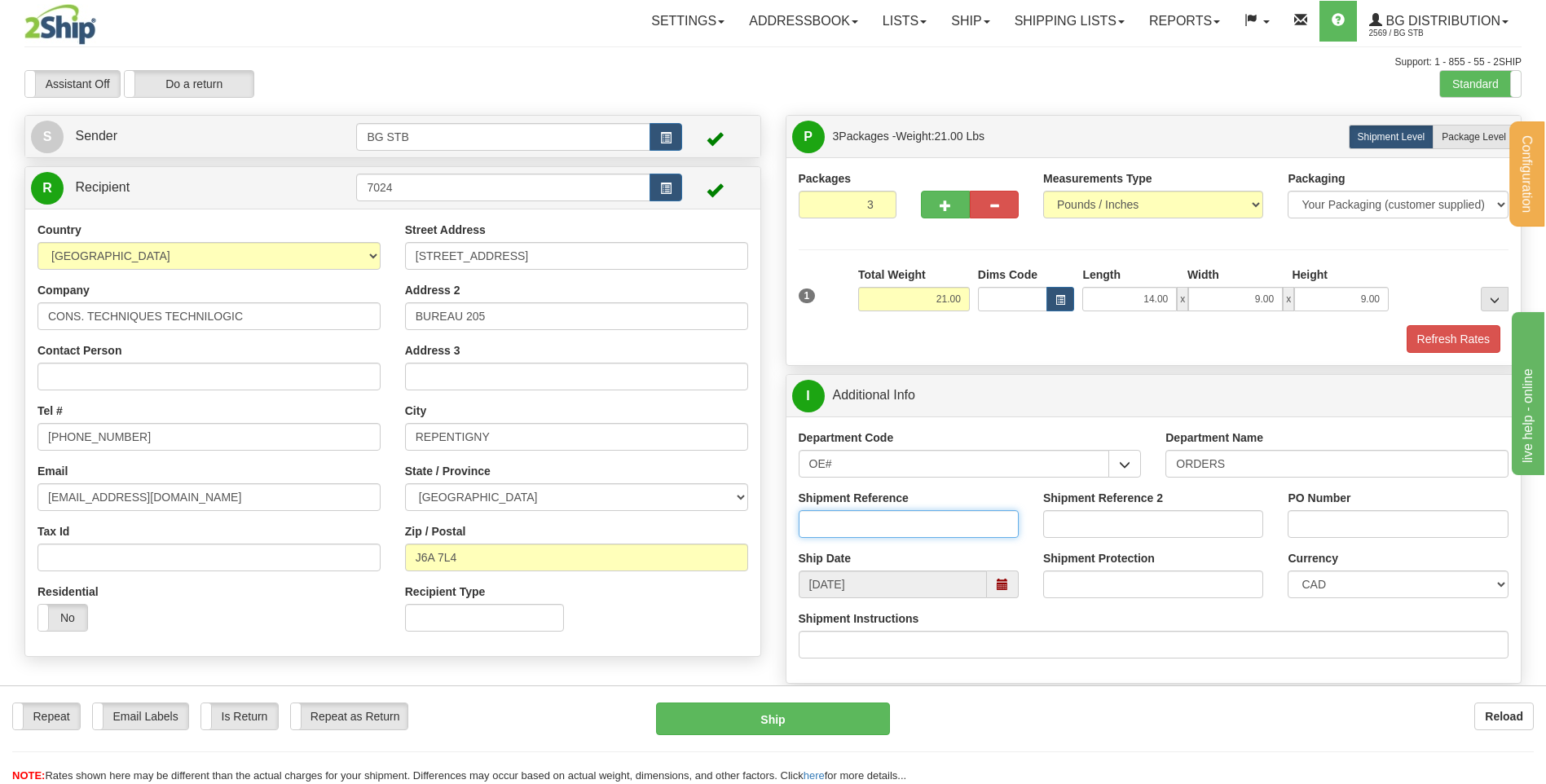
click at [934, 529] on input "Shipment Reference" at bounding box center [909, 524] width 220 height 28
type input "80004676-00"
click at [1360, 517] on input "PO Number" at bounding box center [1397, 524] width 220 height 28
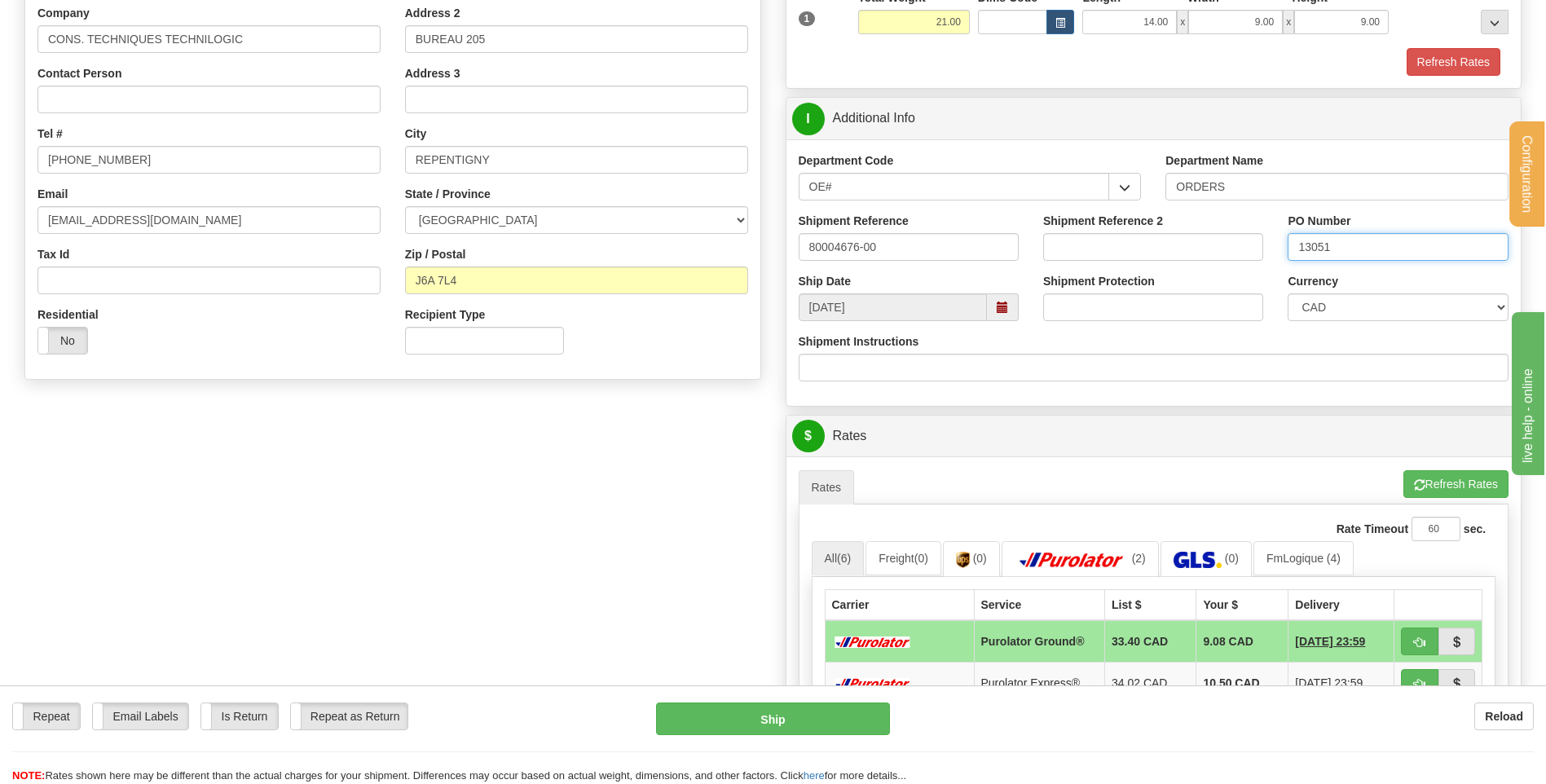
scroll to position [327, 0]
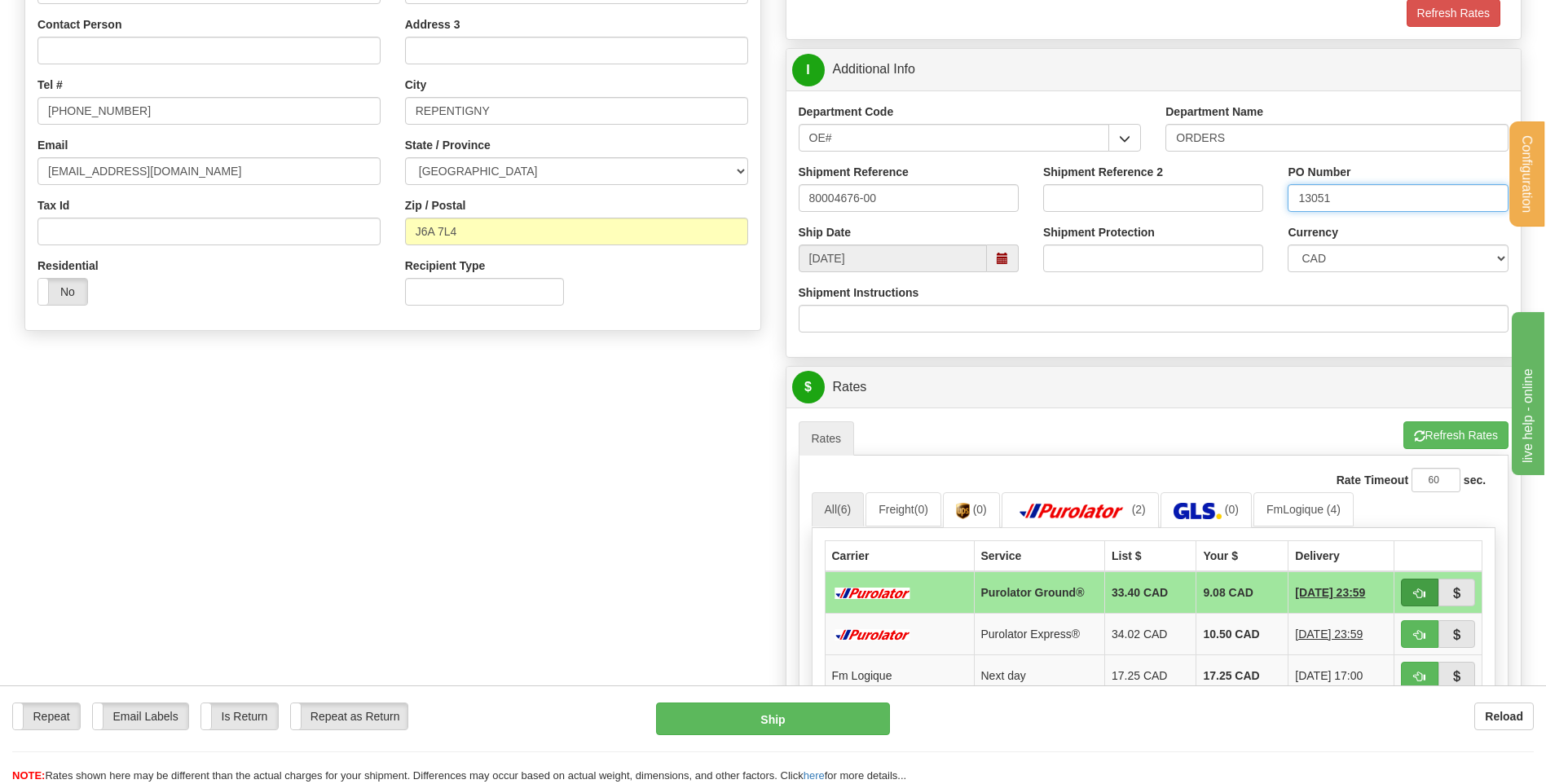
type input "13051"
click at [1418, 593] on span "button" at bounding box center [1420, 593] width 11 height 10
type input "260"
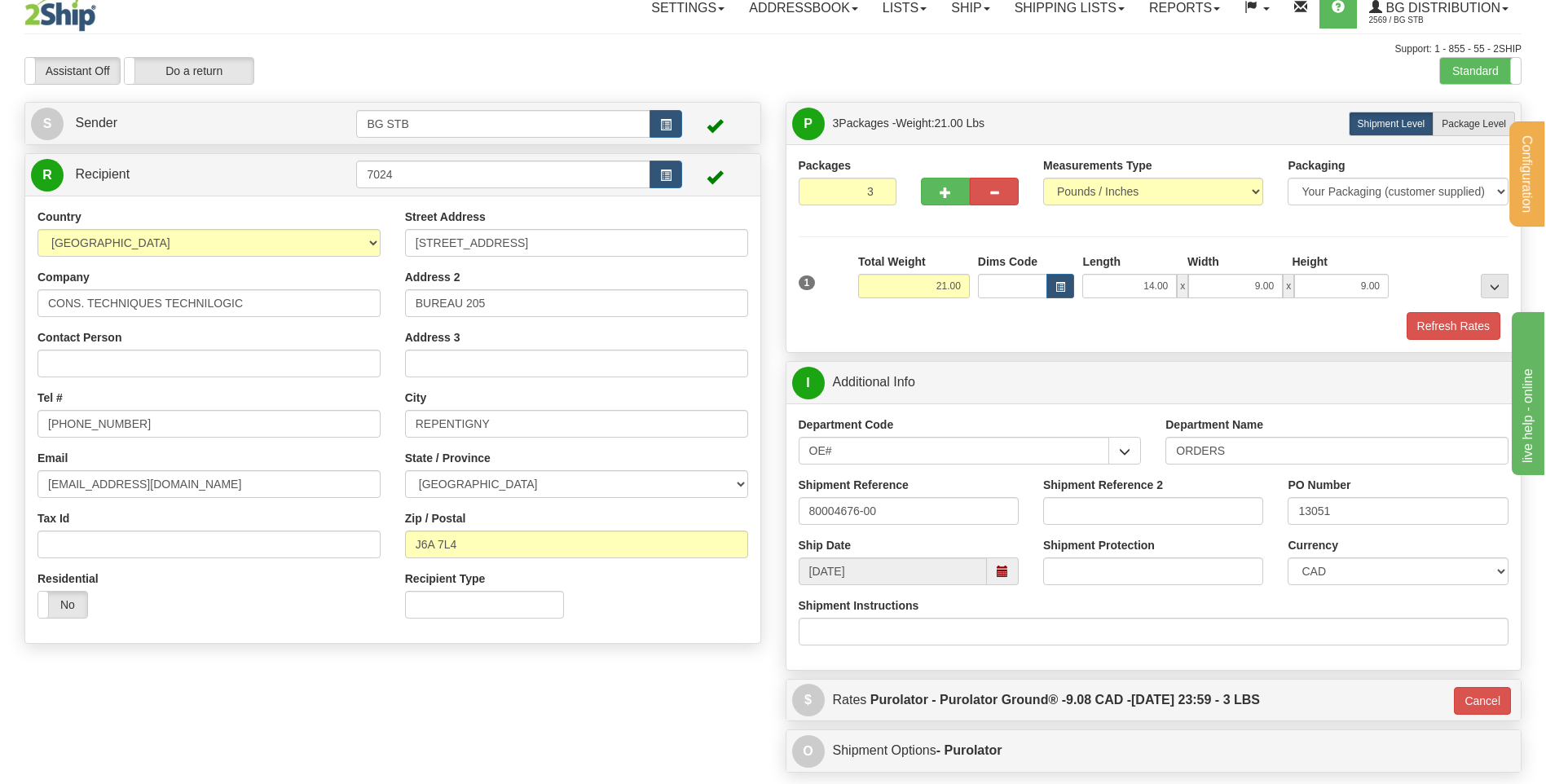
scroll to position [0, 0]
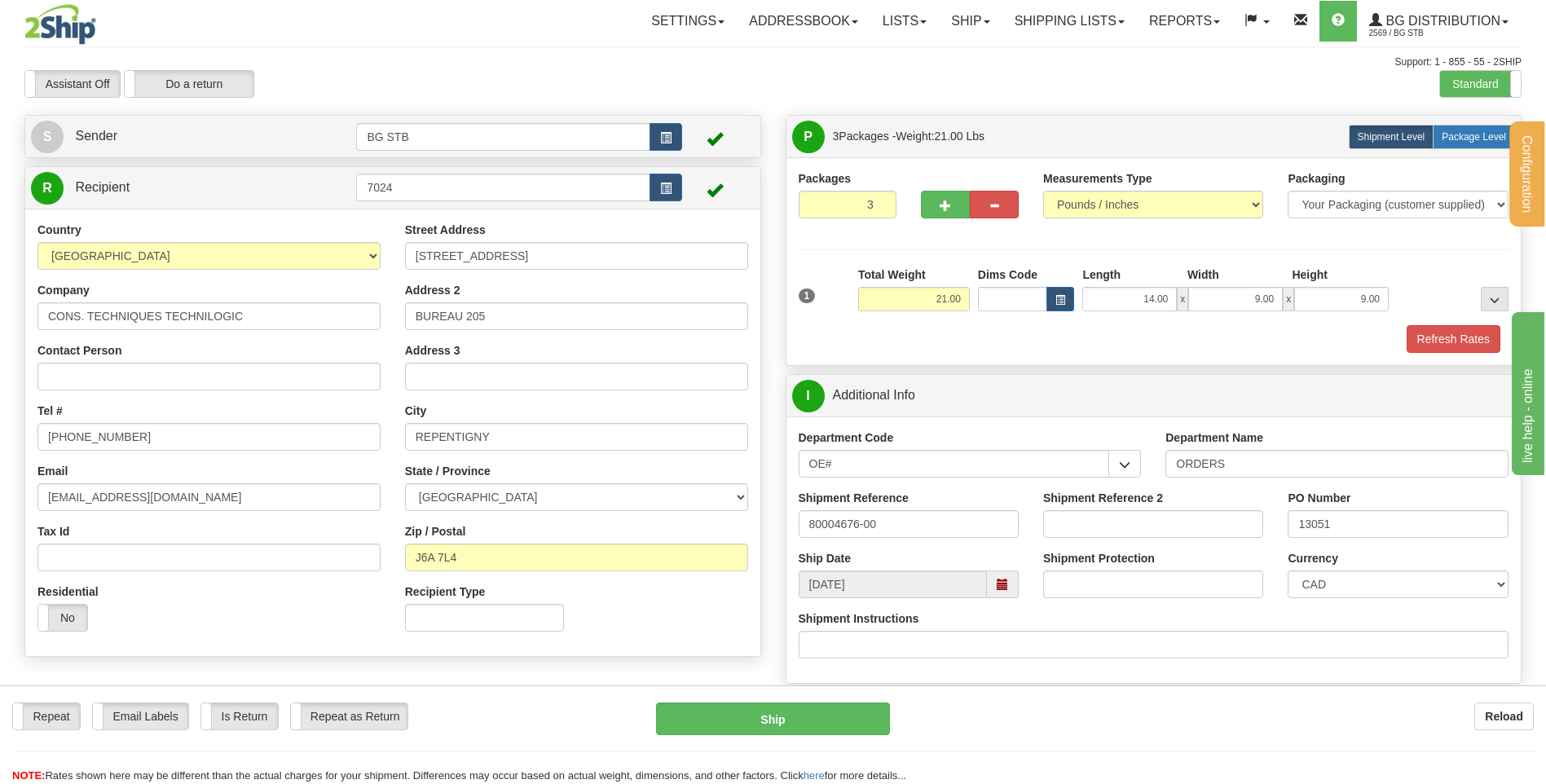
click at [1474, 133] on span "Package Level" at bounding box center [1474, 137] width 65 height 11
radio input "true"
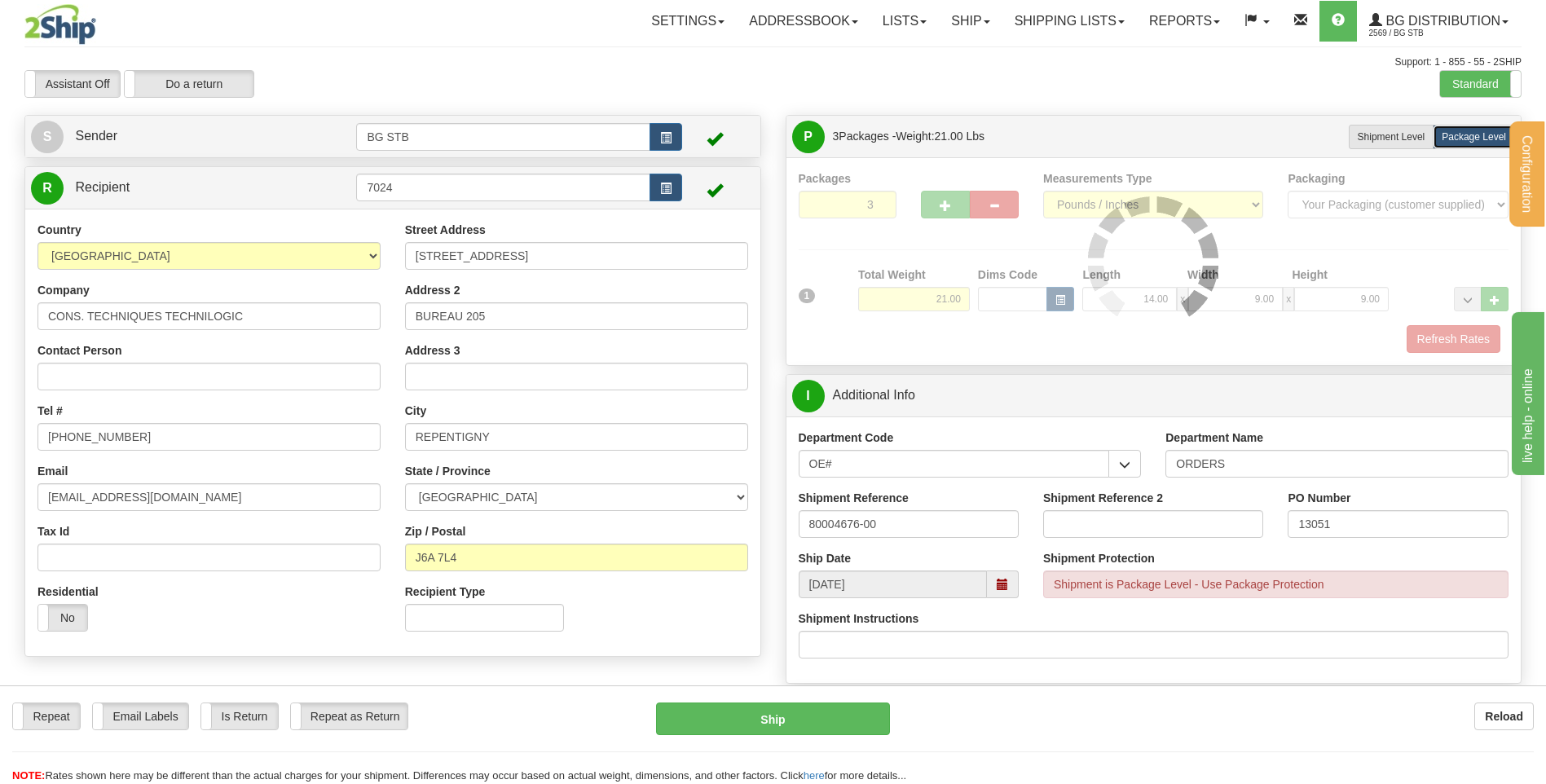
type input "260"
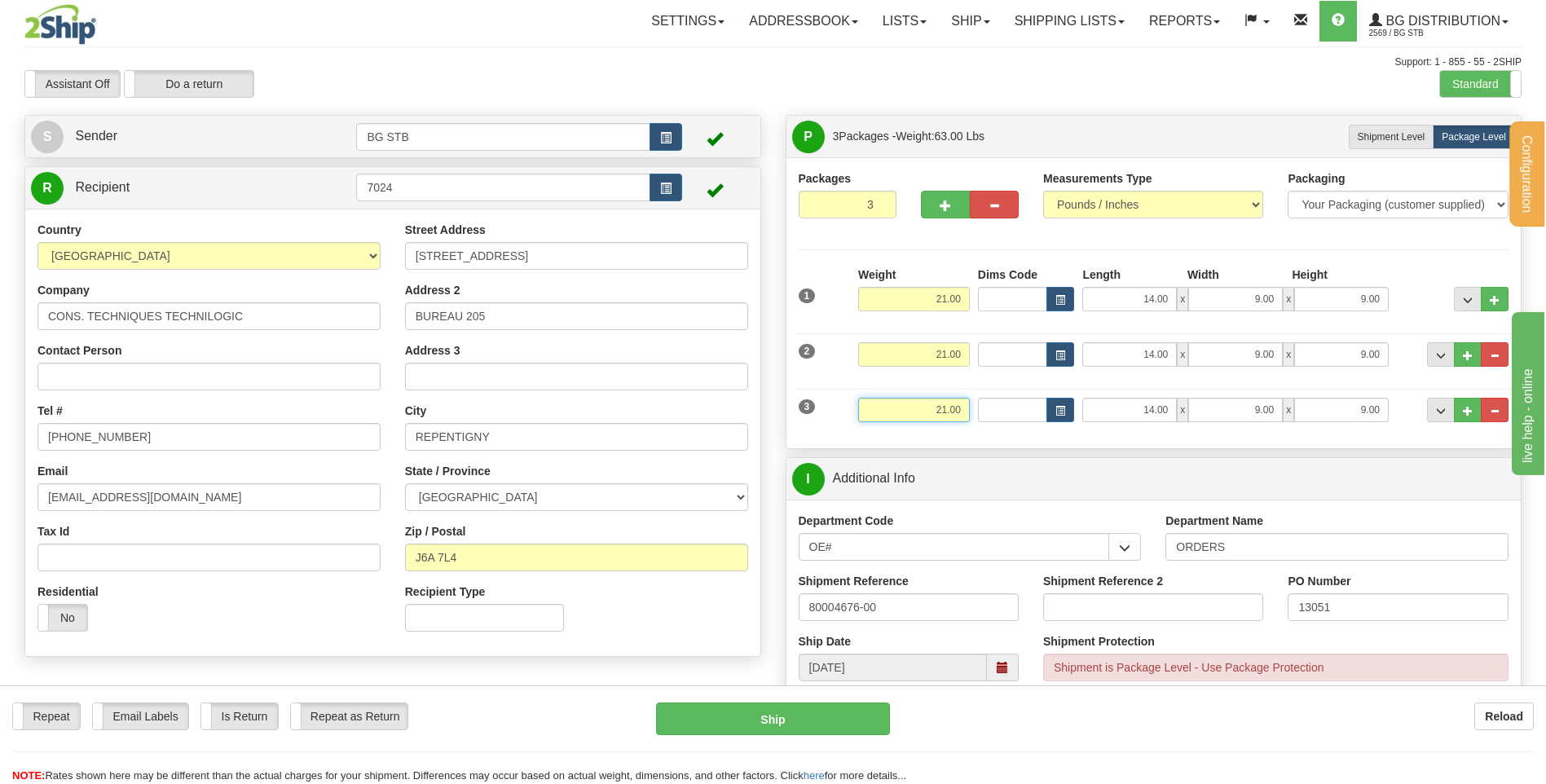
drag, startPoint x: 929, startPoint y: 412, endPoint x: 1027, endPoint y: 428, distance: 99.3
click at [1027, 428] on div "3 Weight 21.00 Dims Code Length Width Height" at bounding box center [1154, 408] width 719 height 54
type input "5"
type input "260"
type input "5.00"
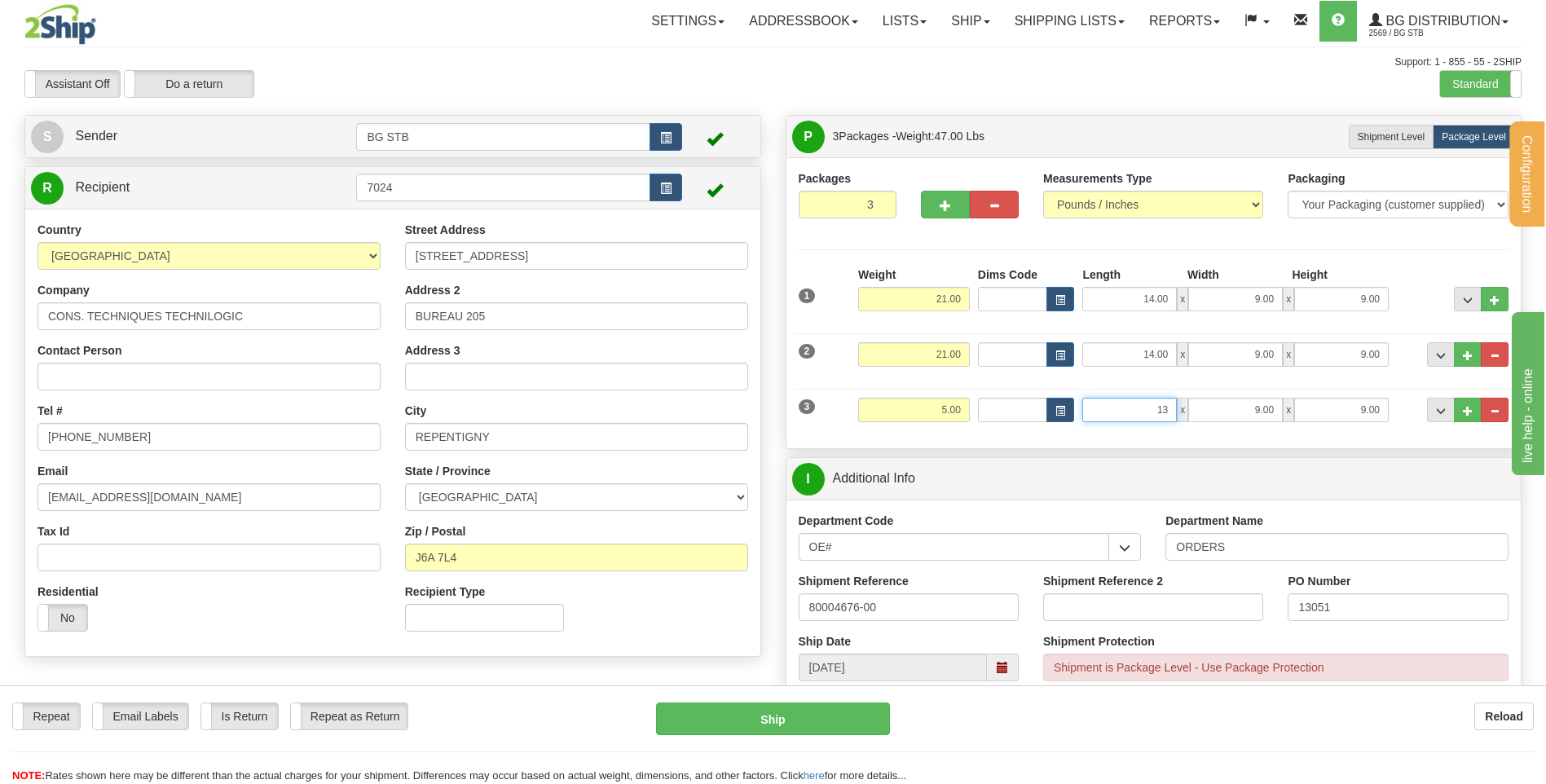
type input "13.00"
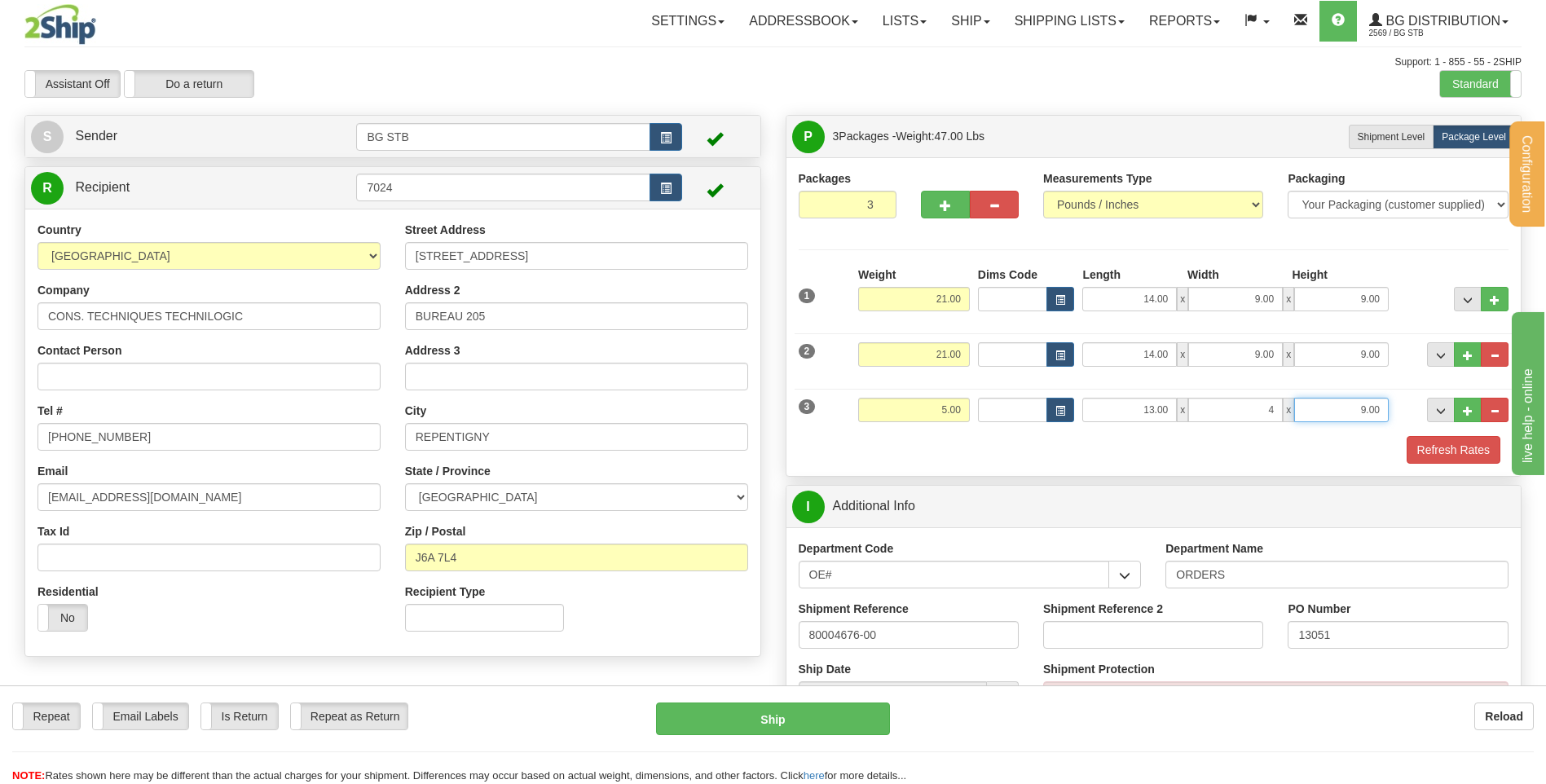
type input "4.00"
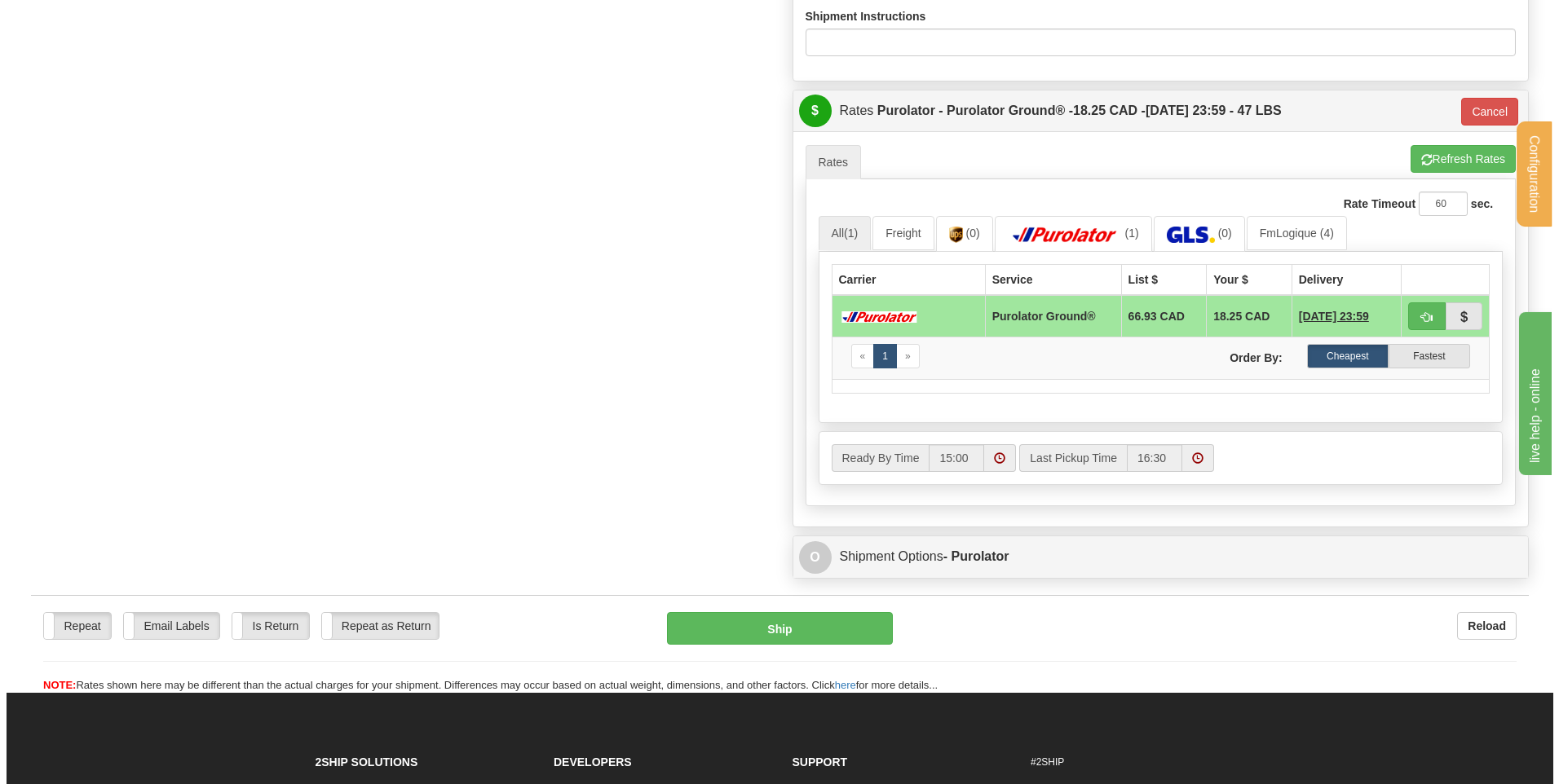
scroll to position [733, 0]
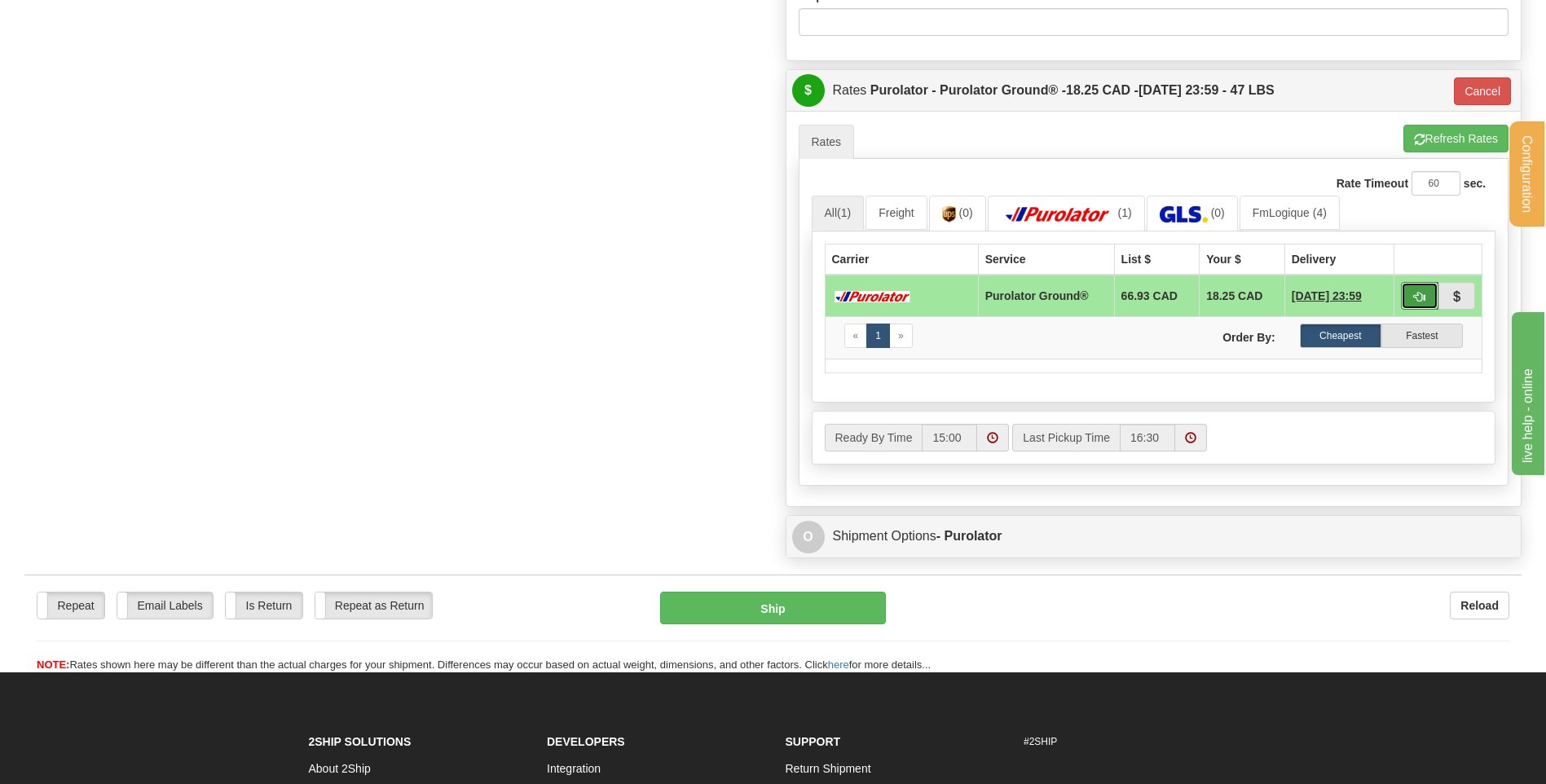
type input "4.00"
click at [1421, 294] on span "button" at bounding box center [1420, 296] width 11 height 10
click at [820, 601] on button "Ship" at bounding box center [773, 608] width 225 height 32
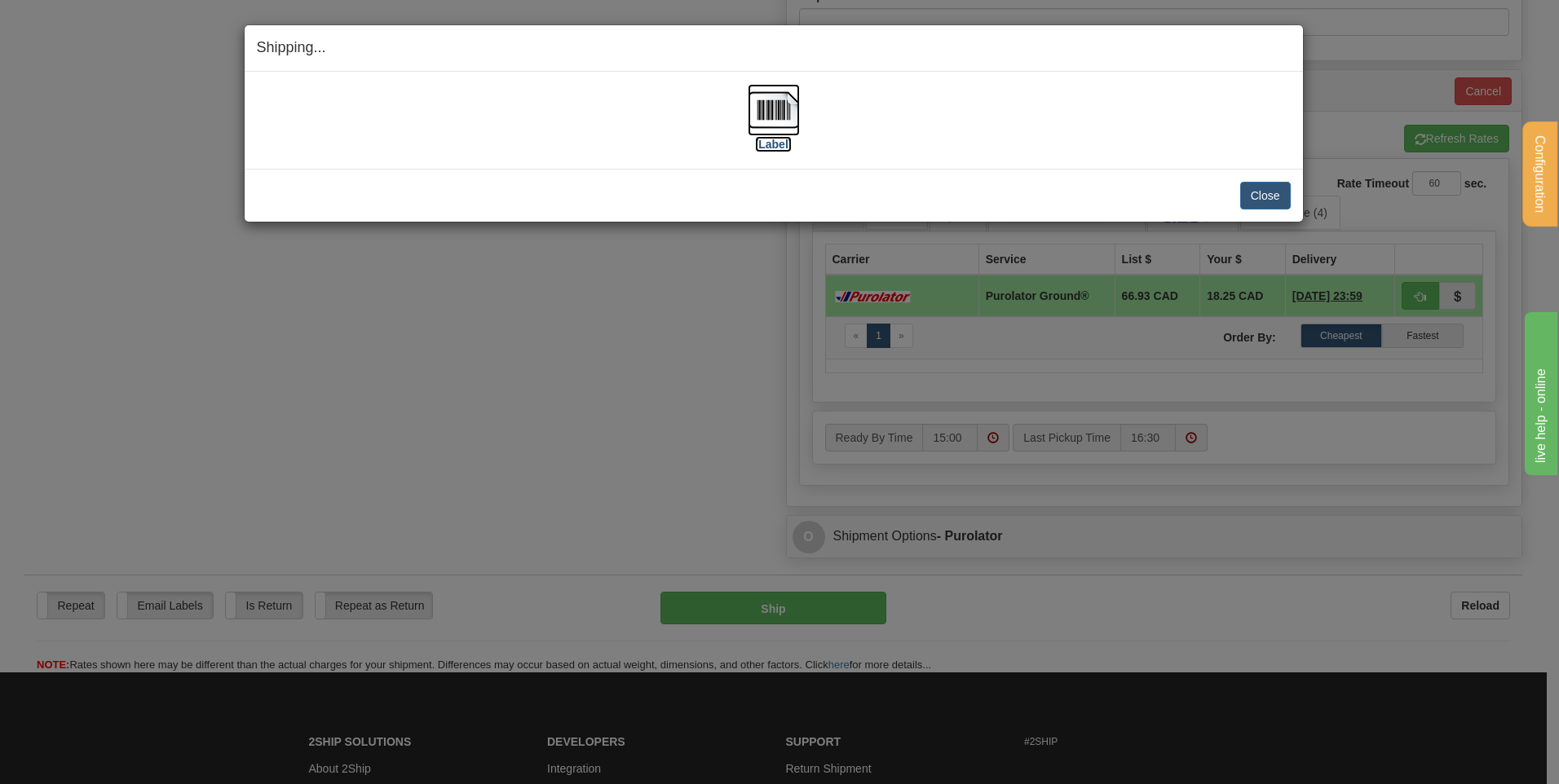
click at [787, 144] on label "[Label]" at bounding box center [773, 145] width 38 height 17
